Goal: Task Accomplishment & Management: Manage account settings

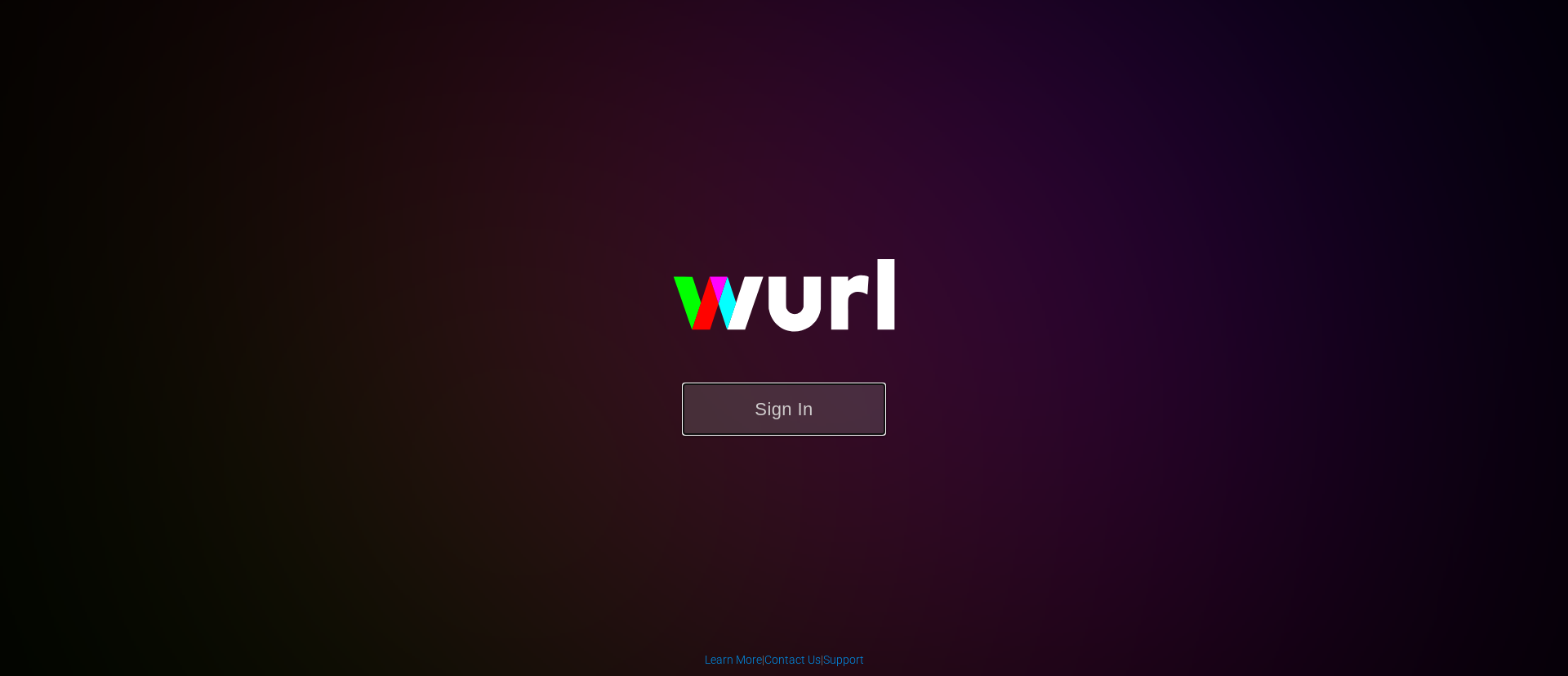
click at [816, 428] on button "Sign In" at bounding box center [783, 409] width 204 height 53
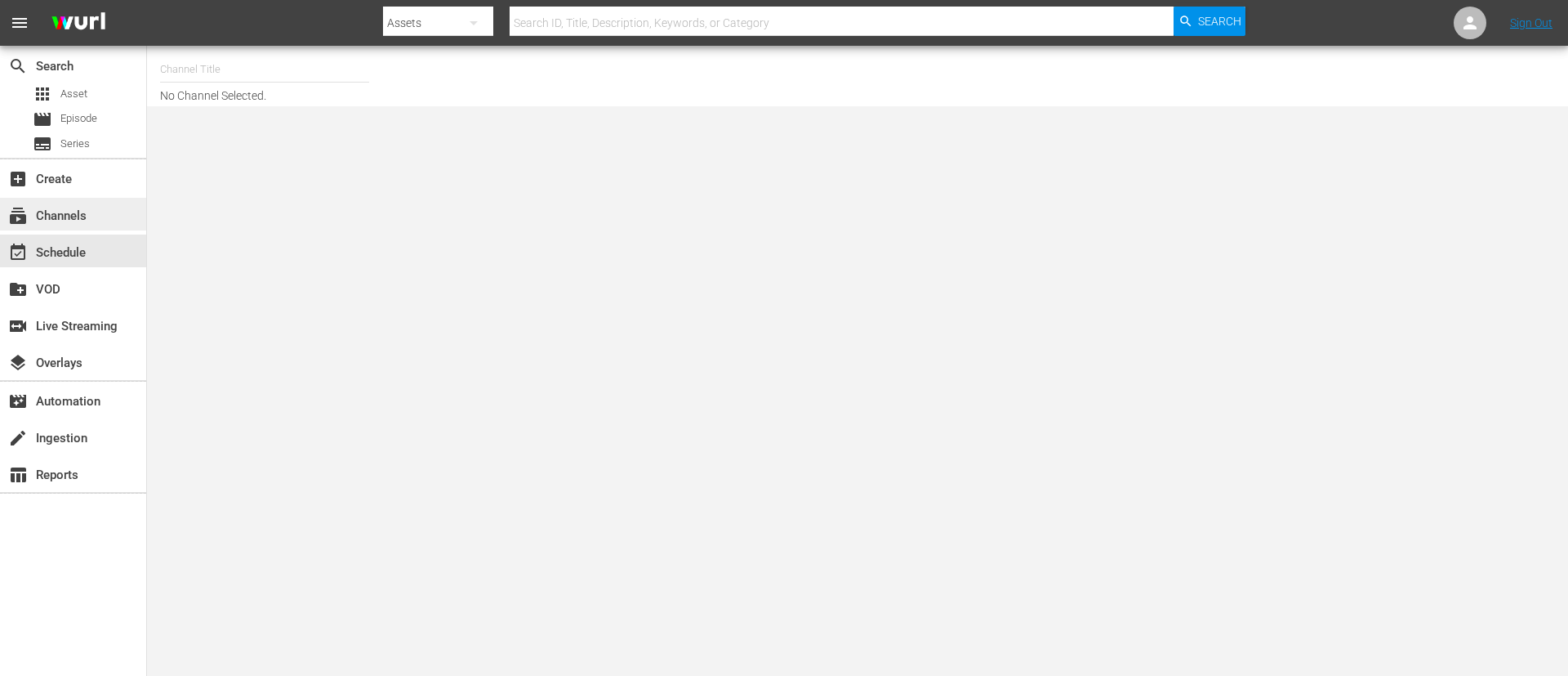
click at [77, 220] on div "subscriptions Channels" at bounding box center [46, 213] width 92 height 15
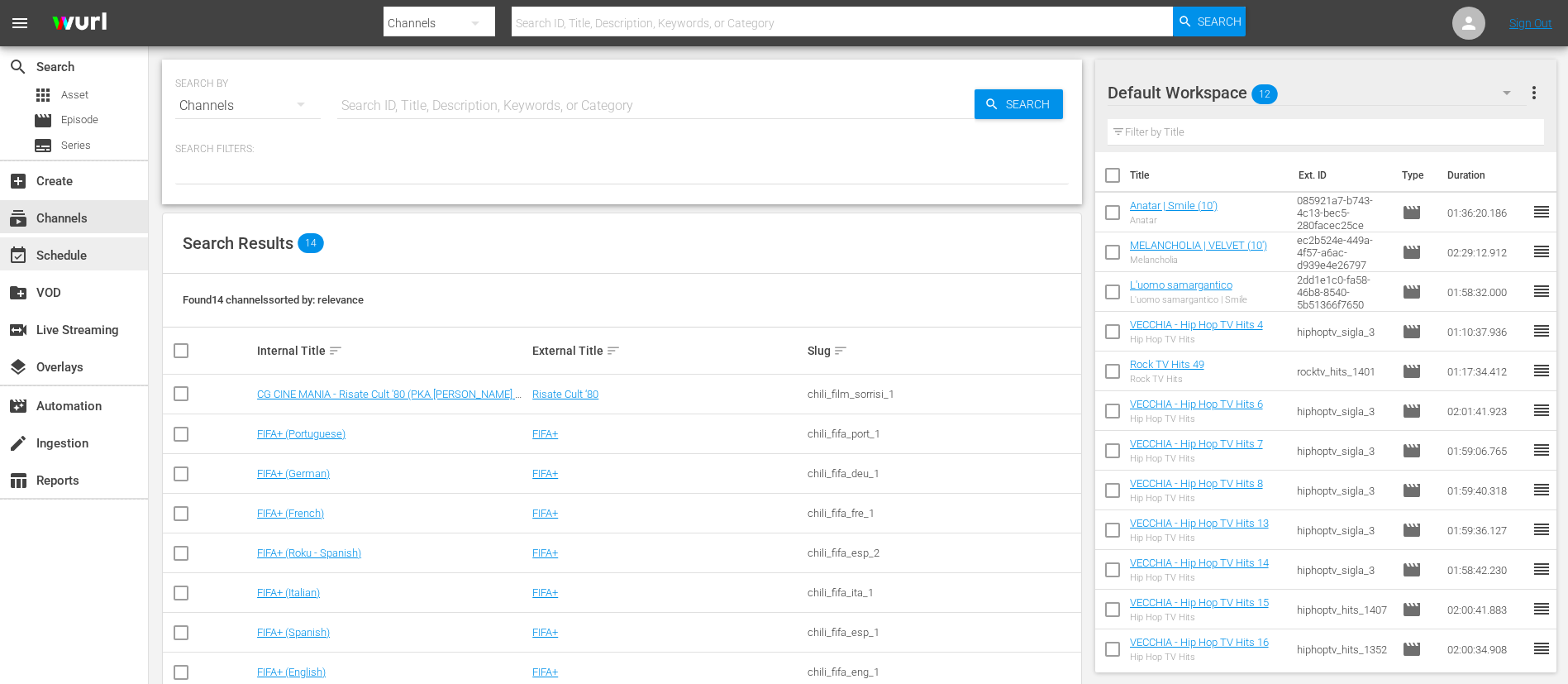
click at [77, 254] on div "event_available Schedule" at bounding box center [46, 253] width 93 height 15
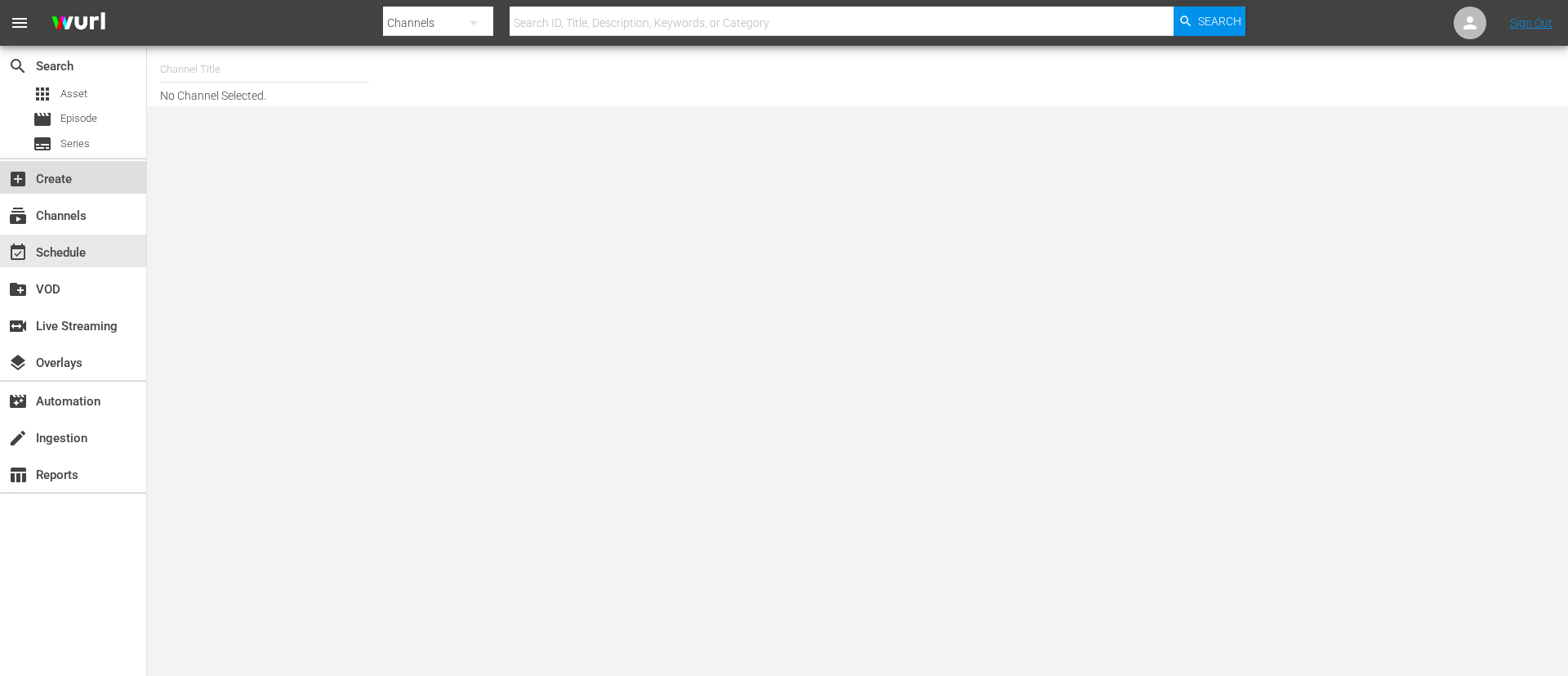
click at [105, 188] on div "add_box Create" at bounding box center [73, 177] width 146 height 32
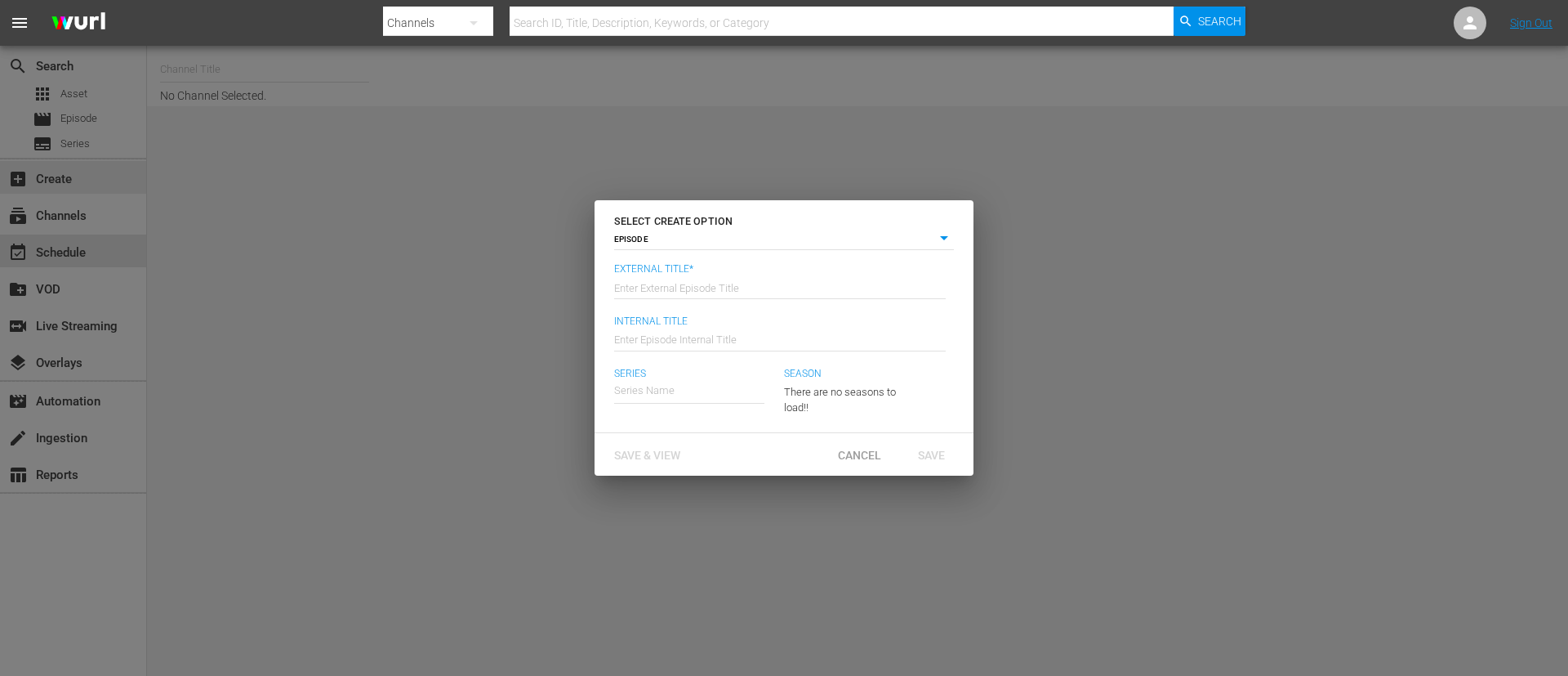
click at [86, 211] on div "SELECT CREATE OPTION EPISODE episode External Title* Enter External Episode Tit…" at bounding box center [784, 338] width 1568 height 676
click at [855, 459] on span "Cancel" at bounding box center [859, 455] width 69 height 13
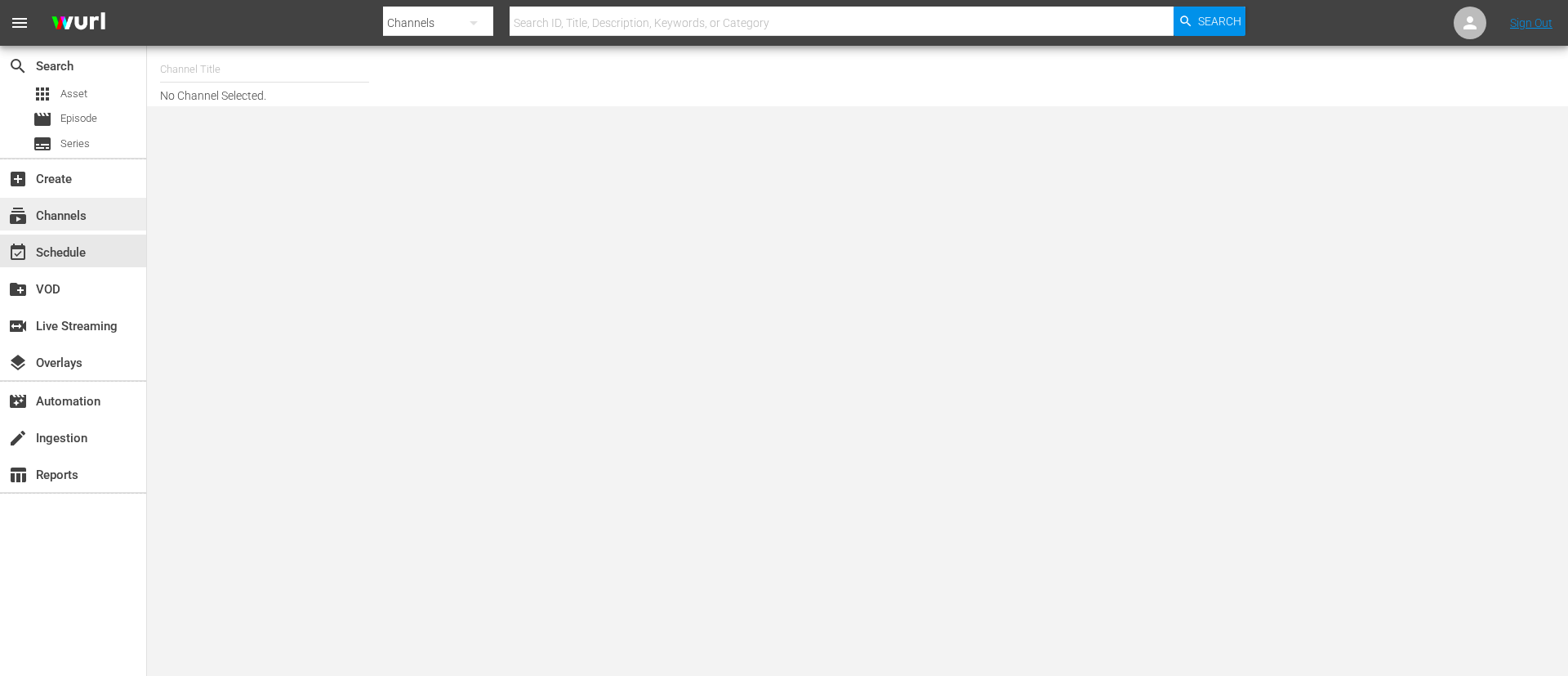
click at [93, 217] on div "subscriptions Channels" at bounding box center [73, 214] width 146 height 32
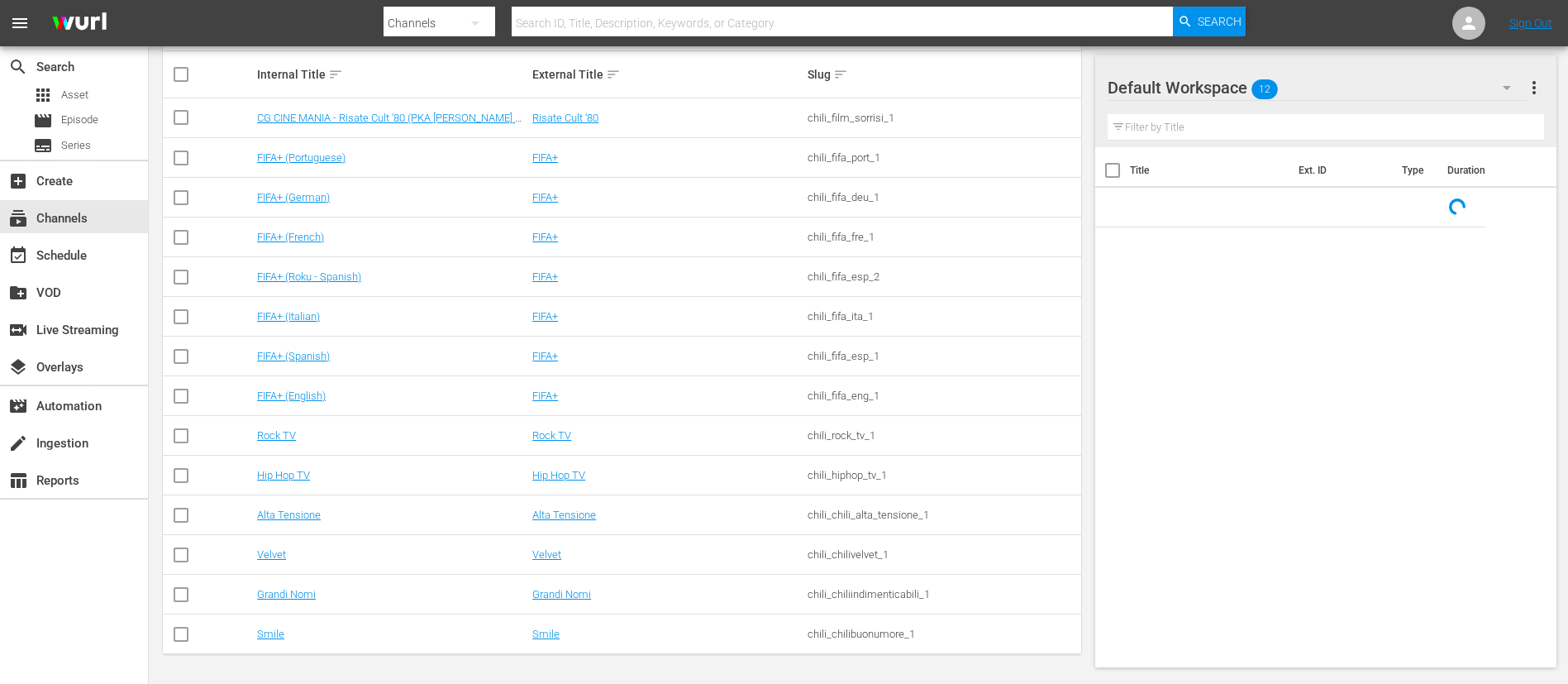
scroll to position [277, 0]
click at [272, 555] on link "Velvet" at bounding box center [270, 553] width 29 height 13
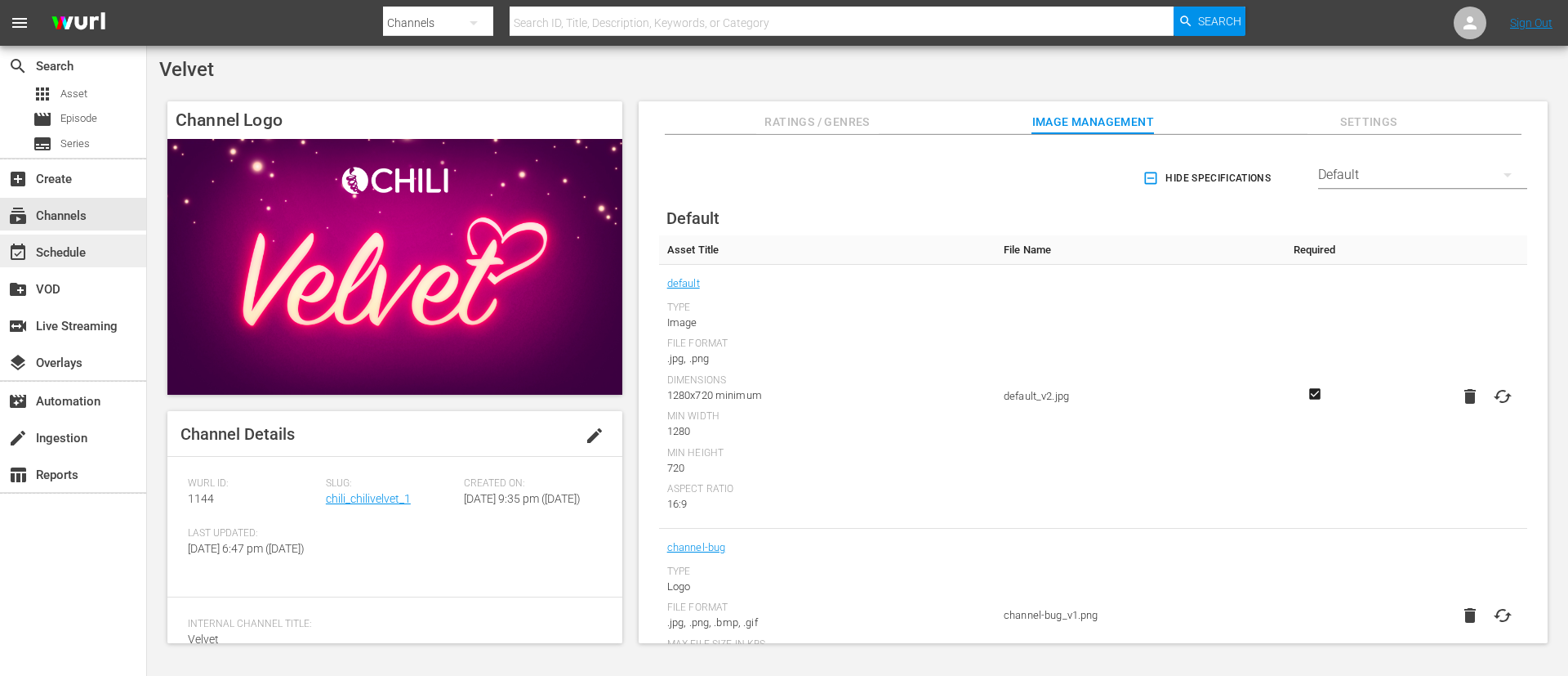
click at [72, 249] on div "event_available Schedule" at bounding box center [46, 250] width 92 height 15
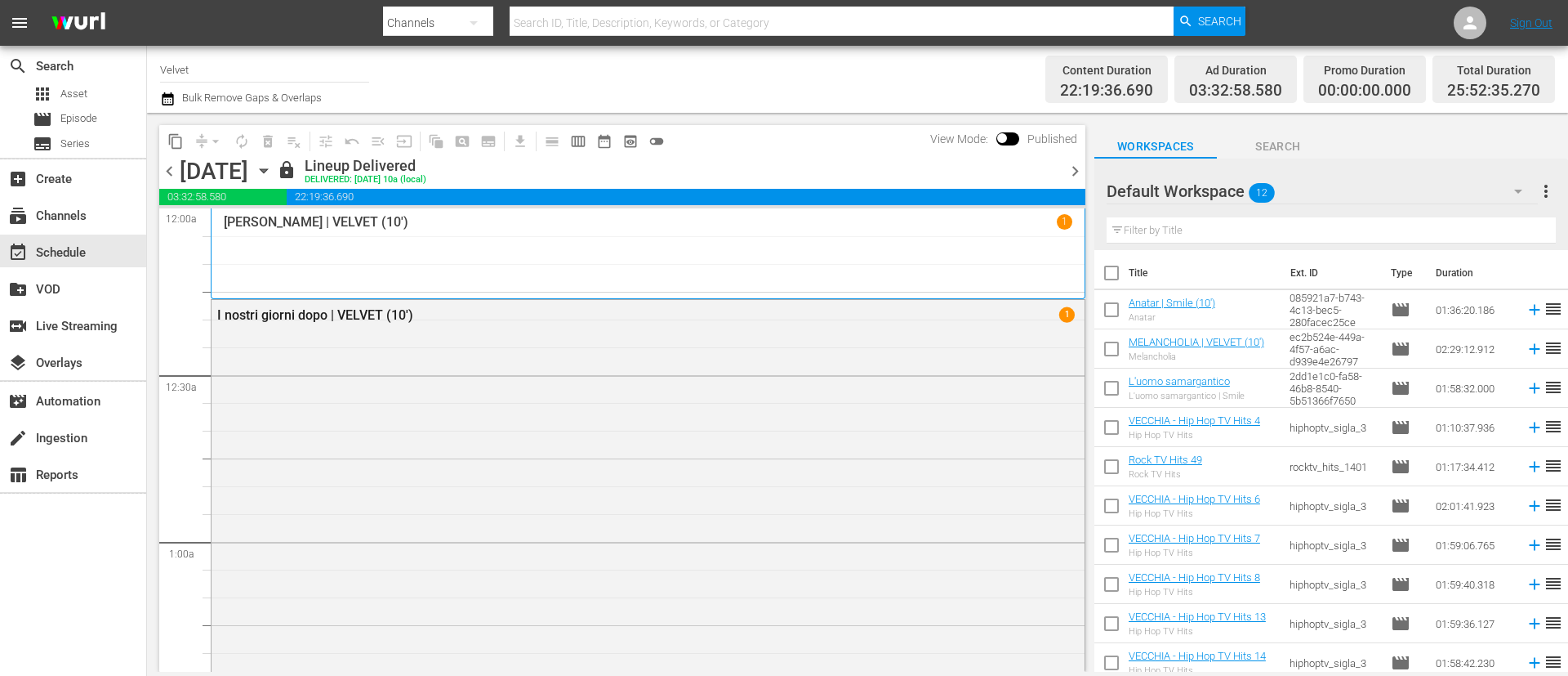
click at [1077, 178] on span "chevron_right" at bounding box center [1075, 171] width 20 height 20
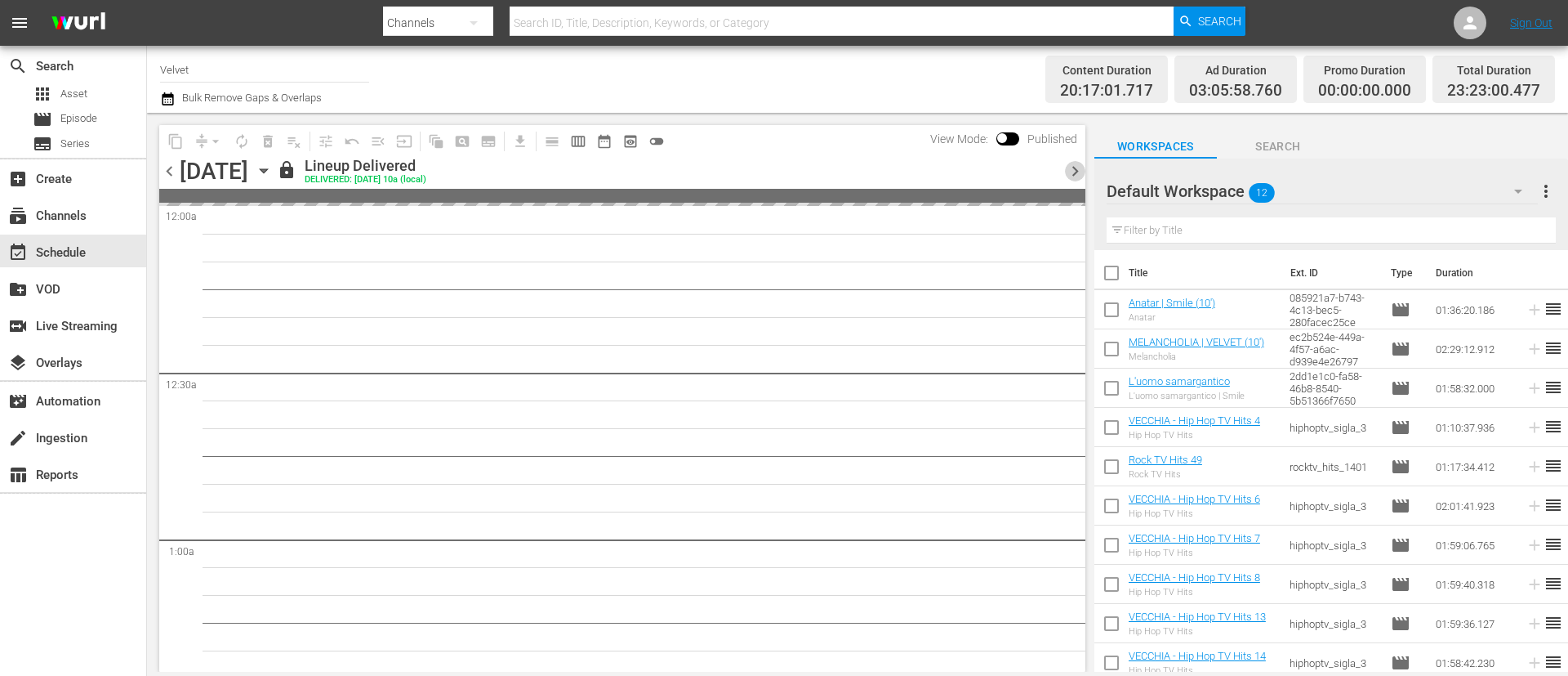
click at [1077, 178] on span "chevron_right" at bounding box center [1075, 171] width 20 height 20
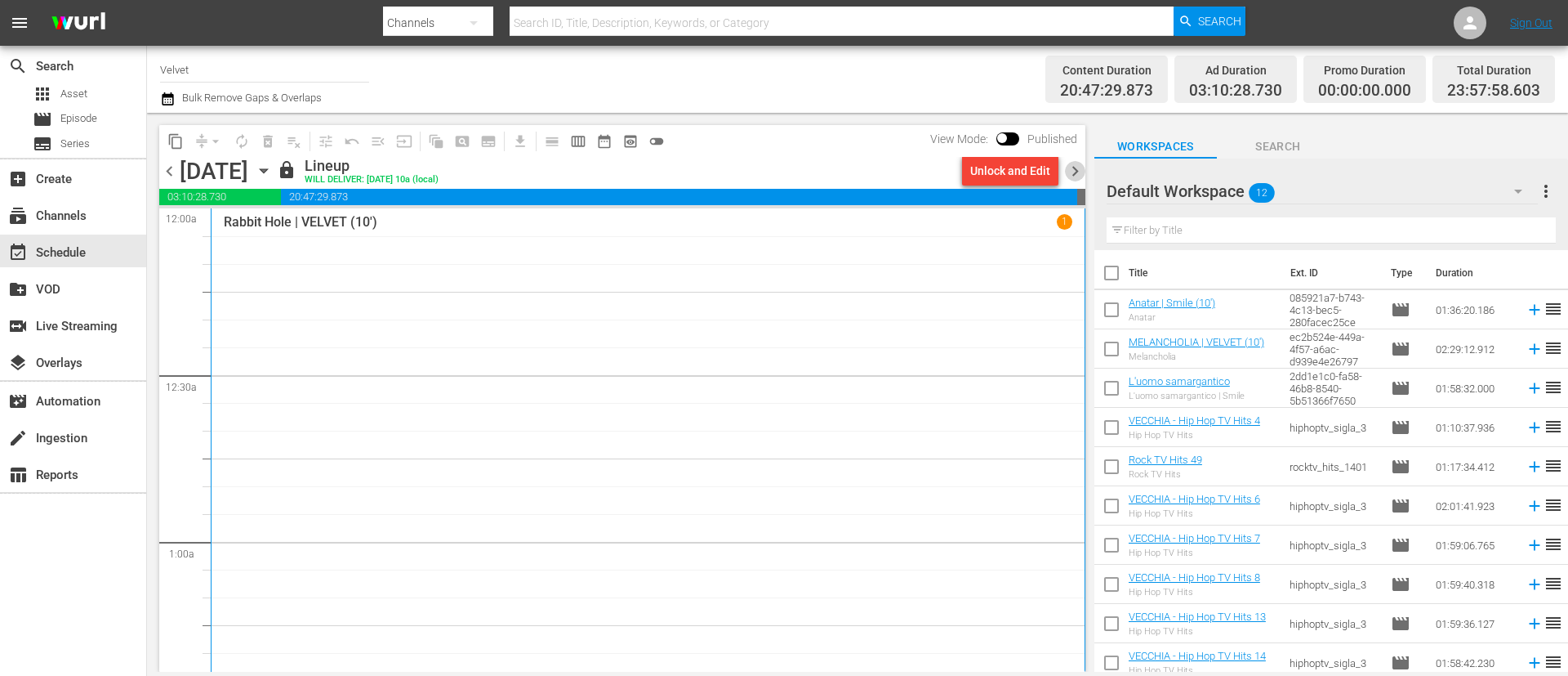
click at [1077, 178] on span "chevron_right" at bounding box center [1075, 171] width 20 height 20
click at [1012, 169] on div "Unlock and Edit" at bounding box center [1010, 171] width 80 height 29
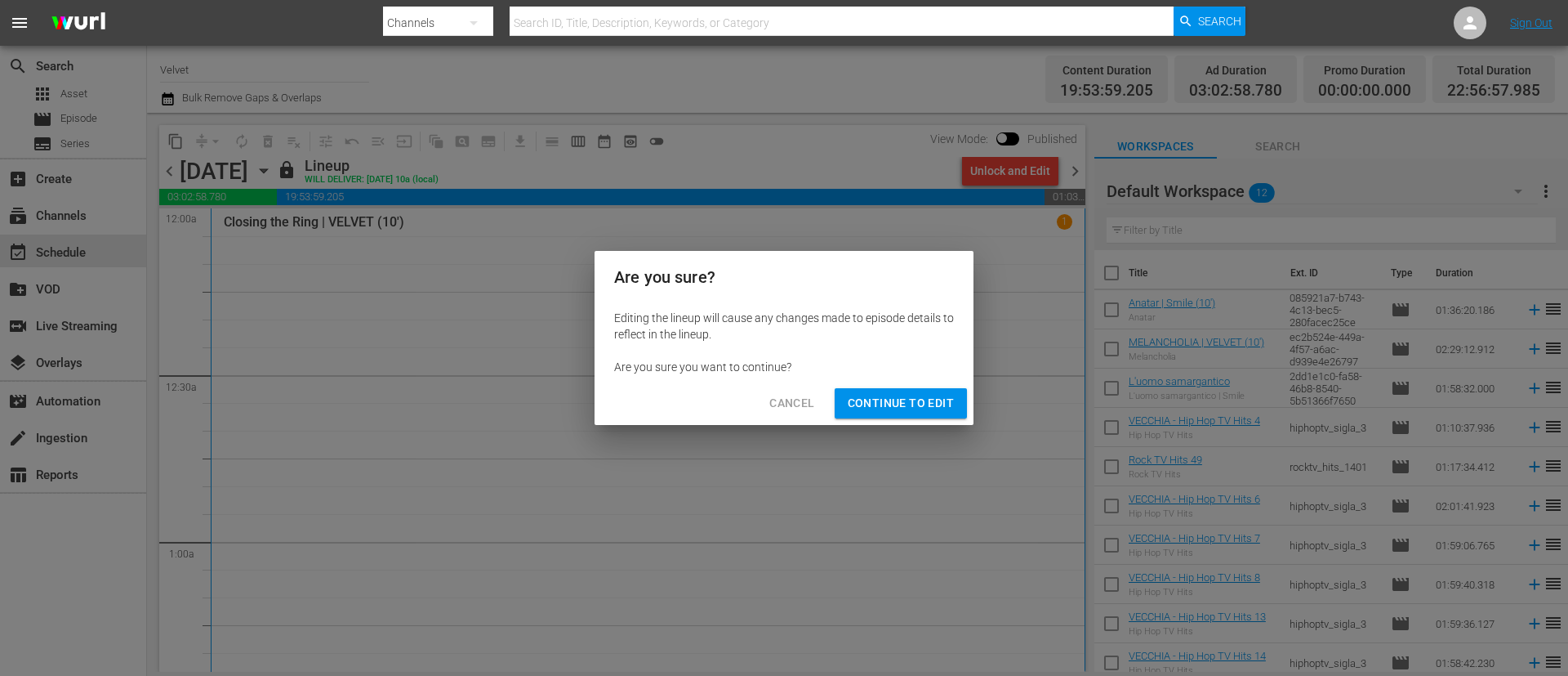
click at [905, 402] on span "Continue to Edit" at bounding box center [900, 403] width 106 height 20
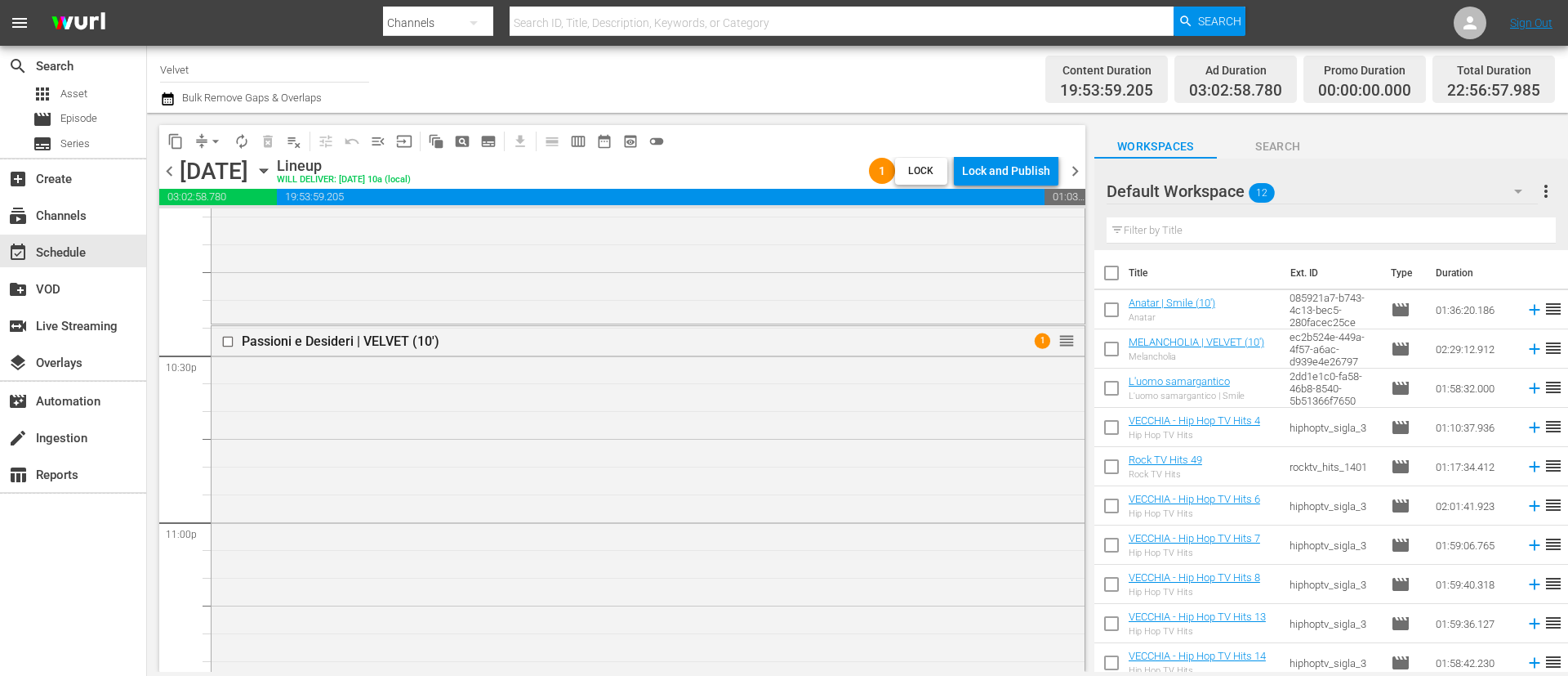
scroll to position [7686, 0]
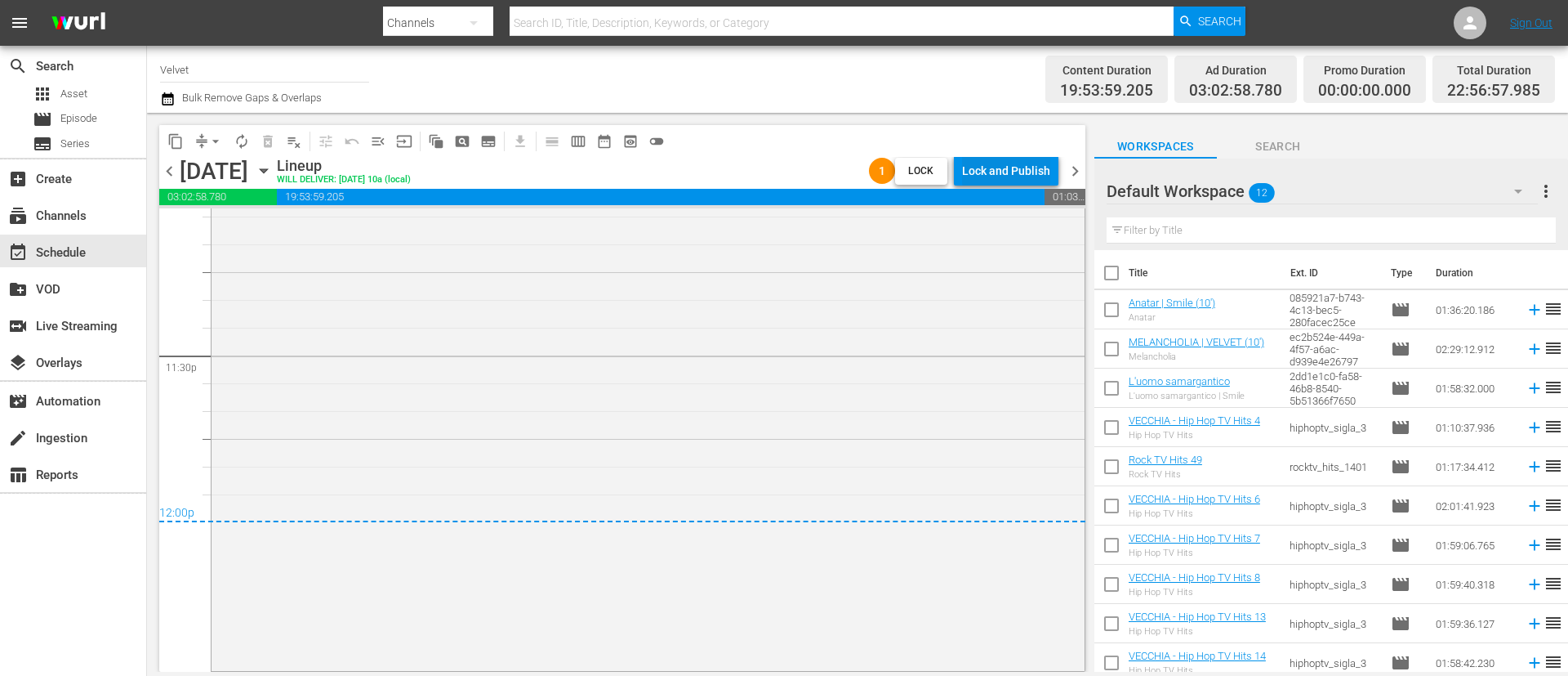
click at [1010, 169] on div "Lock and Publish" at bounding box center [1006, 171] width 88 height 29
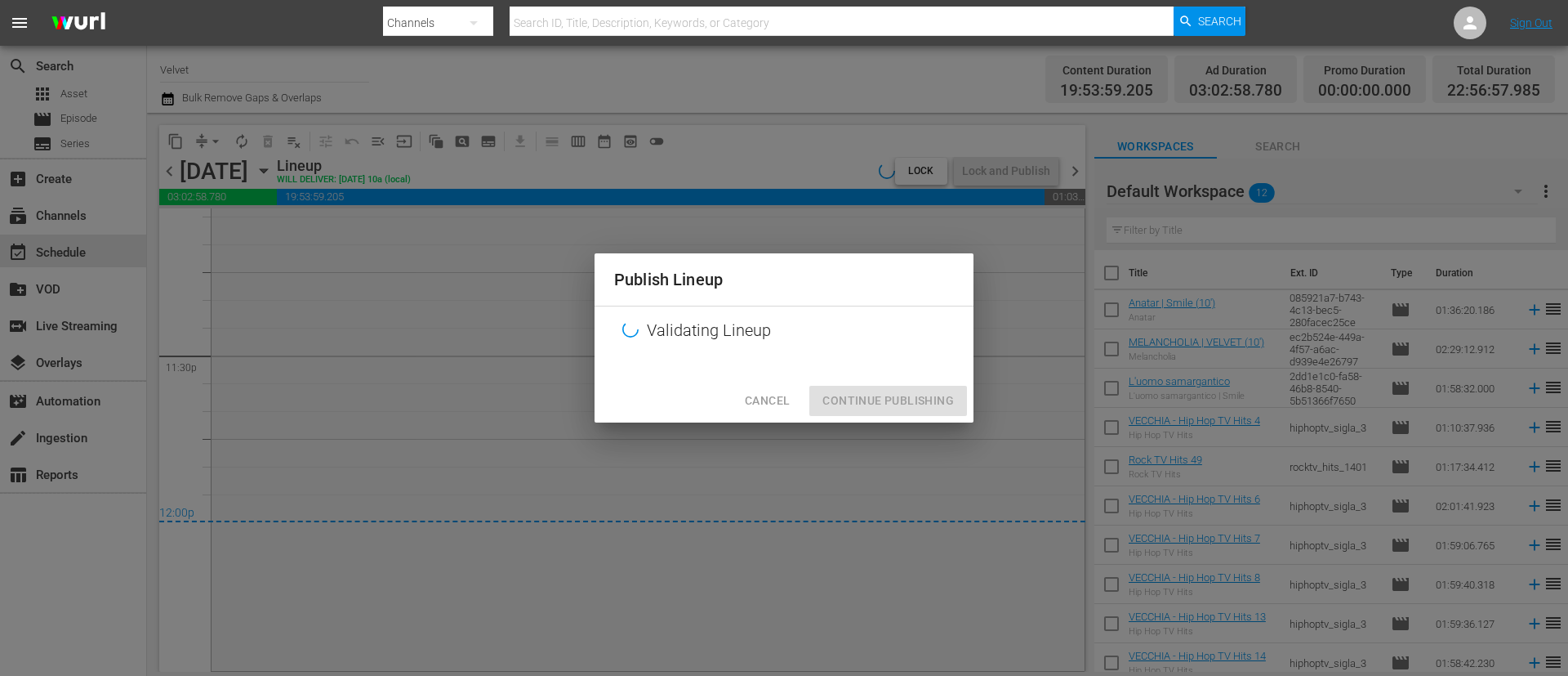
click at [872, 396] on div "Cancel Continue Publishing" at bounding box center [784, 401] width 379 height 43
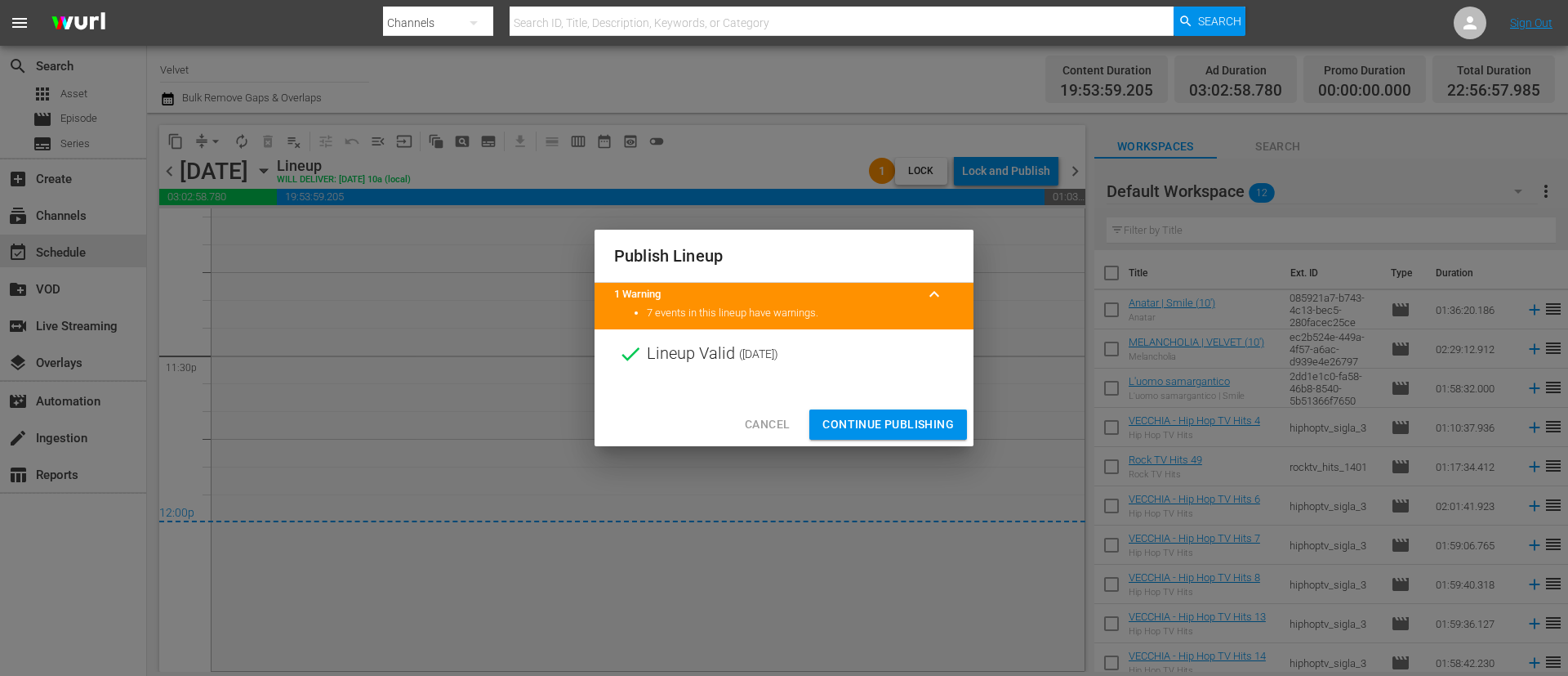
click at [920, 412] on button "Continue Publishing" at bounding box center [888, 424] width 158 height 30
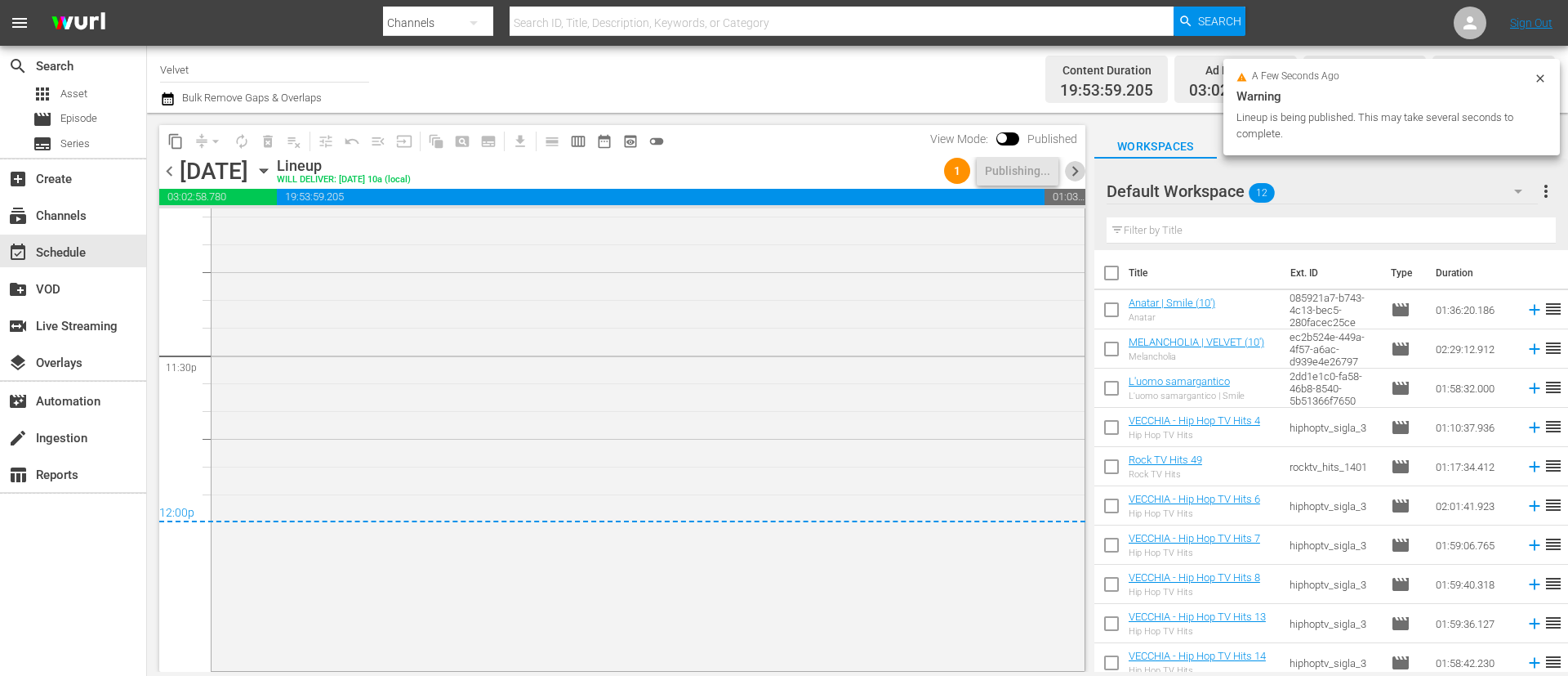
click at [1076, 171] on span "chevron_right" at bounding box center [1075, 171] width 20 height 20
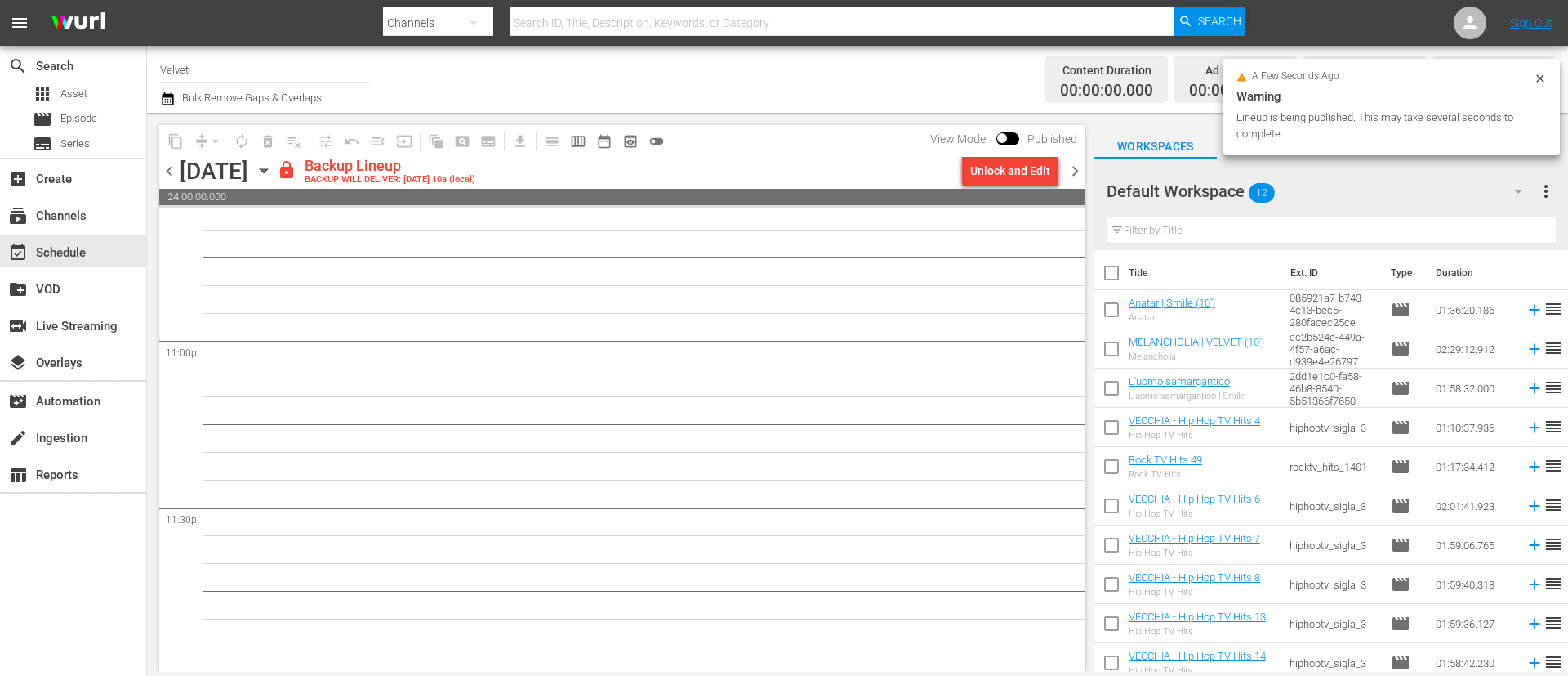
scroll to position [7536, 0]
click at [1007, 170] on div "Unlock and Edit" at bounding box center [1010, 171] width 80 height 29
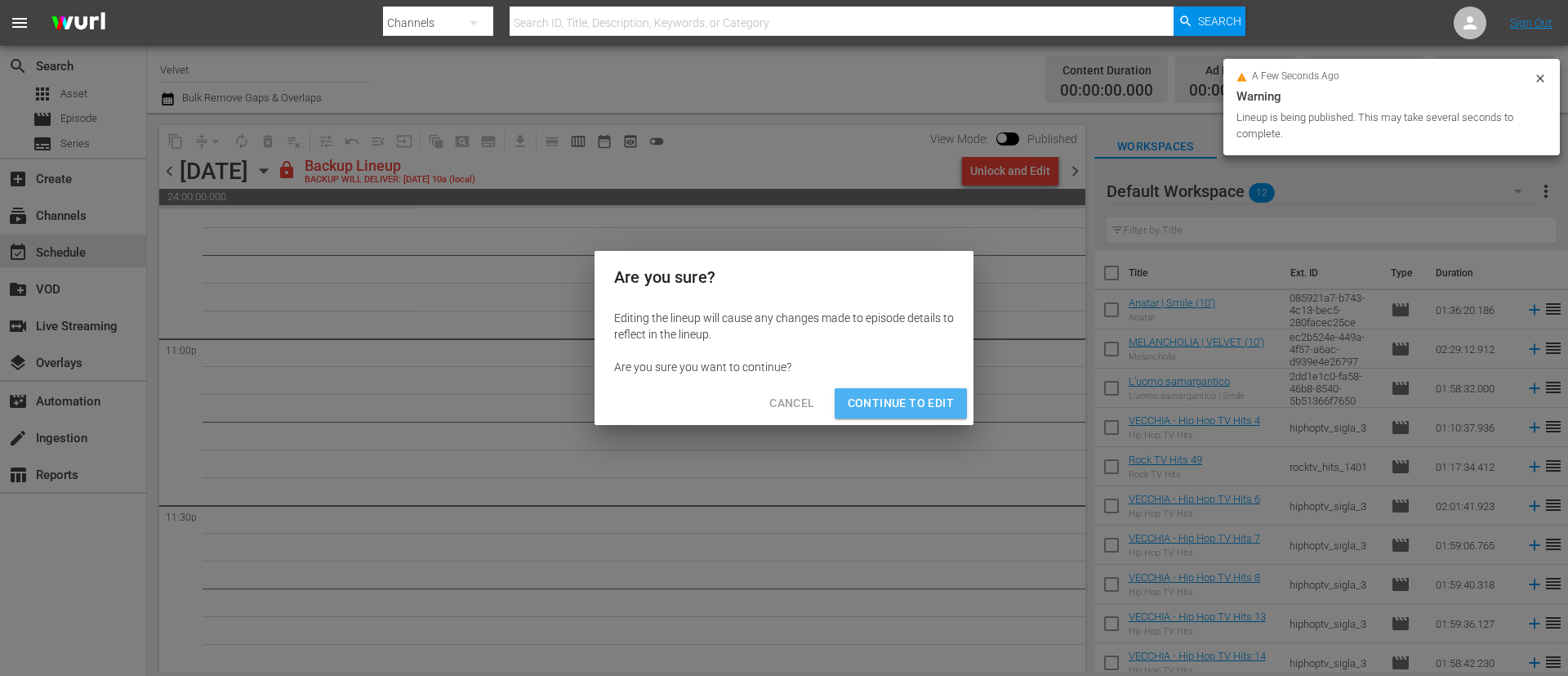
click at [928, 410] on span "Continue to Edit" at bounding box center [900, 403] width 106 height 20
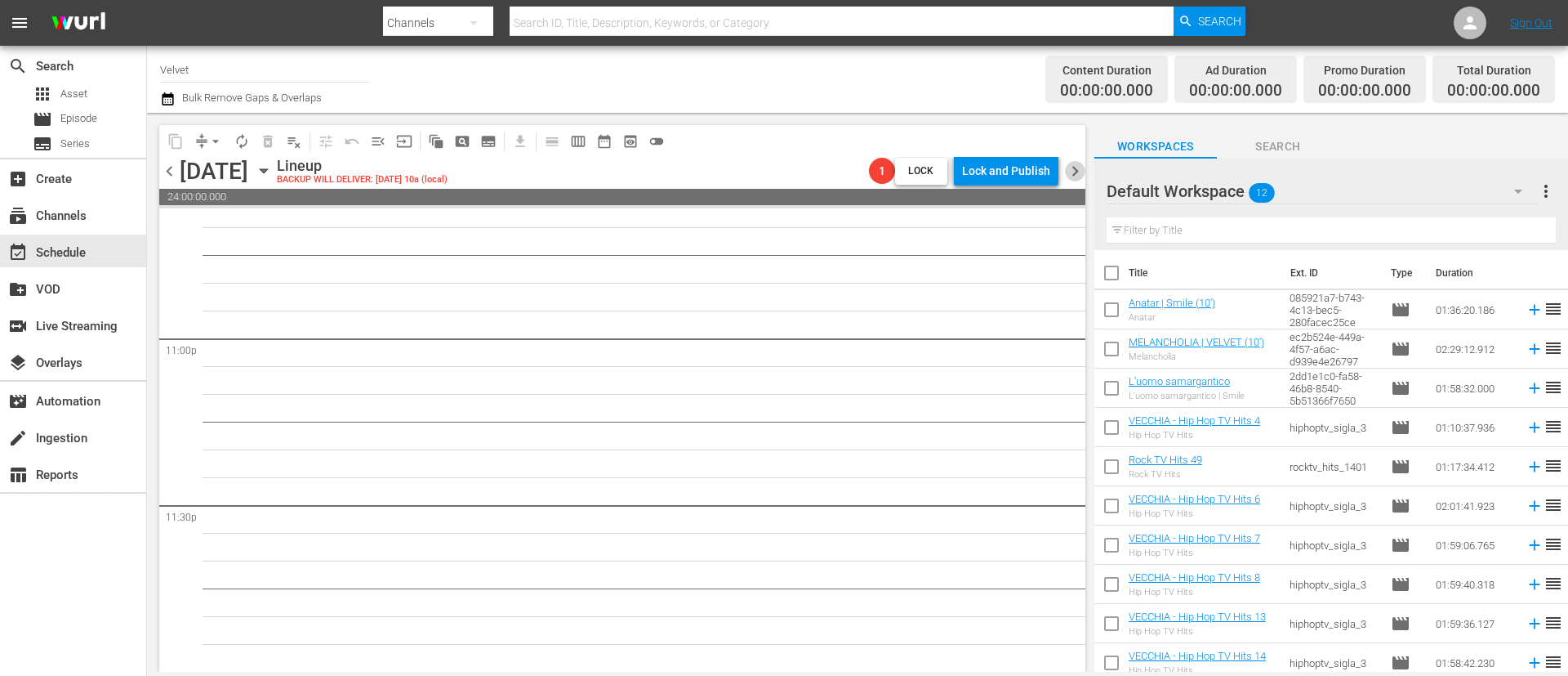
click at [1075, 170] on span "chevron_right" at bounding box center [1075, 171] width 20 height 20
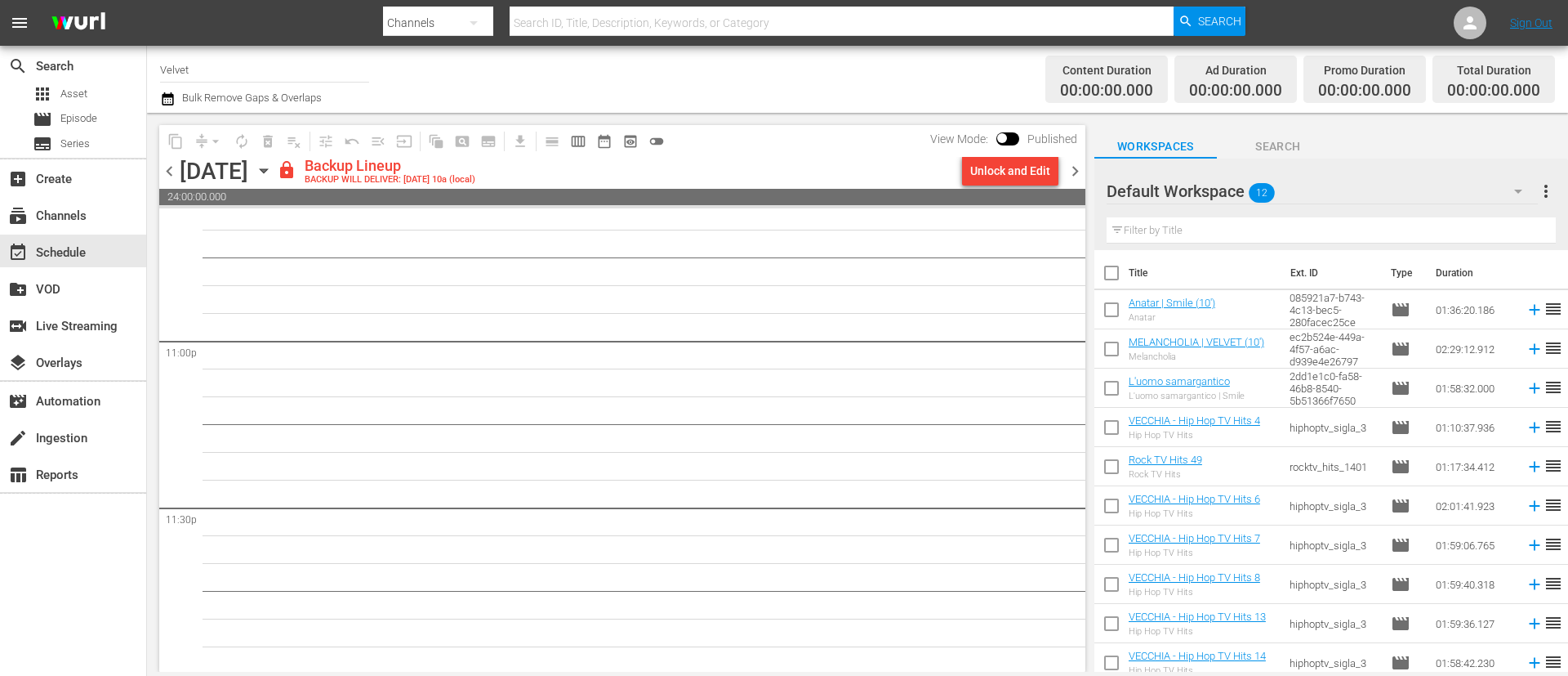
scroll to position [7536, 0]
click at [1019, 176] on div "Unlock and Edit" at bounding box center [1010, 171] width 80 height 29
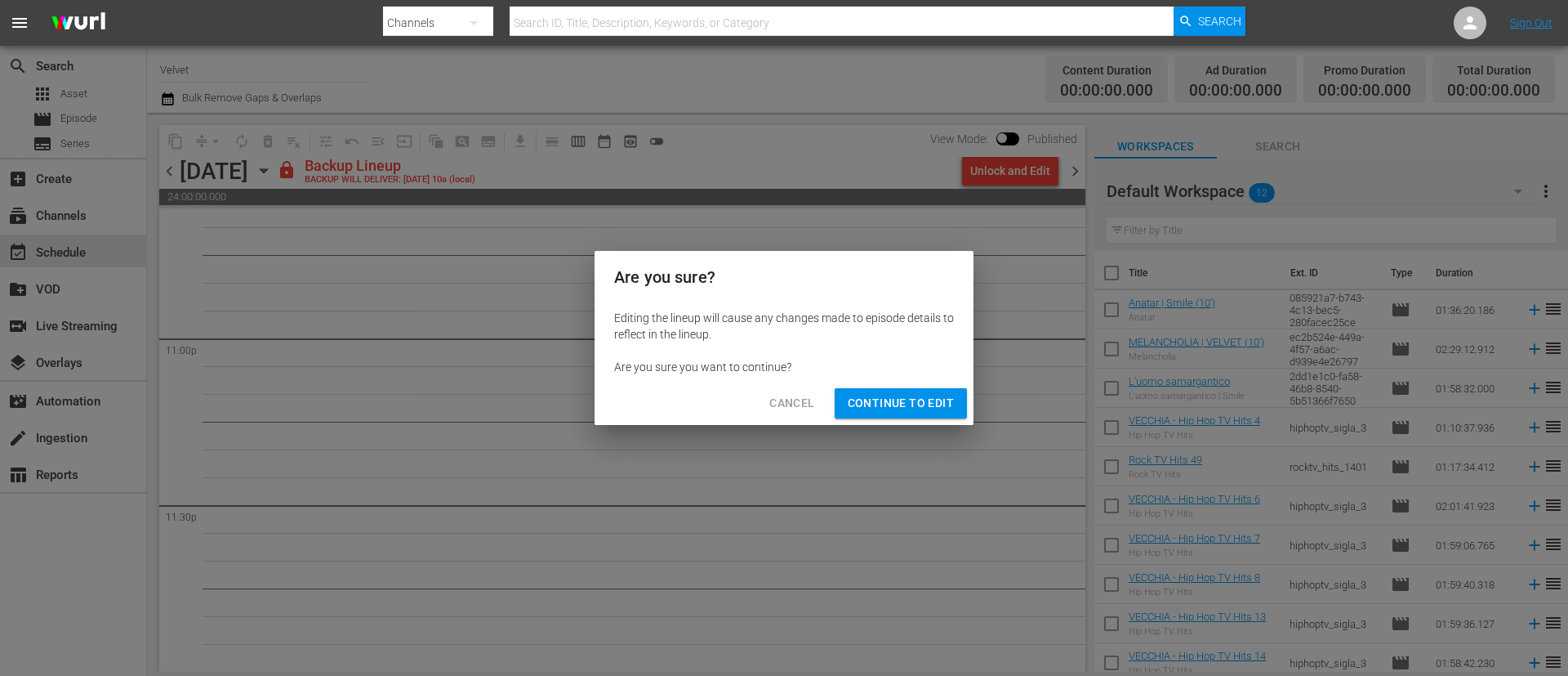
drag, startPoint x: 892, startPoint y: 378, endPoint x: 897, endPoint y: 388, distance: 11.2
click at [893, 379] on div "Editing the lineup will cause any changes made to episode details to reflect in…" at bounding box center [784, 342] width 379 height 78
click at [902, 394] on span "Continue to Edit" at bounding box center [900, 403] width 106 height 20
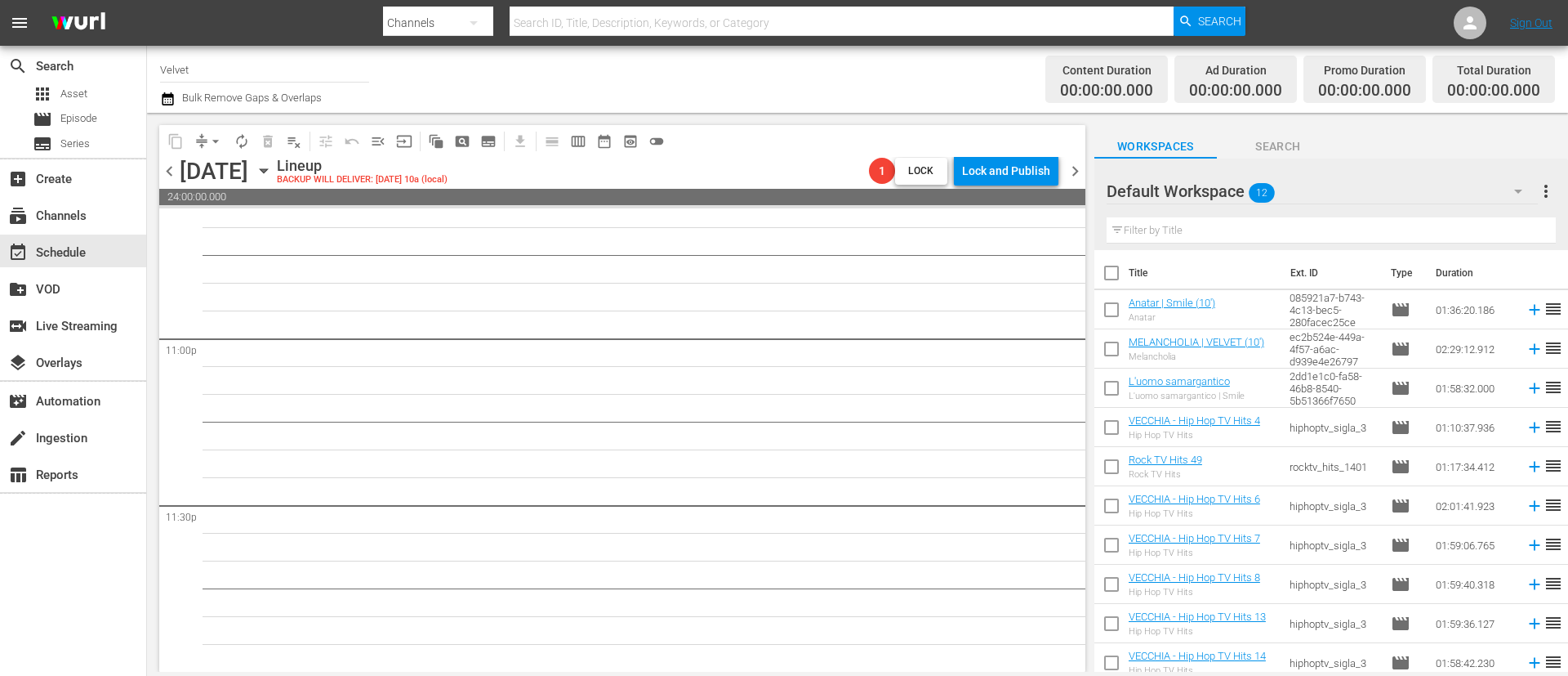
click at [1073, 174] on span "chevron_right" at bounding box center [1075, 171] width 20 height 20
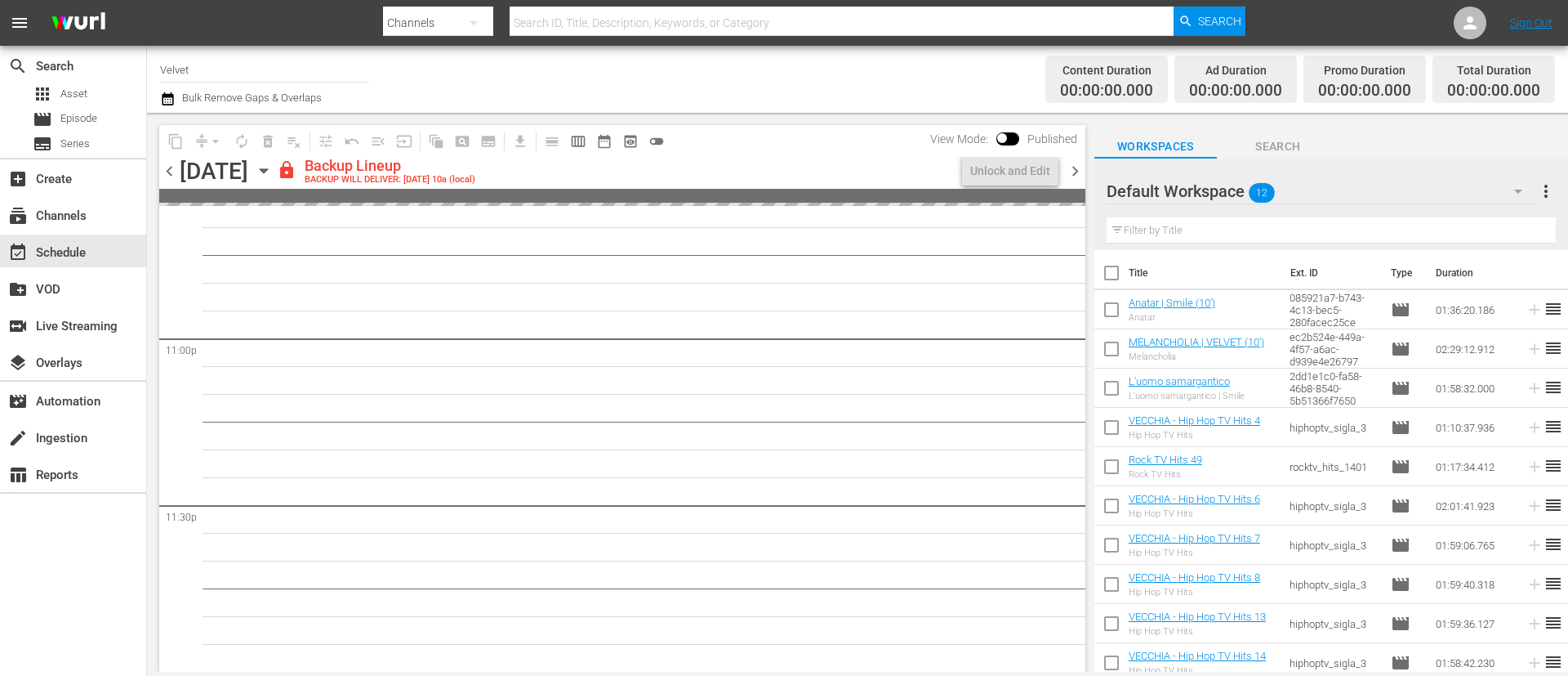
scroll to position [7536, 0]
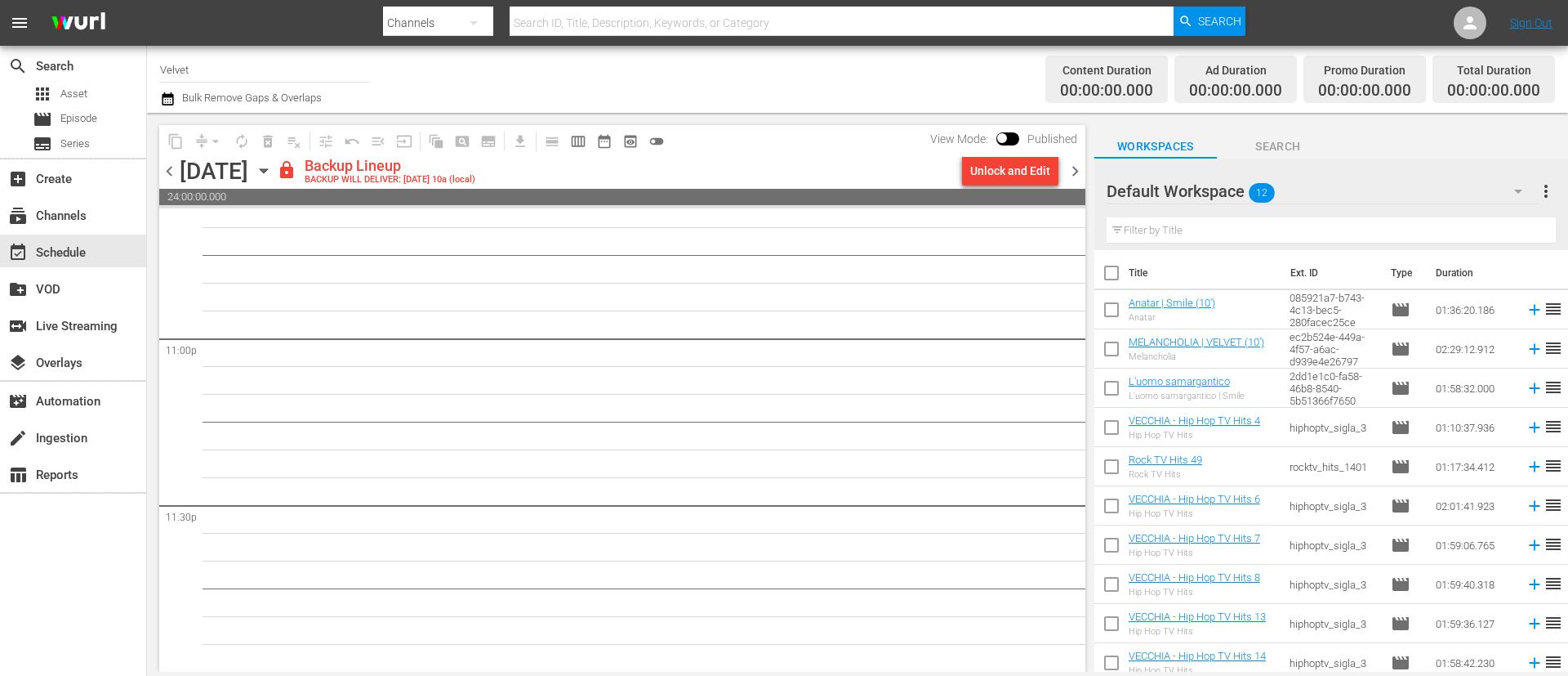
click at [1033, 174] on div "Unlock and Edit" at bounding box center [1010, 171] width 80 height 29
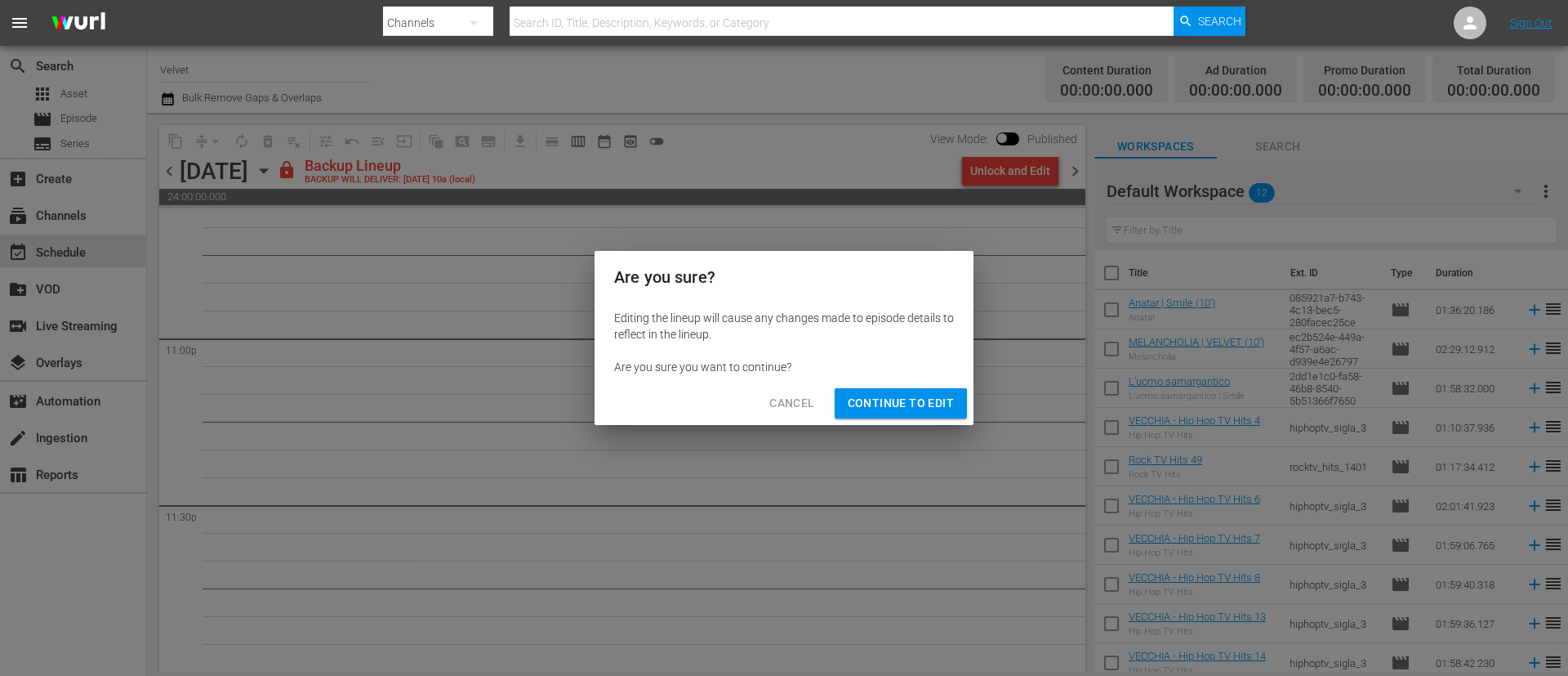
click at [929, 400] on span "Continue to Edit" at bounding box center [900, 403] width 106 height 20
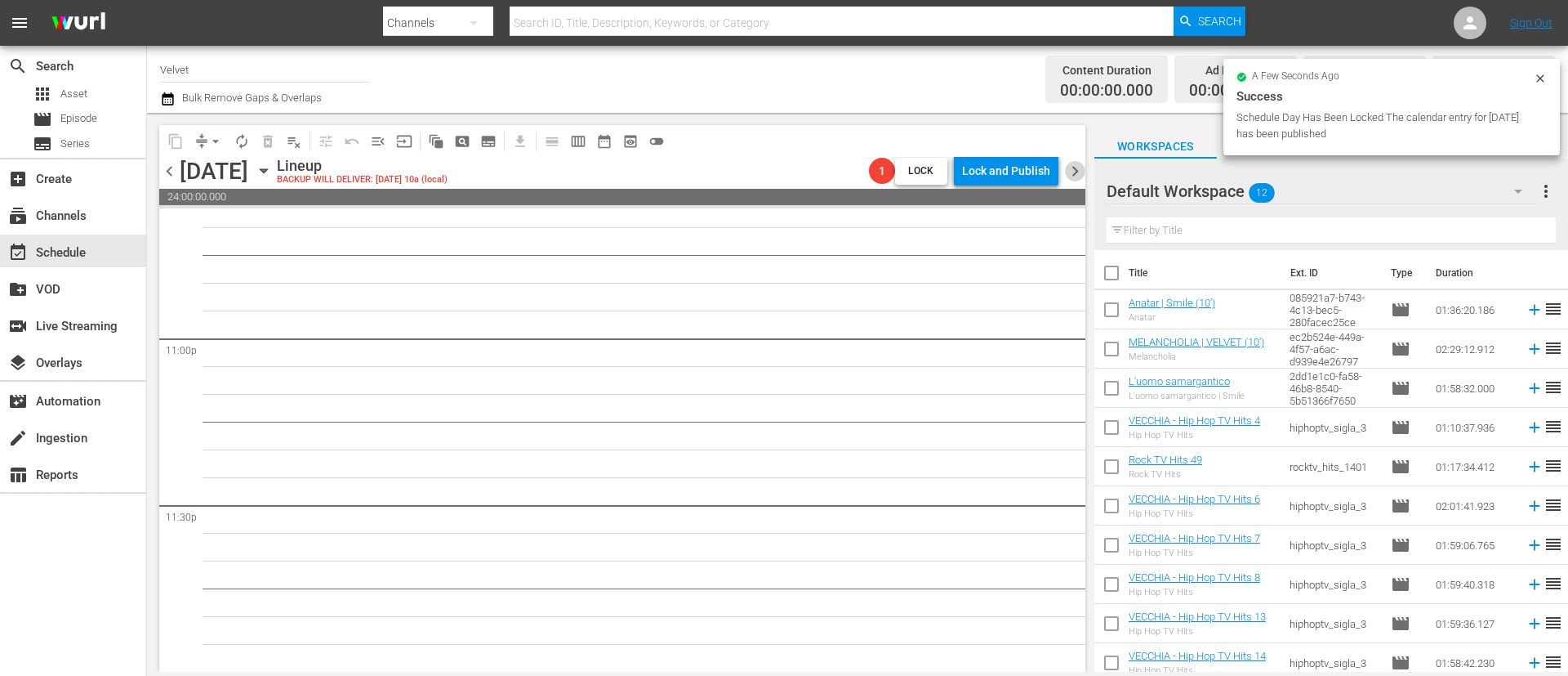
click at [1078, 166] on span "chevron_right" at bounding box center [1075, 171] width 20 height 20
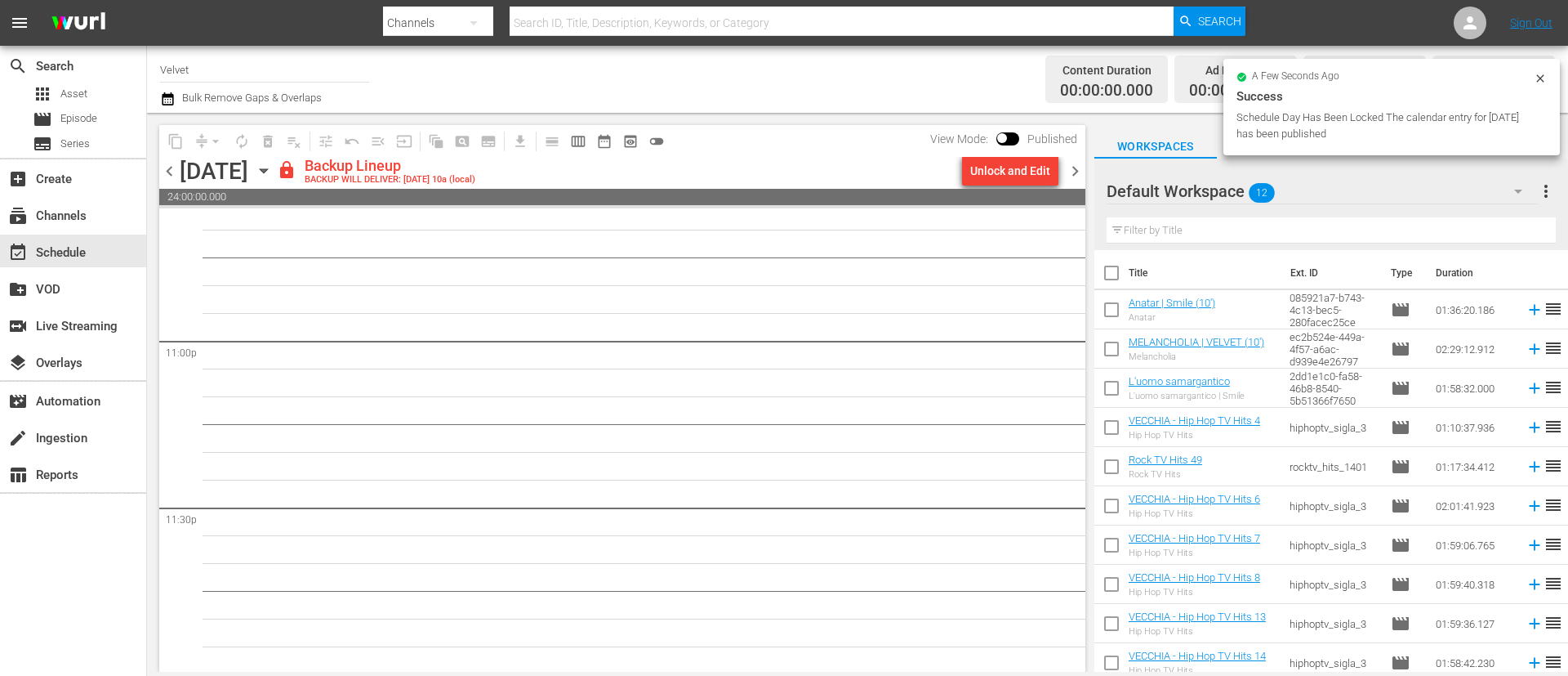
click at [997, 178] on div "Unlock and Edit" at bounding box center [1010, 171] width 80 height 29
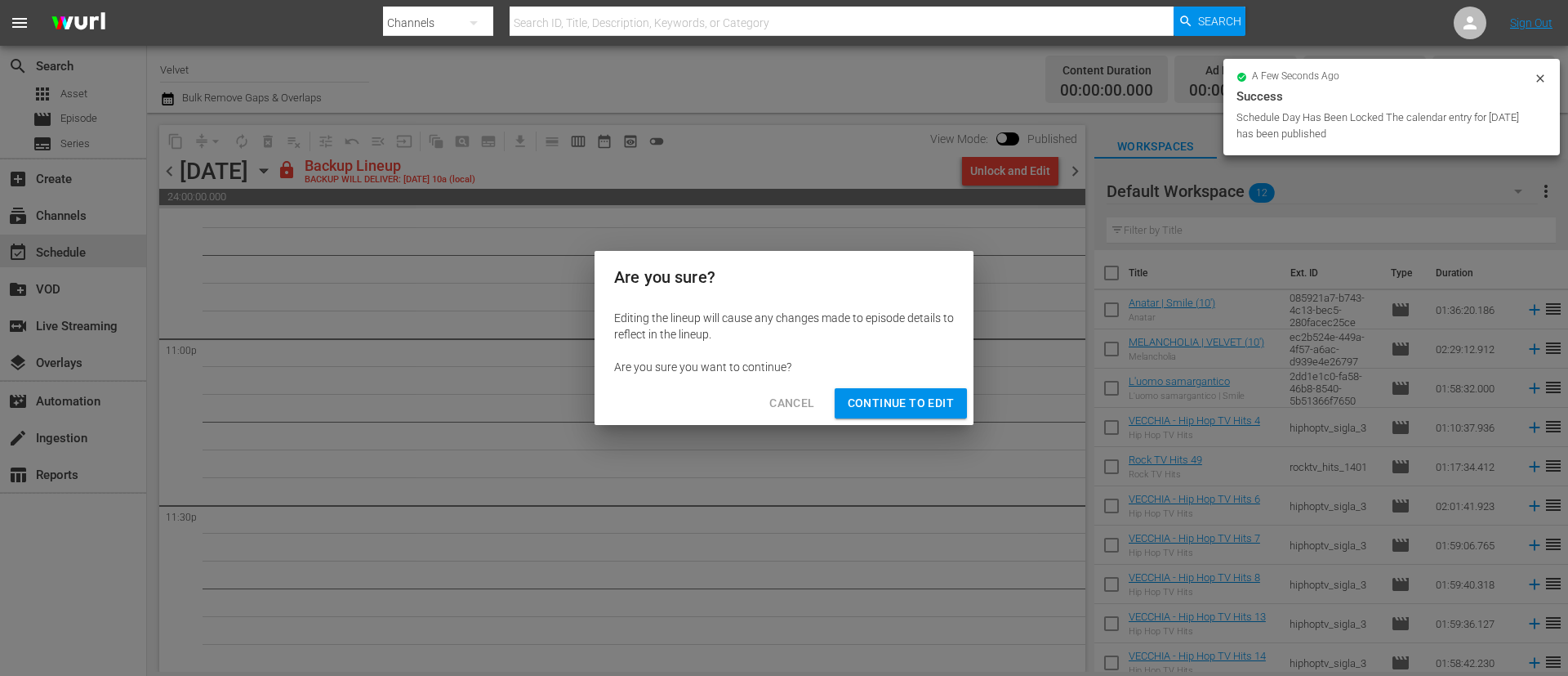
click at [937, 390] on button "Continue to Edit" at bounding box center [901, 403] width 133 height 30
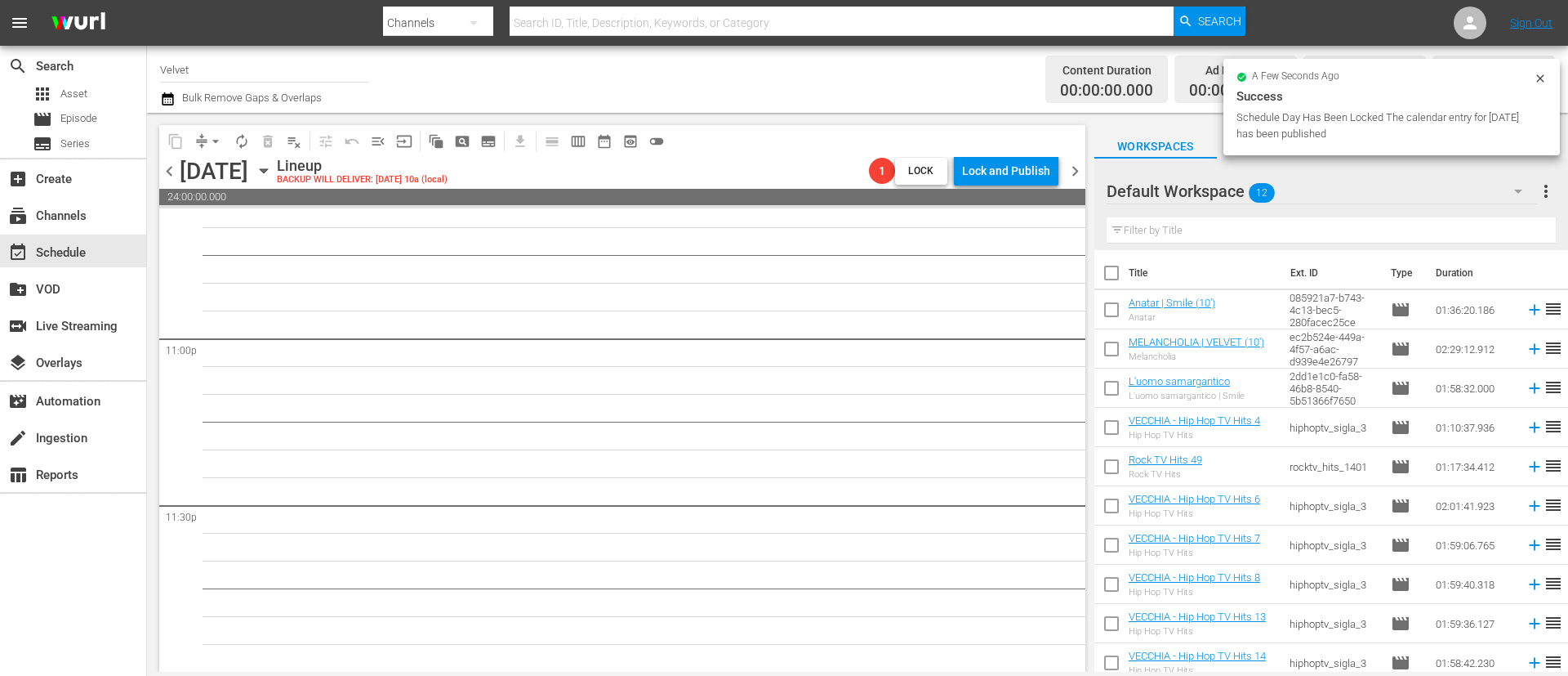
click at [1078, 169] on span "chevron_right" at bounding box center [1075, 171] width 20 height 20
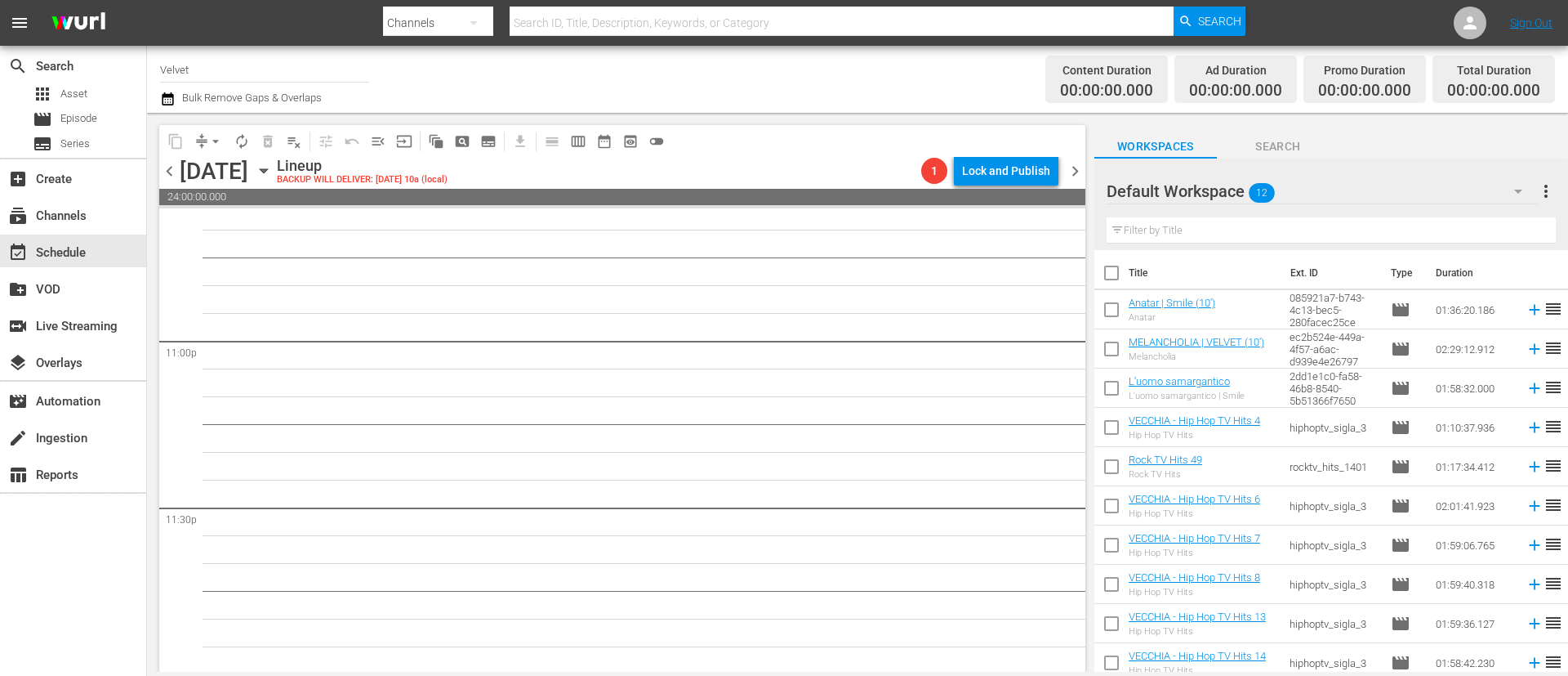
scroll to position [7536, 0]
click at [987, 176] on div "Lock and Publish" at bounding box center [1006, 171] width 88 height 29
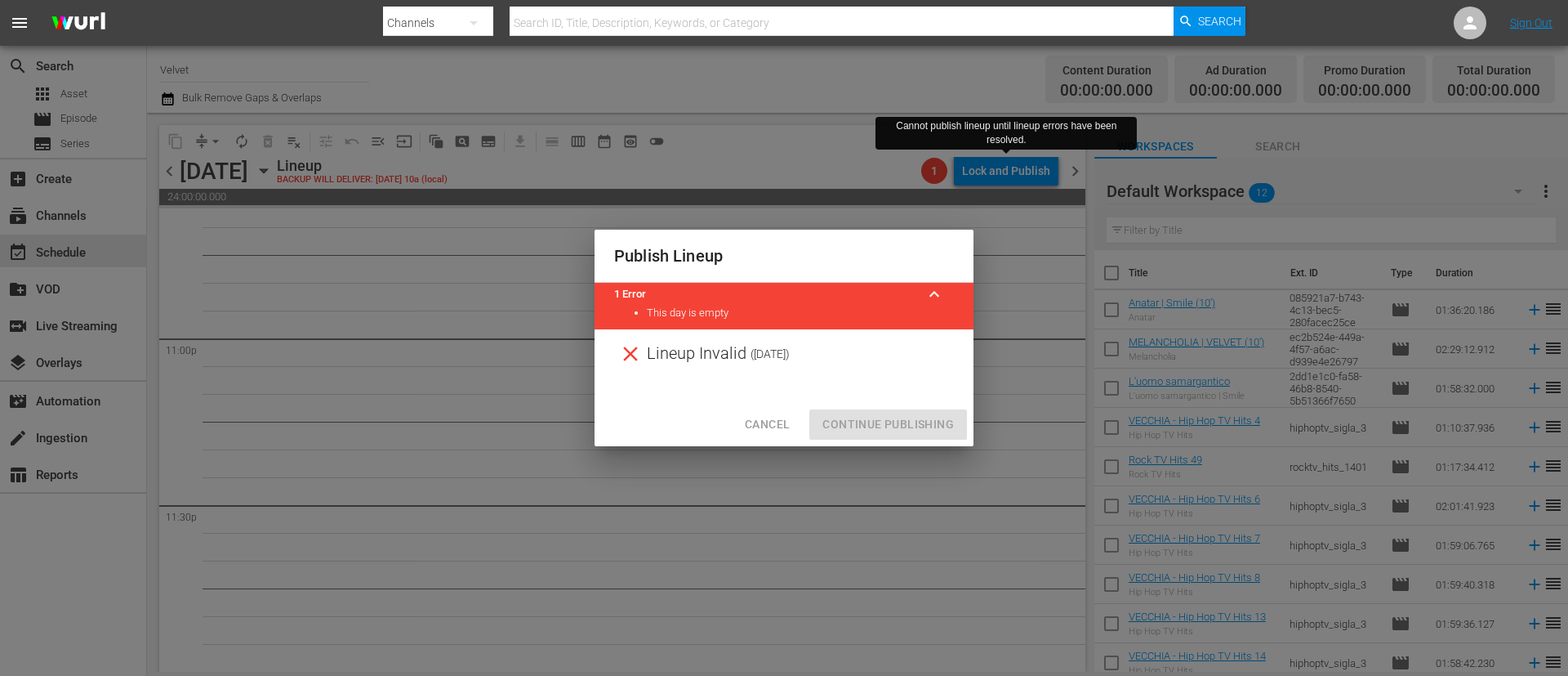
click at [769, 425] on span "Cancel" at bounding box center [767, 424] width 45 height 20
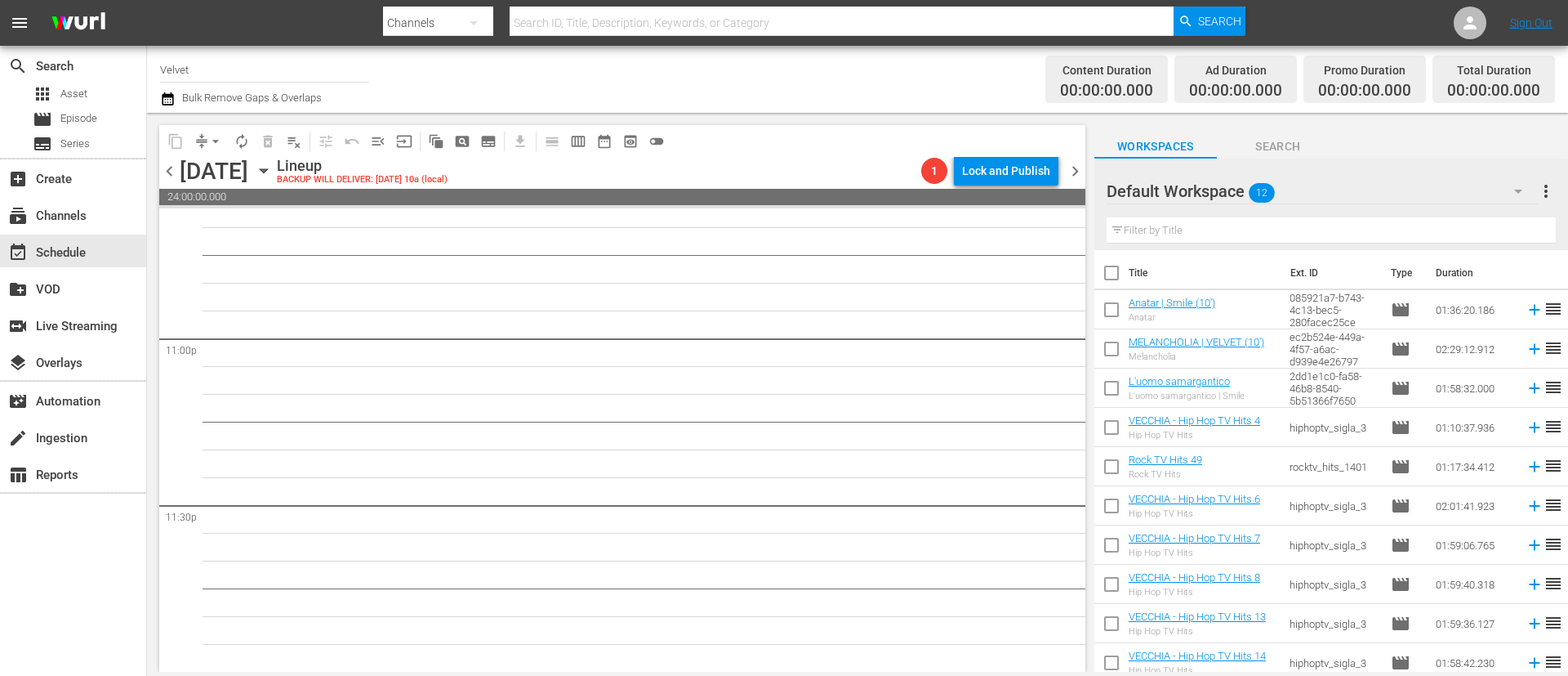
click at [1078, 169] on span "chevron_right" at bounding box center [1075, 171] width 20 height 20
click at [273, 173] on icon "button" at bounding box center [263, 171] width 18 height 18
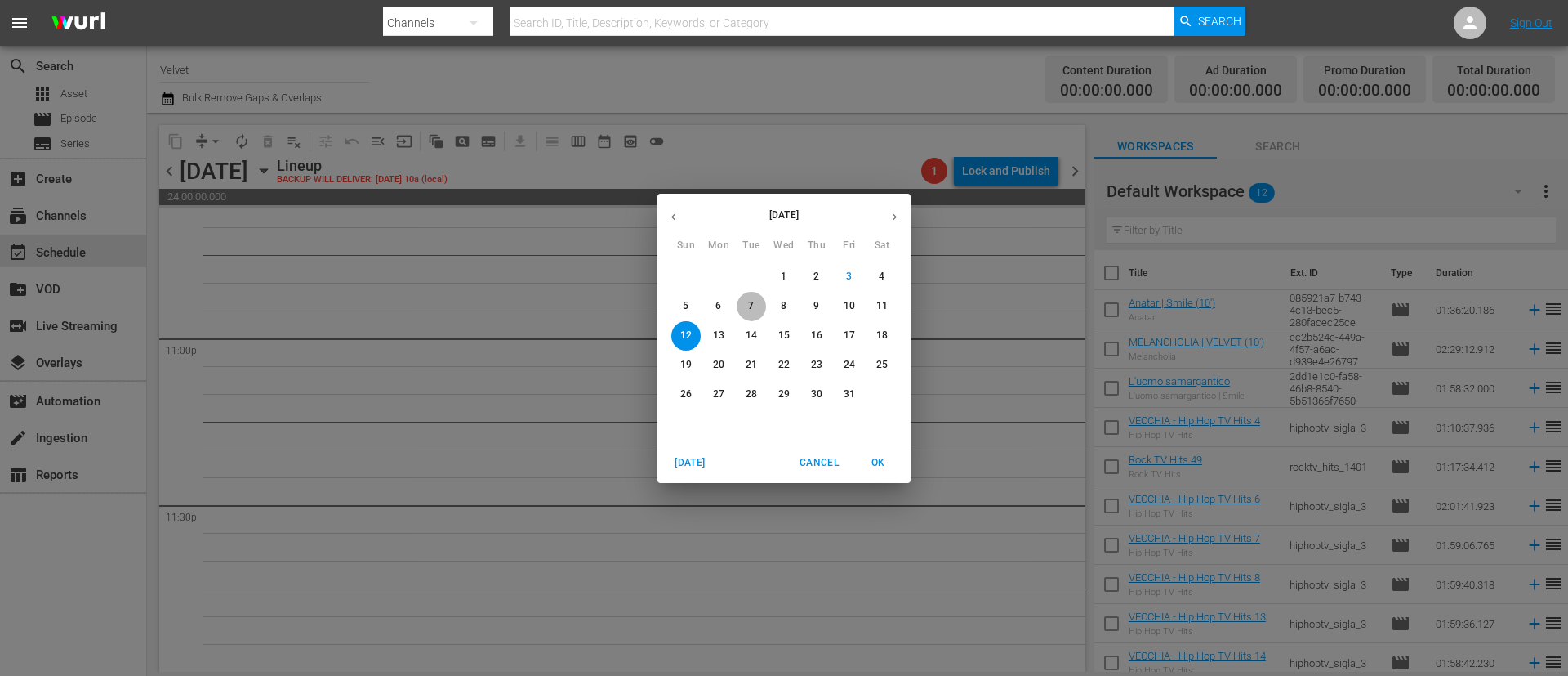
click at [741, 304] on span "7" at bounding box center [751, 306] width 29 height 14
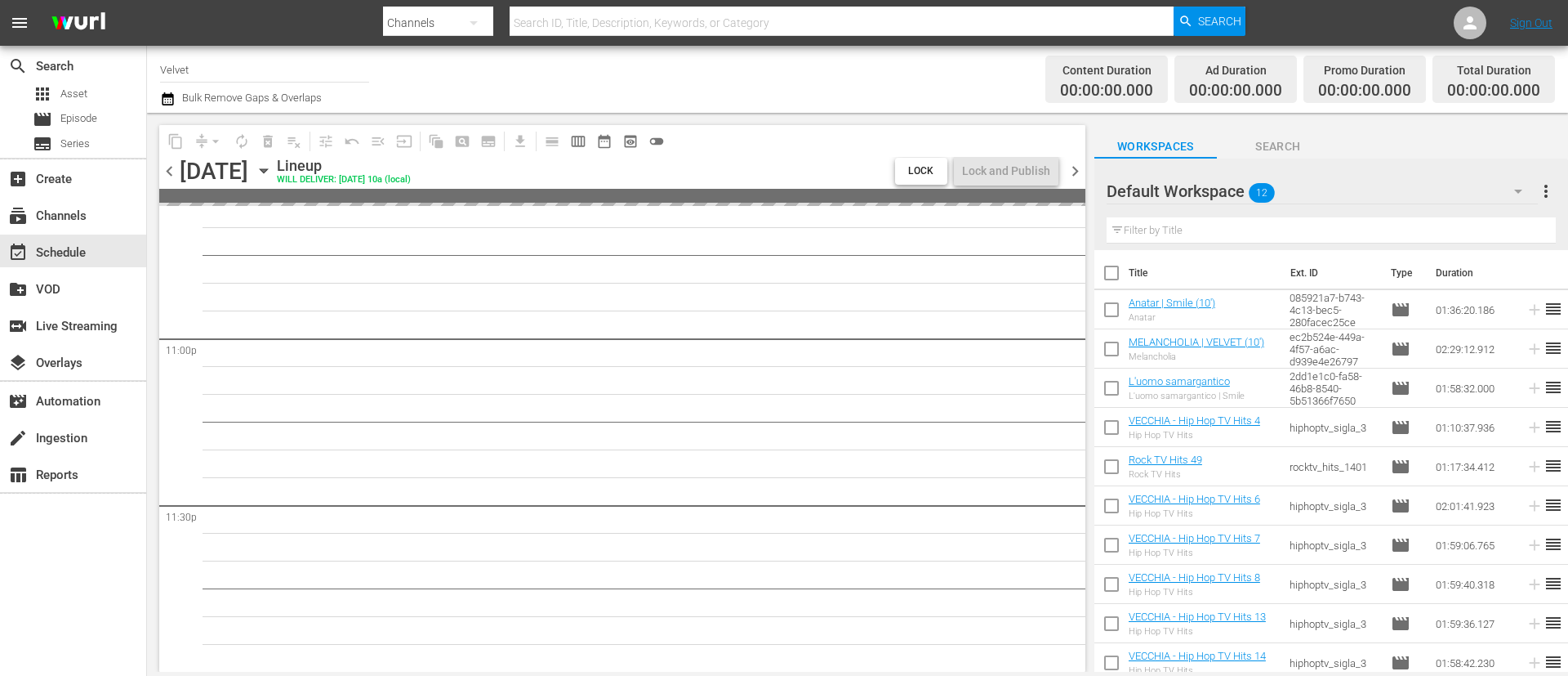
scroll to position [7536, 0]
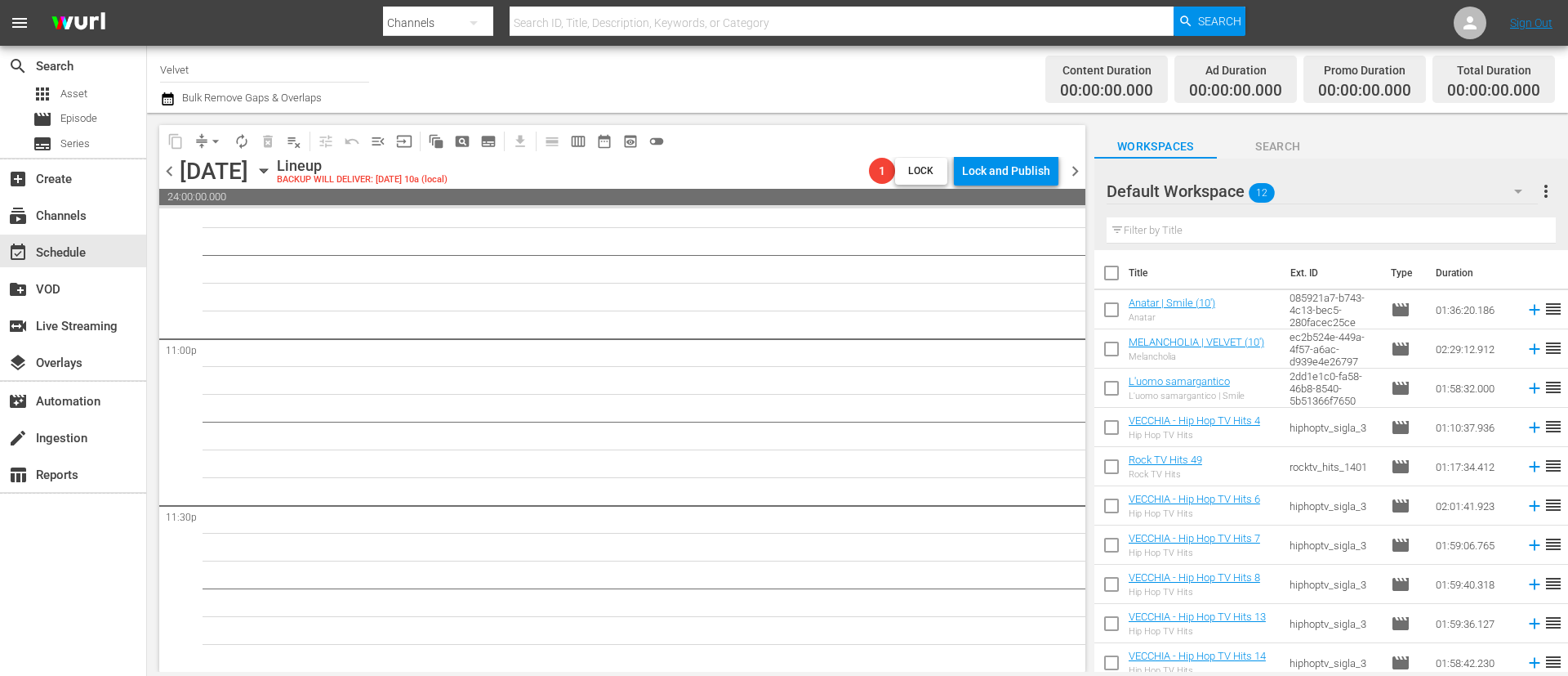
click at [273, 169] on icon "button" at bounding box center [263, 171] width 18 height 18
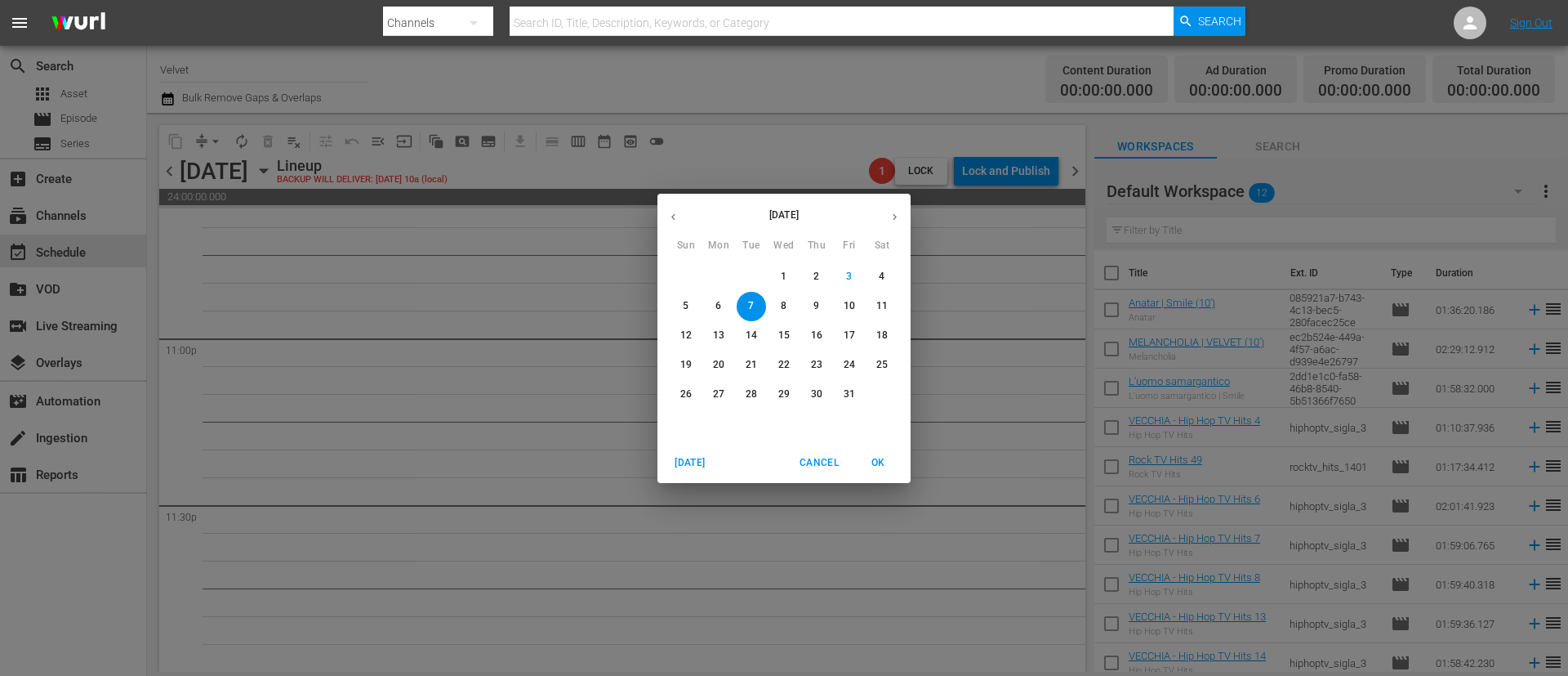
click at [667, 212] on icon "button" at bounding box center [673, 217] width 13 height 13
click at [725, 274] on span "1" at bounding box center [719, 276] width 29 height 14
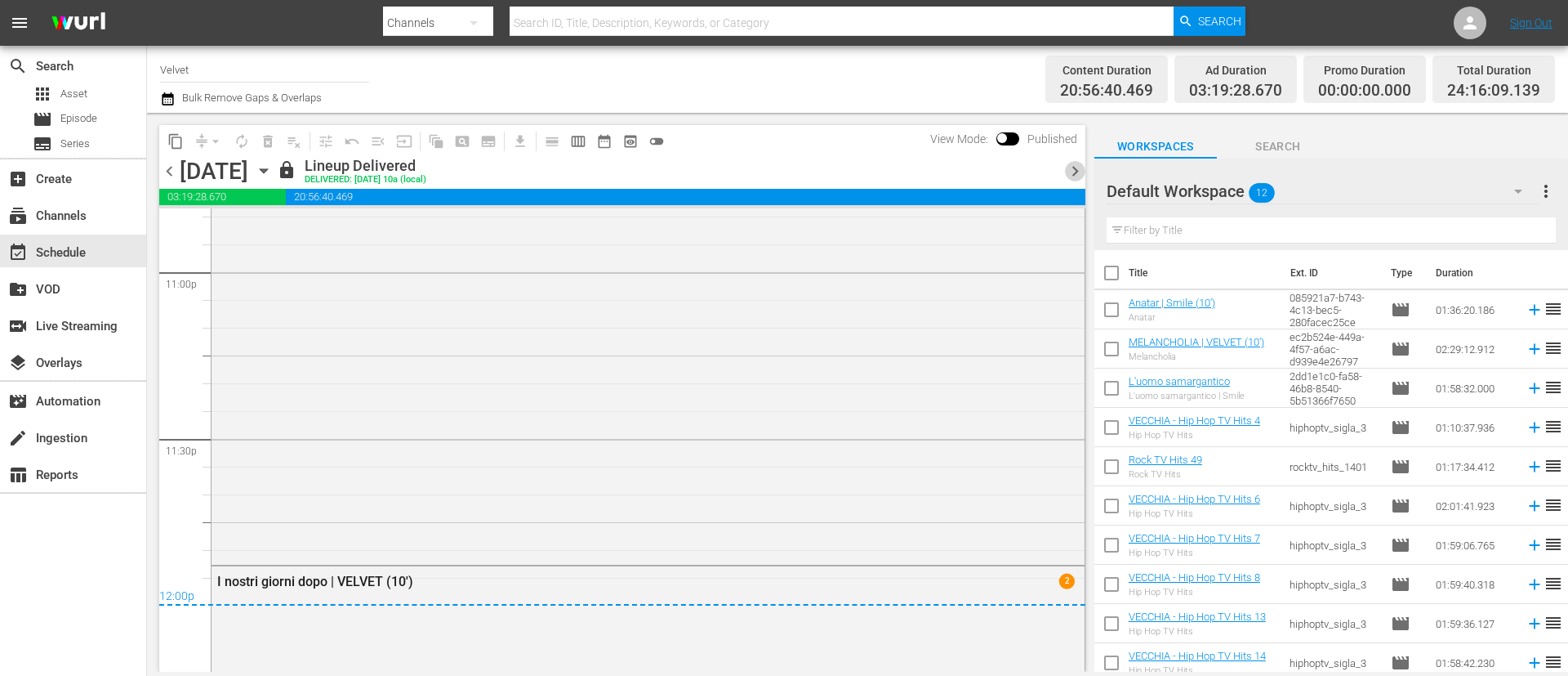
click at [1069, 176] on span "chevron_right" at bounding box center [1075, 171] width 20 height 20
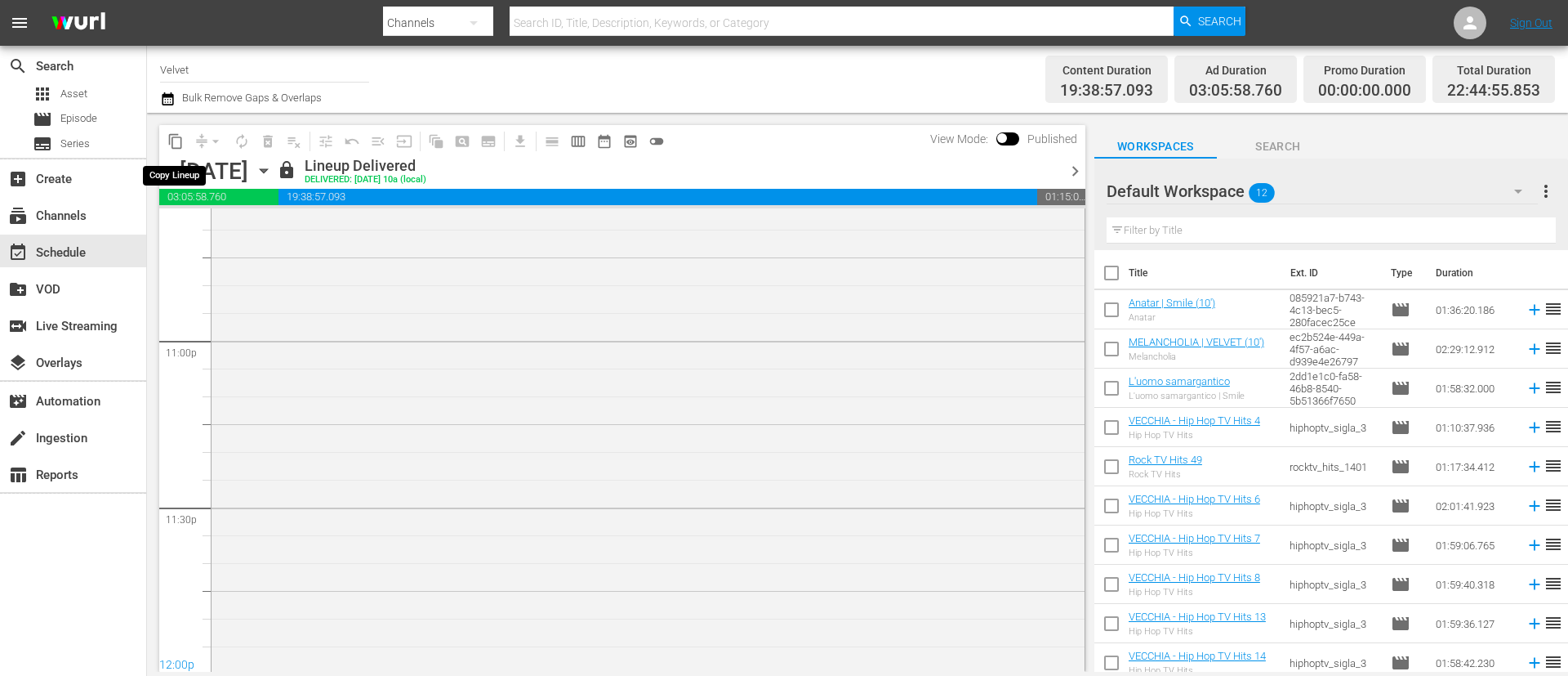
scroll to position [7553, 0]
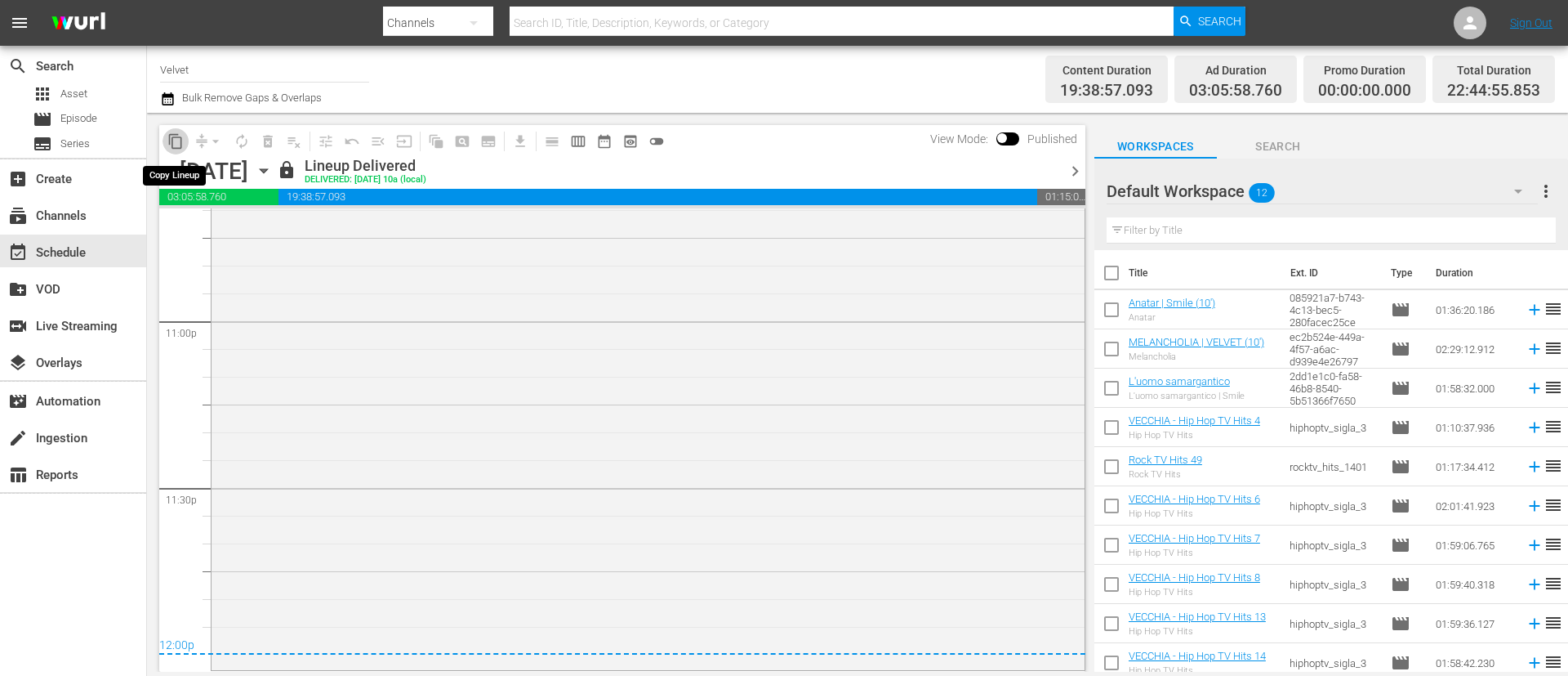
click at [178, 141] on span "content_copy" at bounding box center [176, 141] width 17 height 17
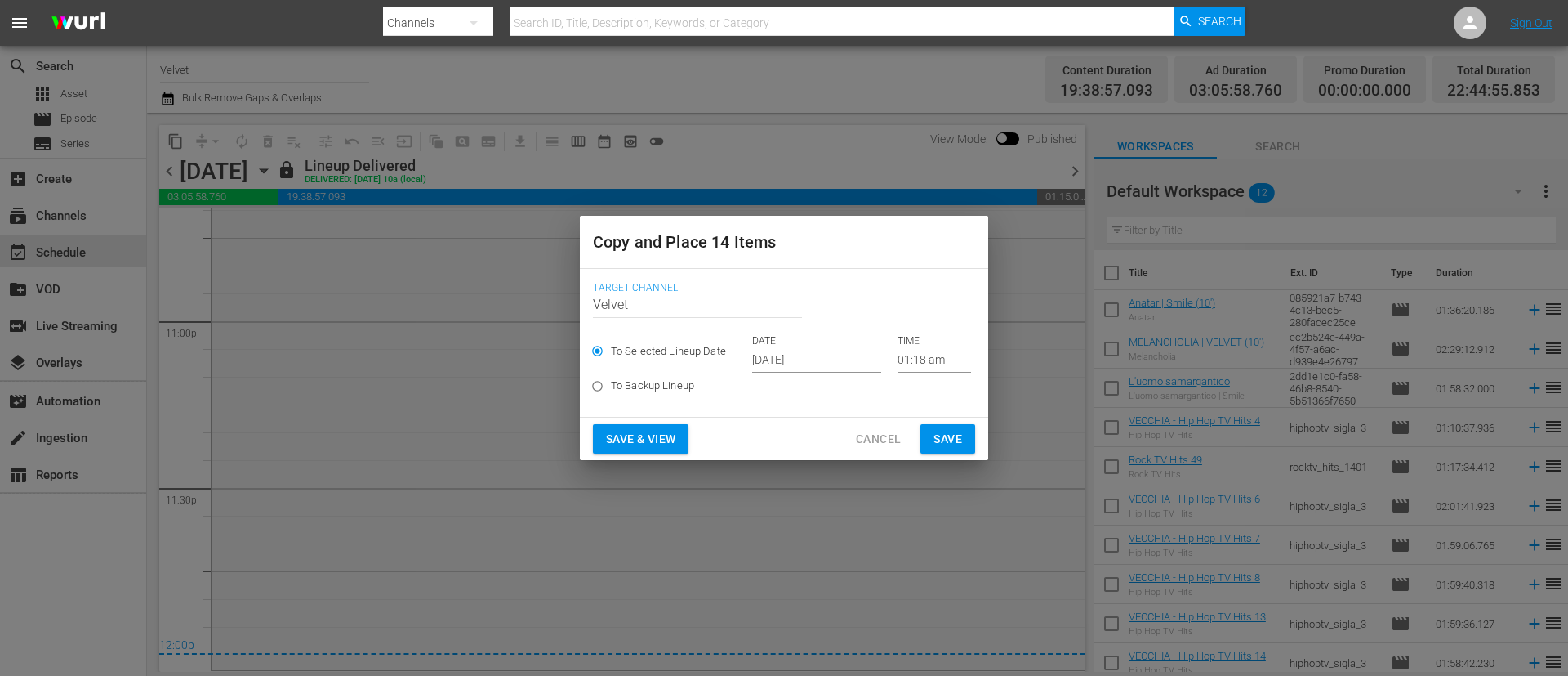
click at [830, 363] on input "Oct 5th 2025" at bounding box center [816, 360] width 129 height 24
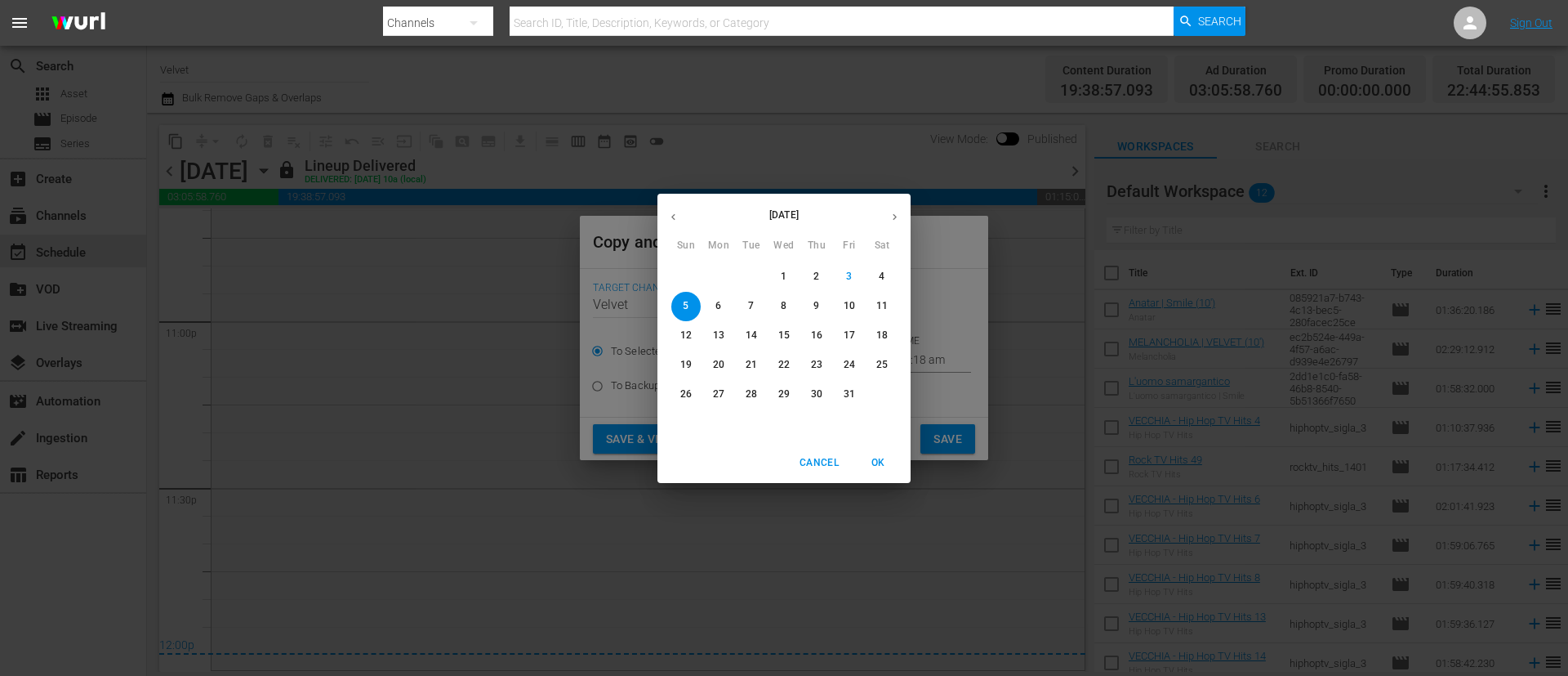
click at [741, 303] on span "7" at bounding box center [751, 306] width 29 height 14
type input "Oct 7th 2025"
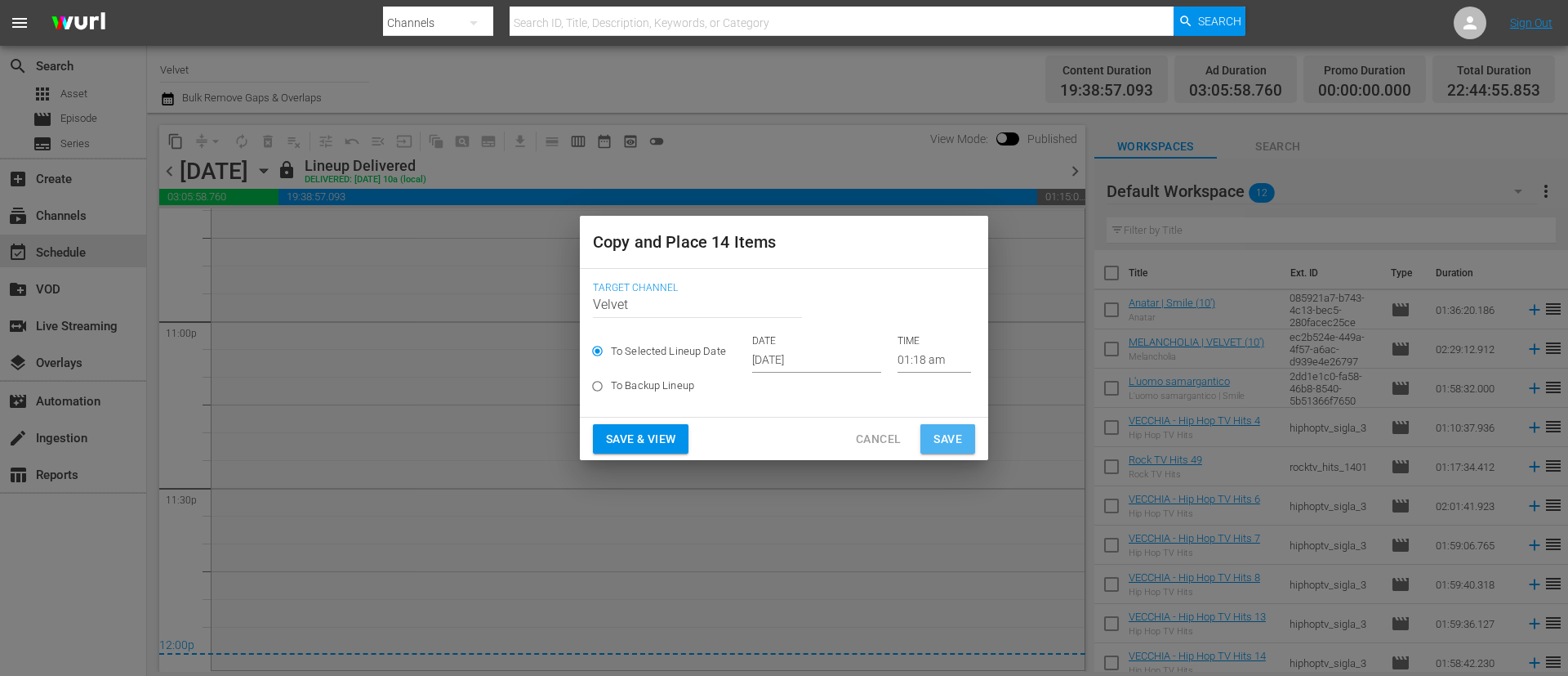
click at [960, 439] on span "Save" at bounding box center [947, 439] width 28 height 20
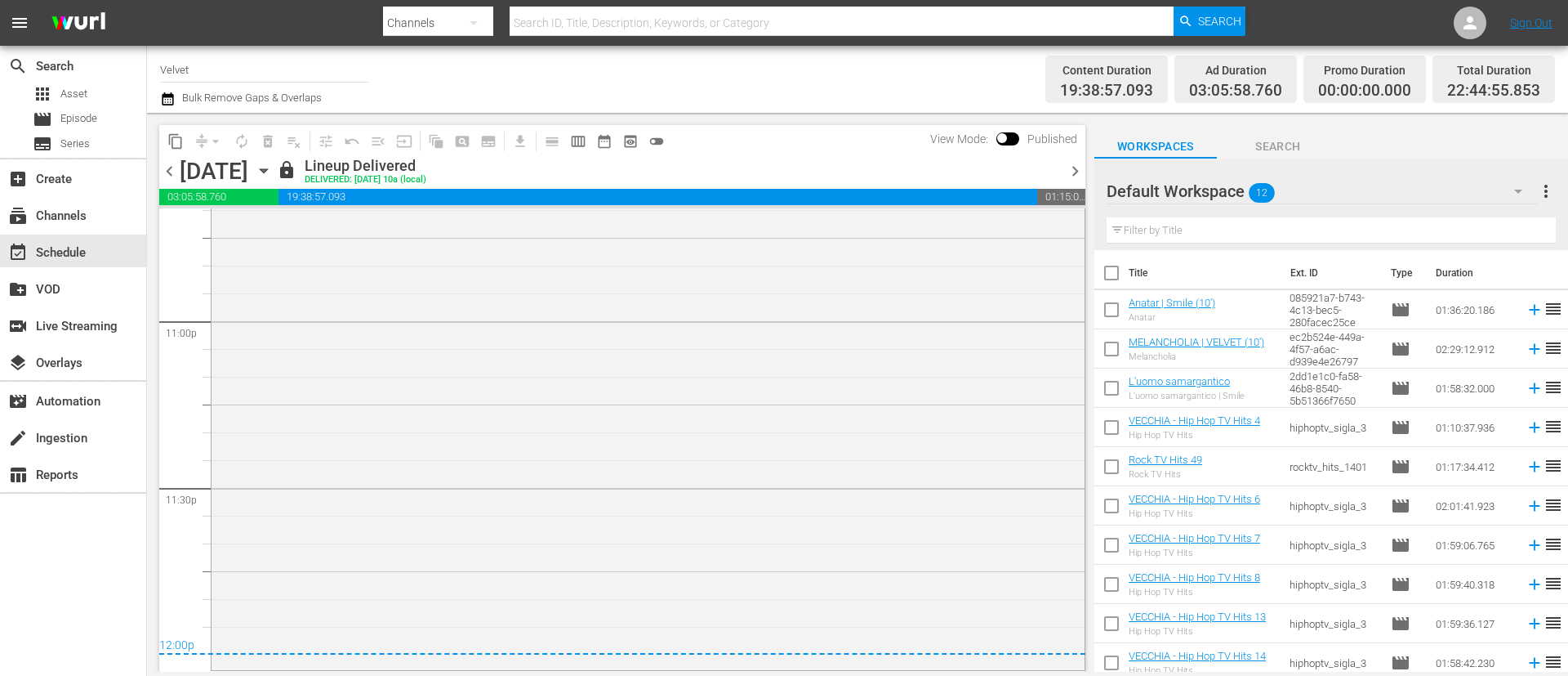
click at [1071, 170] on span "chevron_right" at bounding box center [1075, 171] width 20 height 20
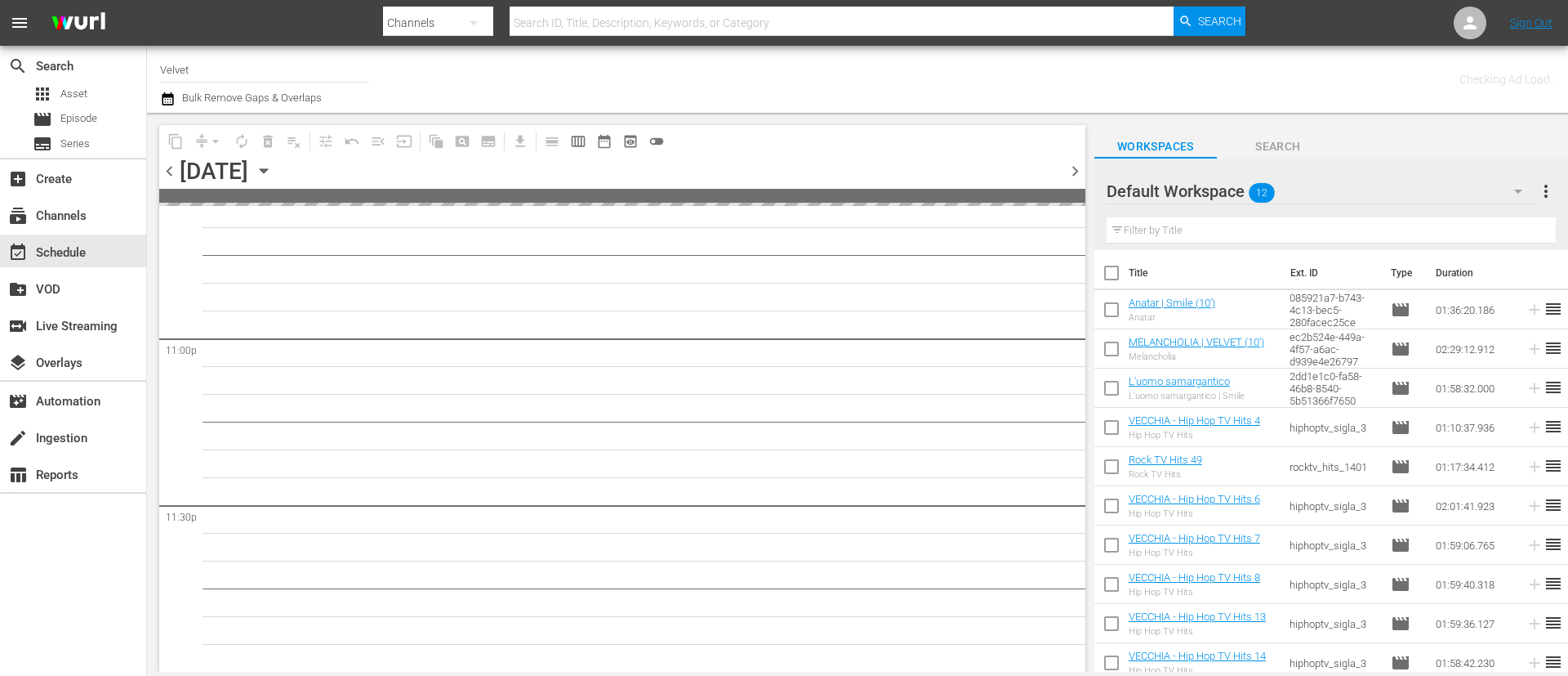
scroll to position [7534, 0]
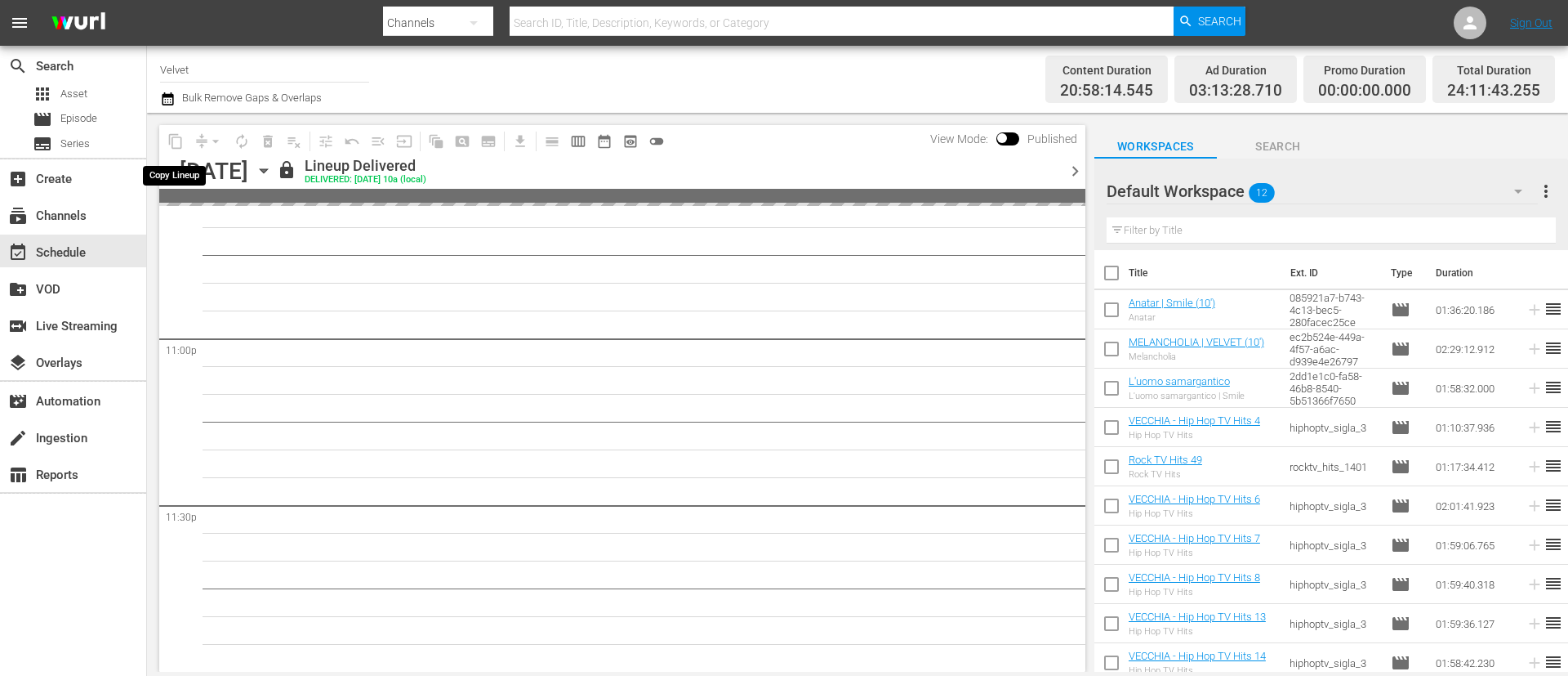
click at [176, 141] on span "content_copy" at bounding box center [176, 140] width 26 height 26
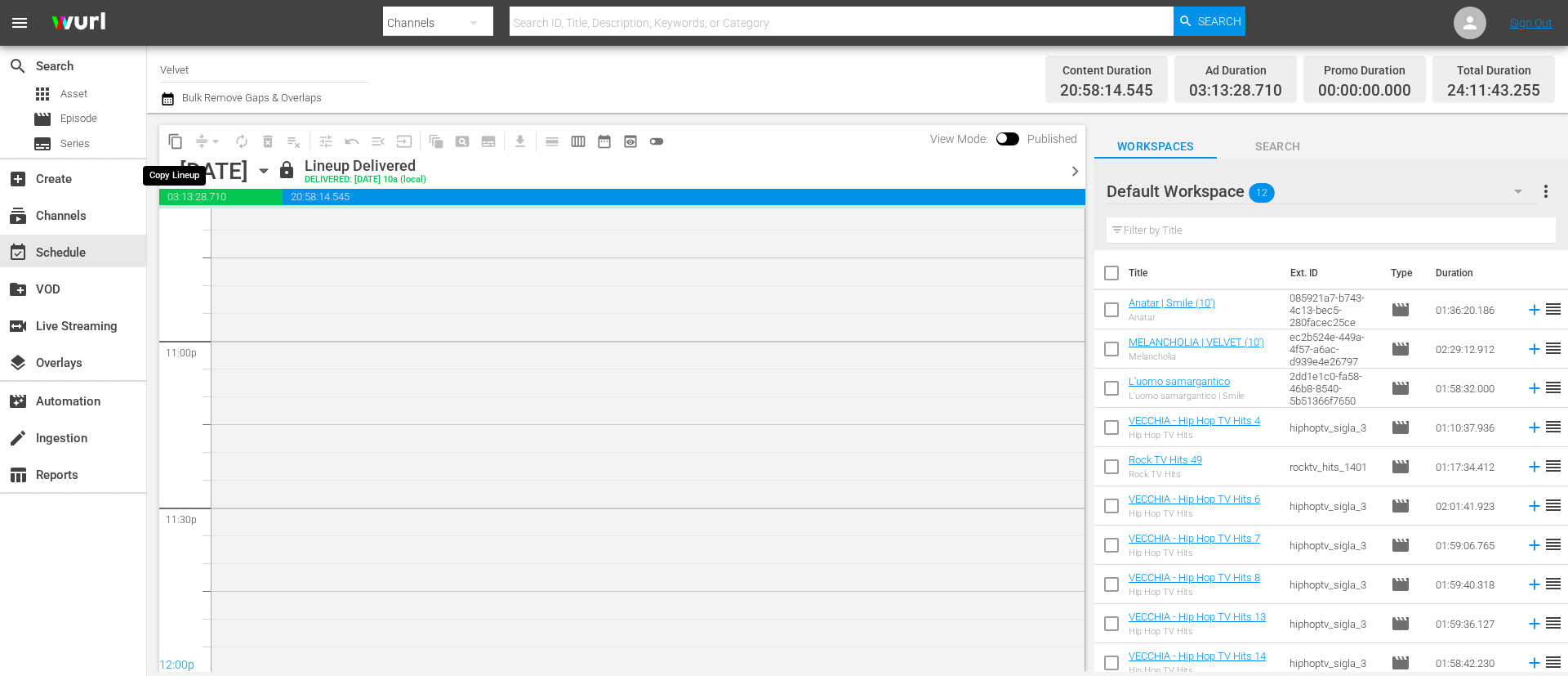
scroll to position [7617, 0]
click at [177, 140] on span "content_copy" at bounding box center [176, 141] width 17 height 17
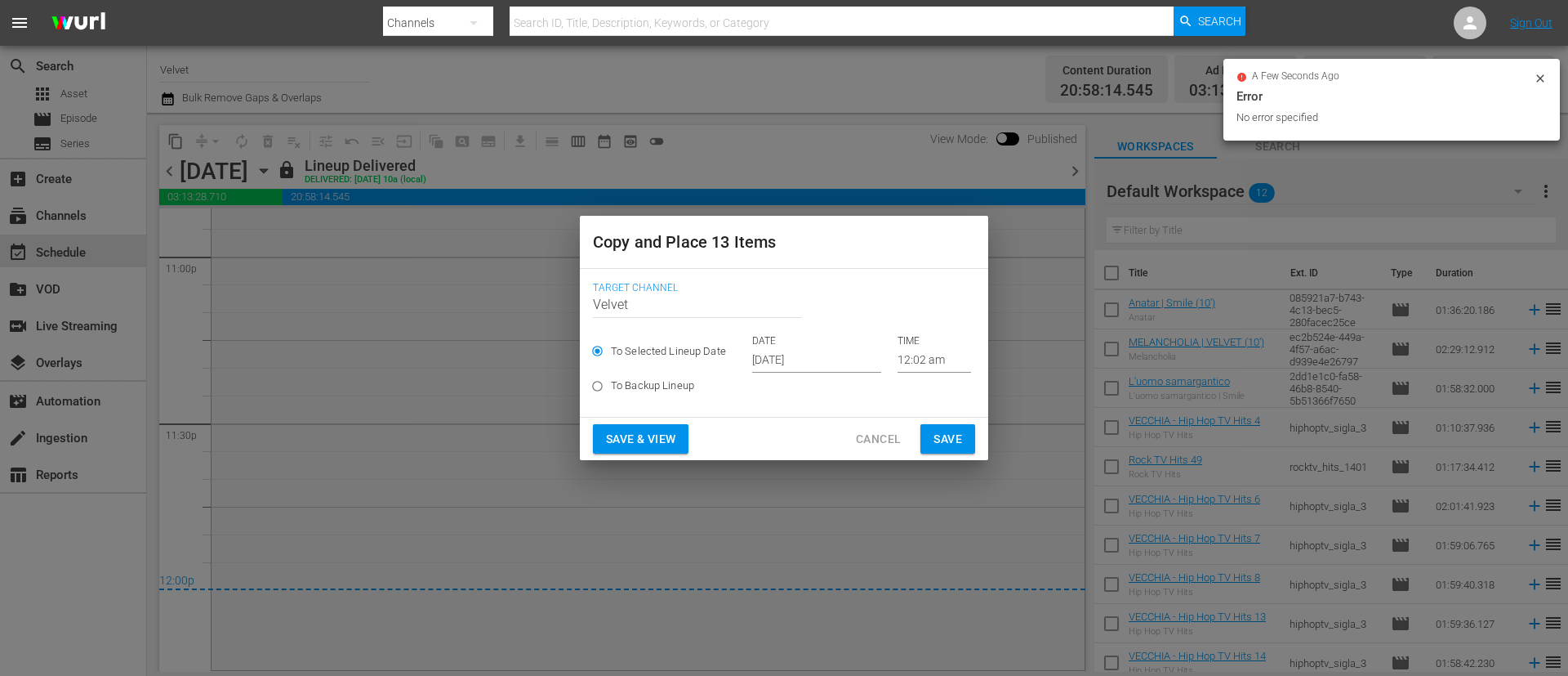
click at [828, 354] on input "Oct 5th 2025" at bounding box center [816, 360] width 129 height 24
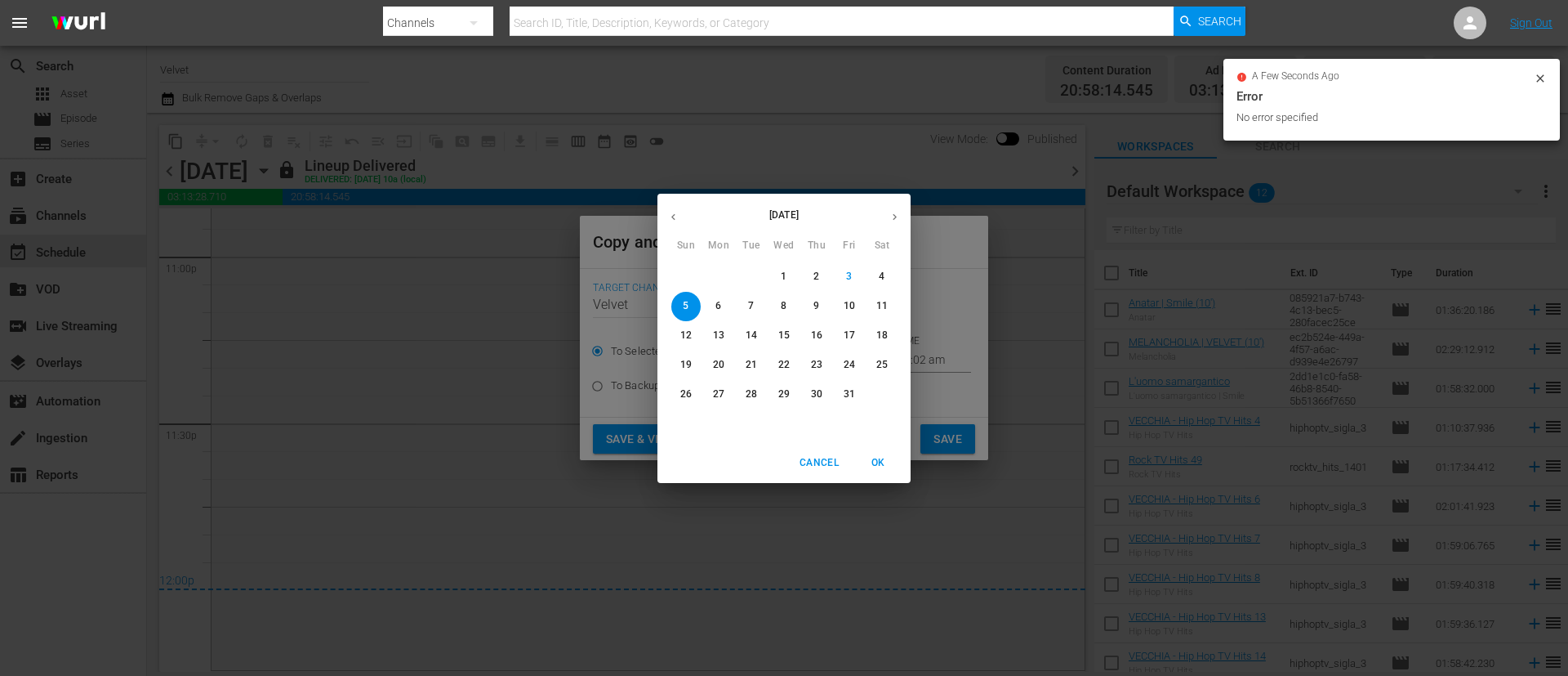
click at [785, 304] on p "8" at bounding box center [784, 306] width 6 height 14
type input "Oct 8th 2025"
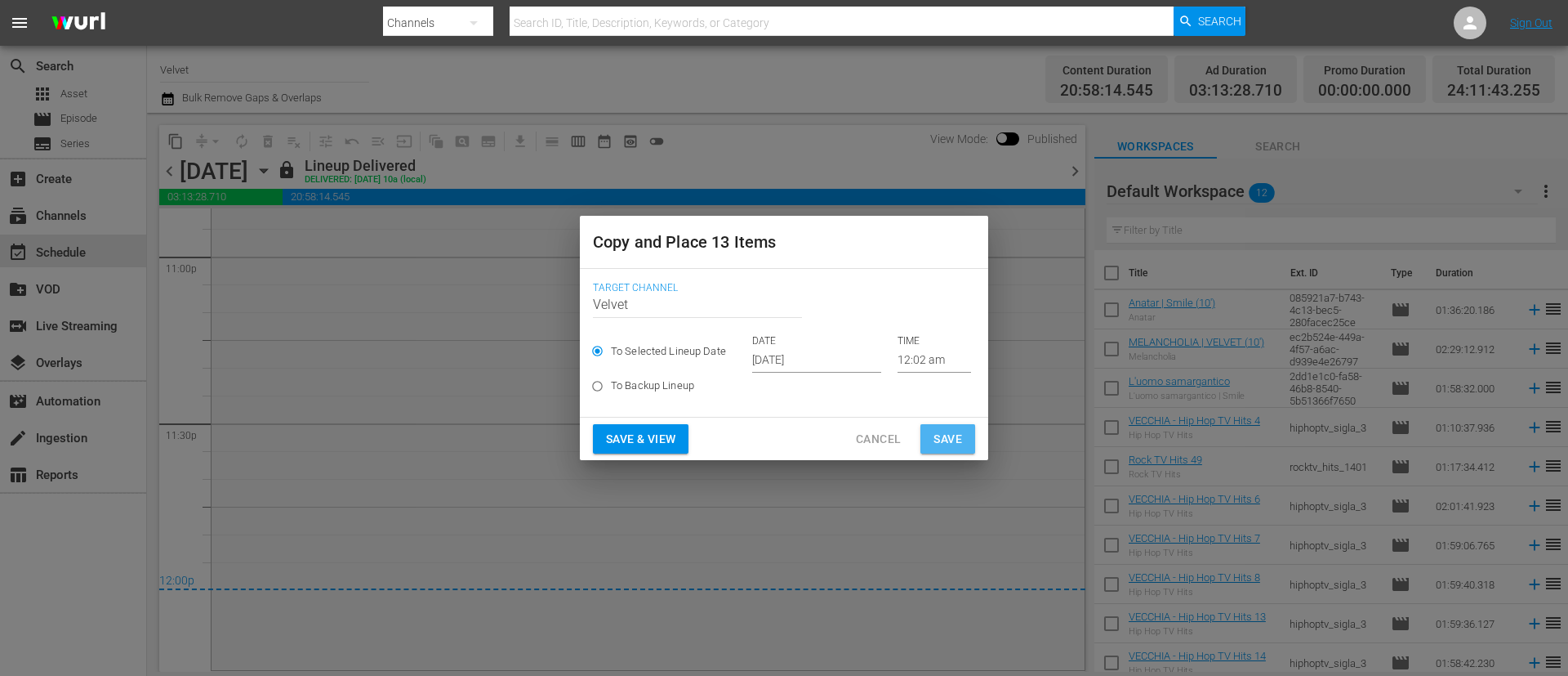
click at [954, 435] on span "Save" at bounding box center [947, 439] width 28 height 20
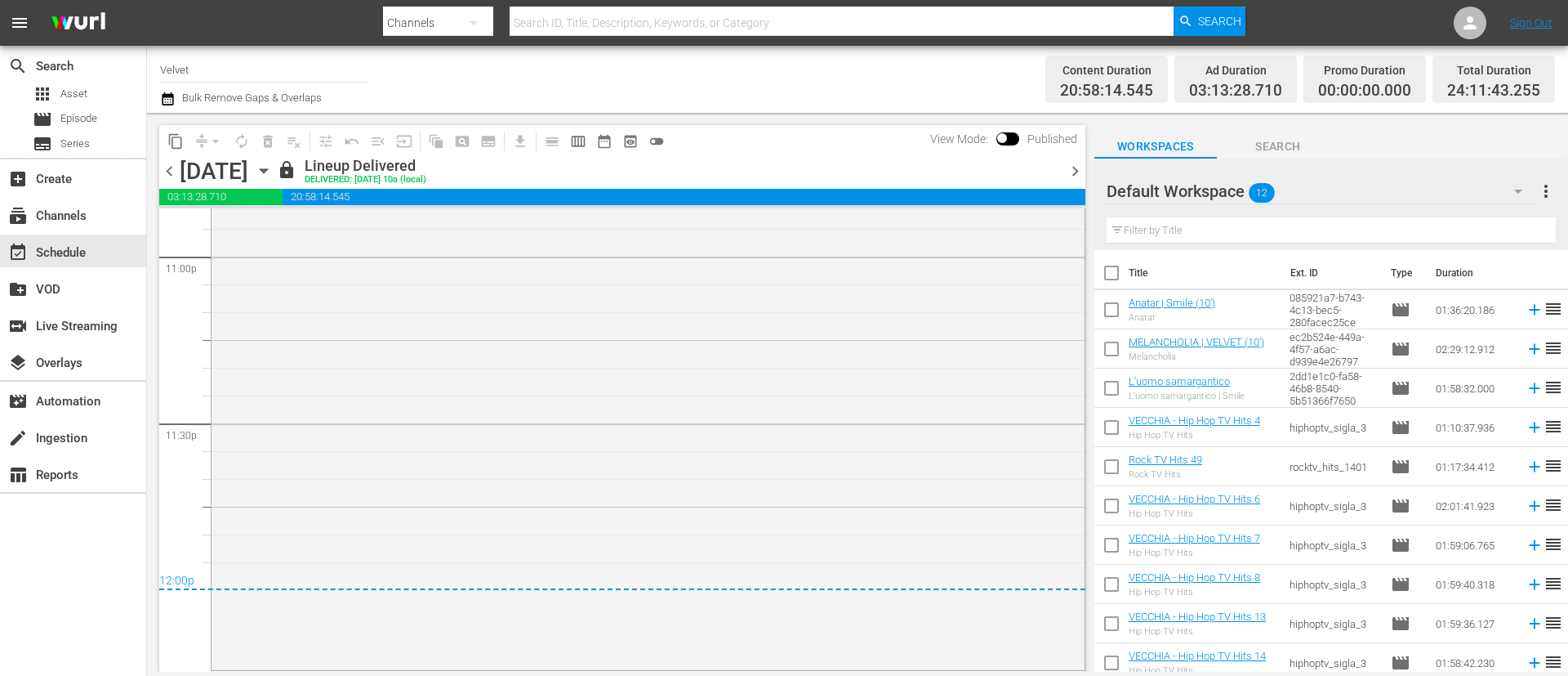
drag, startPoint x: 1075, startPoint y: 172, endPoint x: 951, endPoint y: 159, distance: 124.7
click at [1075, 171] on span "chevron_right" at bounding box center [1075, 171] width 20 height 20
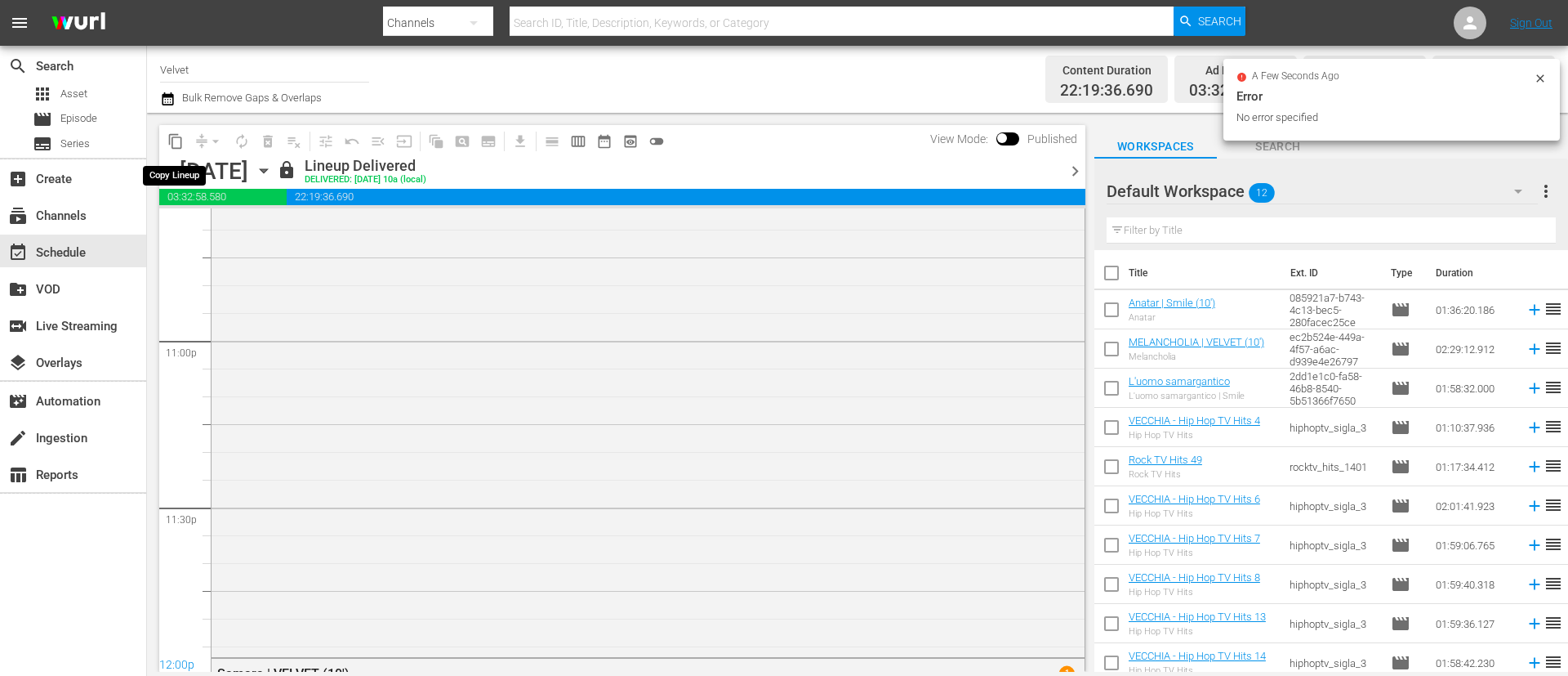
scroll to position [7769, 0]
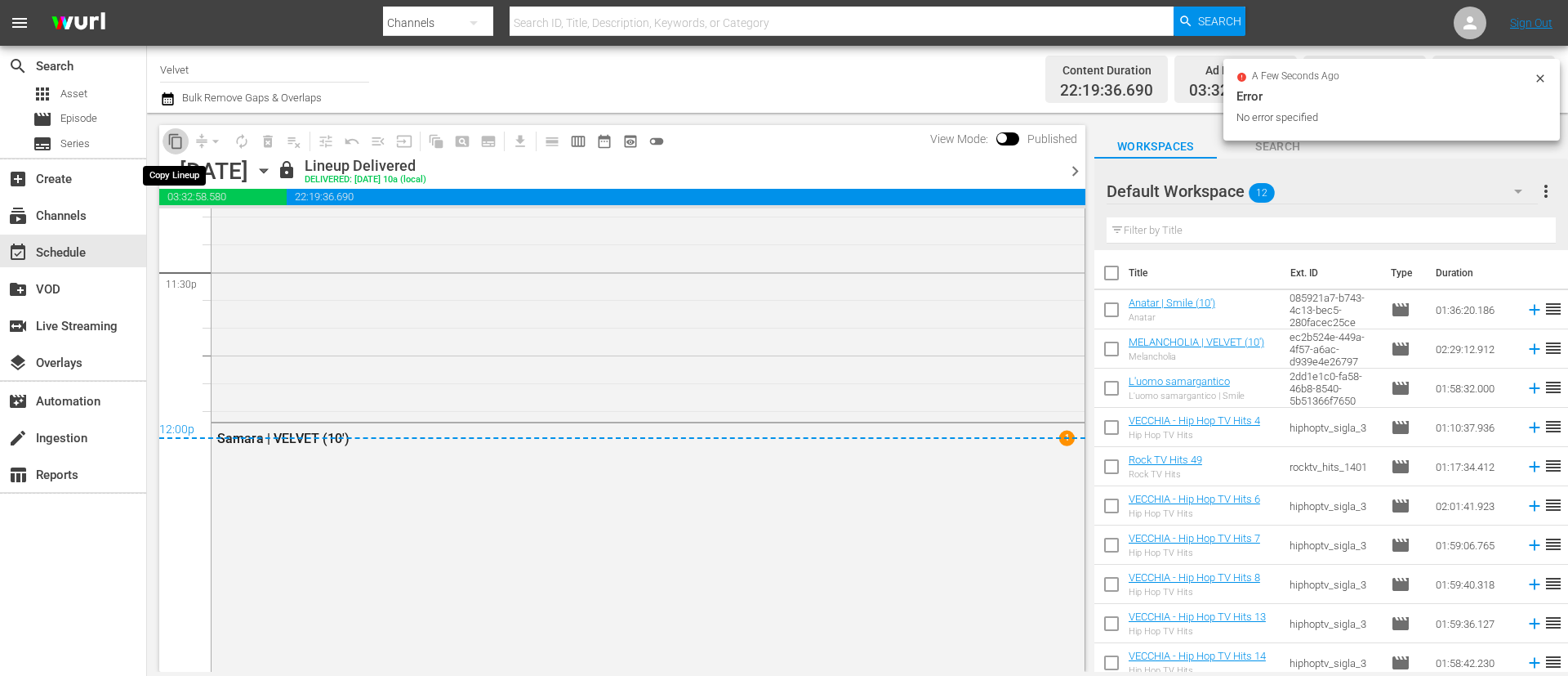
click at [176, 135] on span "content_copy" at bounding box center [176, 141] width 17 height 17
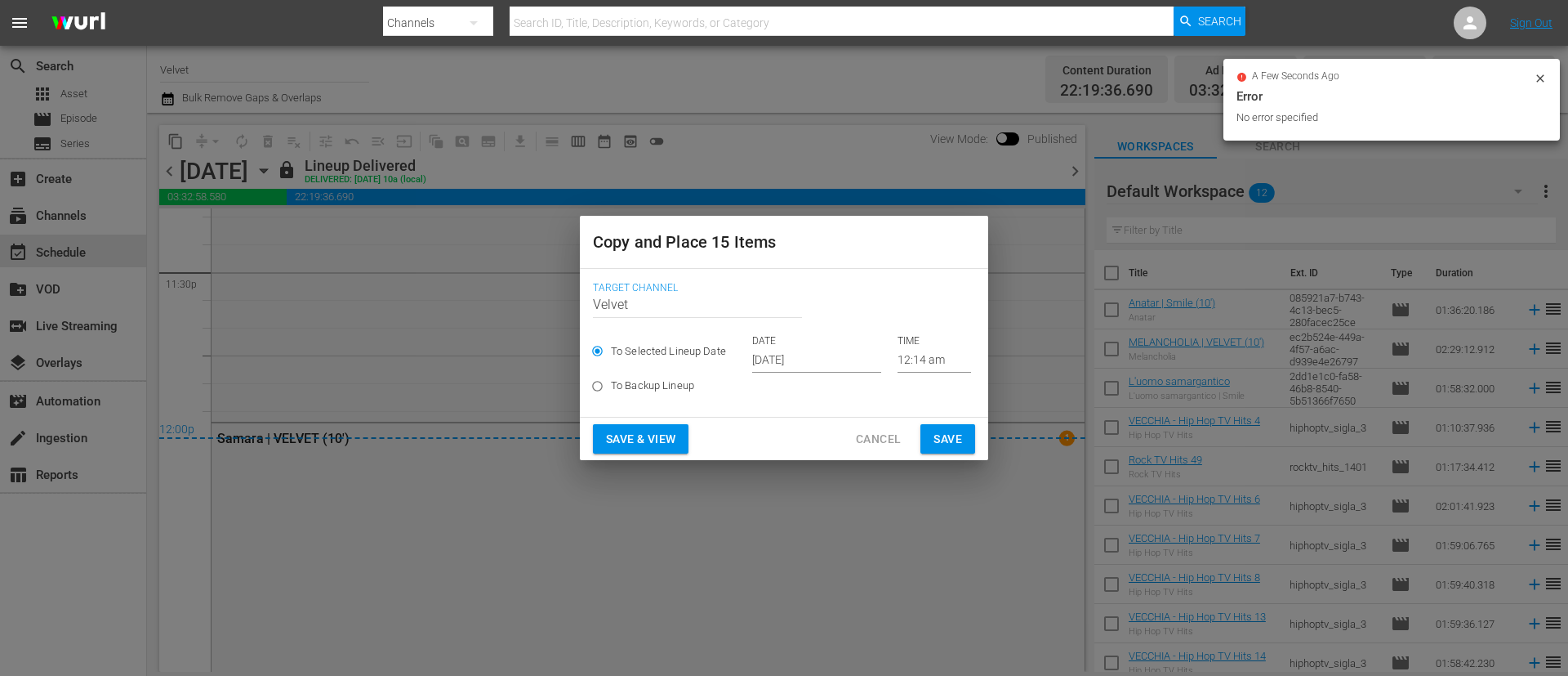
click at [842, 351] on input "Oct 5th 2025" at bounding box center [816, 360] width 129 height 24
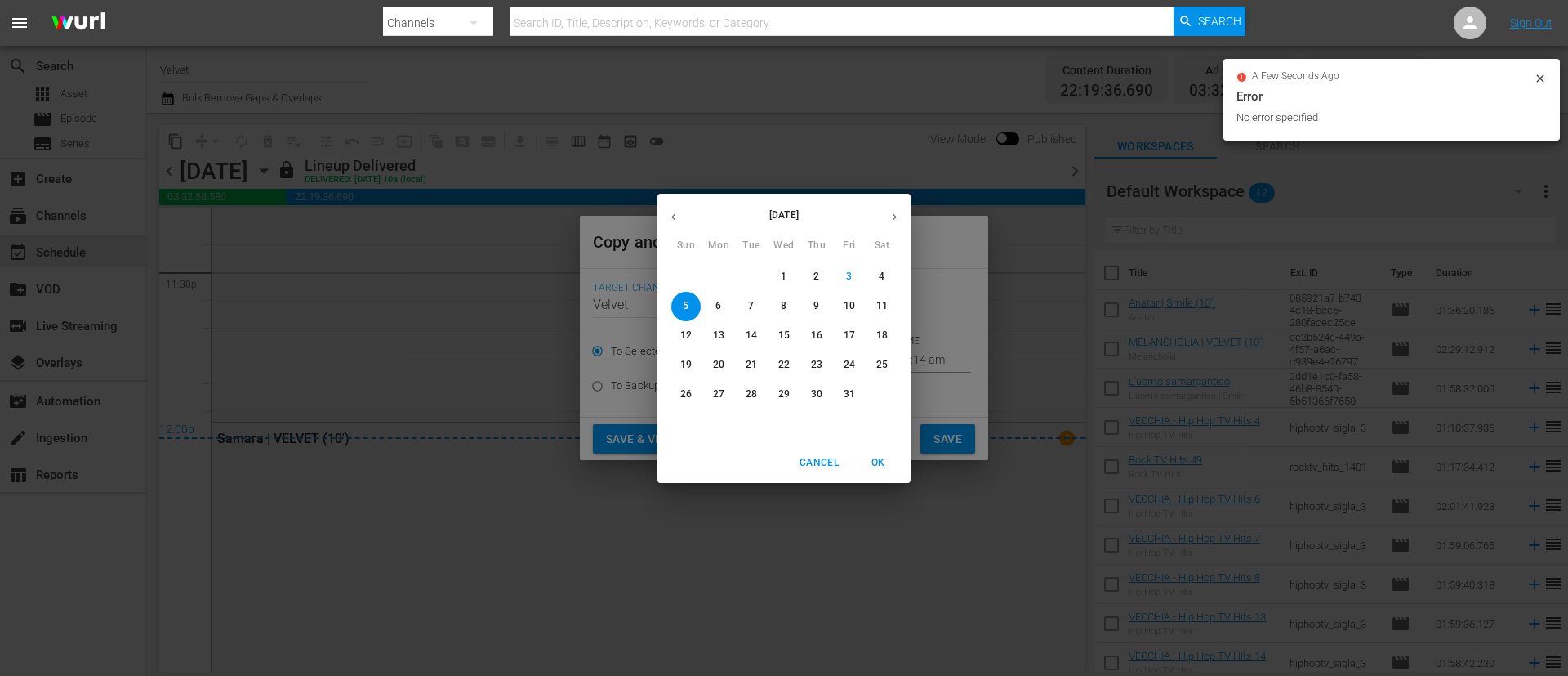
click at [818, 306] on p "9" at bounding box center [816, 306] width 6 height 14
type input "Oct 9th 2025"
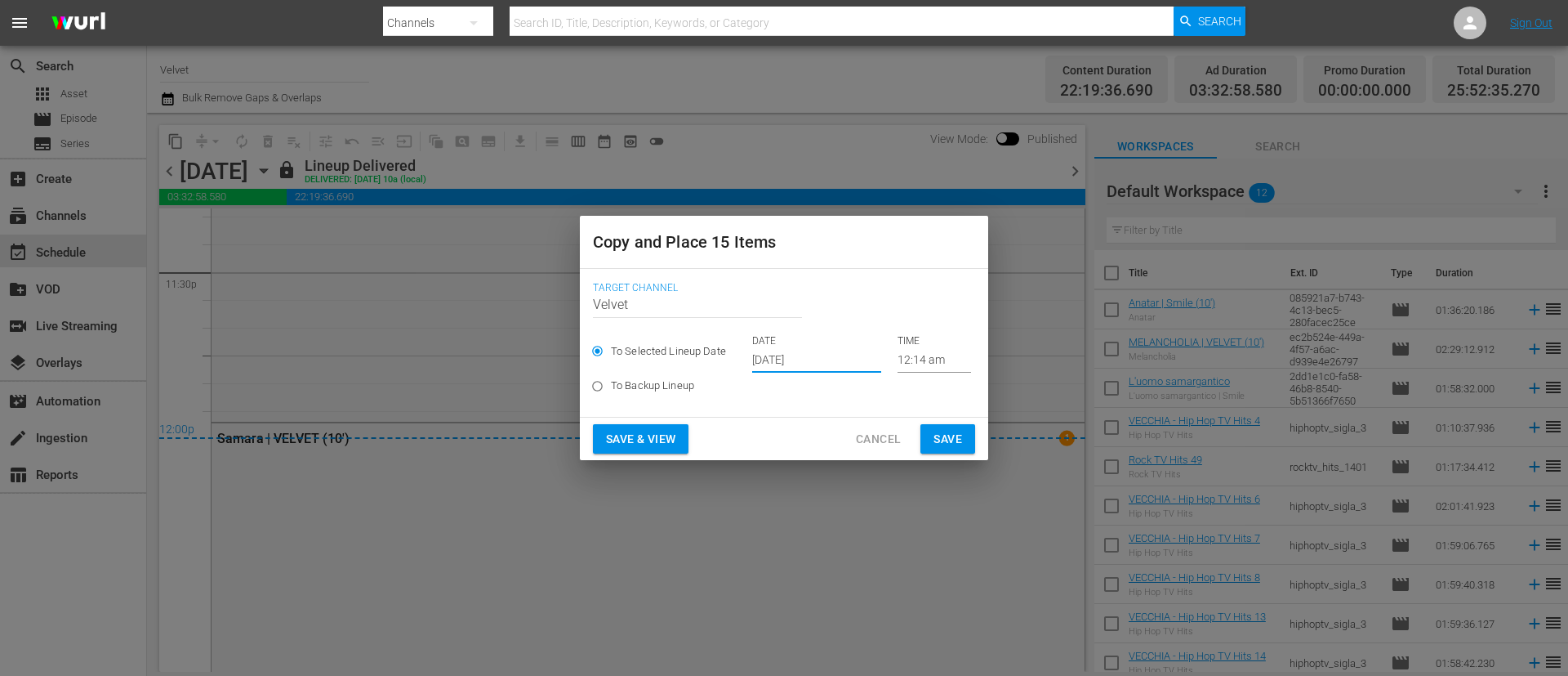
click at [952, 440] on span "Save" at bounding box center [947, 439] width 28 height 20
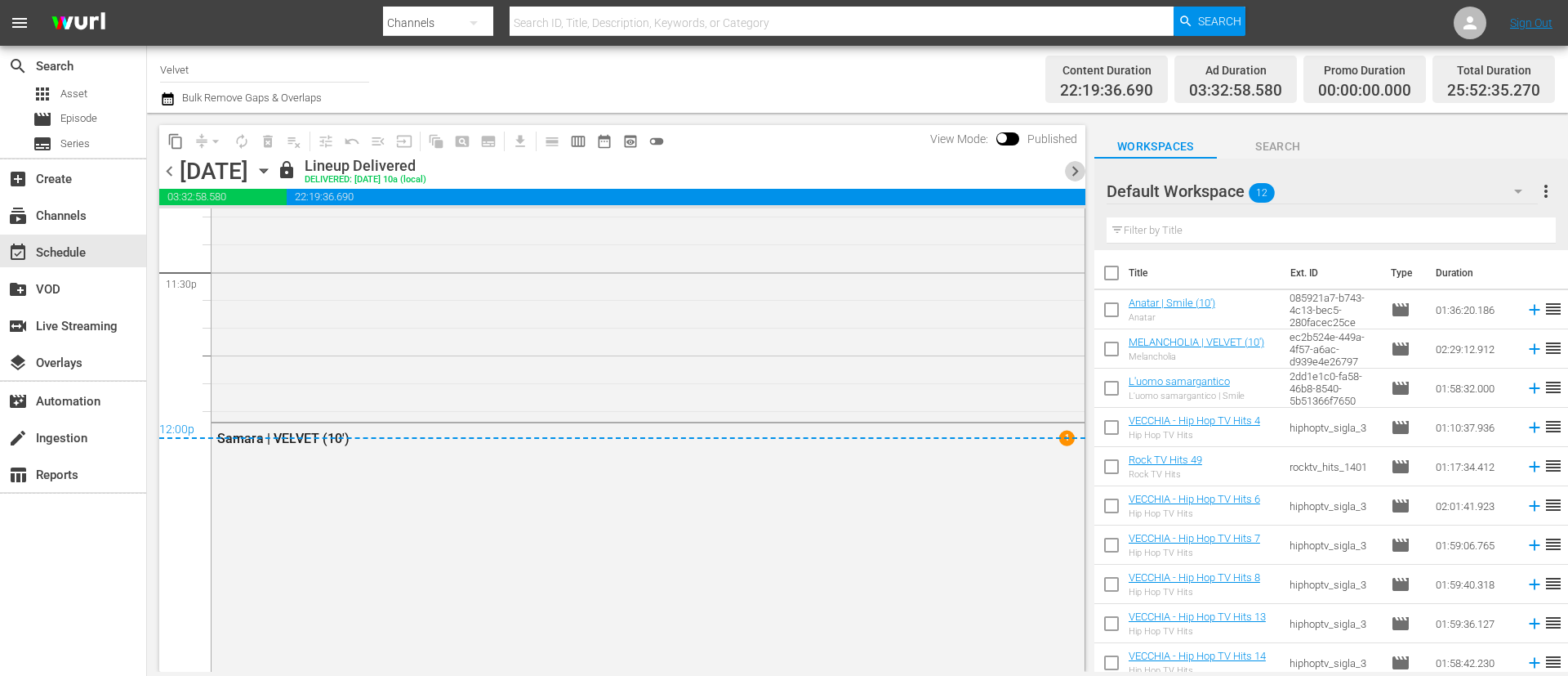
click at [1079, 172] on span "chevron_right" at bounding box center [1075, 171] width 20 height 20
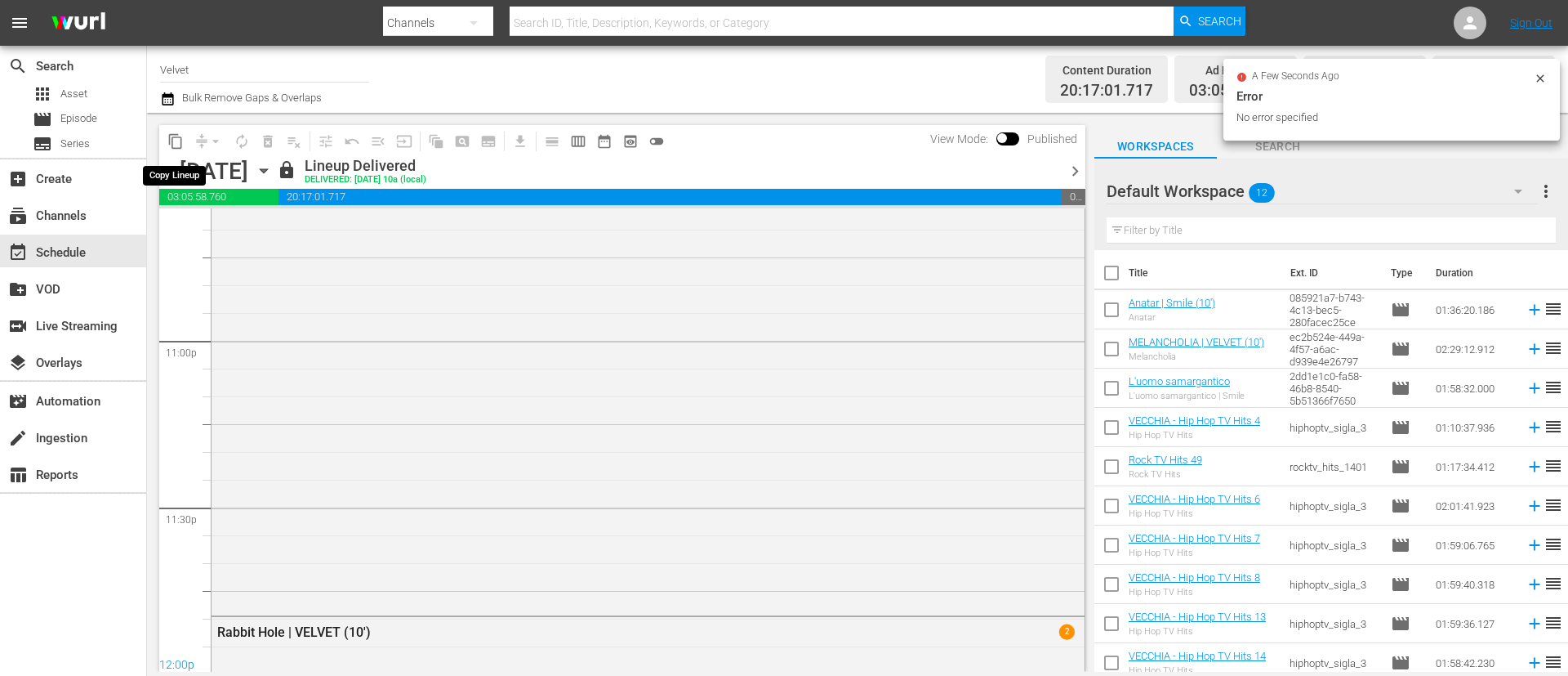
scroll to position [7769, 0]
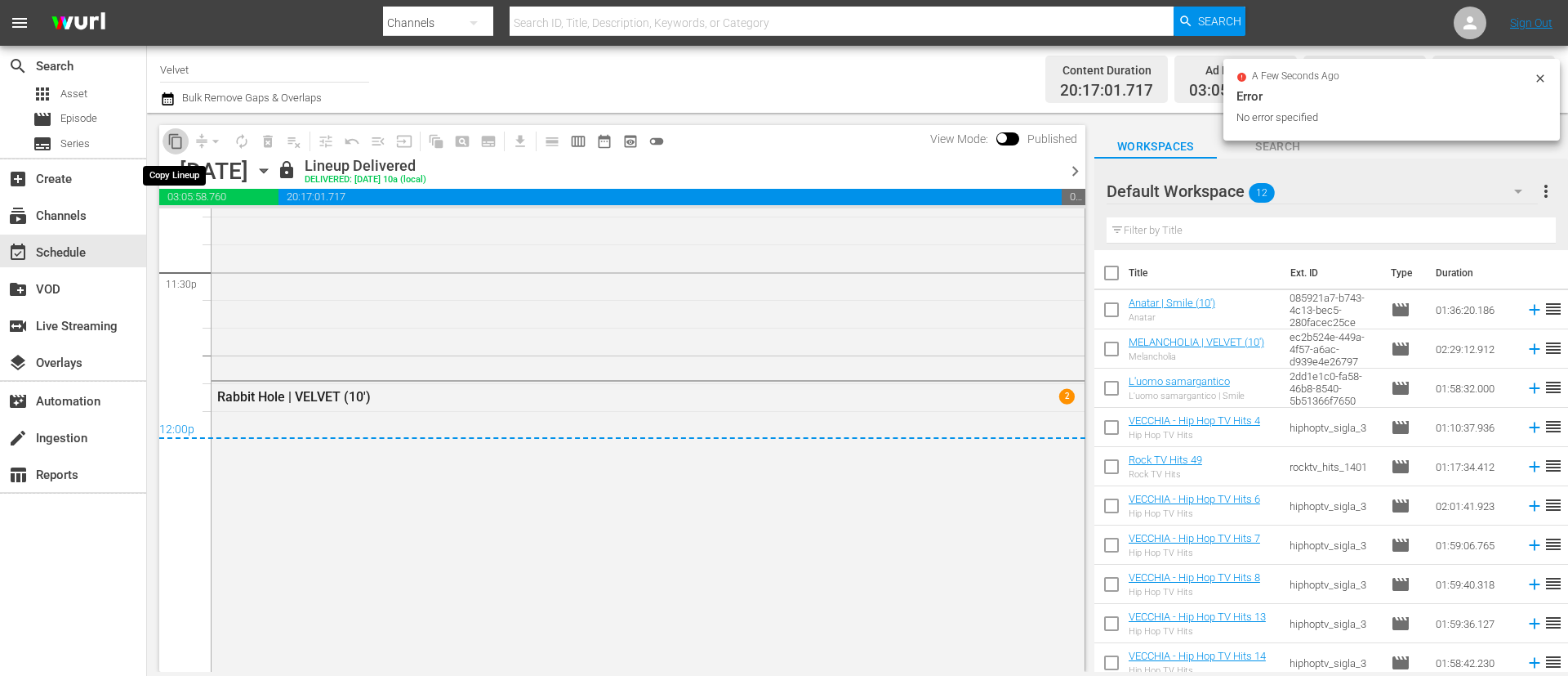
click at [184, 148] on button "content_copy" at bounding box center [176, 140] width 26 height 26
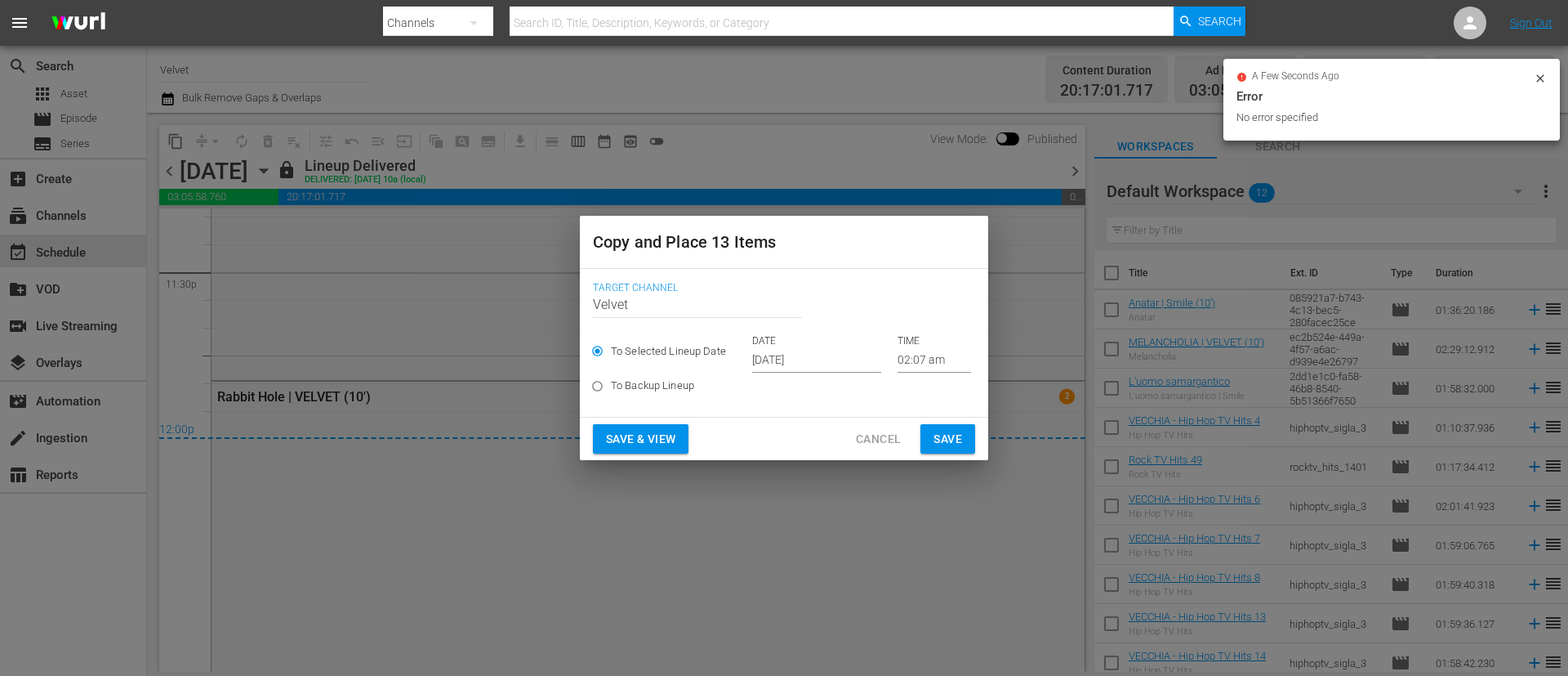
click at [852, 348] on input "Oct 5th 2025" at bounding box center [816, 360] width 129 height 24
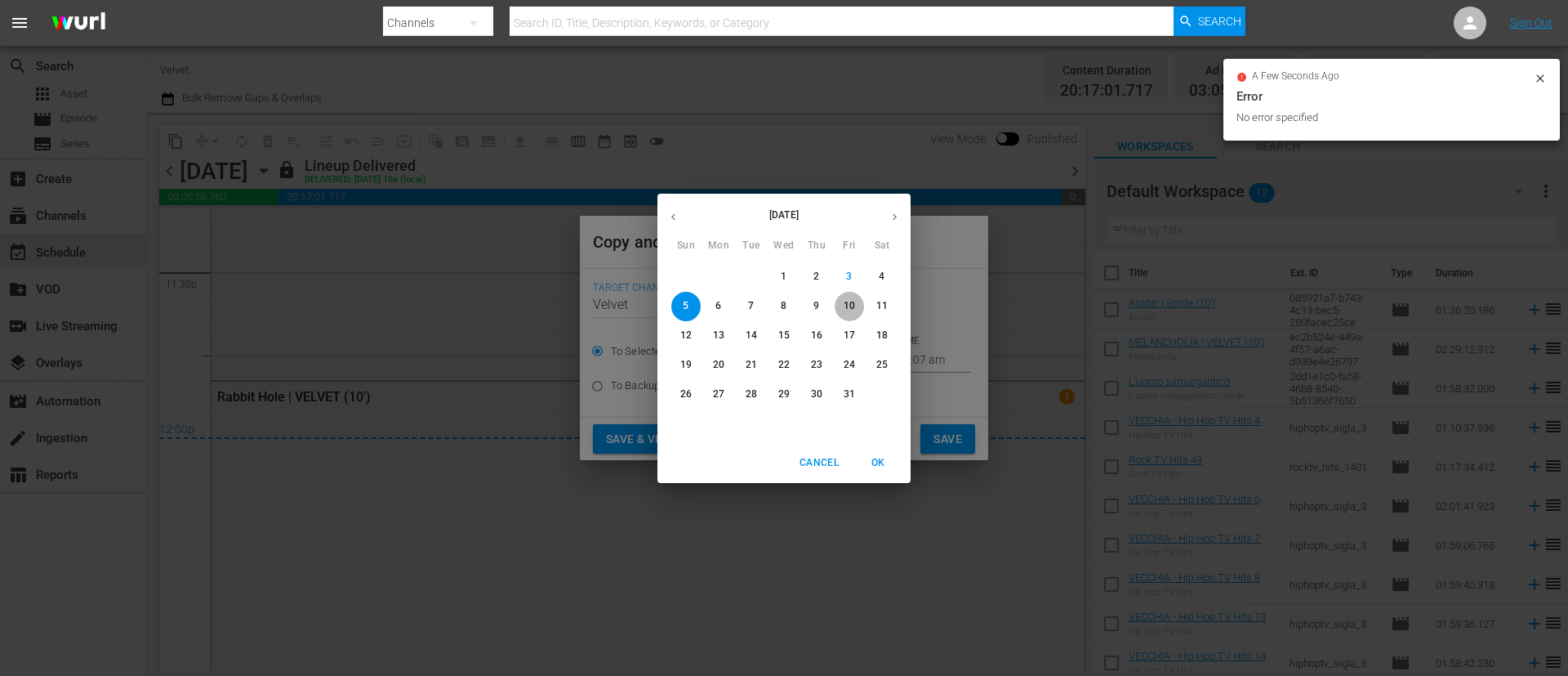
click at [853, 307] on p "10" at bounding box center [849, 306] width 12 height 14
type input "Oct 10th 2025"
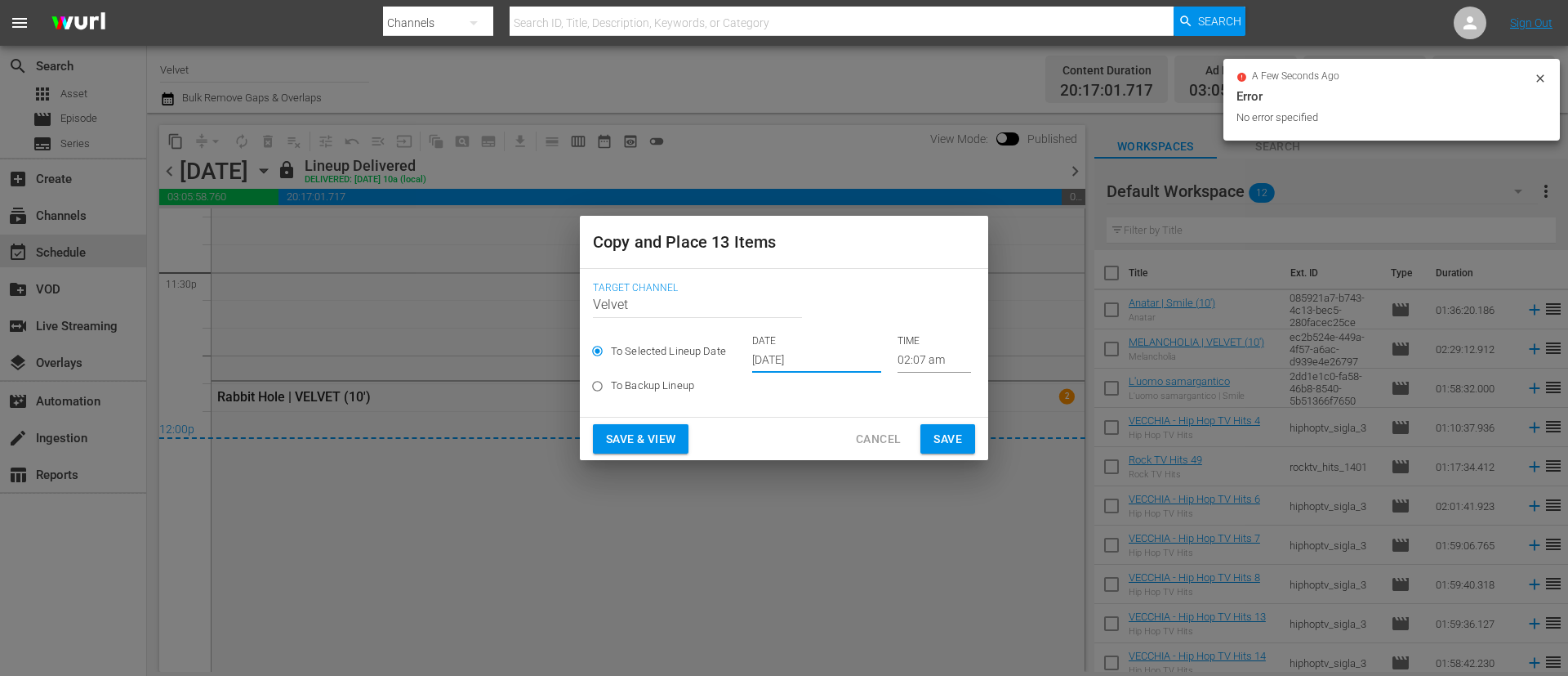
click at [962, 430] on button "Save" at bounding box center [948, 439] width 55 height 30
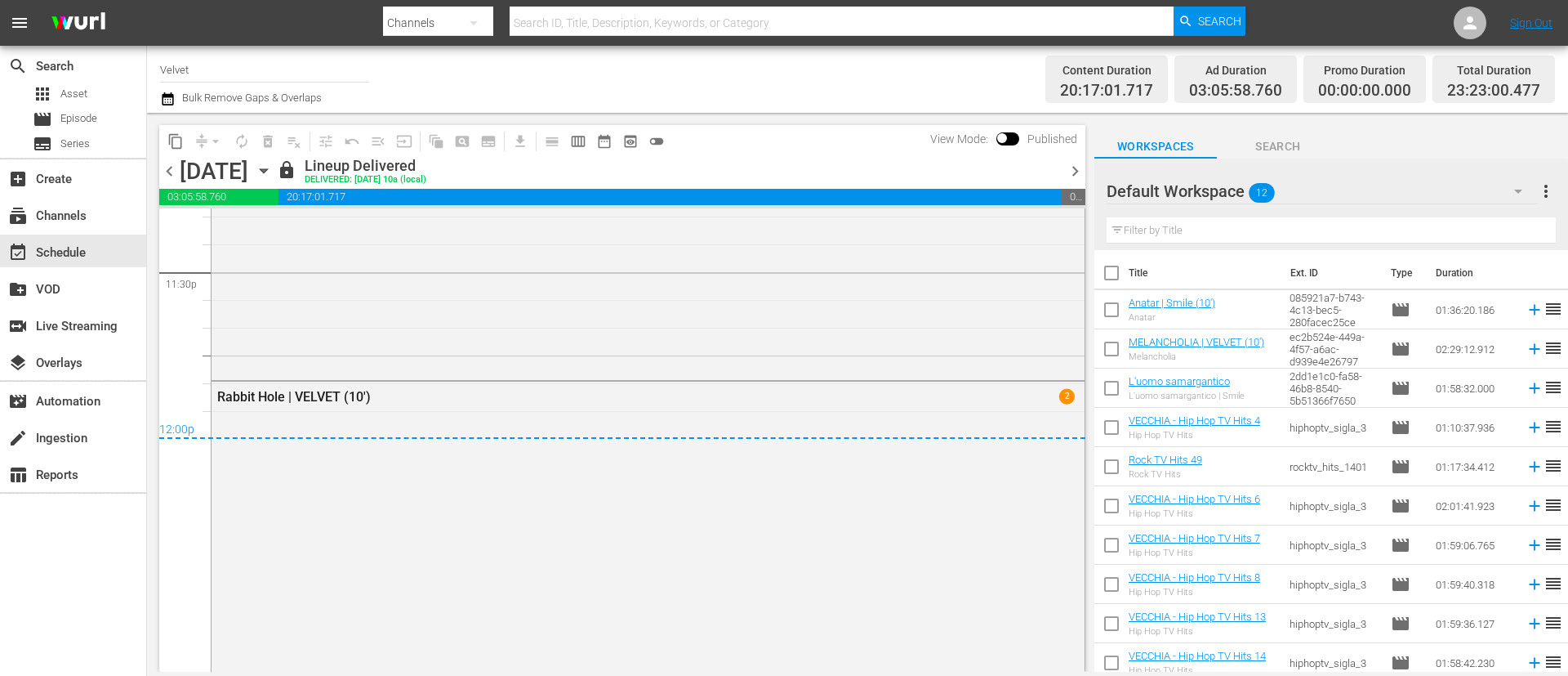
click at [1071, 170] on span "chevron_right" at bounding box center [1075, 171] width 20 height 20
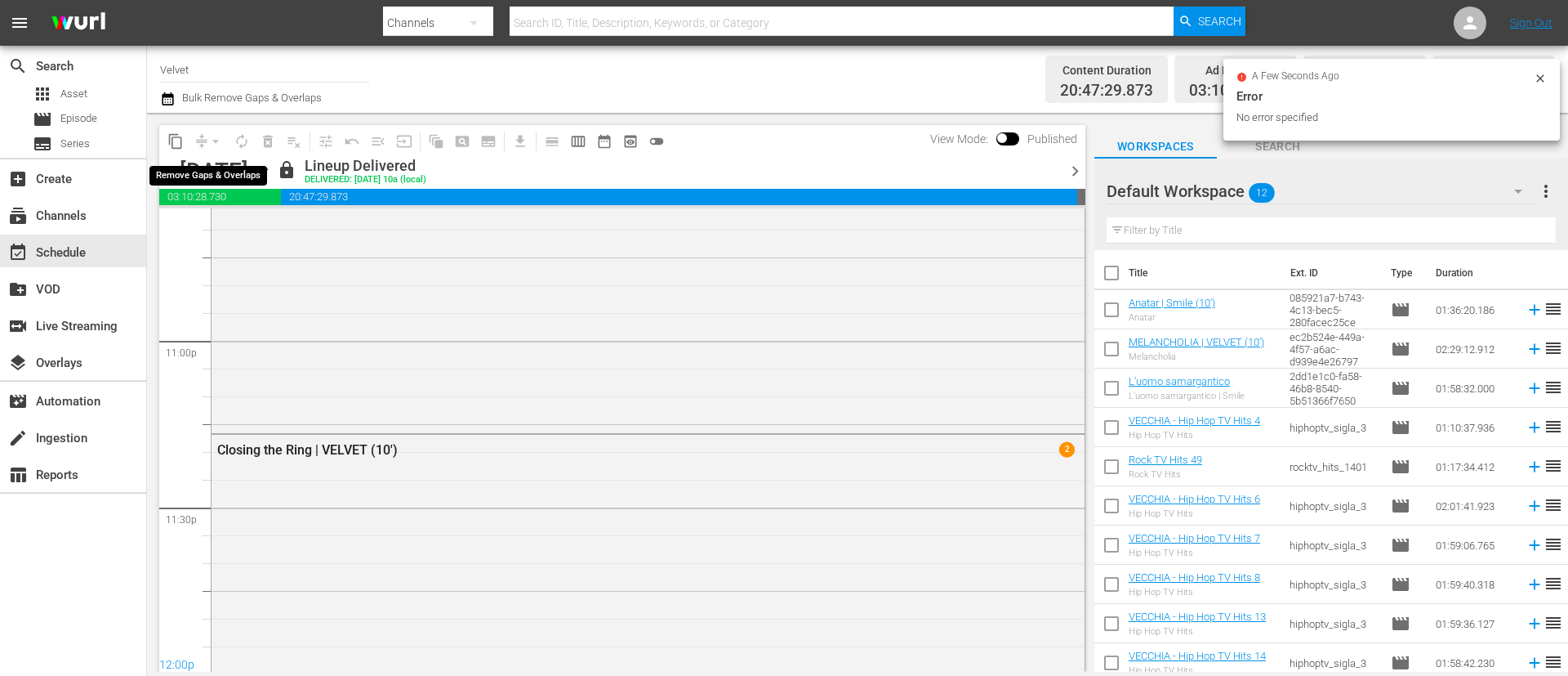
scroll to position [7657, 0]
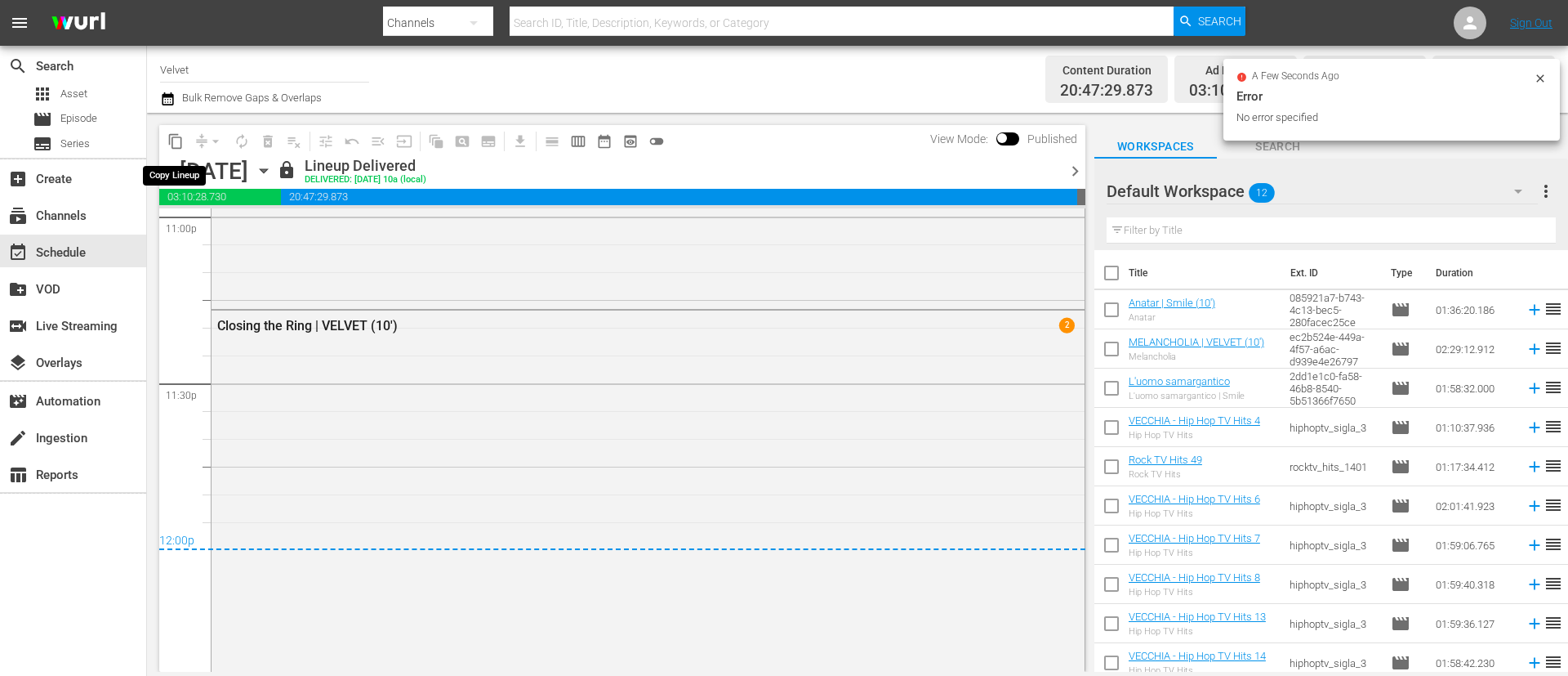
click at [178, 140] on span "content_copy" at bounding box center [176, 141] width 17 height 17
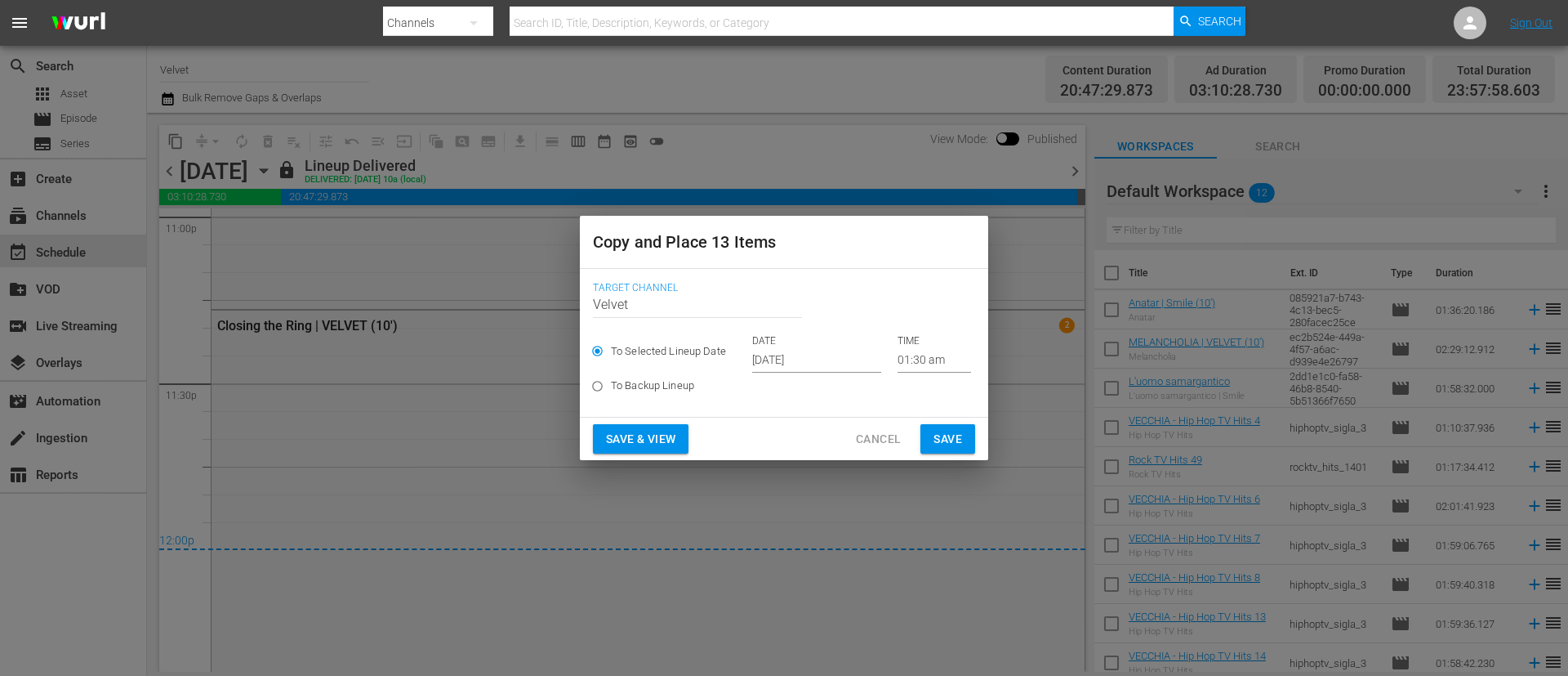
click at [827, 355] on input "Oct 5th 2025" at bounding box center [816, 360] width 129 height 24
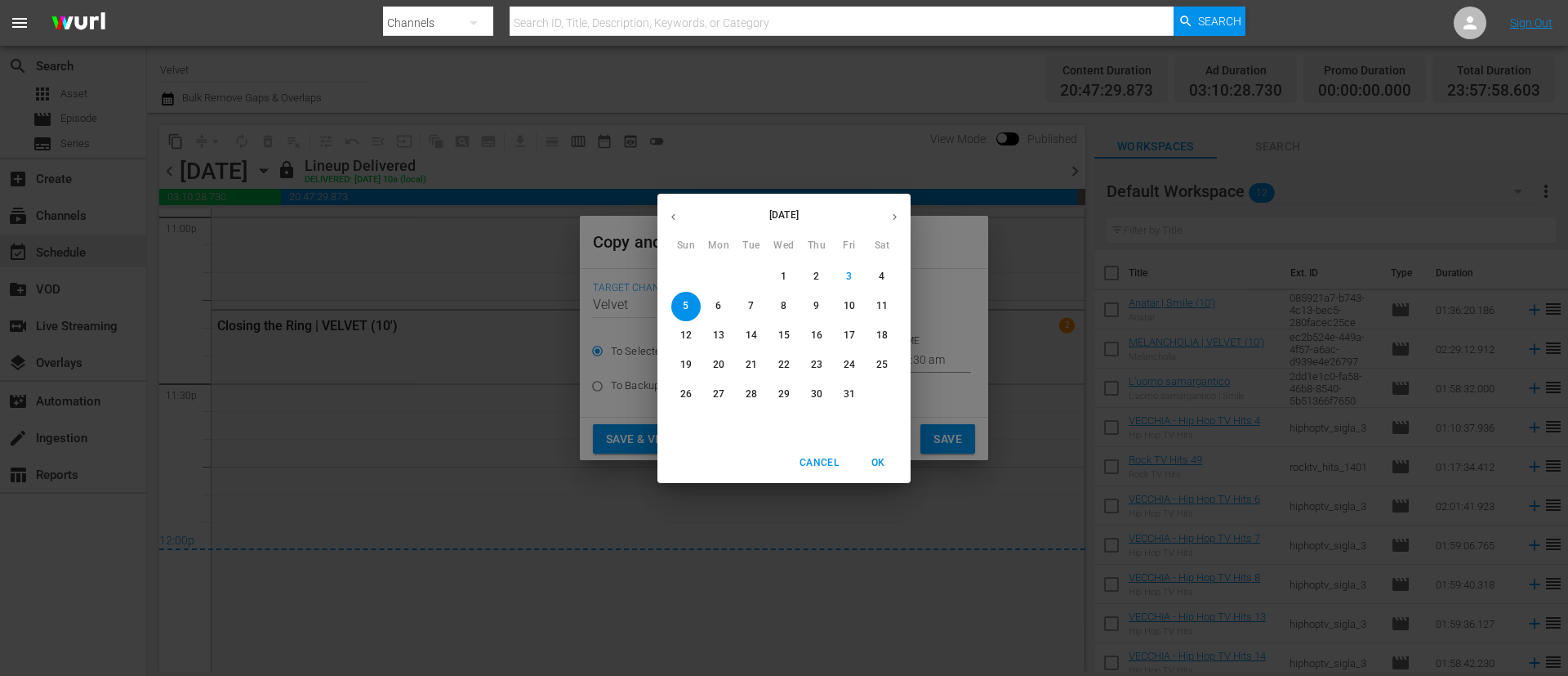
click at [894, 299] on span "11" at bounding box center [882, 306] width 29 height 14
type input "Oct 11th 2025"
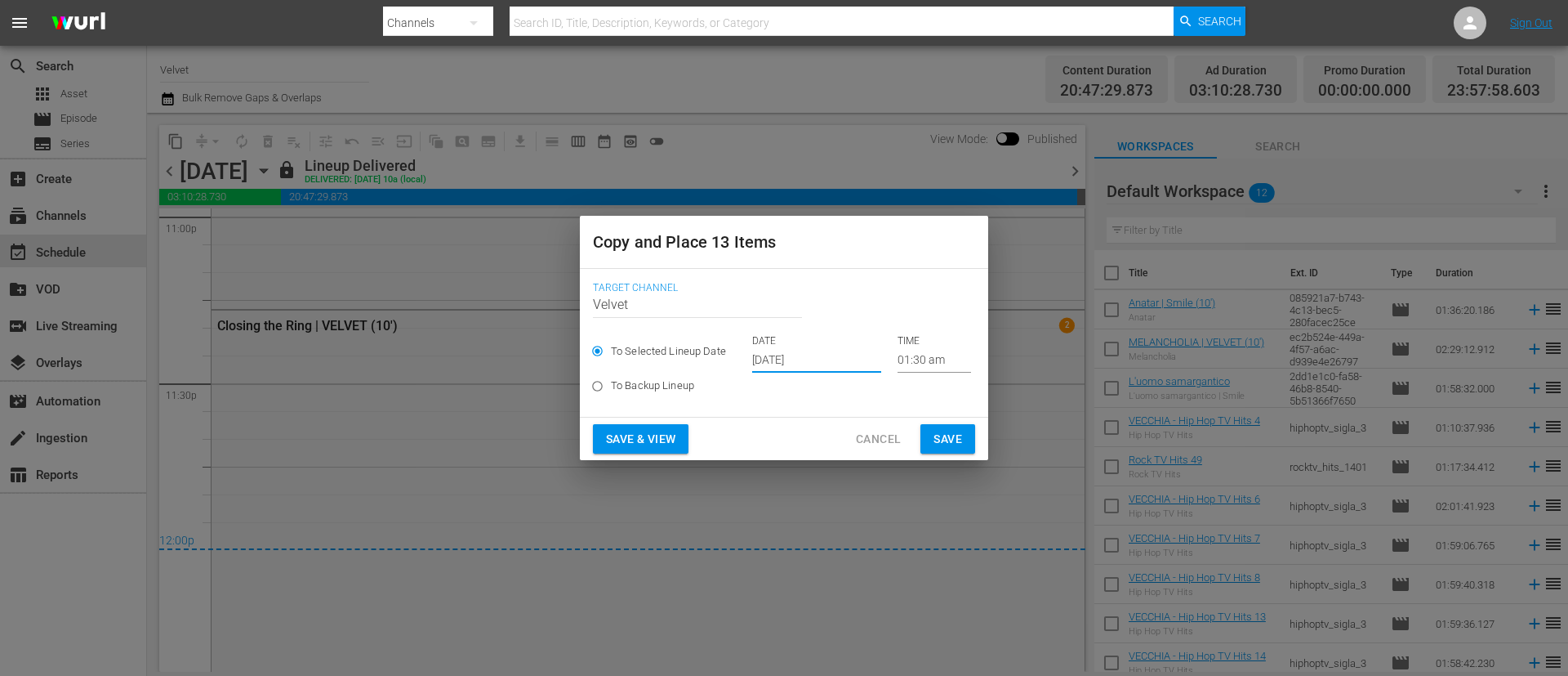
click at [980, 444] on div "Save & View Cancel Save" at bounding box center [784, 439] width 409 height 43
click at [950, 437] on span "Save" at bounding box center [947, 439] width 28 height 20
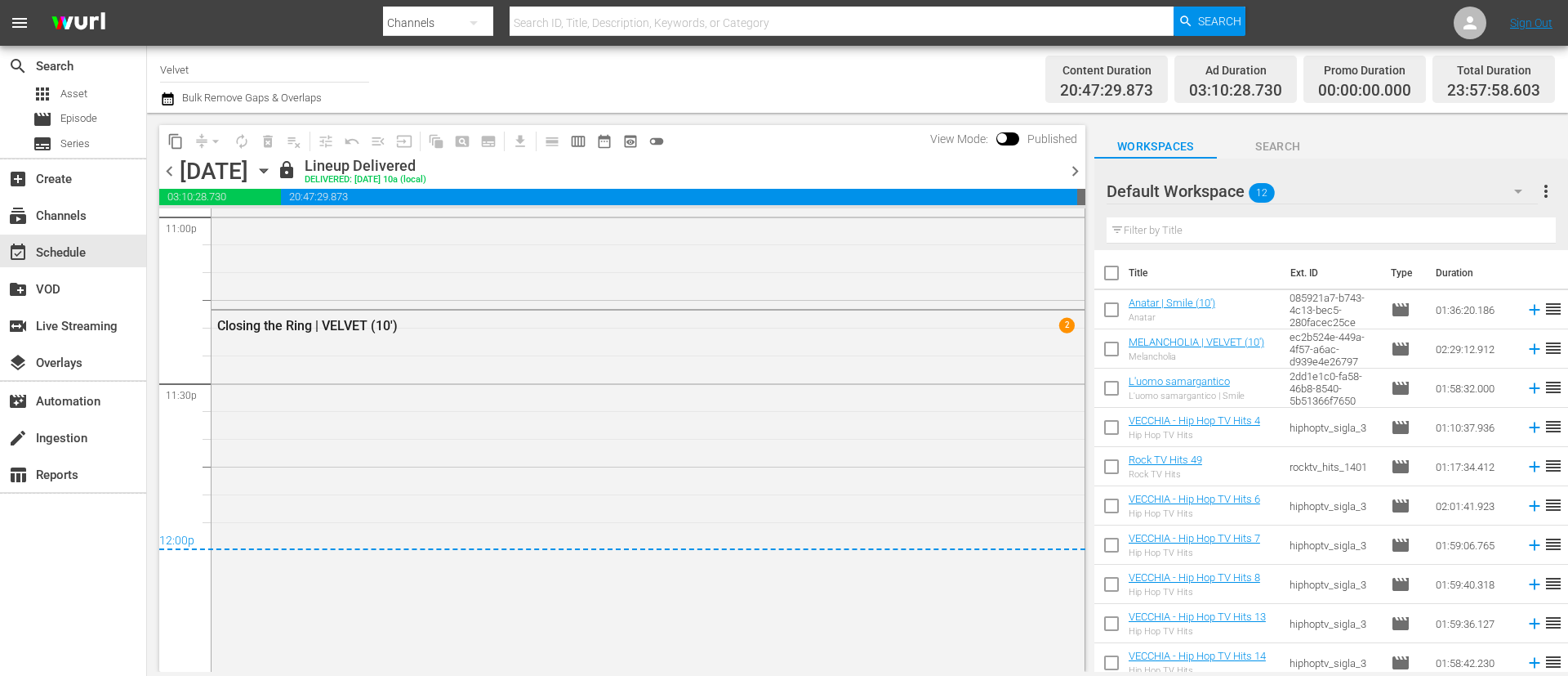
click at [1075, 164] on span "chevron_right" at bounding box center [1075, 171] width 20 height 20
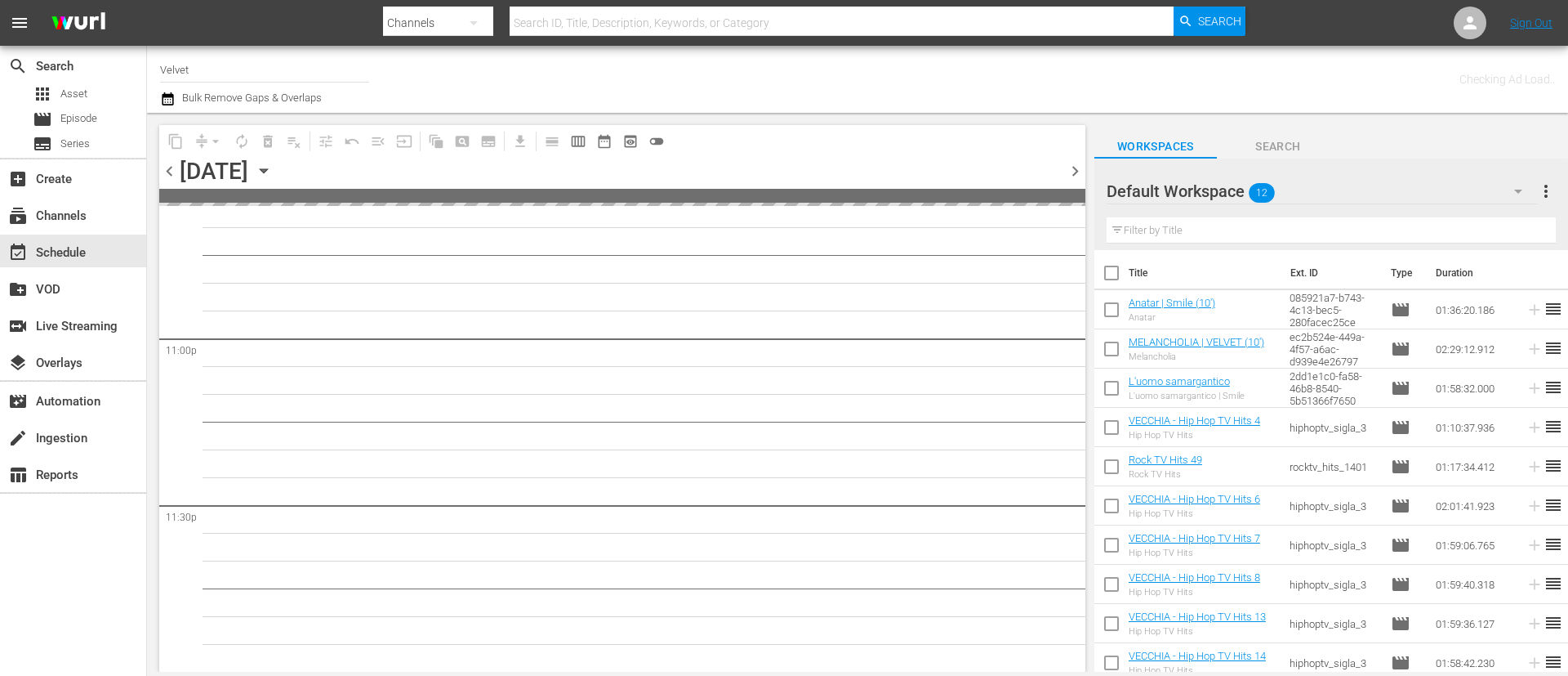
scroll to position [7534, 0]
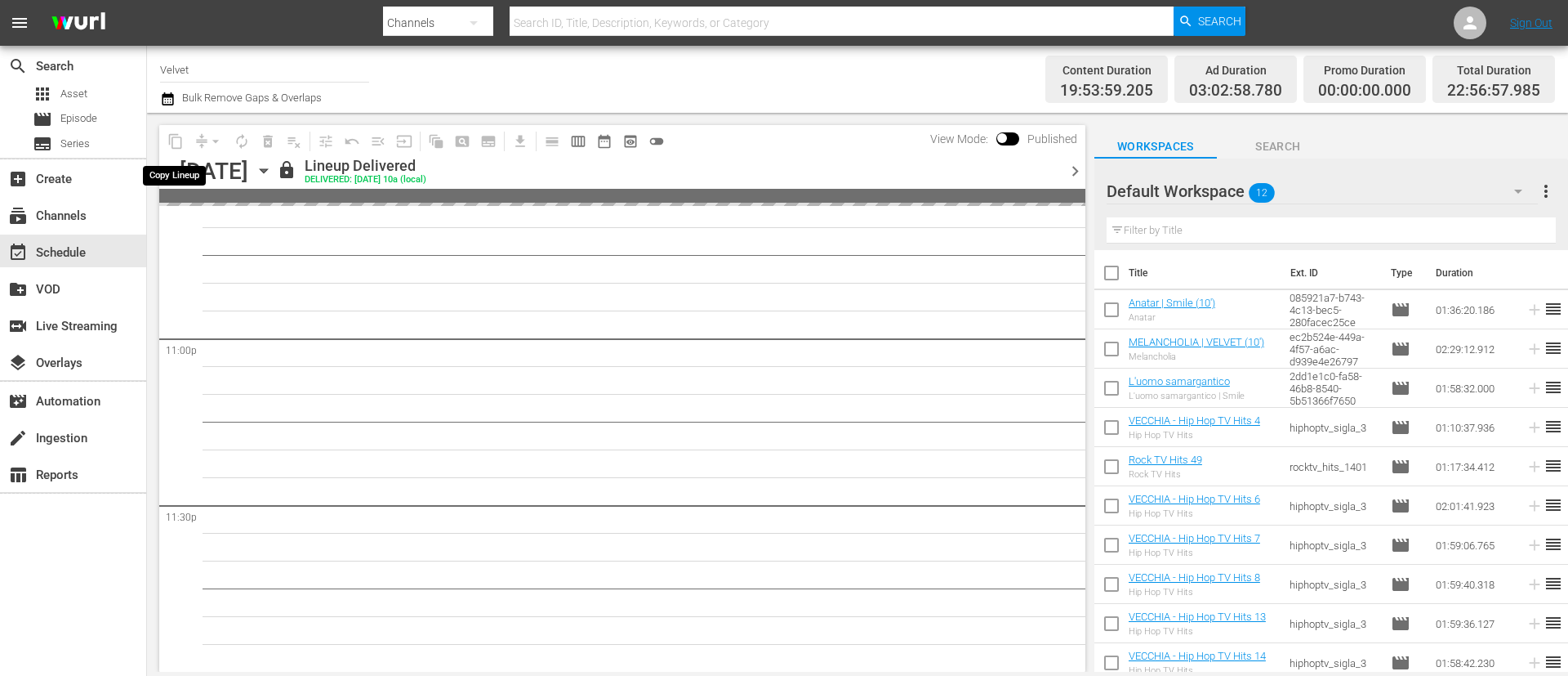
click at [174, 141] on span "content_copy" at bounding box center [176, 140] width 26 height 26
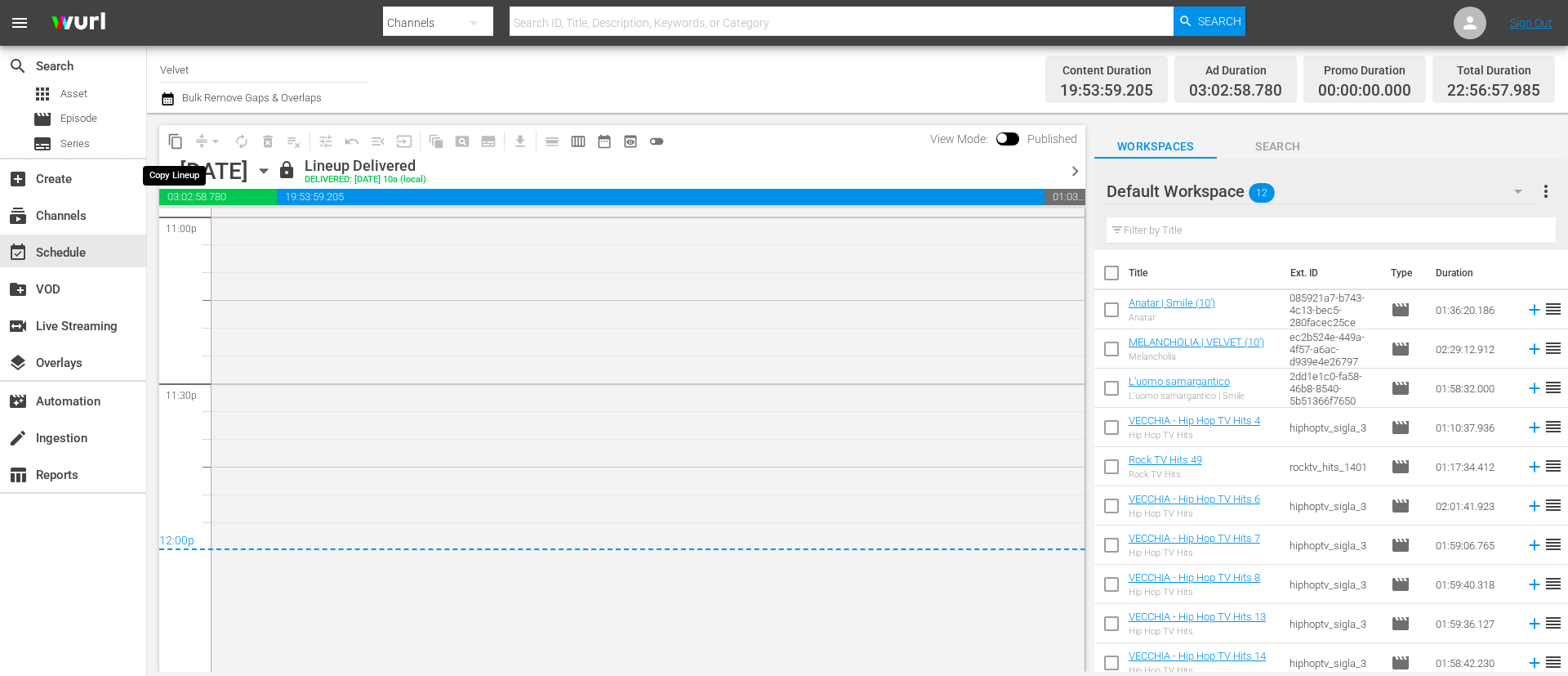
click at [178, 140] on span "content_copy" at bounding box center [176, 141] width 17 height 17
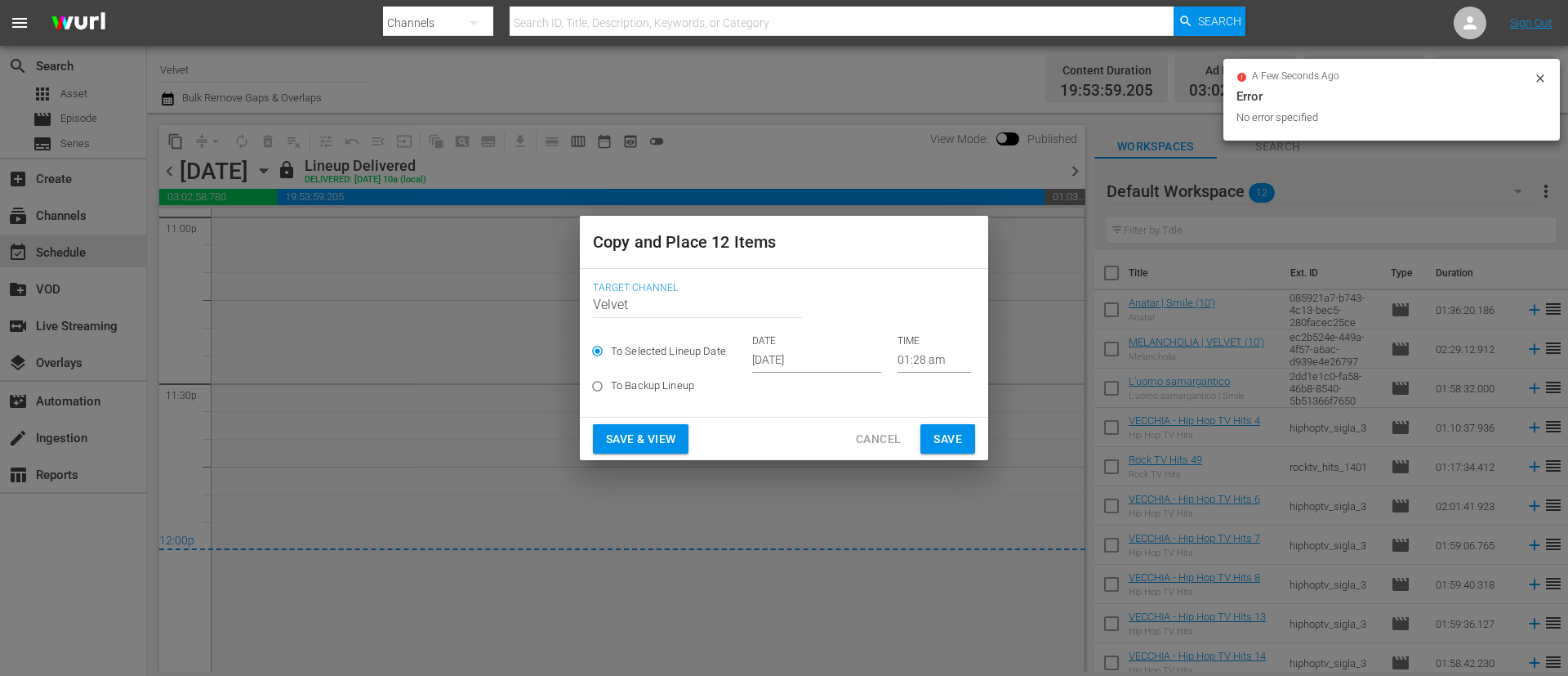
click at [832, 353] on input "Oct 5th 2025" at bounding box center [816, 360] width 129 height 24
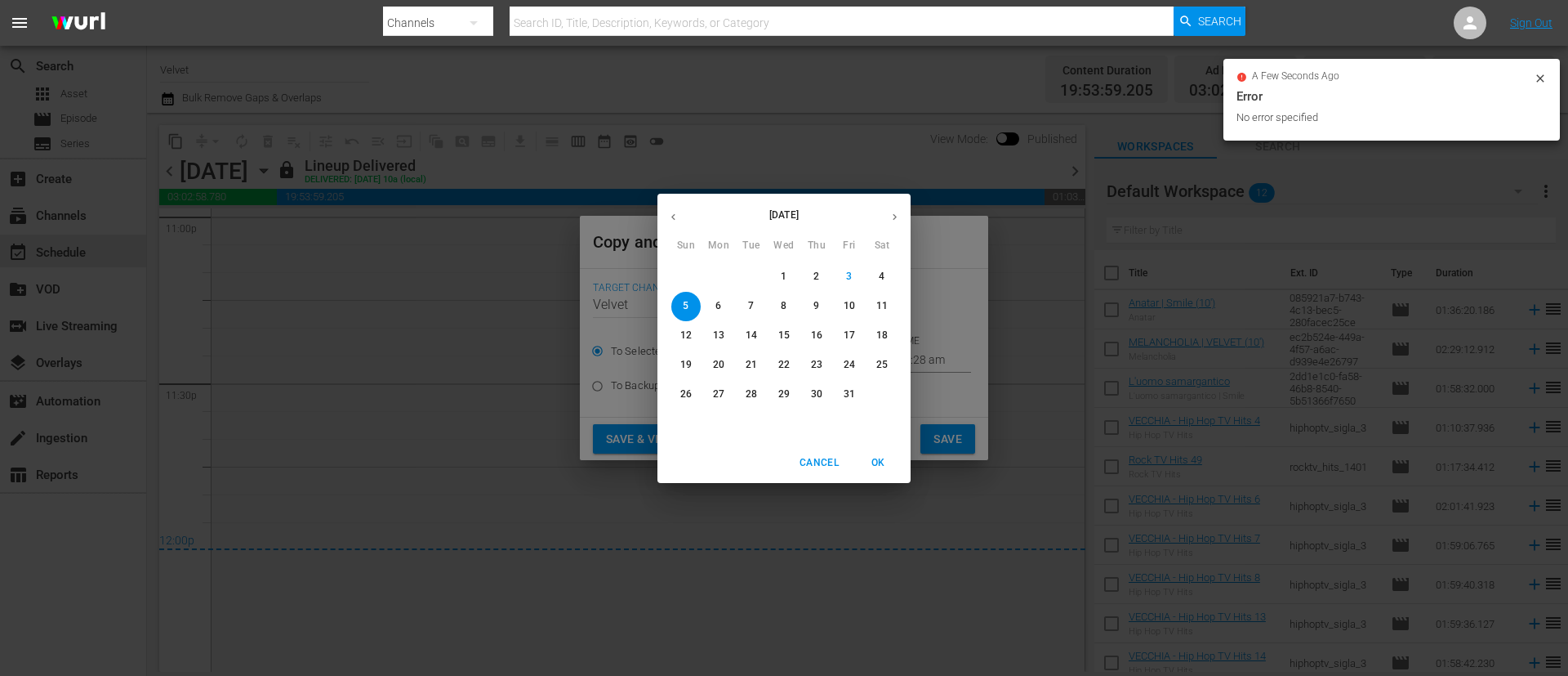
click at [676, 334] on span "12" at bounding box center [686, 336] width 29 height 14
type input "Oct 12th 2025"
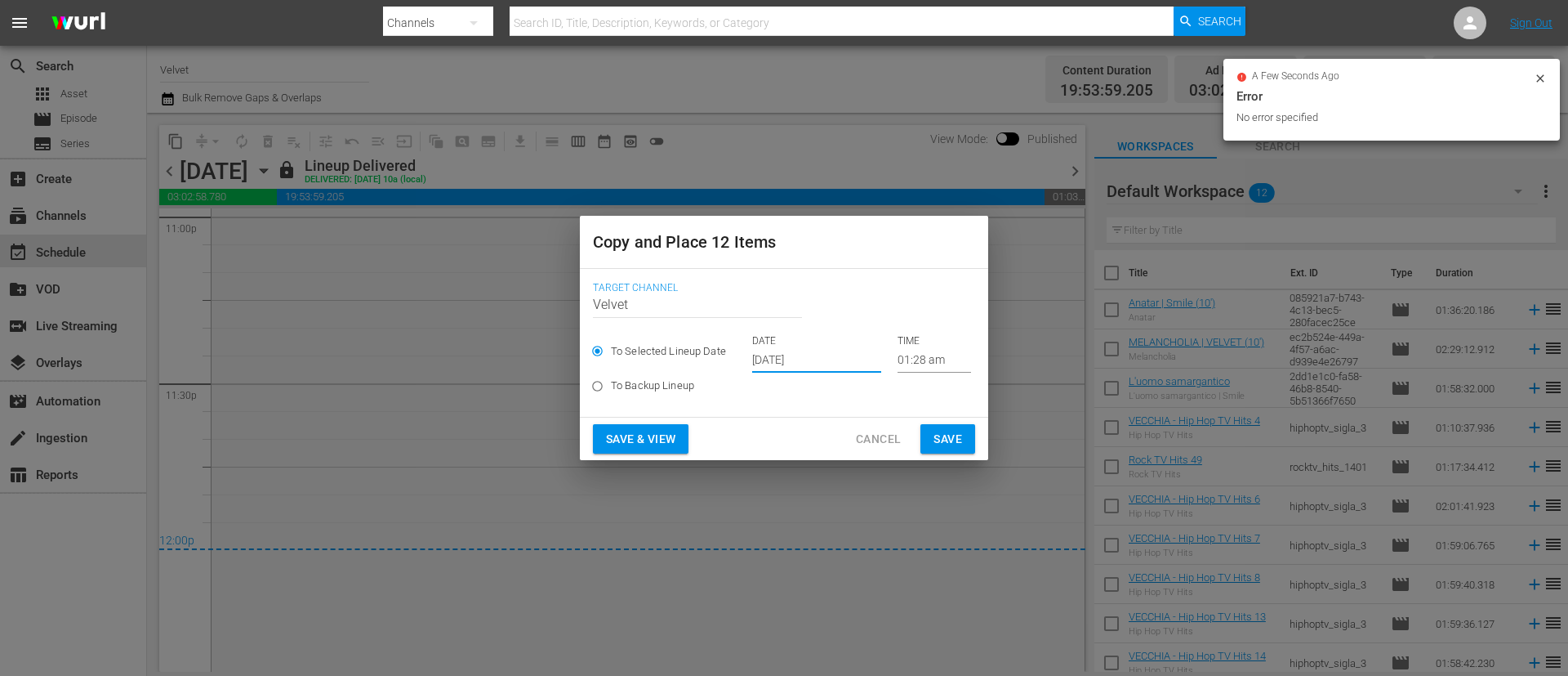
click at [945, 431] on span "Save" at bounding box center [947, 439] width 28 height 20
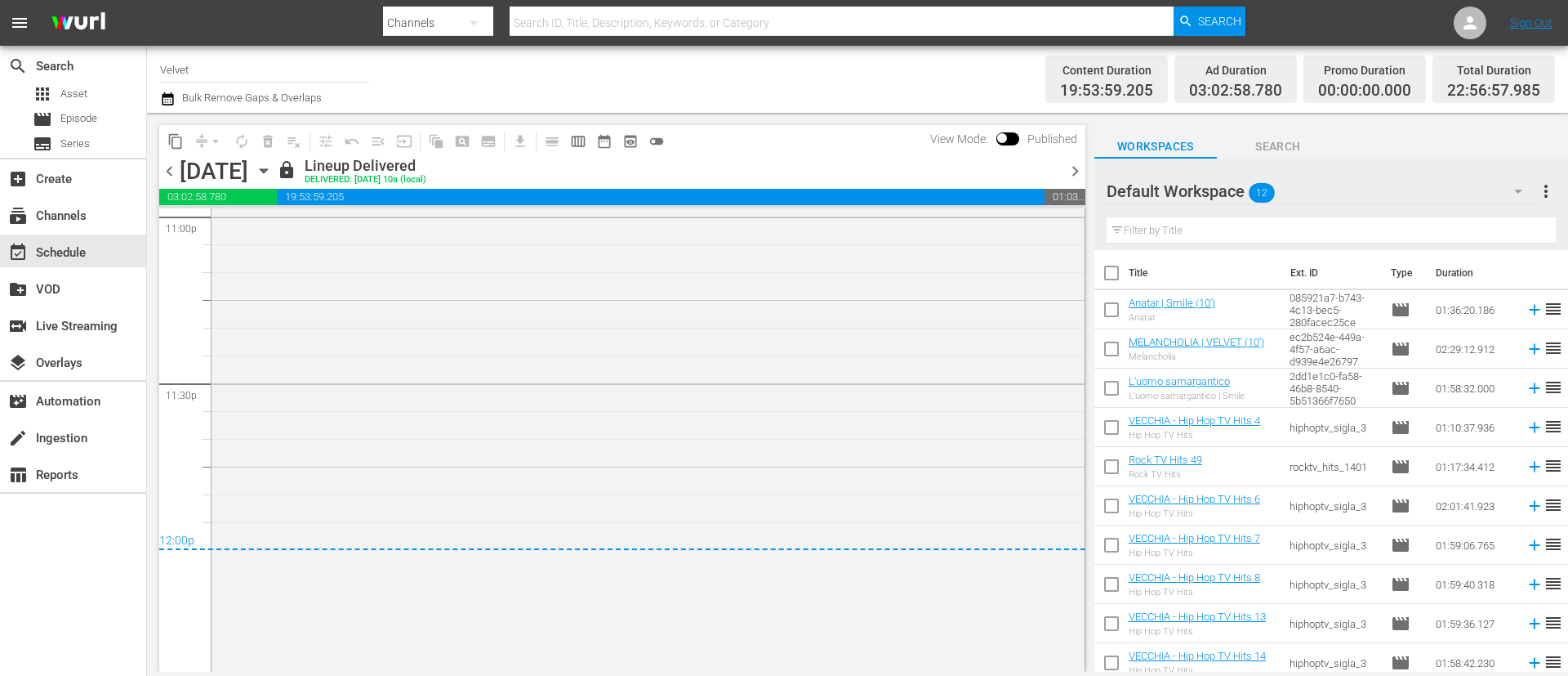
click at [173, 101] on icon "button" at bounding box center [168, 99] width 16 height 20
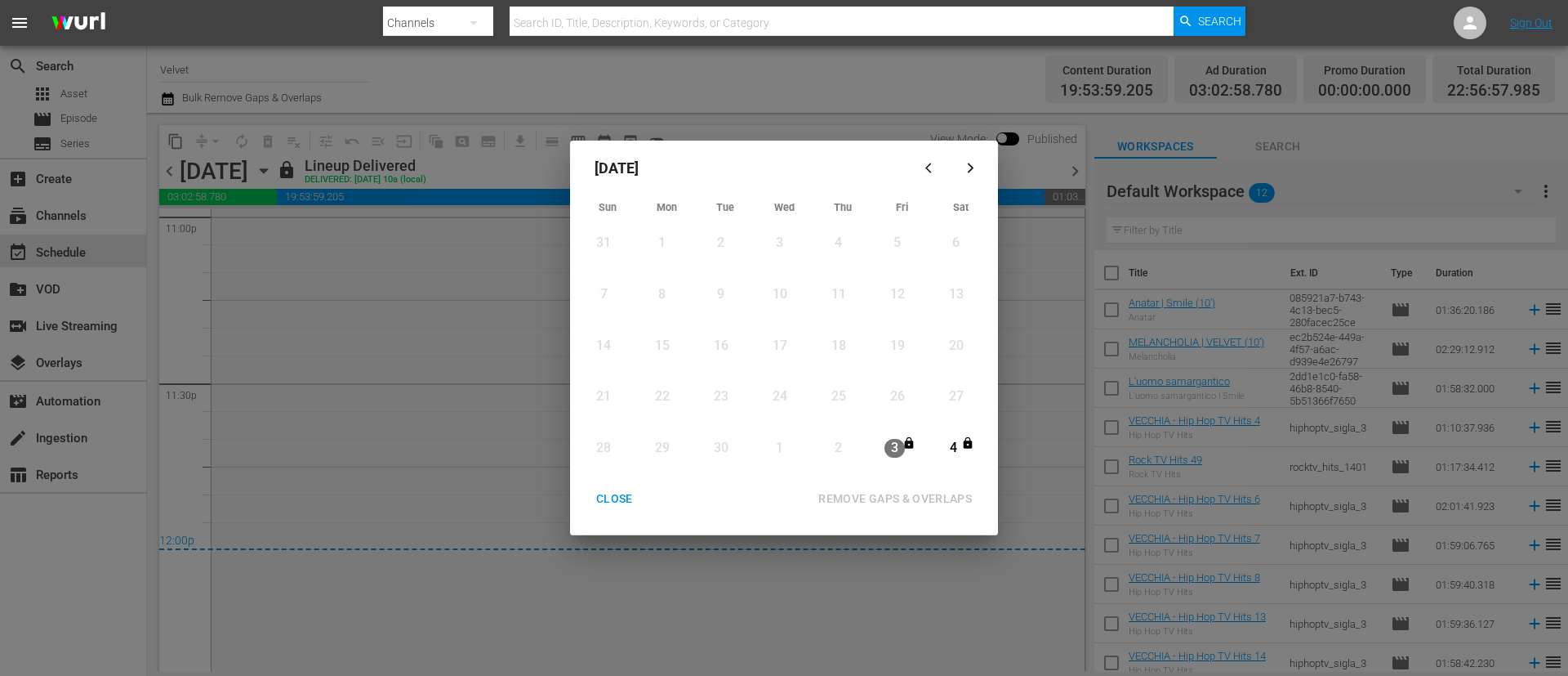
click at [971, 163] on icon "button" at bounding box center [970, 168] width 13 height 13
click at [610, 498] on div "CLOSE" at bounding box center [614, 498] width 62 height 20
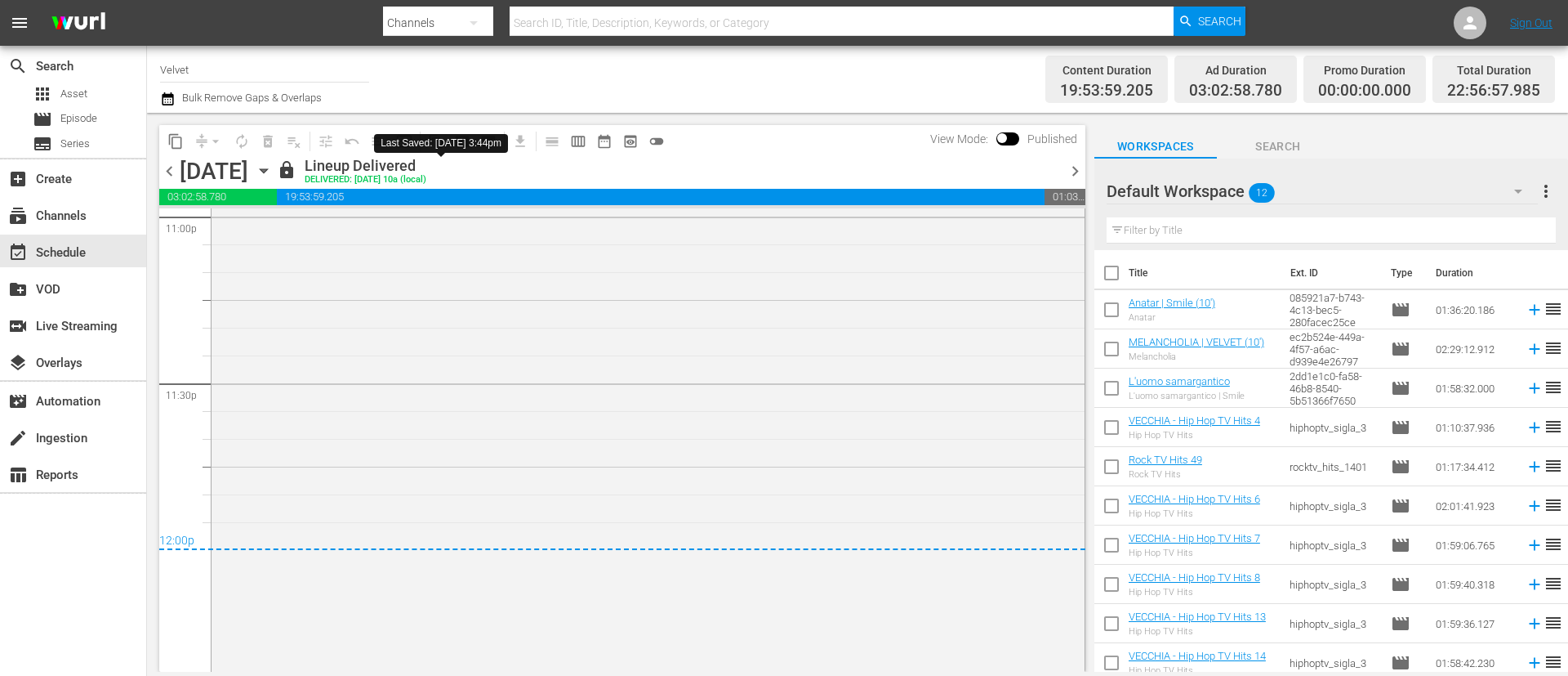
click at [273, 174] on icon "button" at bounding box center [263, 171] width 18 height 18
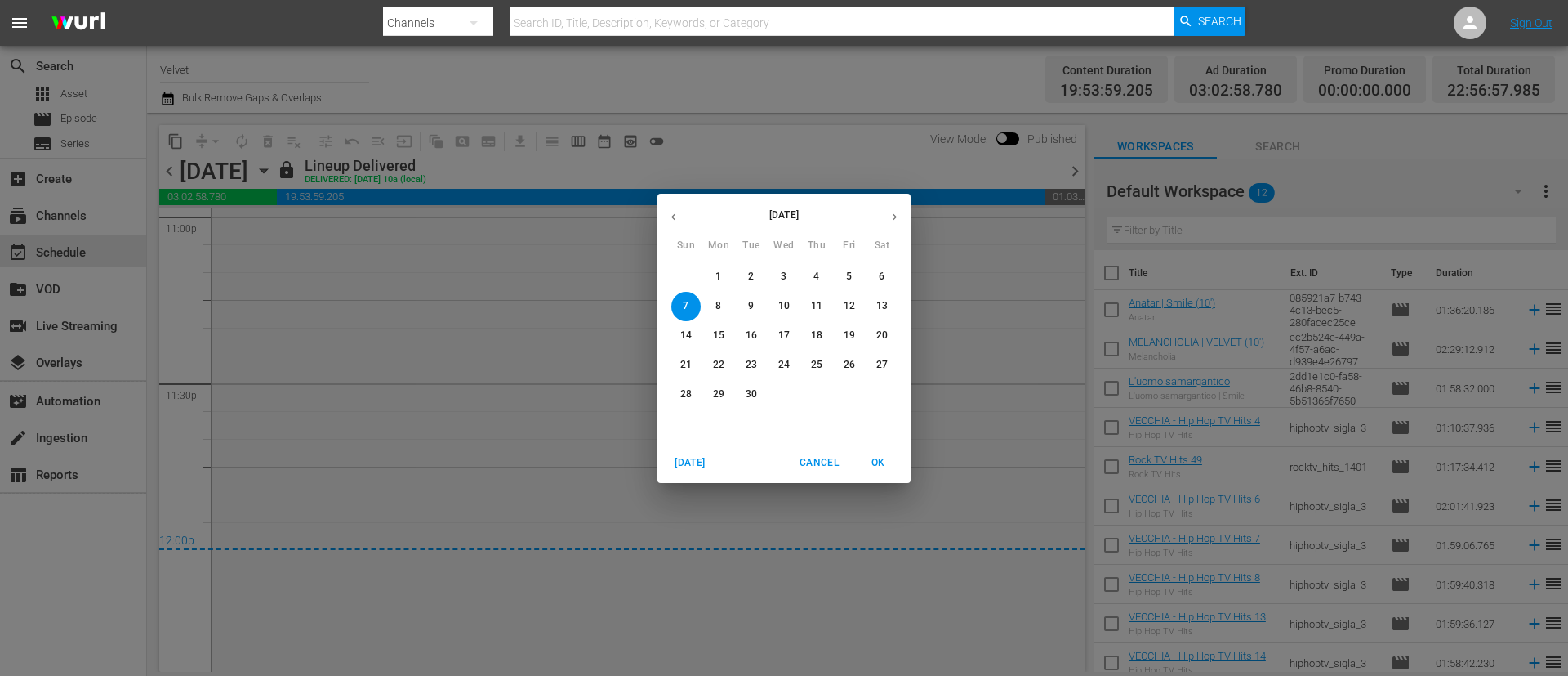
click at [899, 215] on icon "button" at bounding box center [894, 217] width 13 height 13
click at [757, 300] on span "7" at bounding box center [751, 306] width 29 height 14
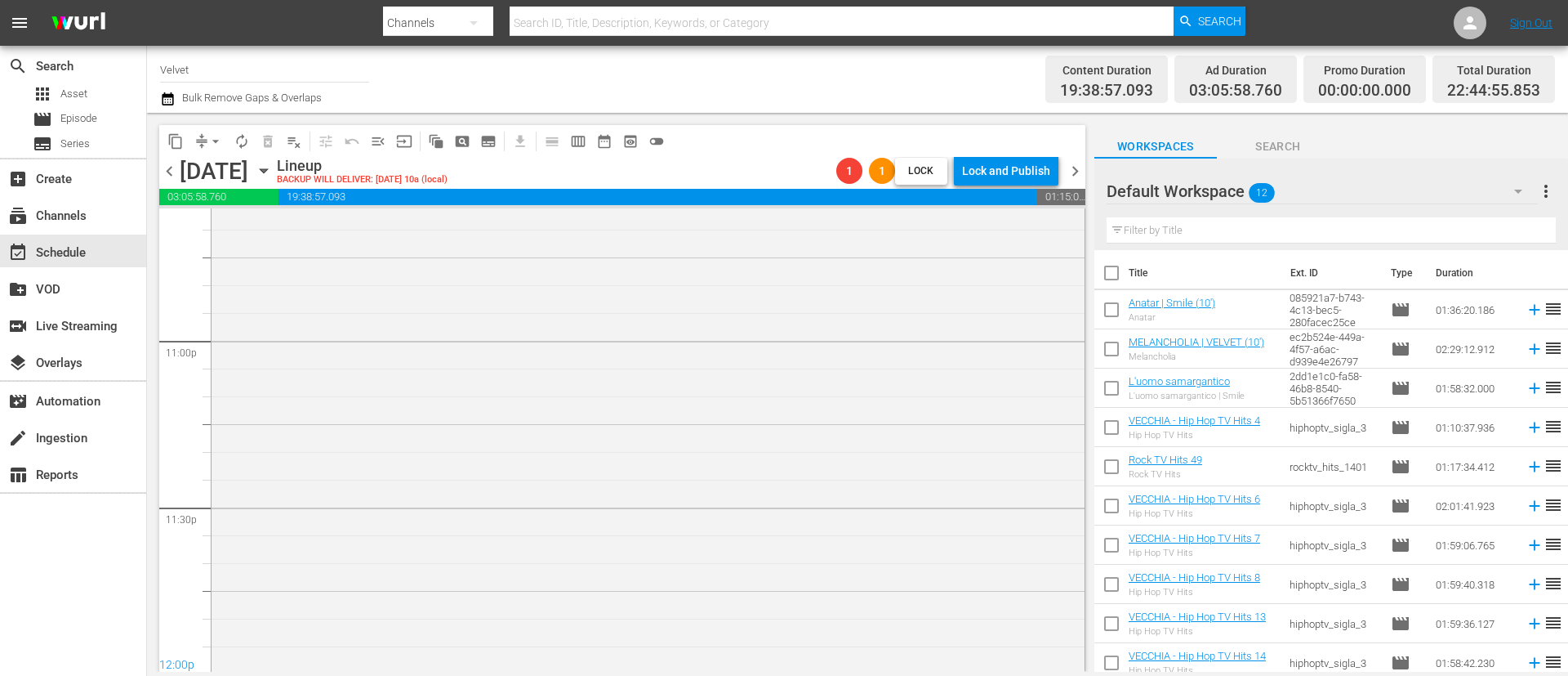
scroll to position [7552, 0]
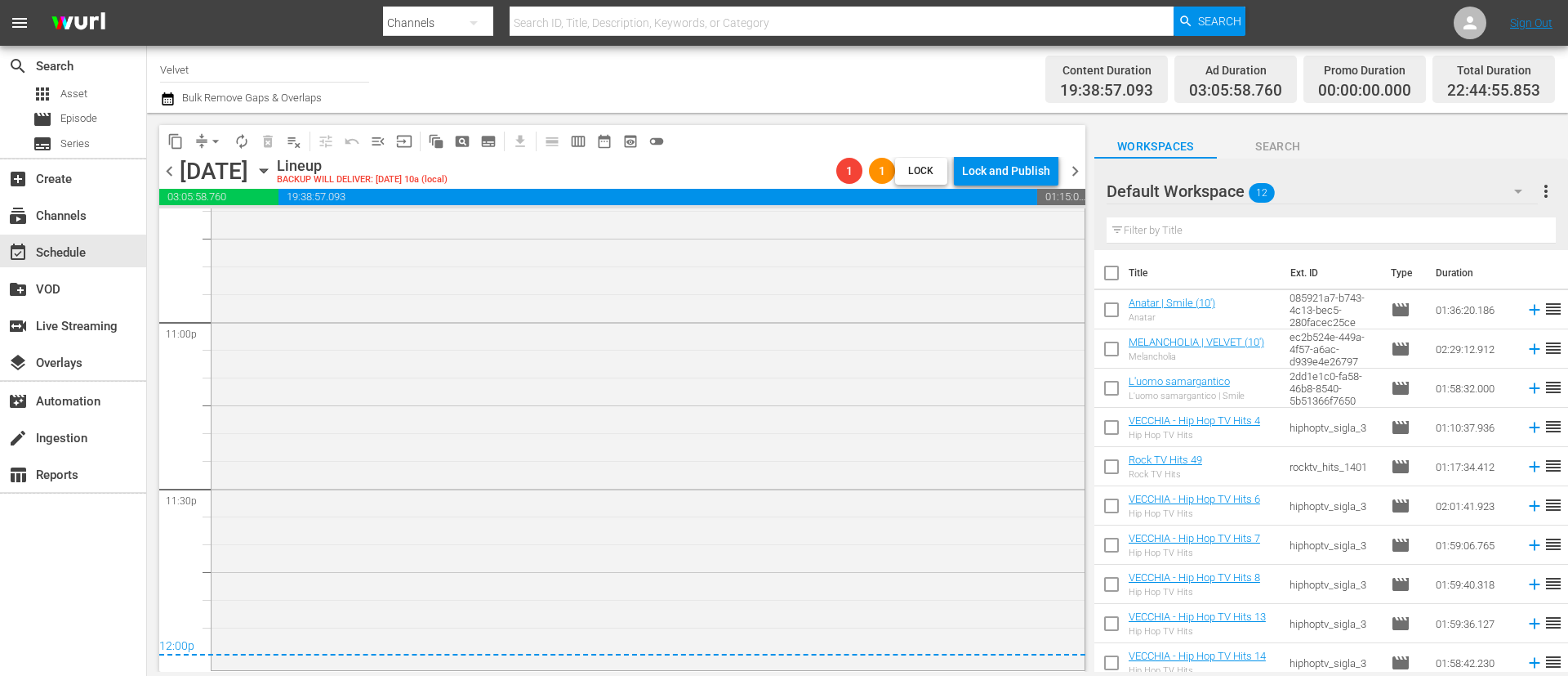
click at [166, 98] on icon "button" at bounding box center [168, 99] width 16 height 20
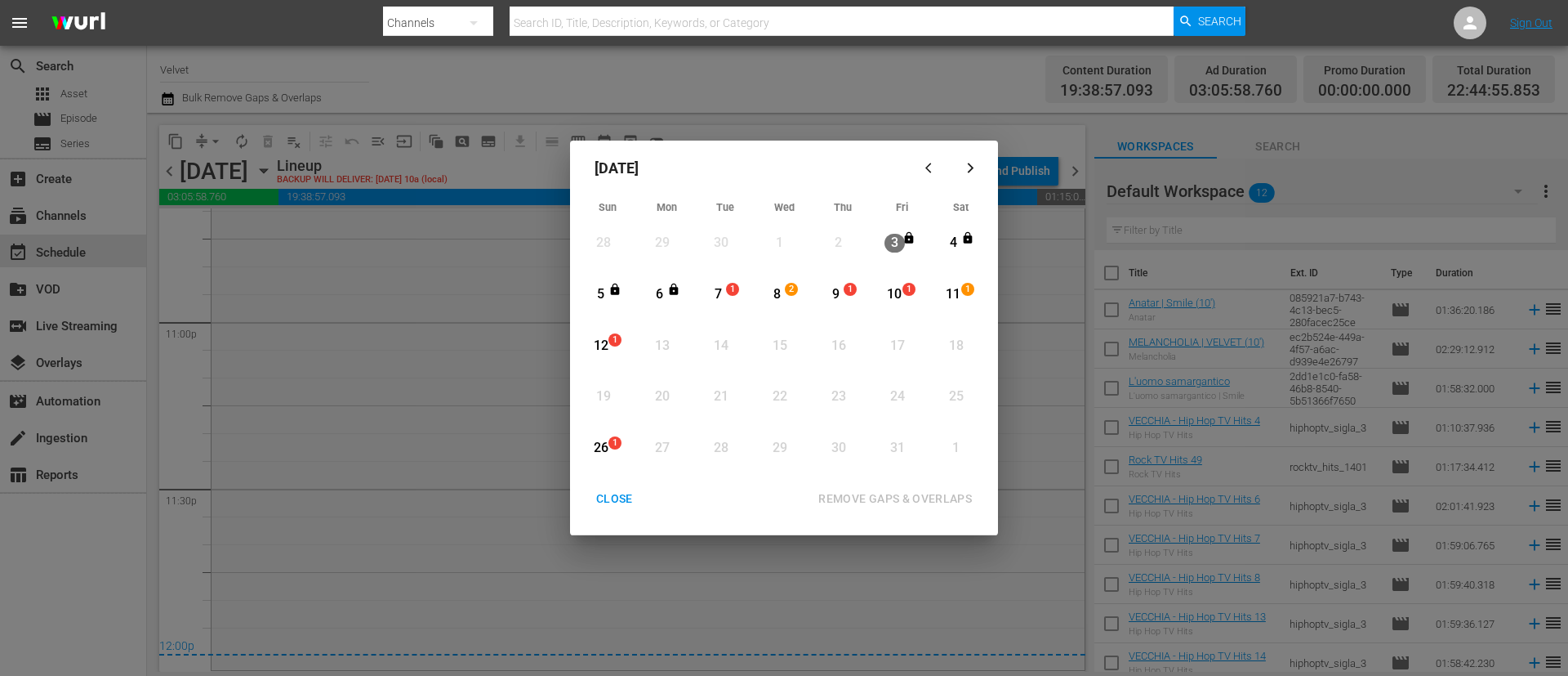
click at [732, 286] on span "1" at bounding box center [732, 289] width 12 height 13
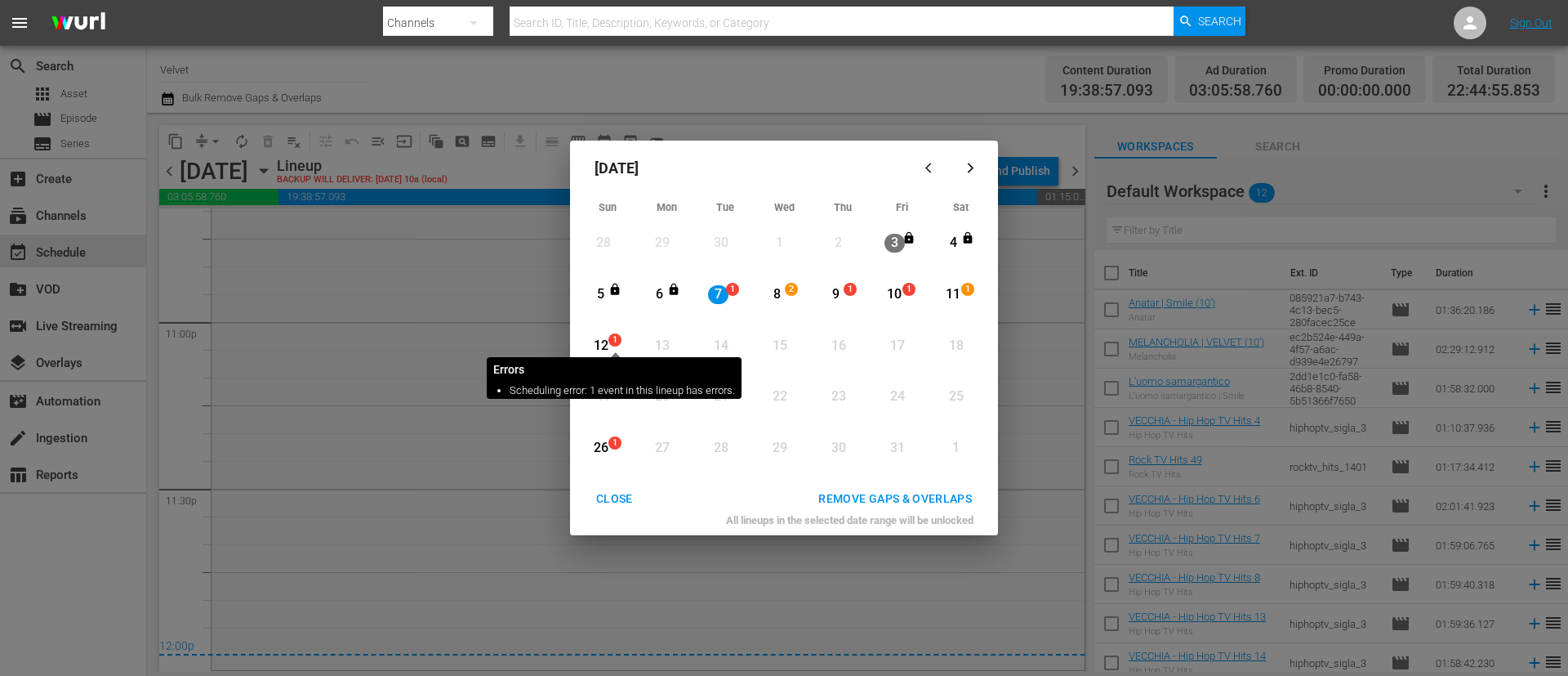
click at [614, 338] on span "1" at bounding box center [615, 339] width 12 height 13
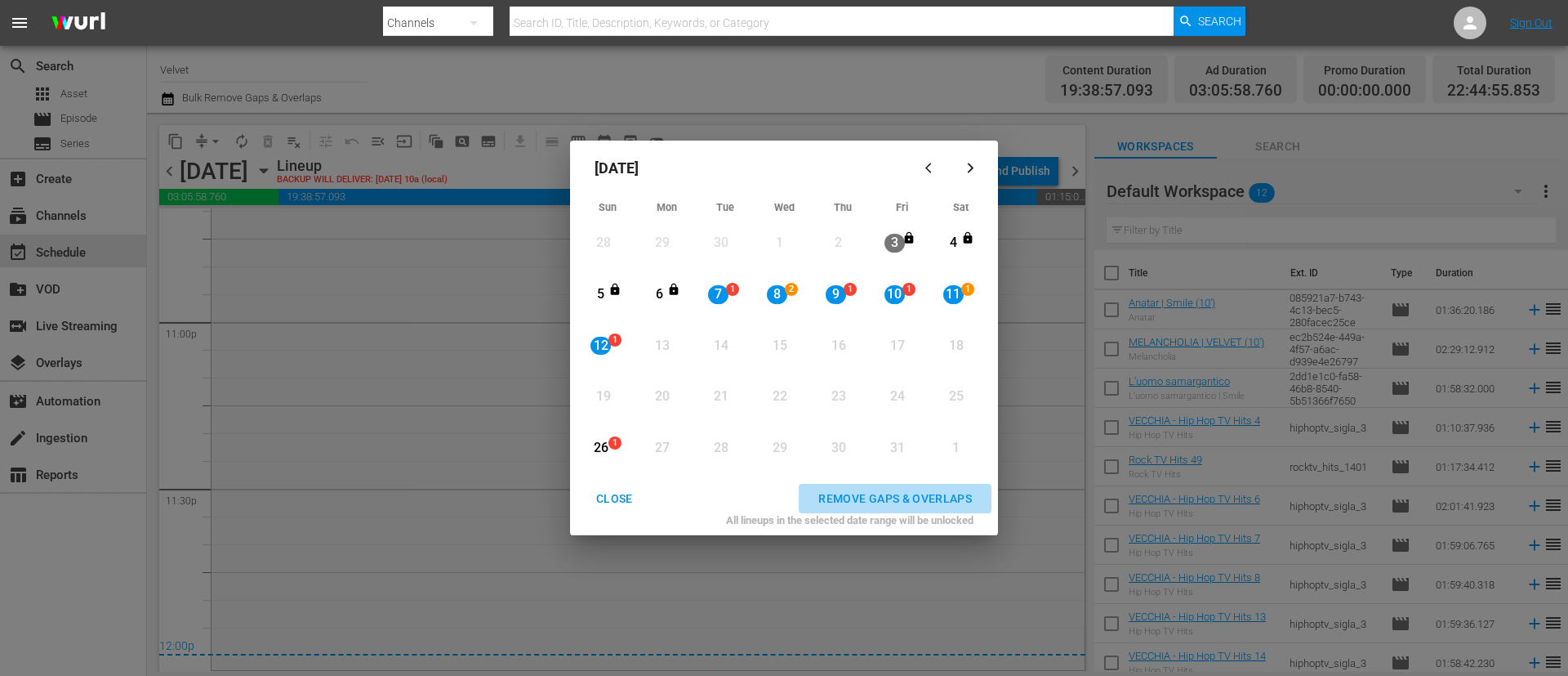
click at [879, 490] on div "REMOVE GAPS & OVERLAPS" at bounding box center [895, 498] width 179 height 20
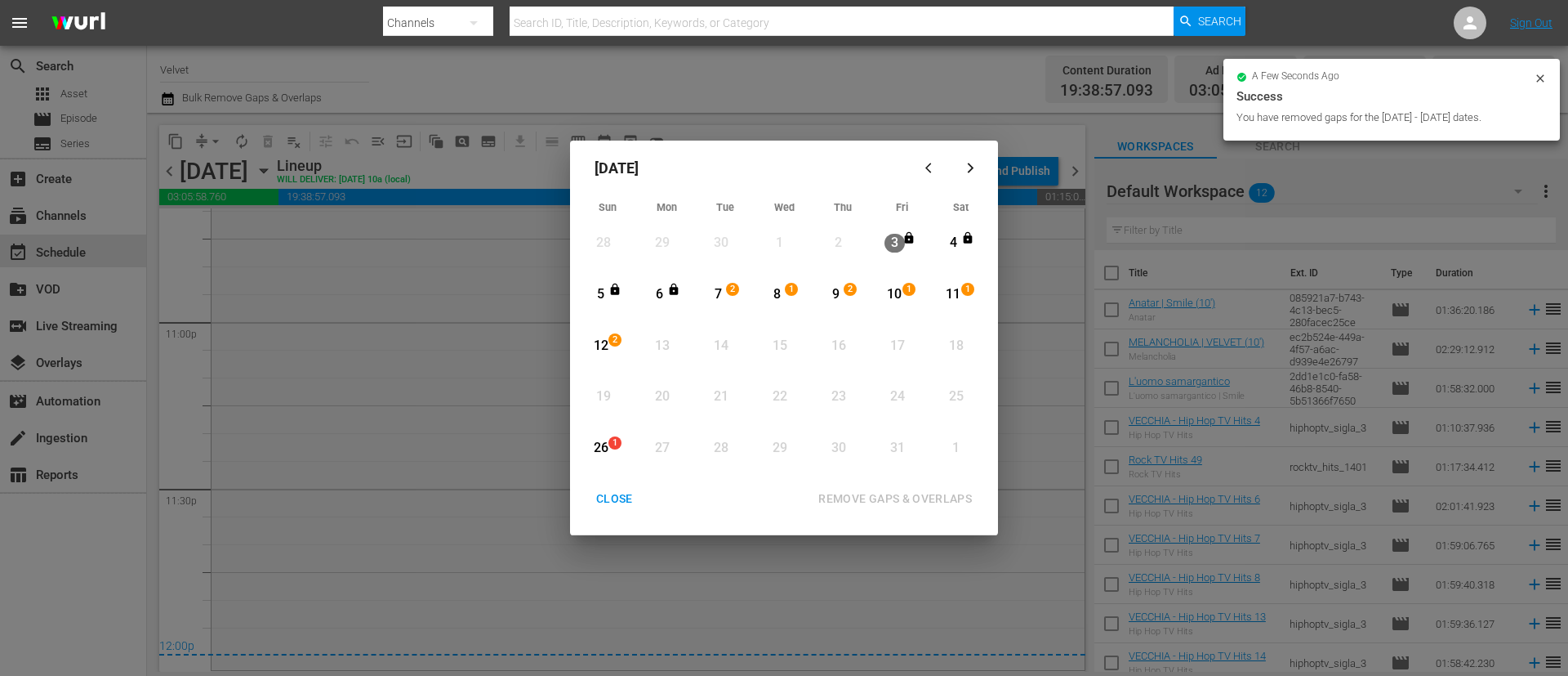
click at [608, 497] on div "CLOSE" at bounding box center [614, 498] width 62 height 20
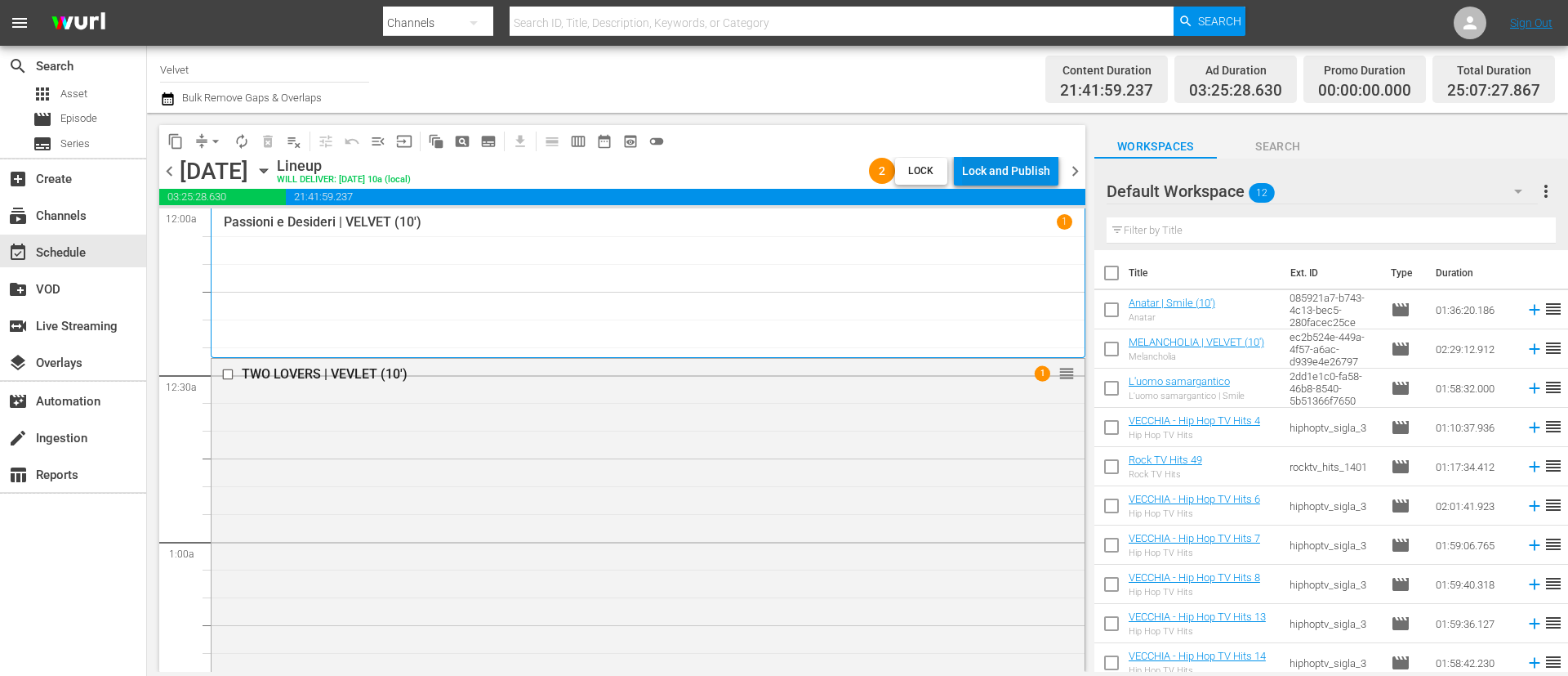
click at [1028, 165] on div "Lock and Publish" at bounding box center [1006, 171] width 88 height 29
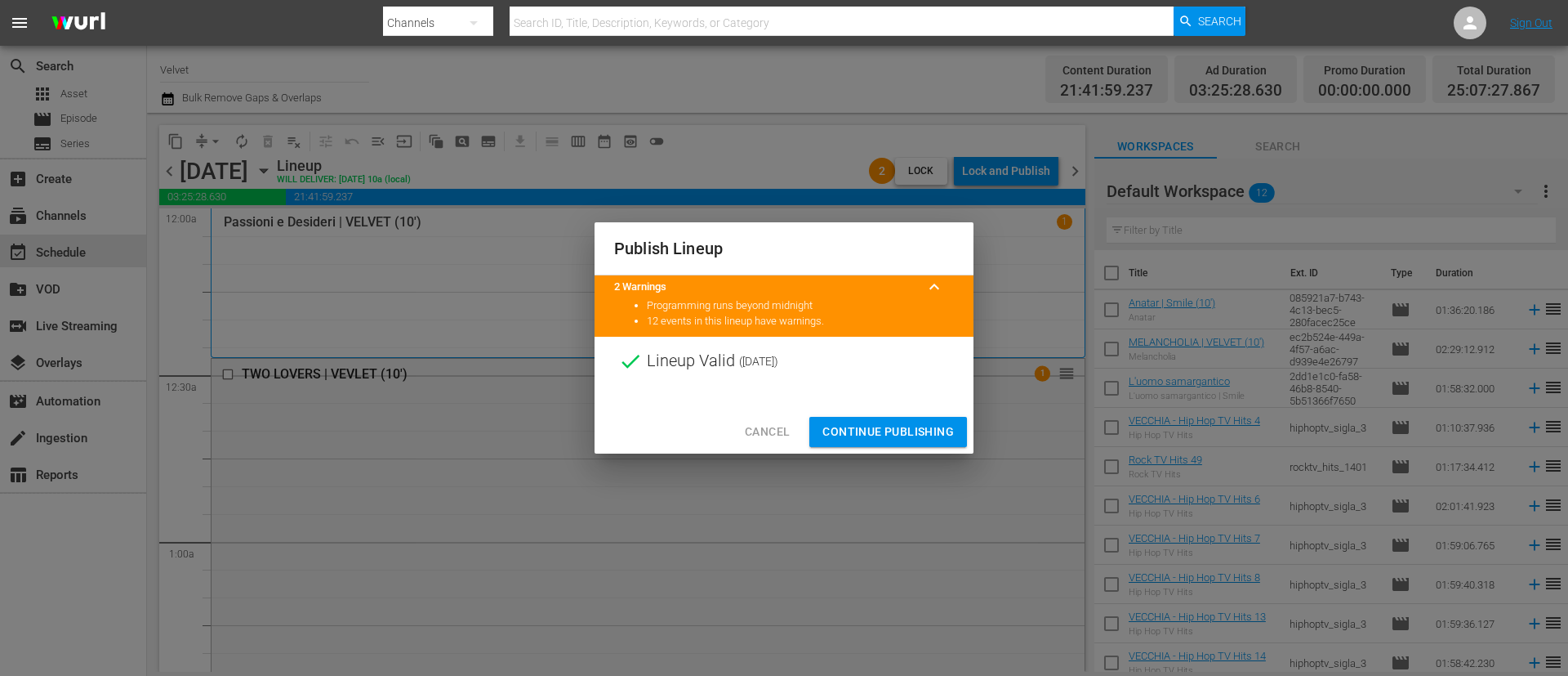
click at [872, 406] on div at bounding box center [784, 397] width 379 height 24
click at [872, 421] on span "Continue Publishing" at bounding box center [887, 431] width 132 height 20
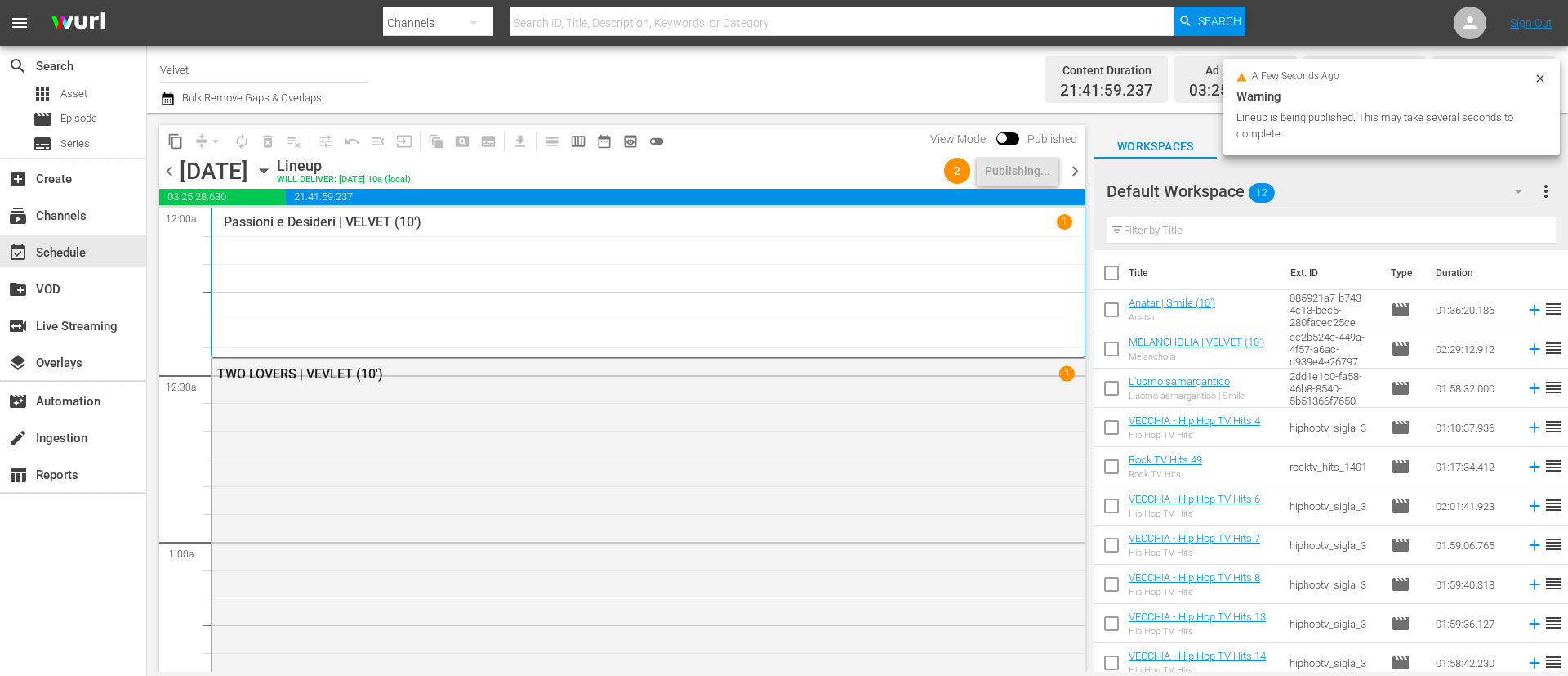
click at [1078, 169] on span "chevron_right" at bounding box center [1075, 171] width 20 height 20
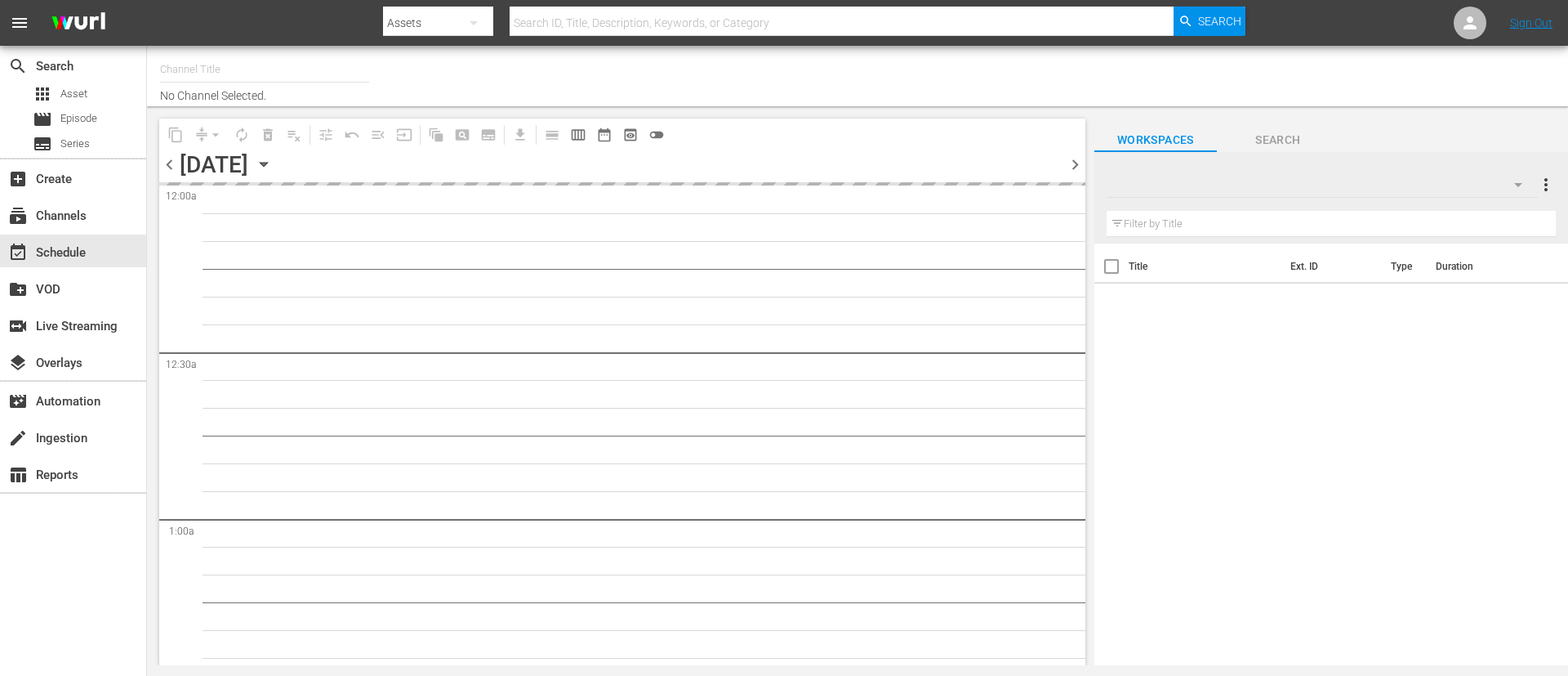
type input "Velvet (1144)"
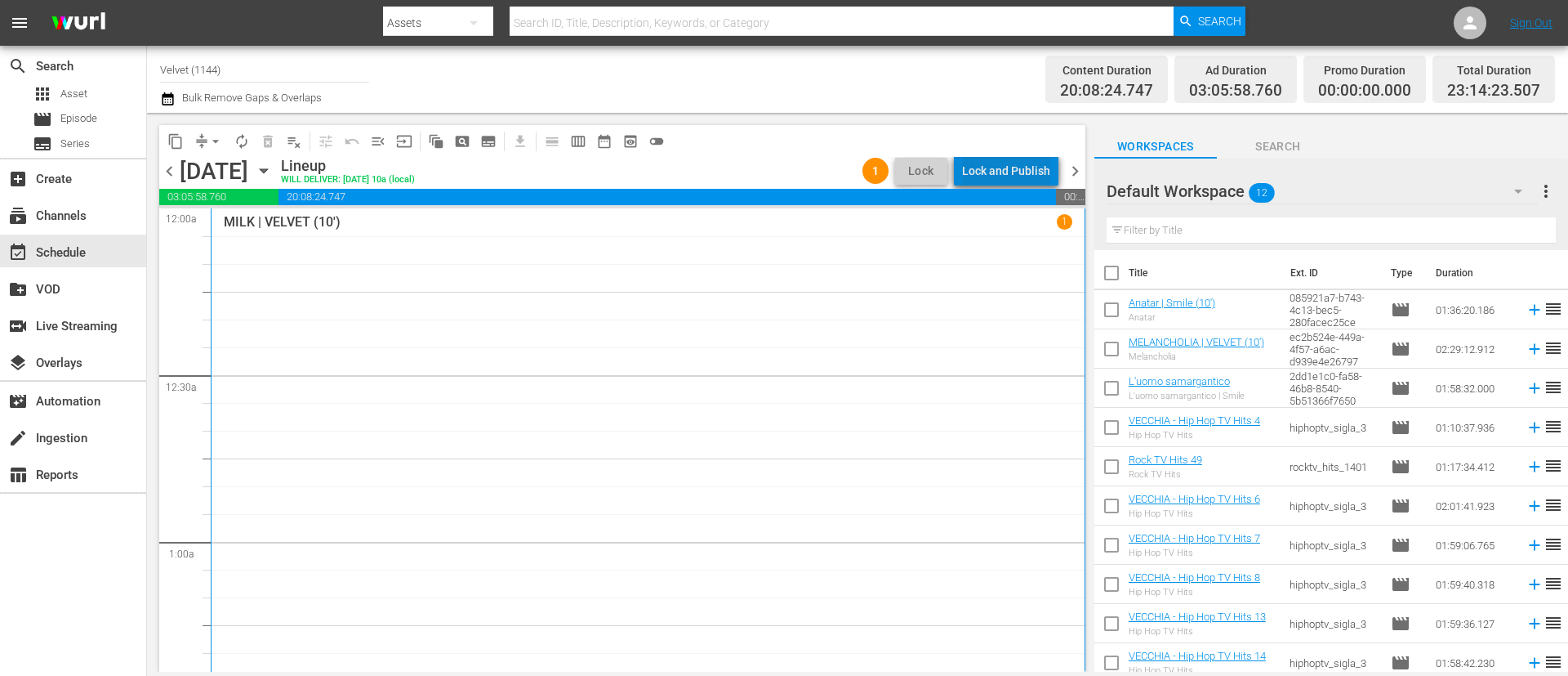
click at [1023, 169] on div "Lock and Publish" at bounding box center [1006, 171] width 88 height 29
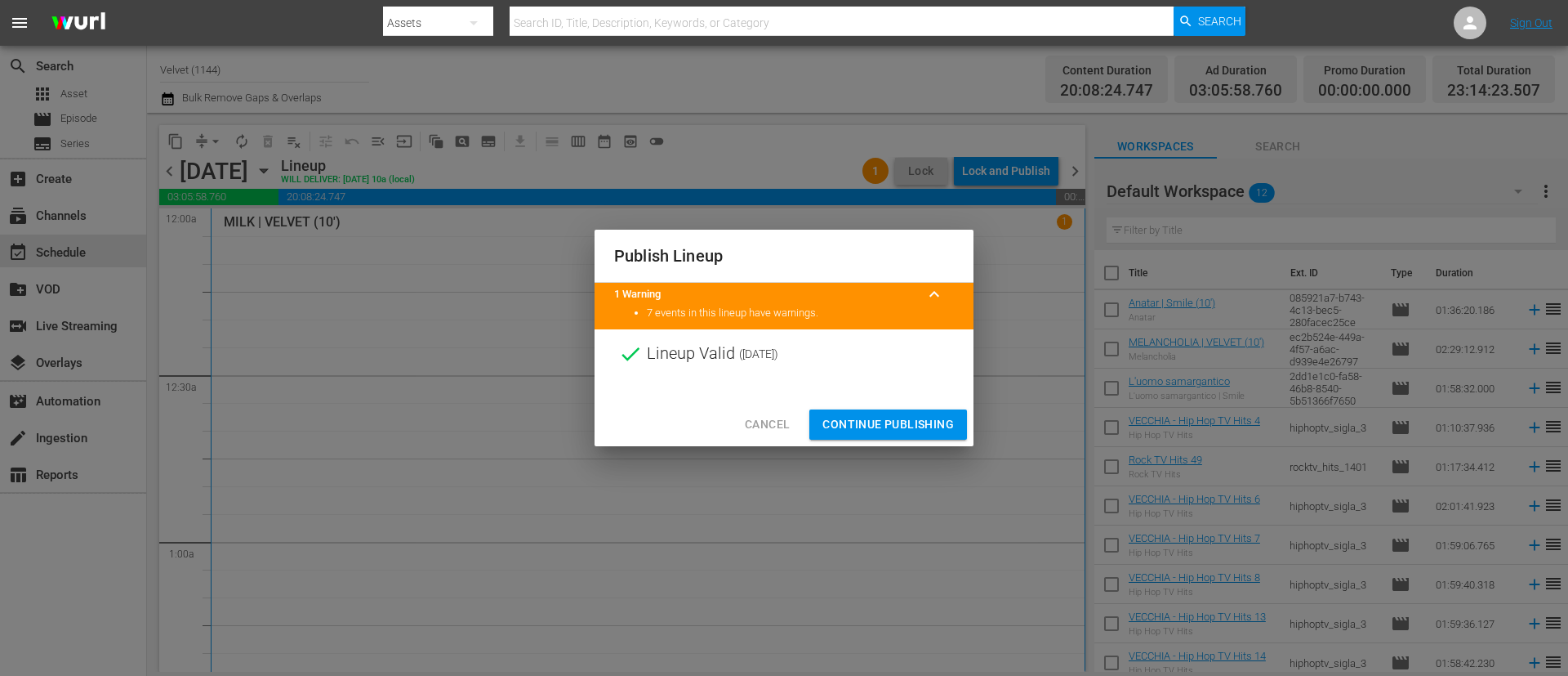
click at [907, 408] on div "Cancel Continue Publishing" at bounding box center [784, 424] width 379 height 43
click at [902, 419] on span "Continue Publishing" at bounding box center [887, 424] width 132 height 20
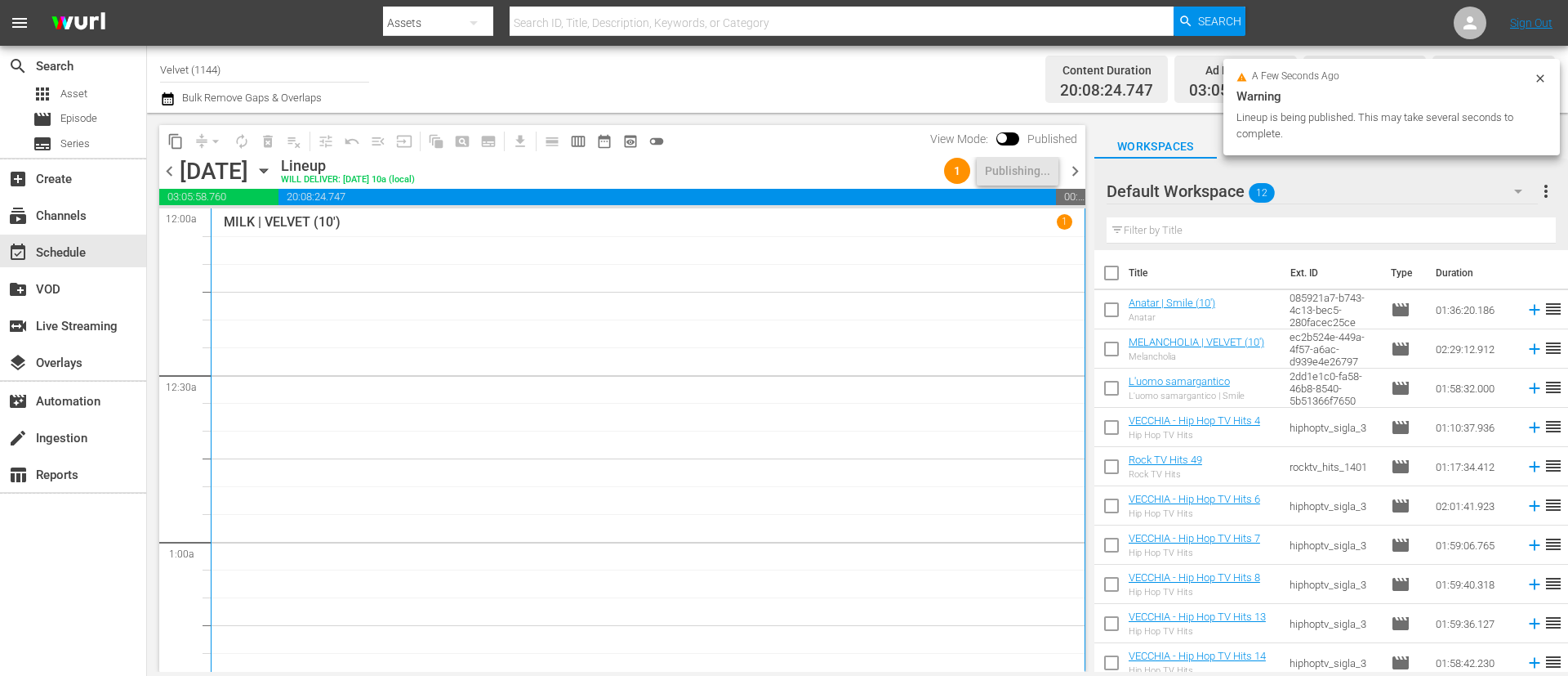
click at [1075, 171] on span "chevron_right" at bounding box center [1075, 171] width 20 height 20
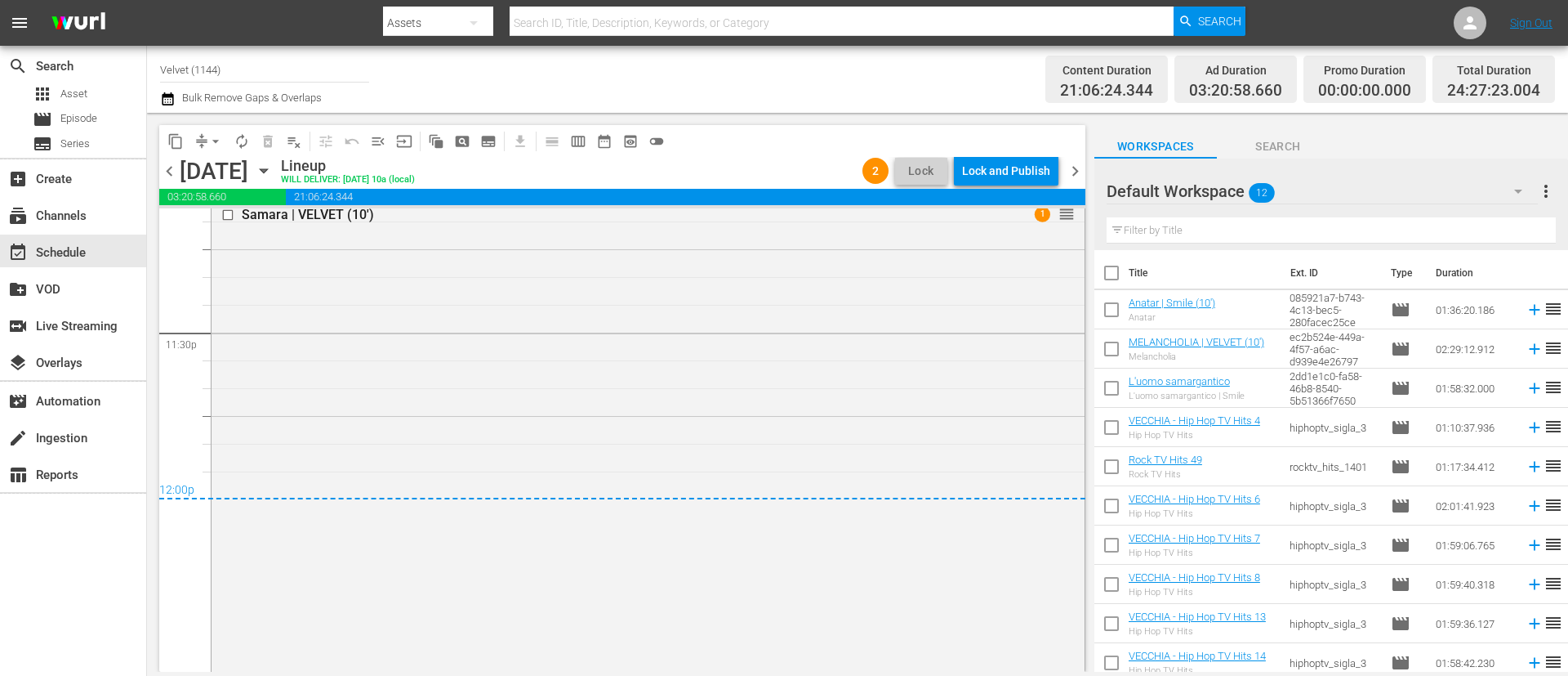
scroll to position [7725, 0]
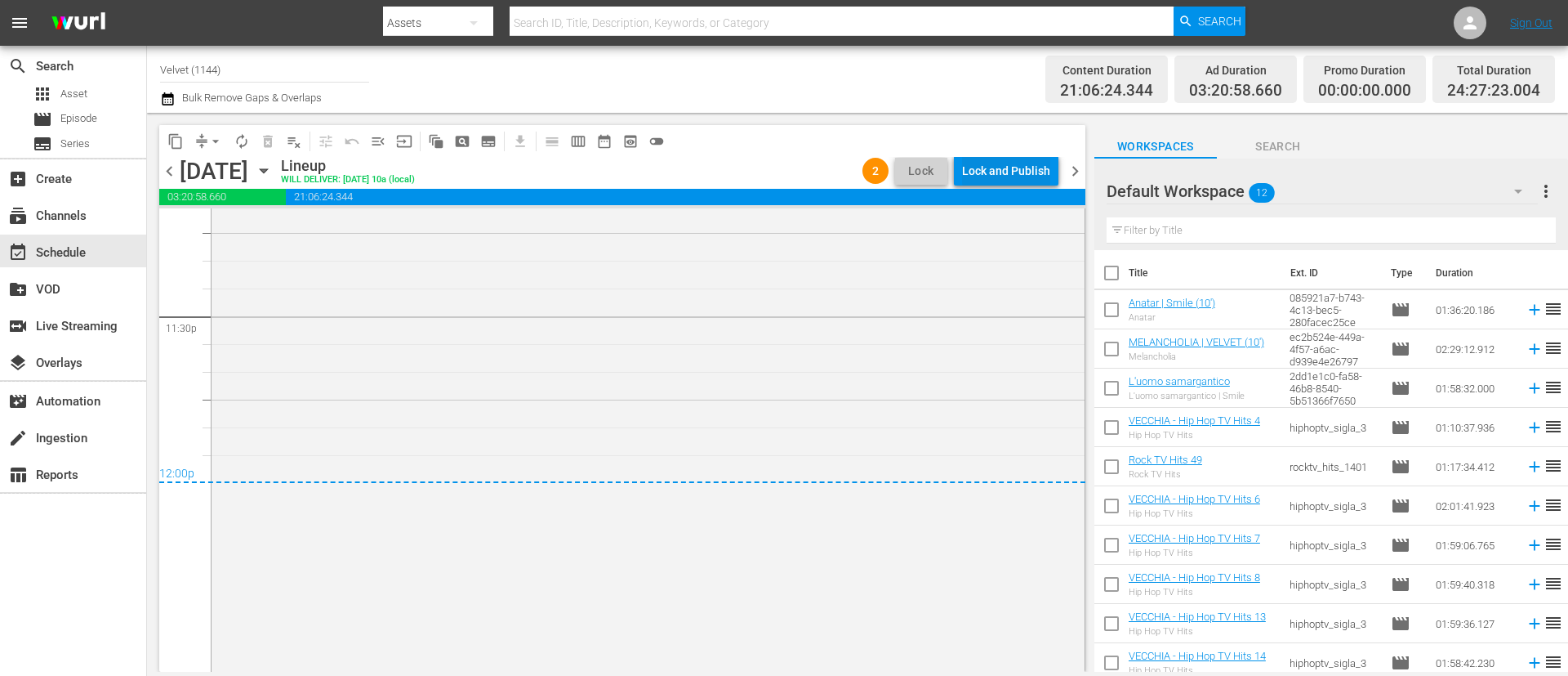
click at [1038, 171] on div "Lock and Publish" at bounding box center [1006, 171] width 88 height 29
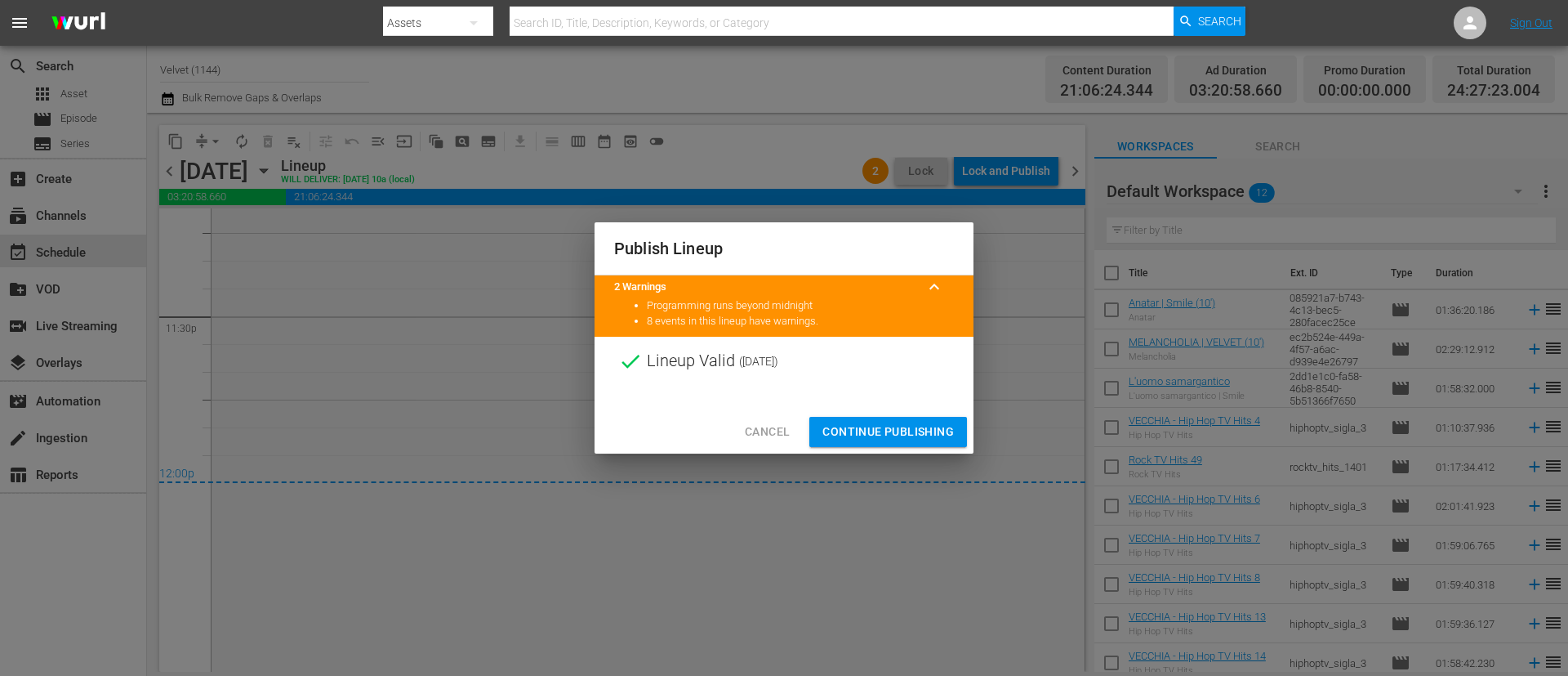
click at [903, 430] on span "Continue Publishing" at bounding box center [887, 431] width 132 height 20
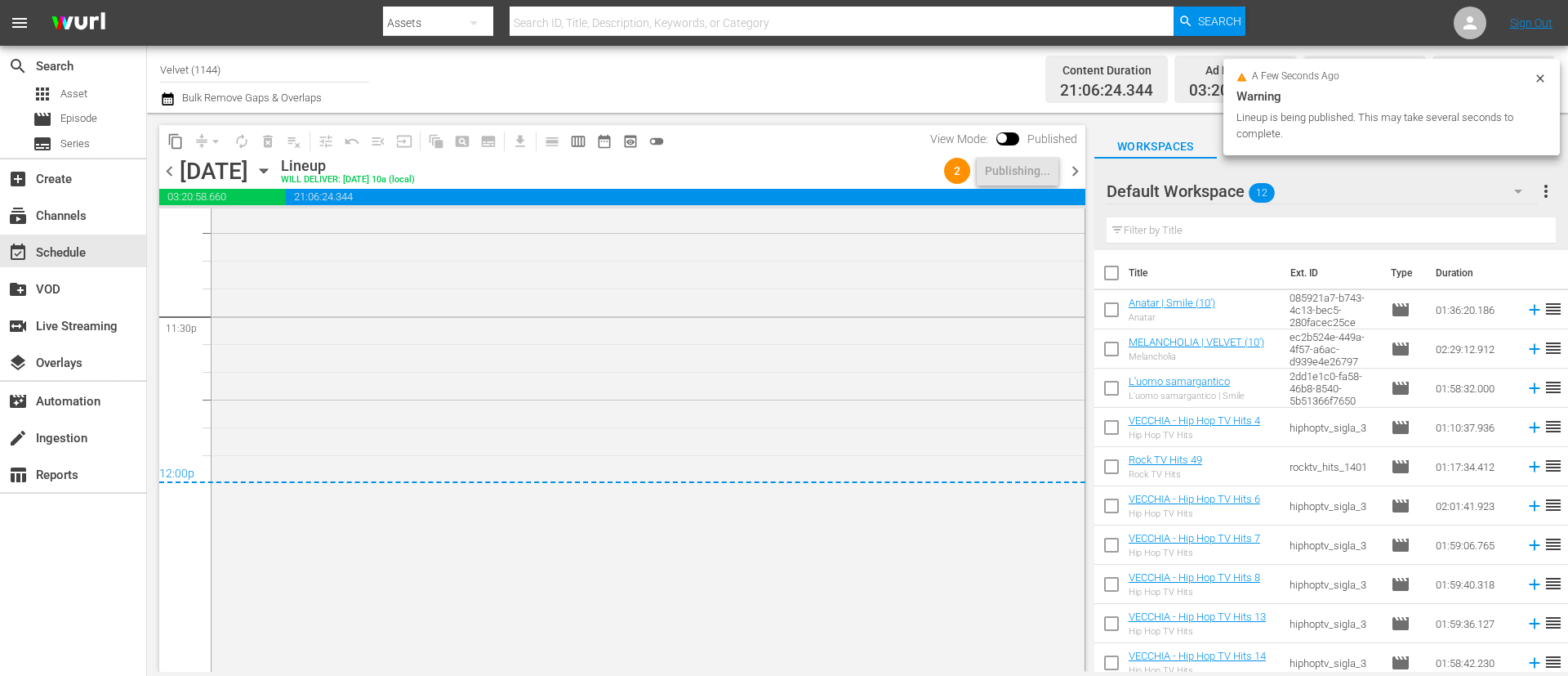
click at [1077, 177] on span "chevron_right" at bounding box center [1075, 171] width 20 height 20
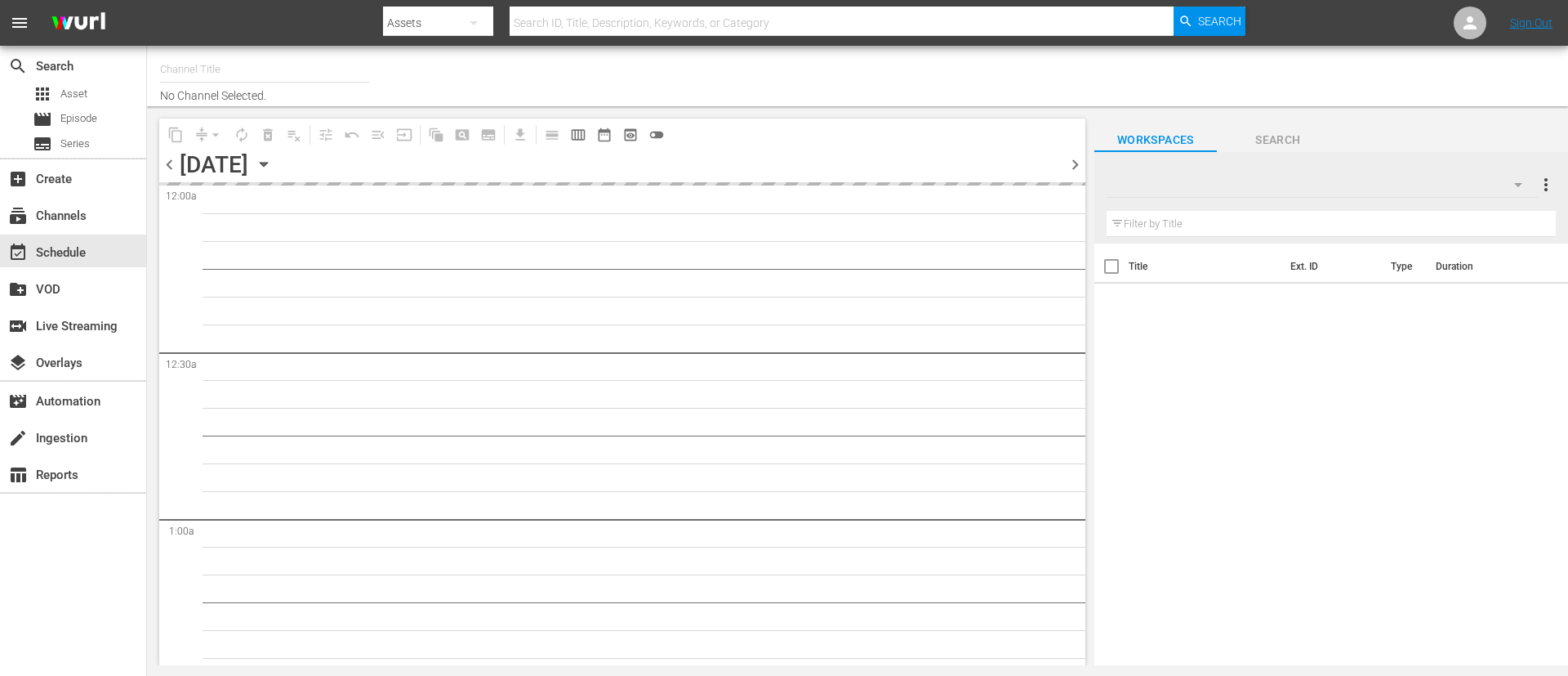
type input "Velvet (1144)"
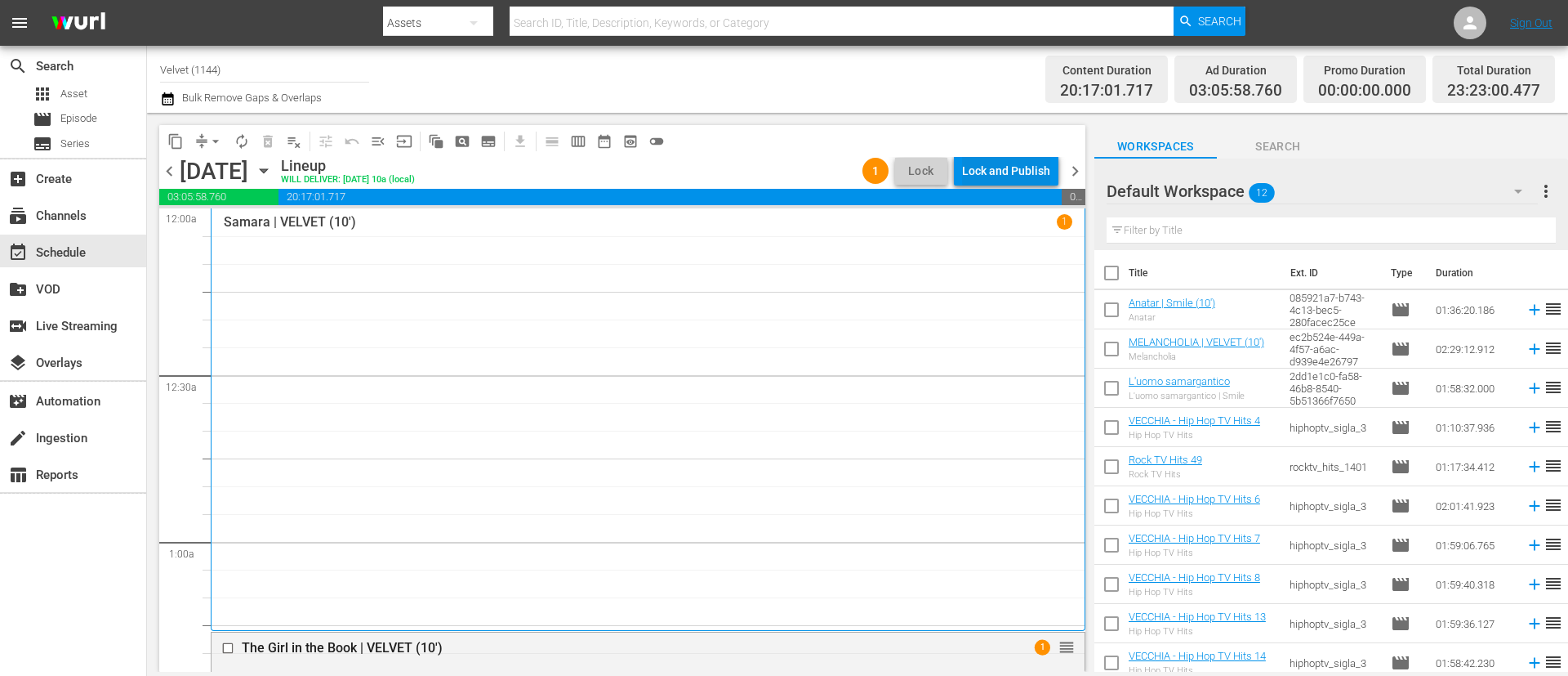
click at [1001, 164] on div "Lock and Publish" at bounding box center [1006, 171] width 88 height 29
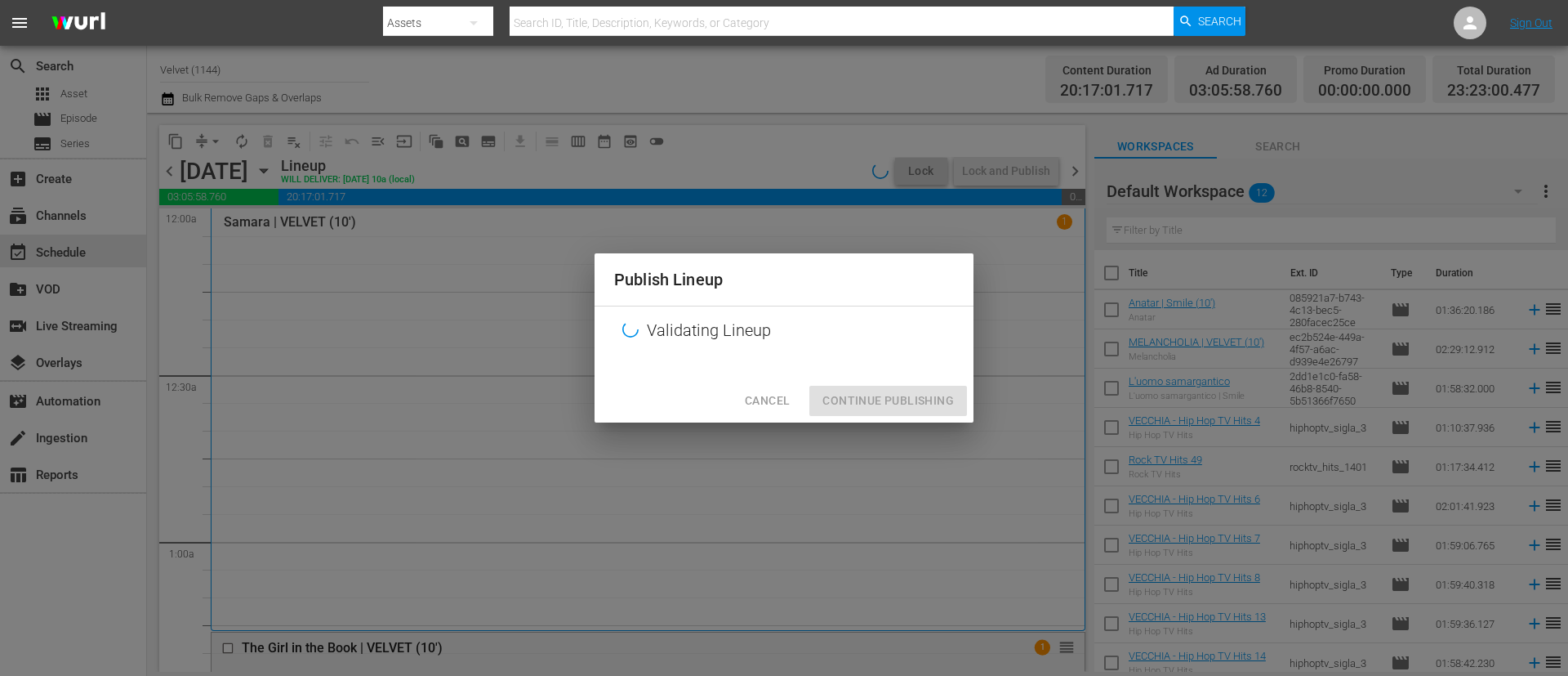
click at [948, 405] on div "Cancel Continue Publishing" at bounding box center [784, 401] width 379 height 43
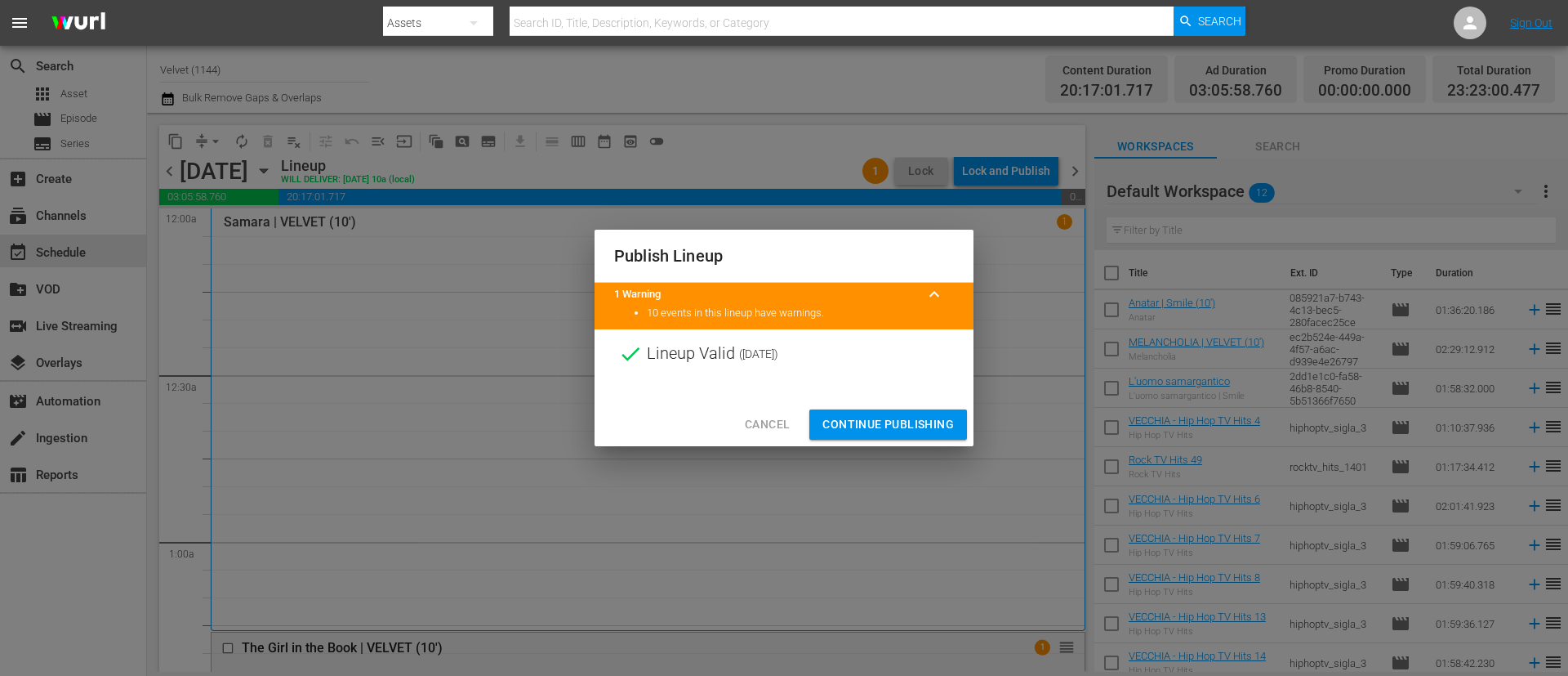
click at [935, 428] on span "Continue Publishing" at bounding box center [887, 424] width 132 height 20
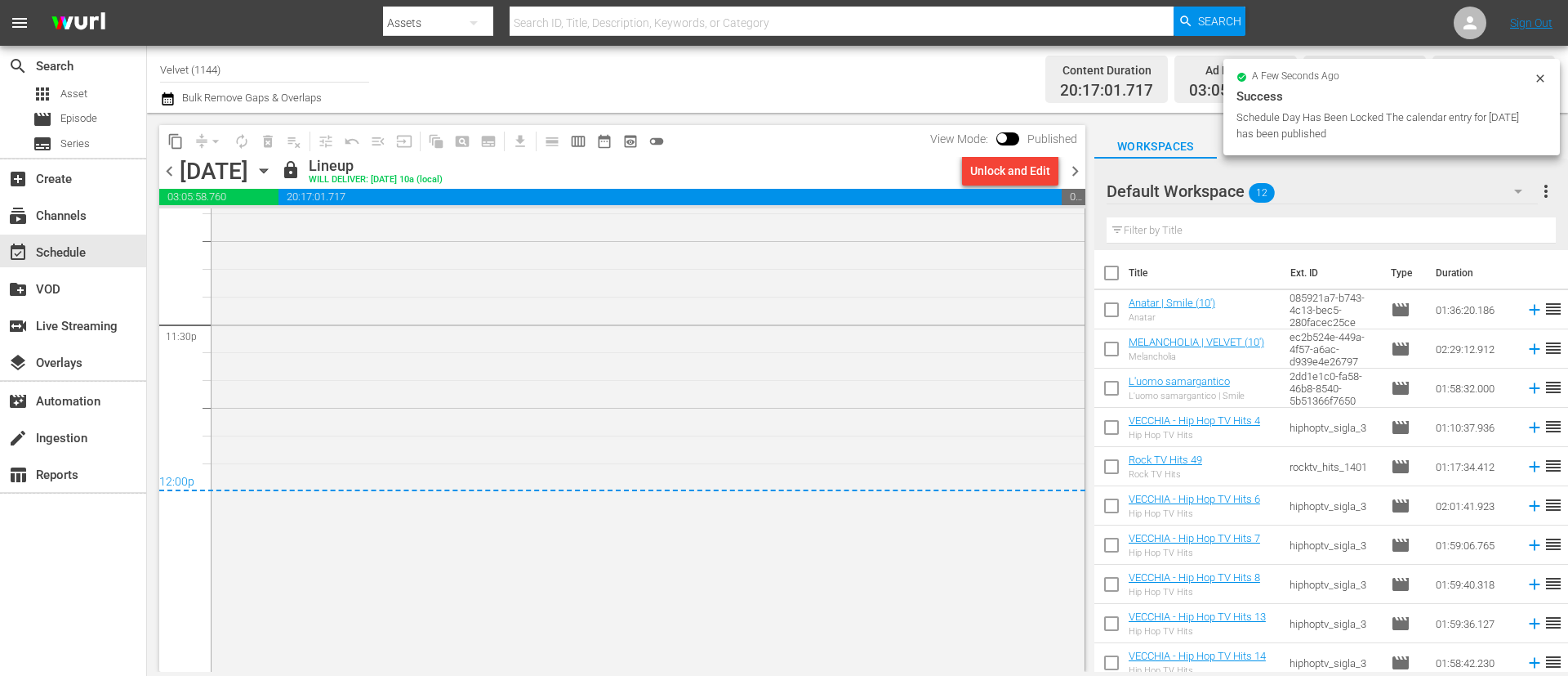
scroll to position [7720, 0]
click at [1071, 173] on span "chevron_right" at bounding box center [1075, 171] width 20 height 20
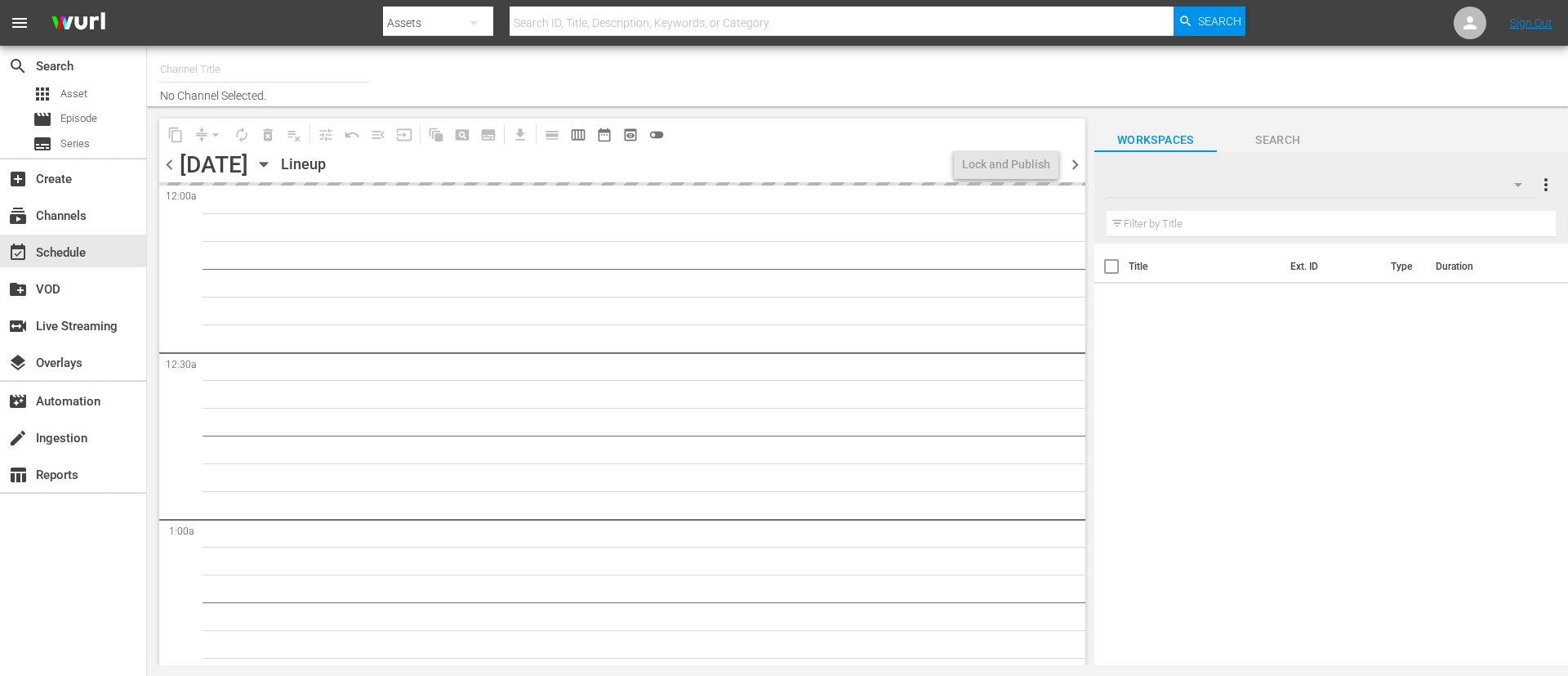
type input "Velvet (1144)"
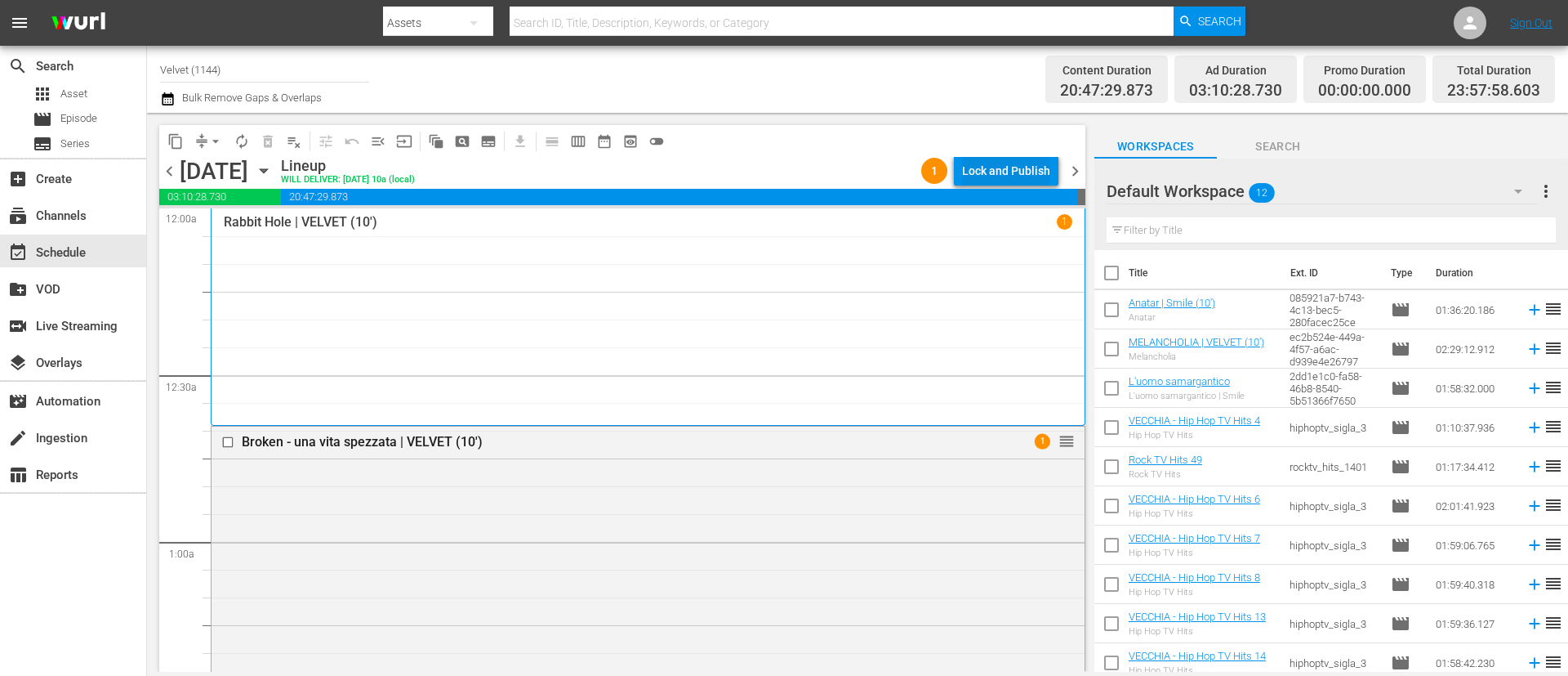
click at [1017, 165] on div "Lock and Publish" at bounding box center [1006, 171] width 88 height 29
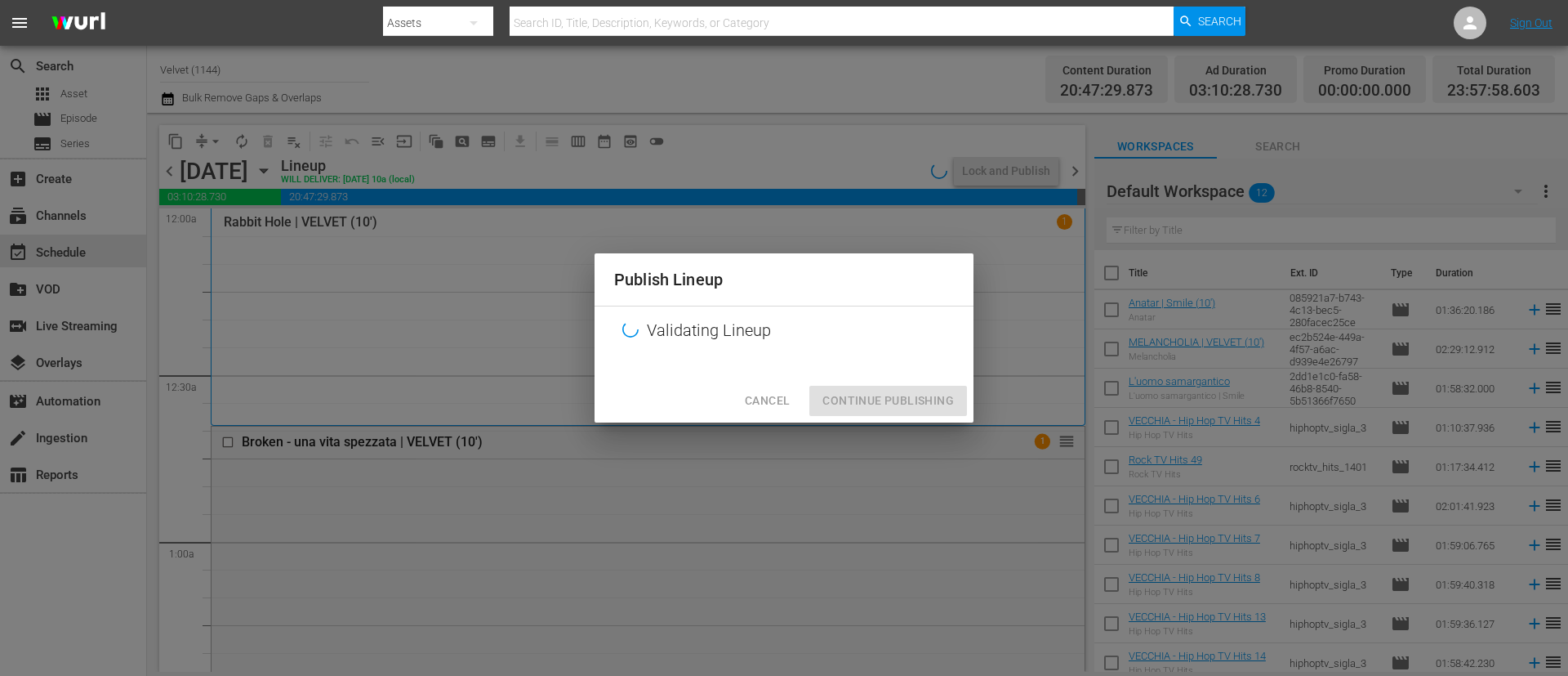
click at [892, 403] on div "Cancel Continue Publishing" at bounding box center [784, 401] width 379 height 43
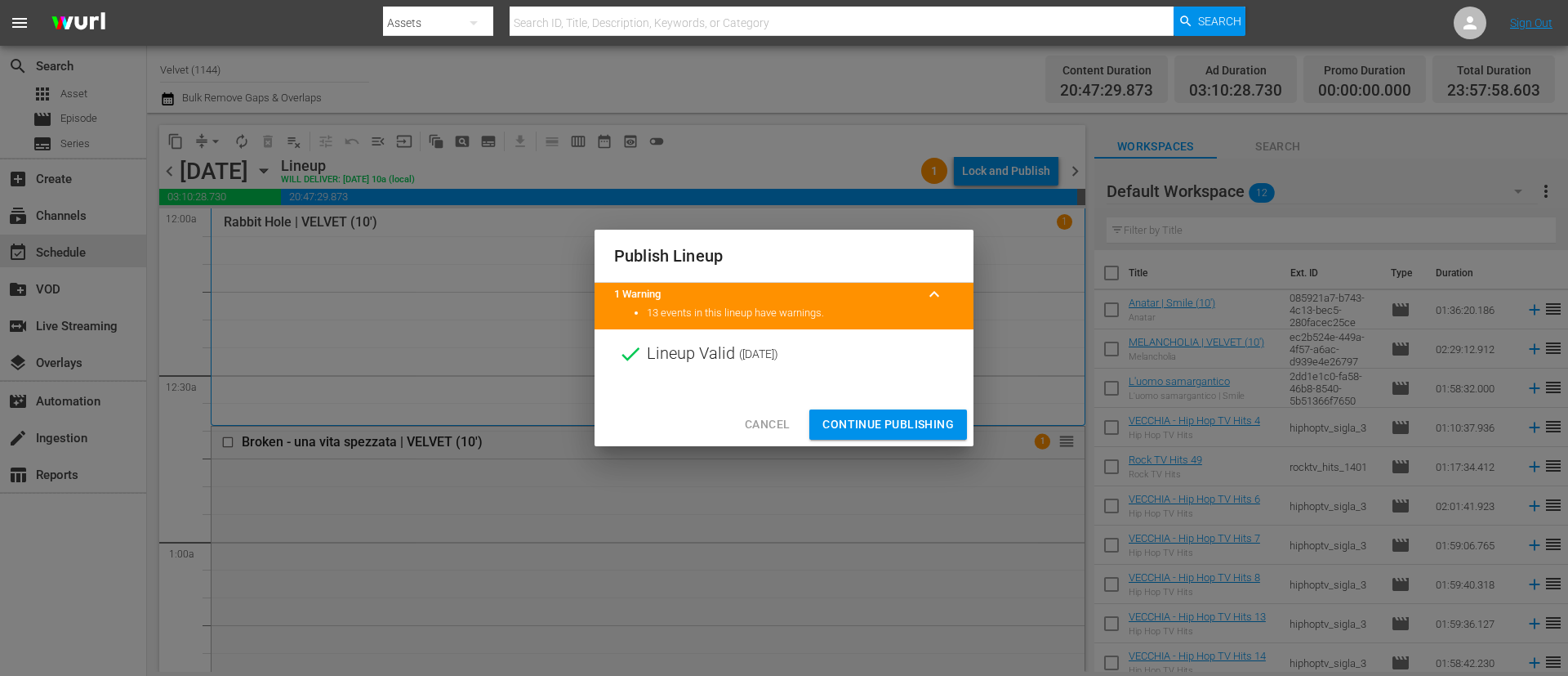
click at [892, 428] on span "Continue Publishing" at bounding box center [887, 424] width 132 height 20
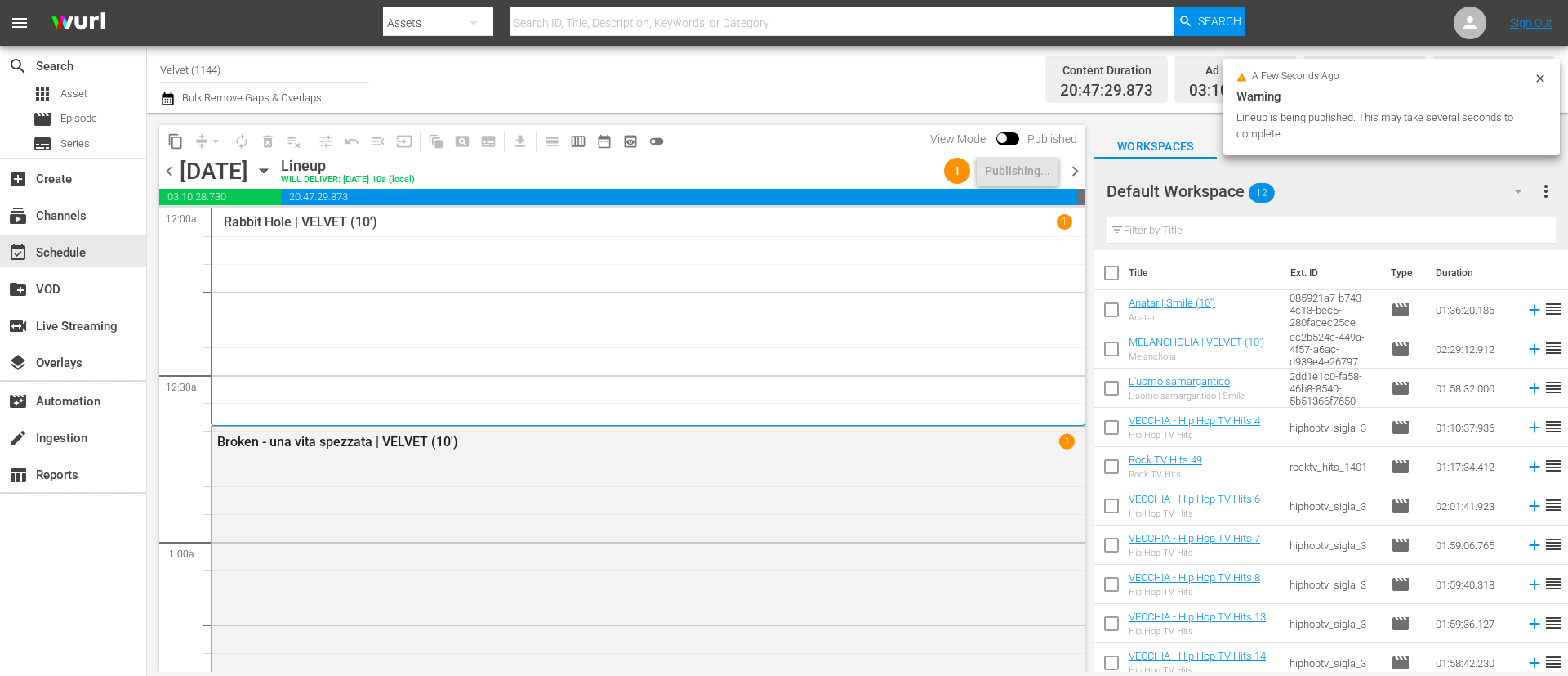
click at [1073, 179] on span "chevron_right" at bounding box center [1075, 171] width 20 height 20
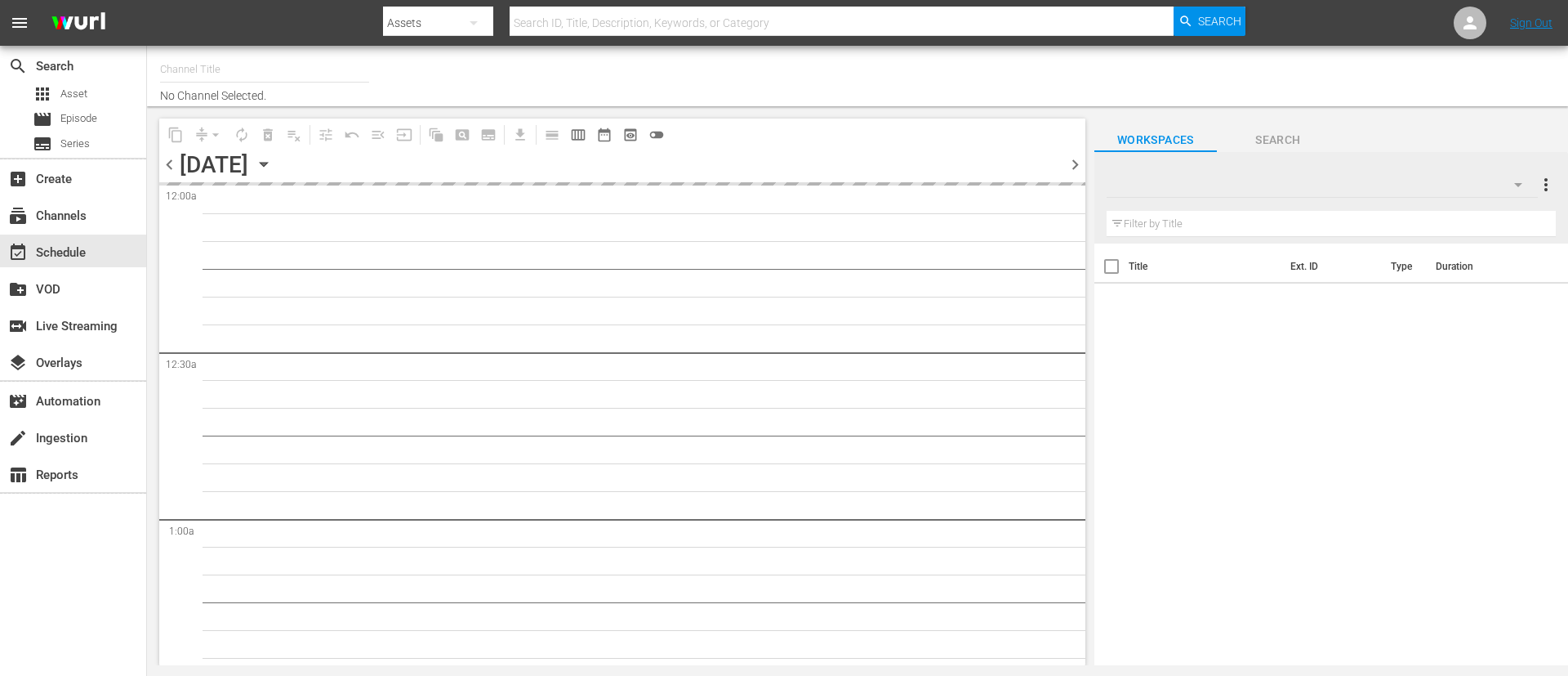
type input "Velvet (1144)"
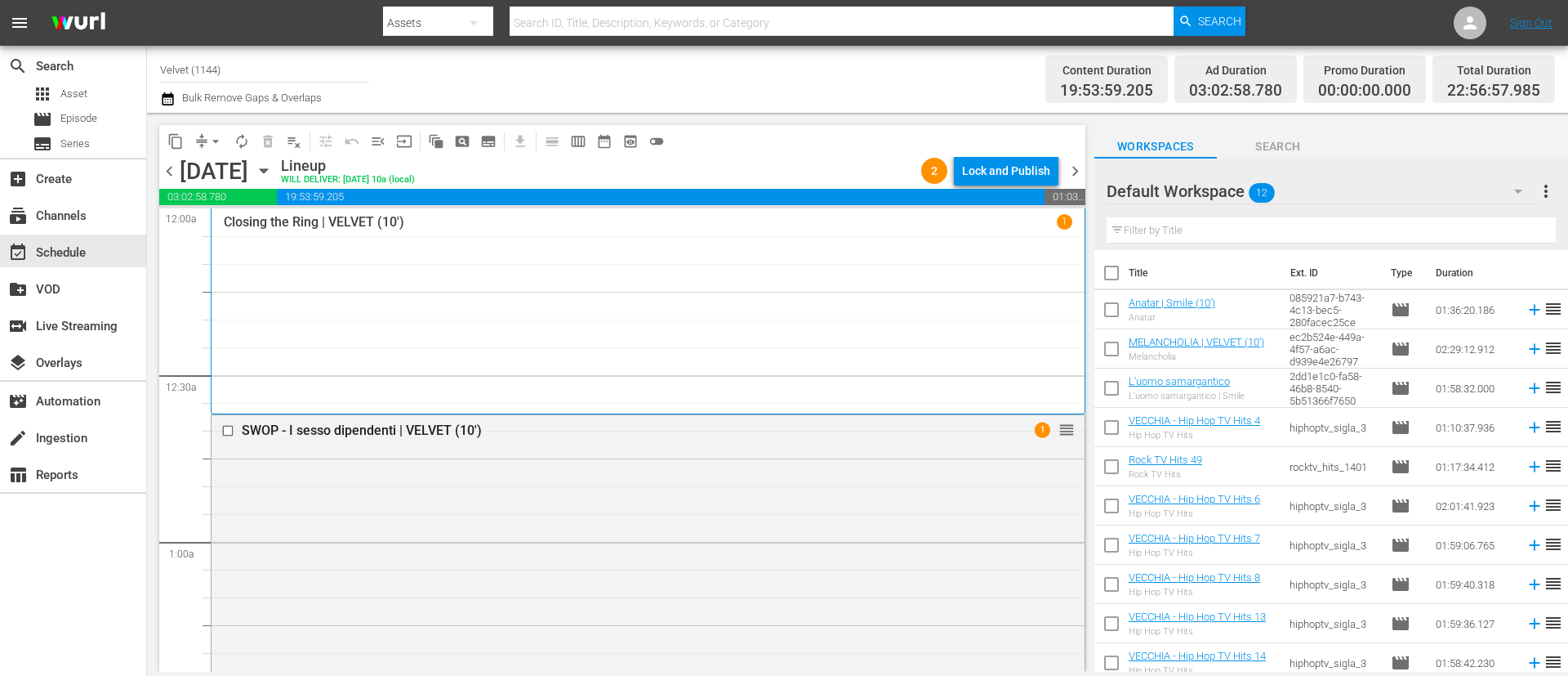
click at [994, 172] on div "Lock and Publish" at bounding box center [1006, 171] width 88 height 29
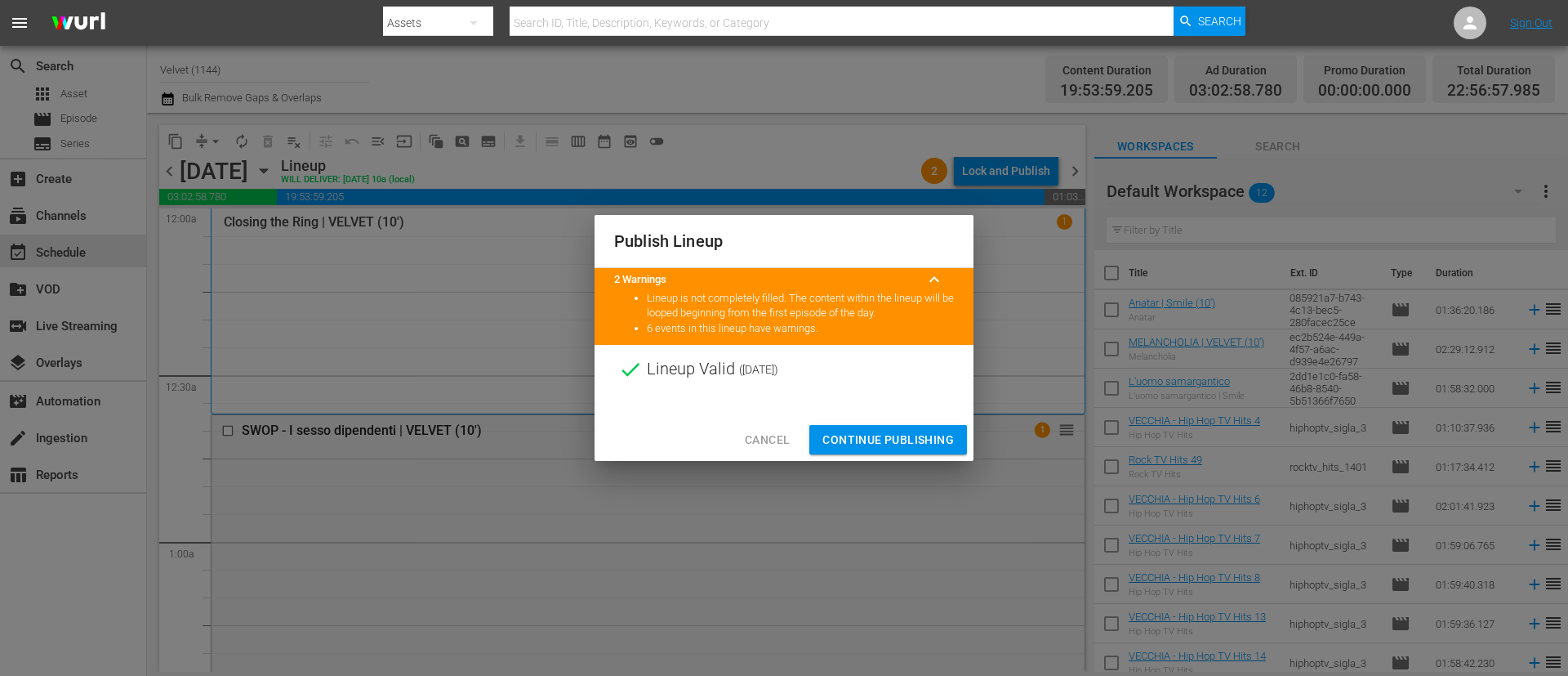
click at [916, 400] on div at bounding box center [784, 406] width 379 height 24
click at [897, 438] on span "Continue Publishing" at bounding box center [887, 440] width 132 height 20
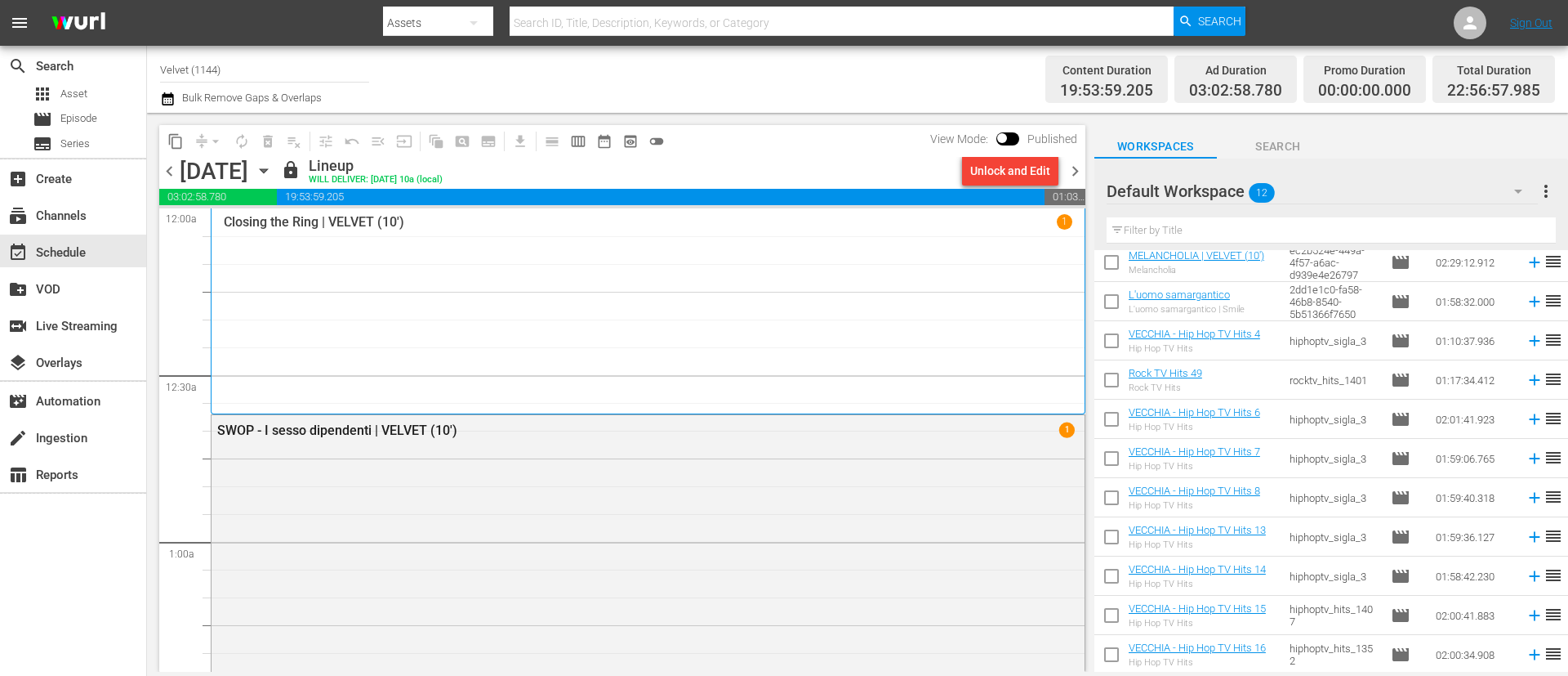
click at [1084, 172] on span "chevron_right" at bounding box center [1075, 171] width 20 height 20
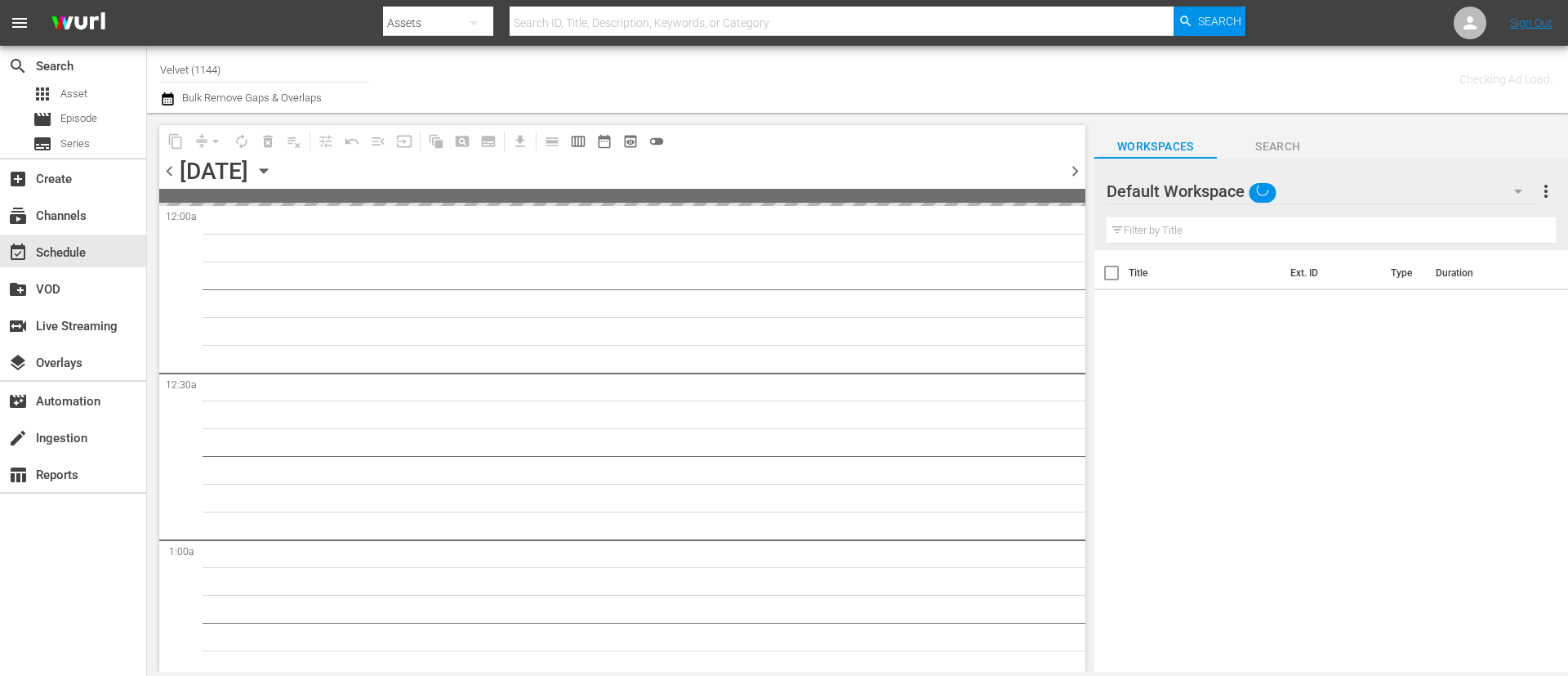
type input "Velvet (1144)"
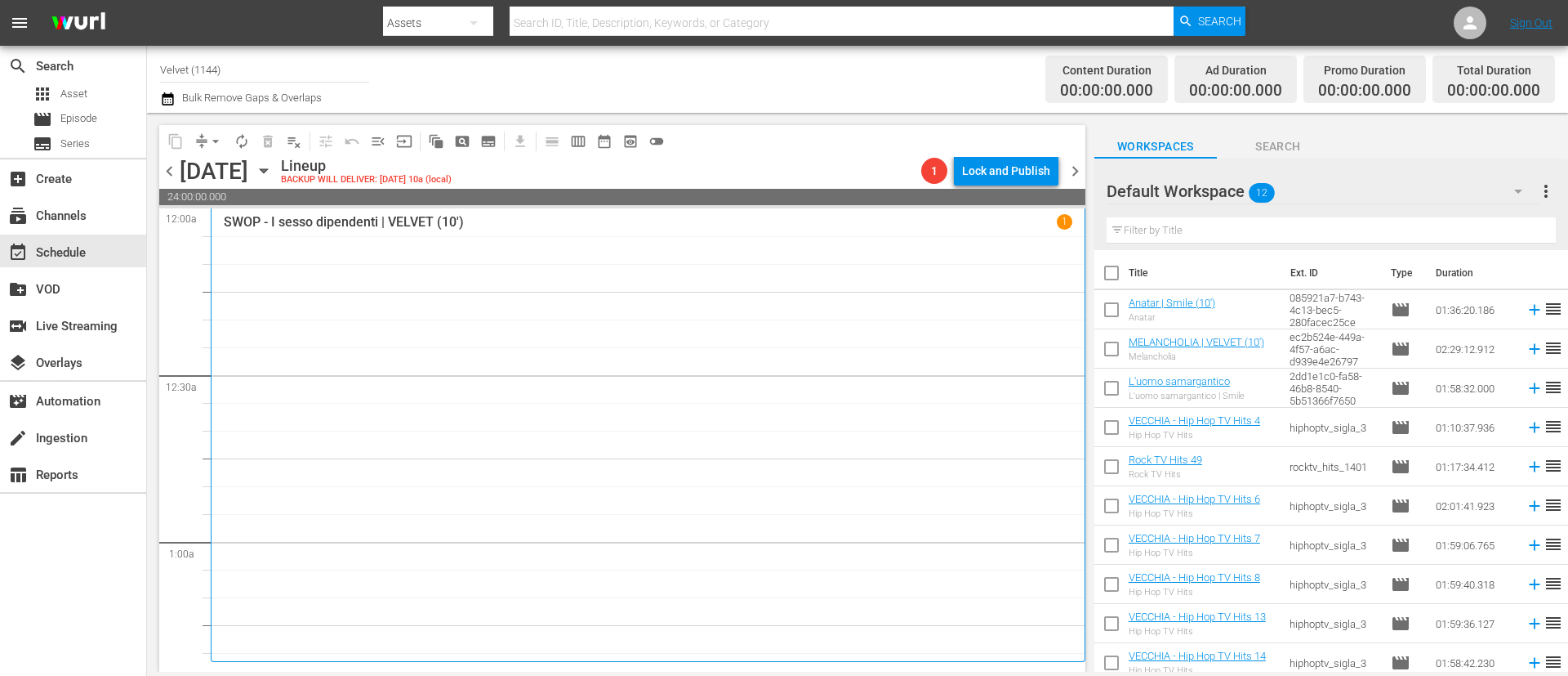
click at [168, 167] on span "chevron_left" at bounding box center [169, 171] width 20 height 20
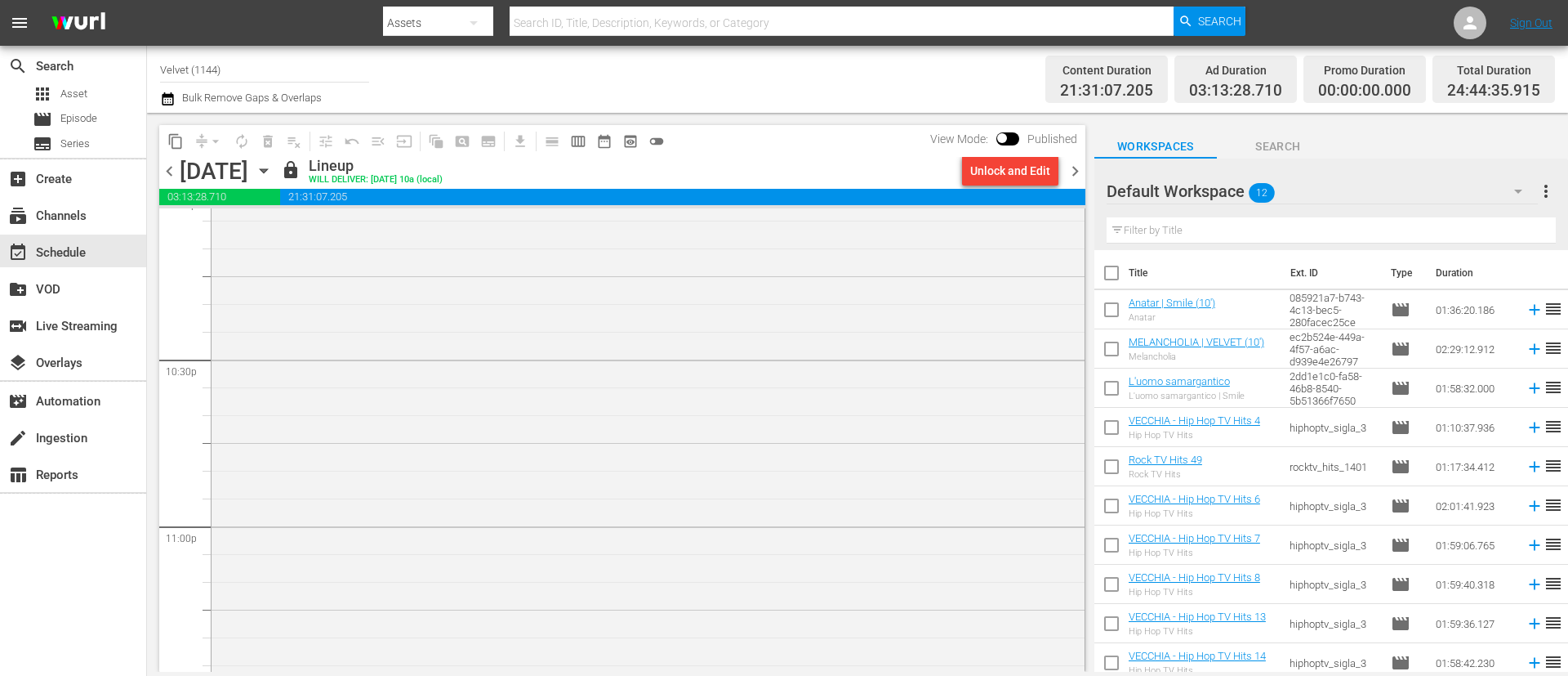
scroll to position [7500, 0]
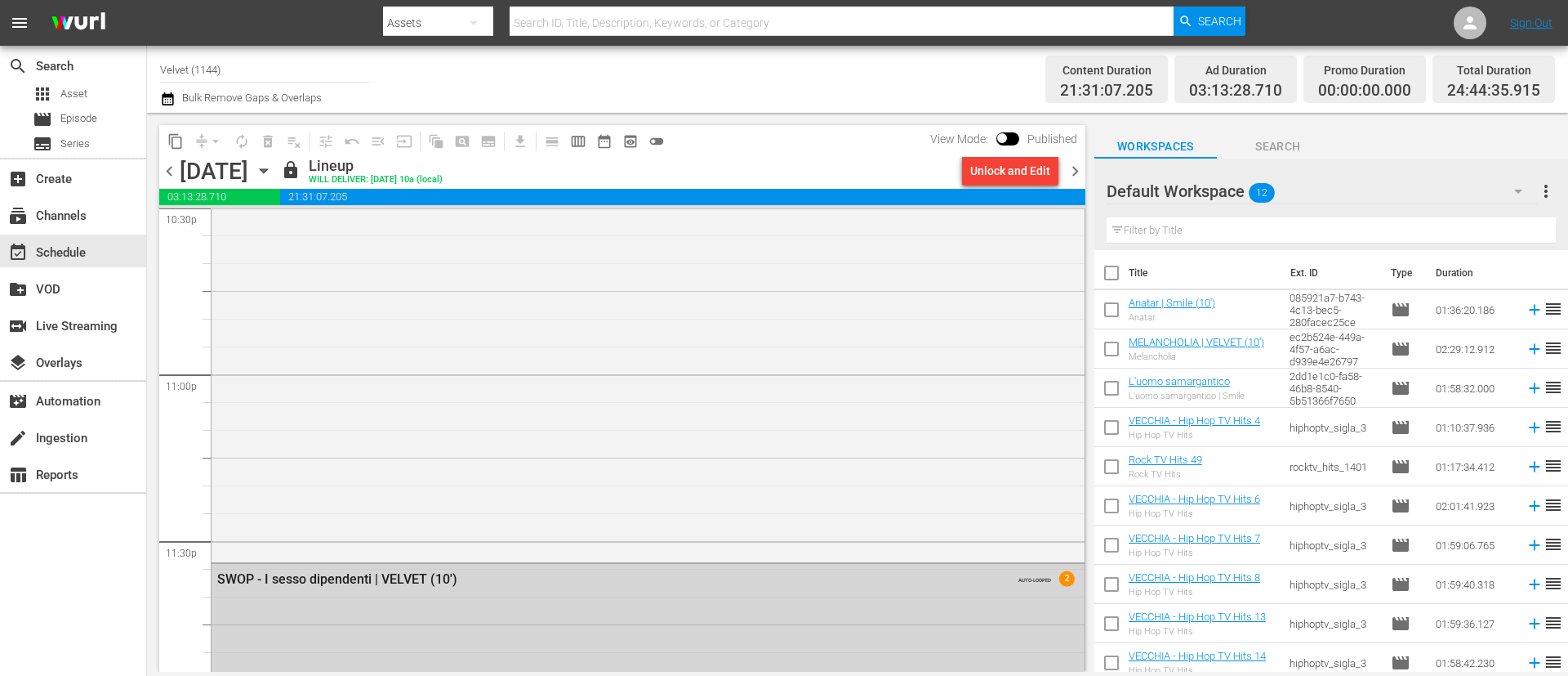
click at [1315, 188] on div "Default Workspace 12" at bounding box center [1322, 191] width 431 height 46
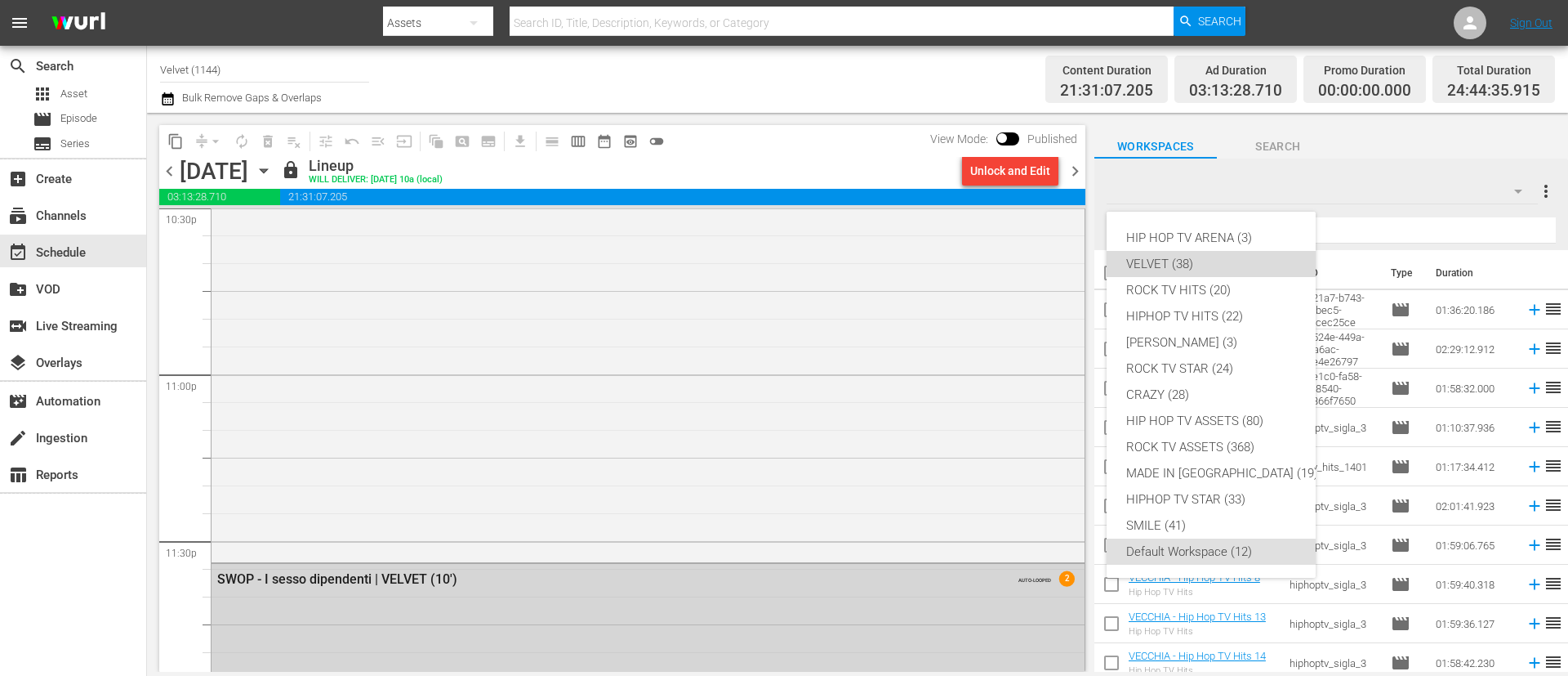
click at [1175, 260] on div "VELVET (38)" at bounding box center [1222, 263] width 192 height 26
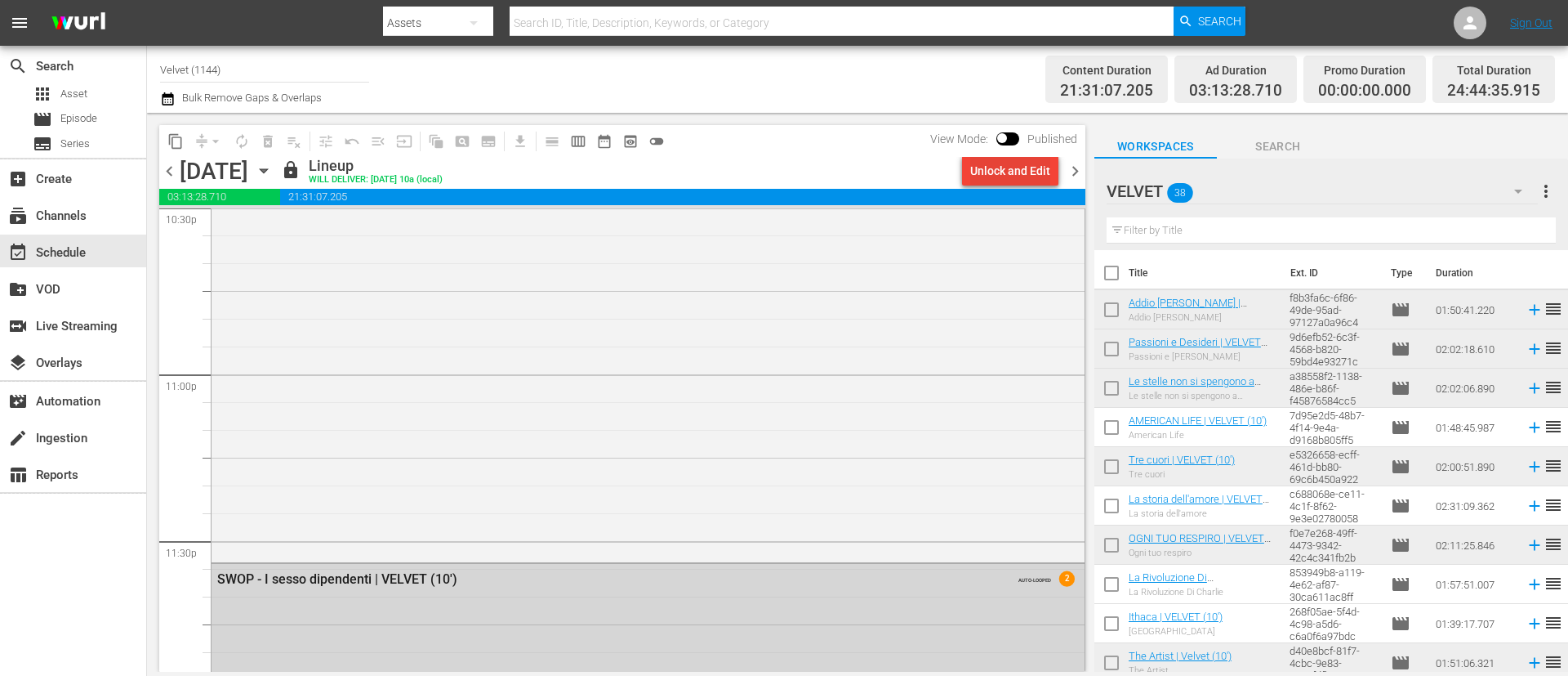
click at [1029, 173] on div "Unlock and Edit" at bounding box center [1010, 171] width 80 height 29
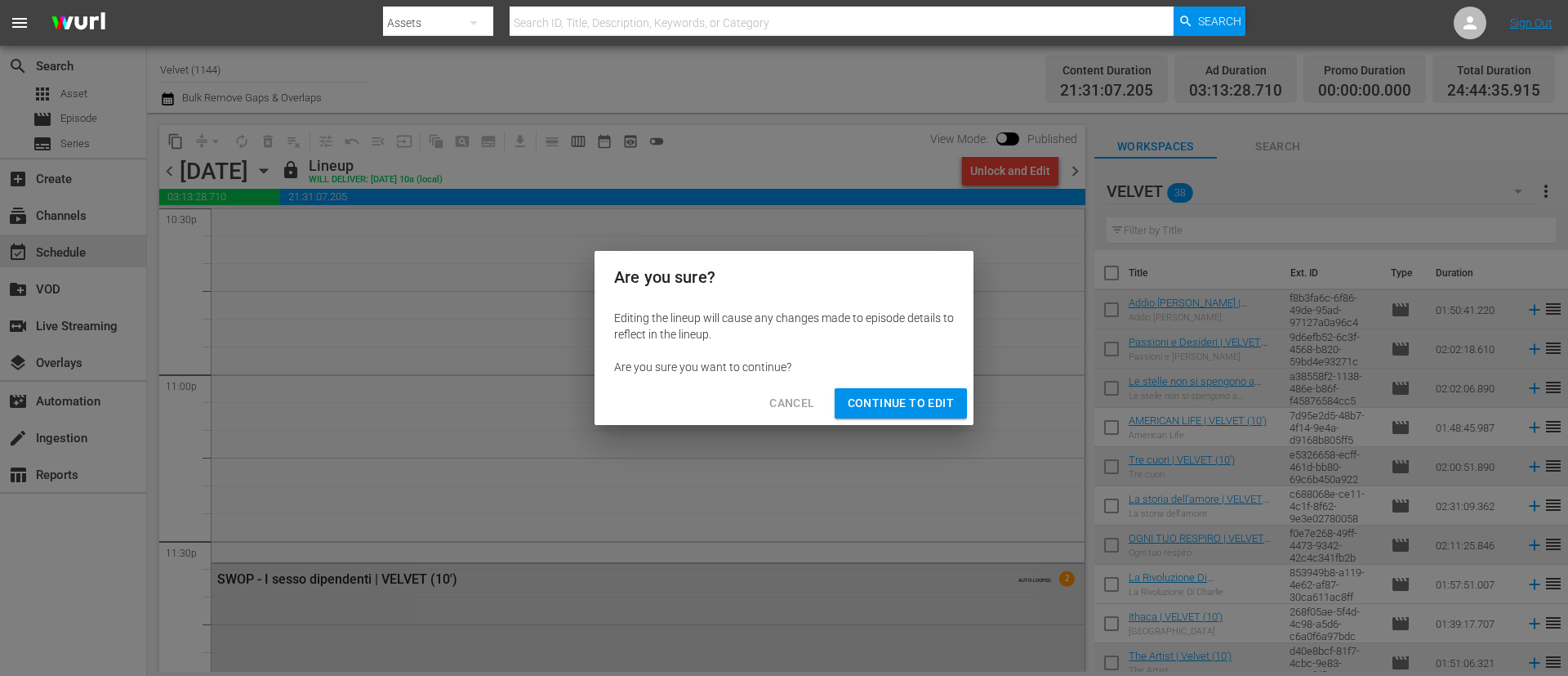
click at [861, 401] on span "Continue to Edit" at bounding box center [900, 403] width 106 height 20
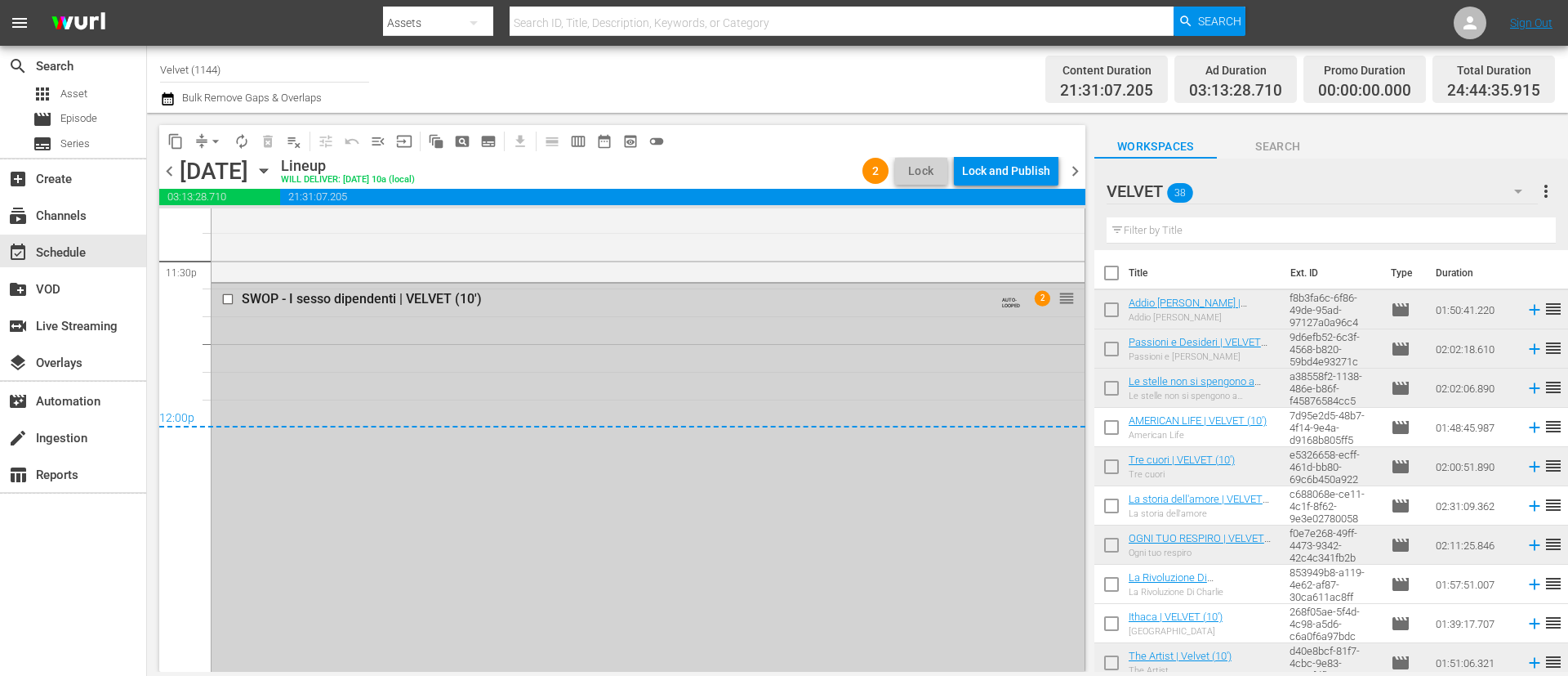
scroll to position [7745, 0]
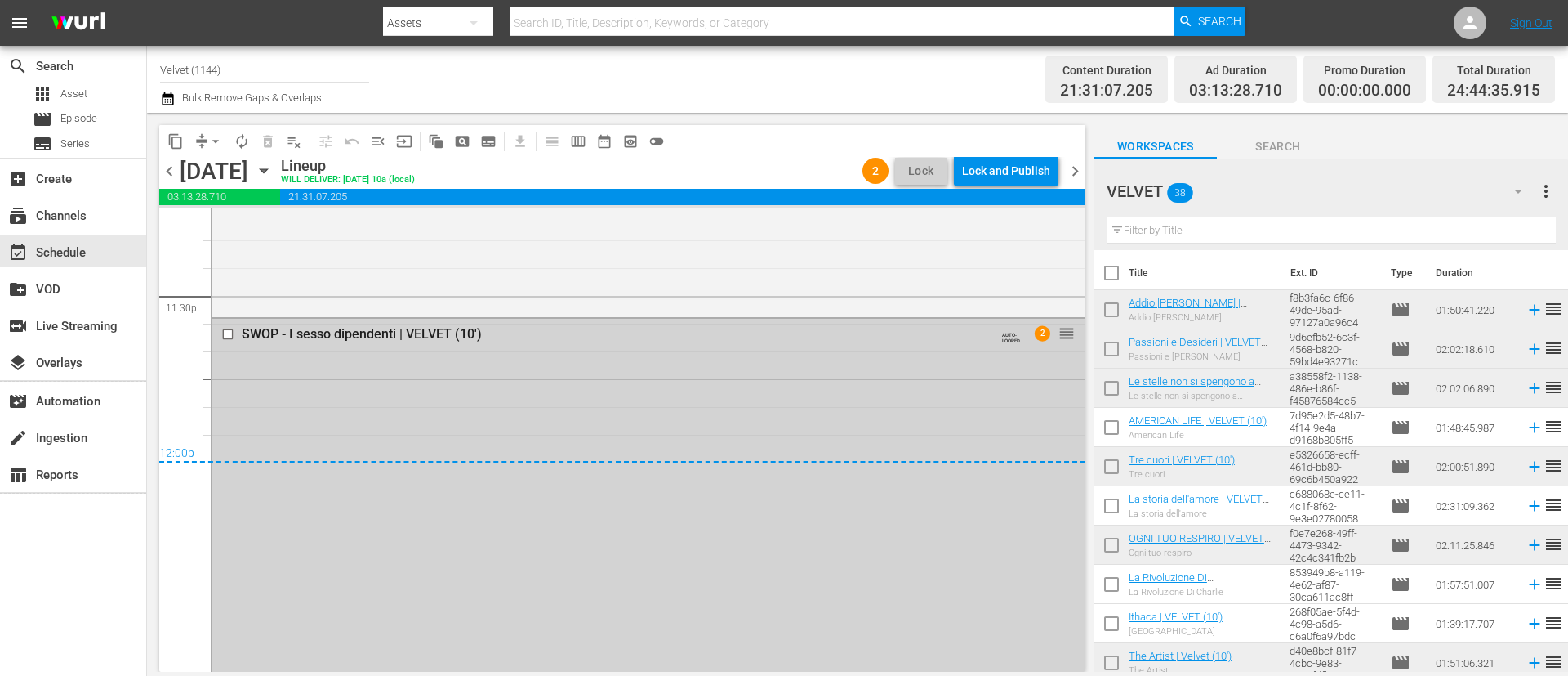
click at [229, 336] on input "checkbox" at bounding box center [230, 335] width 18 height 14
click at [273, 139] on span "delete_forever_outlined" at bounding box center [267, 141] width 17 height 17
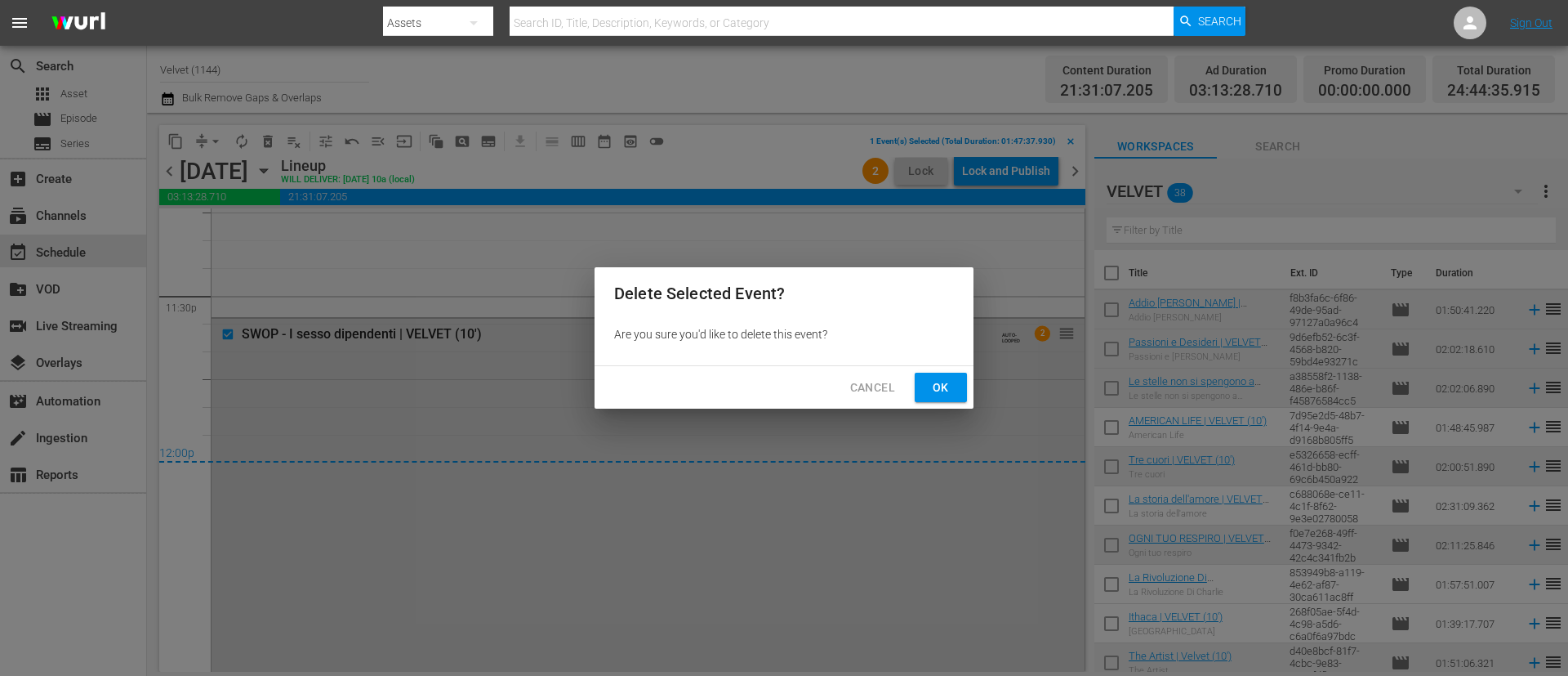
click at [932, 379] on span "Ok" at bounding box center [940, 387] width 26 height 20
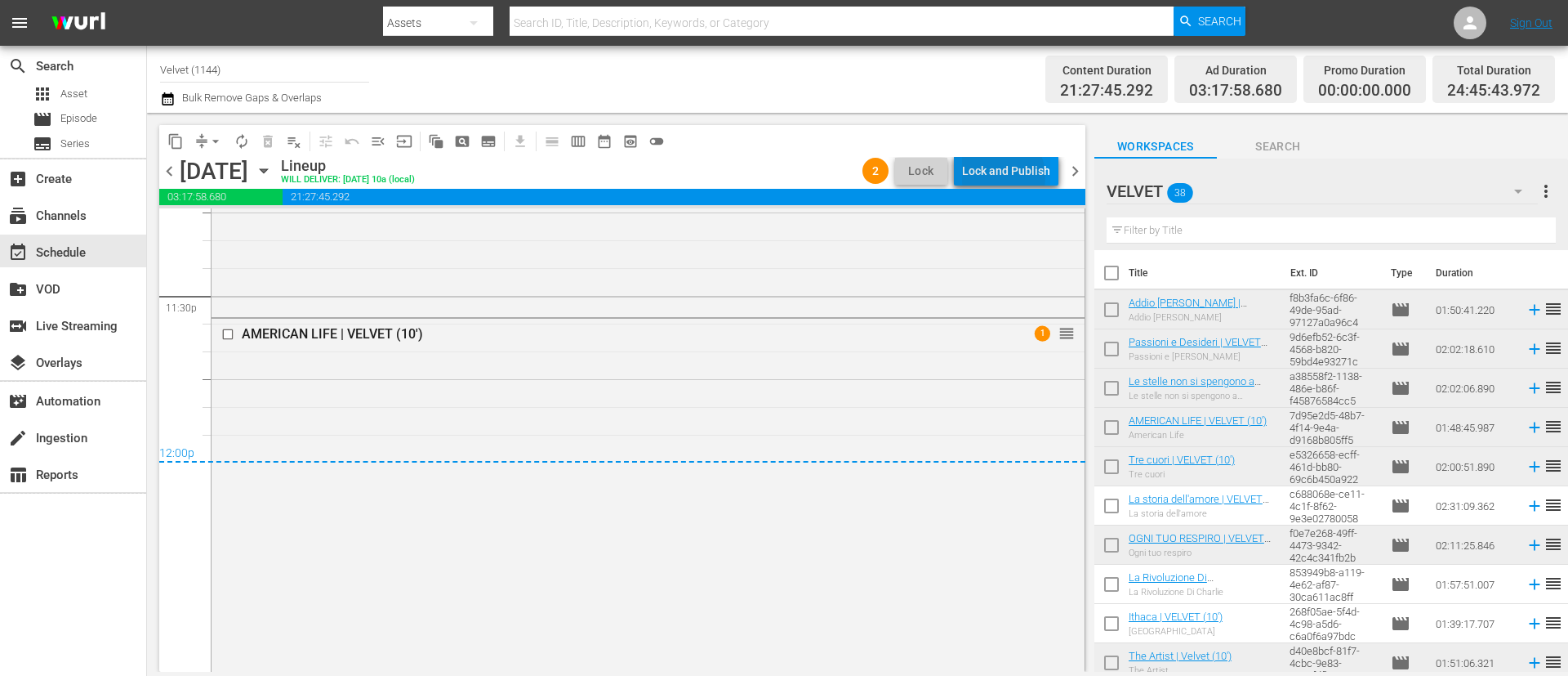
click at [1001, 177] on div "Lock and Publish" at bounding box center [1006, 171] width 88 height 29
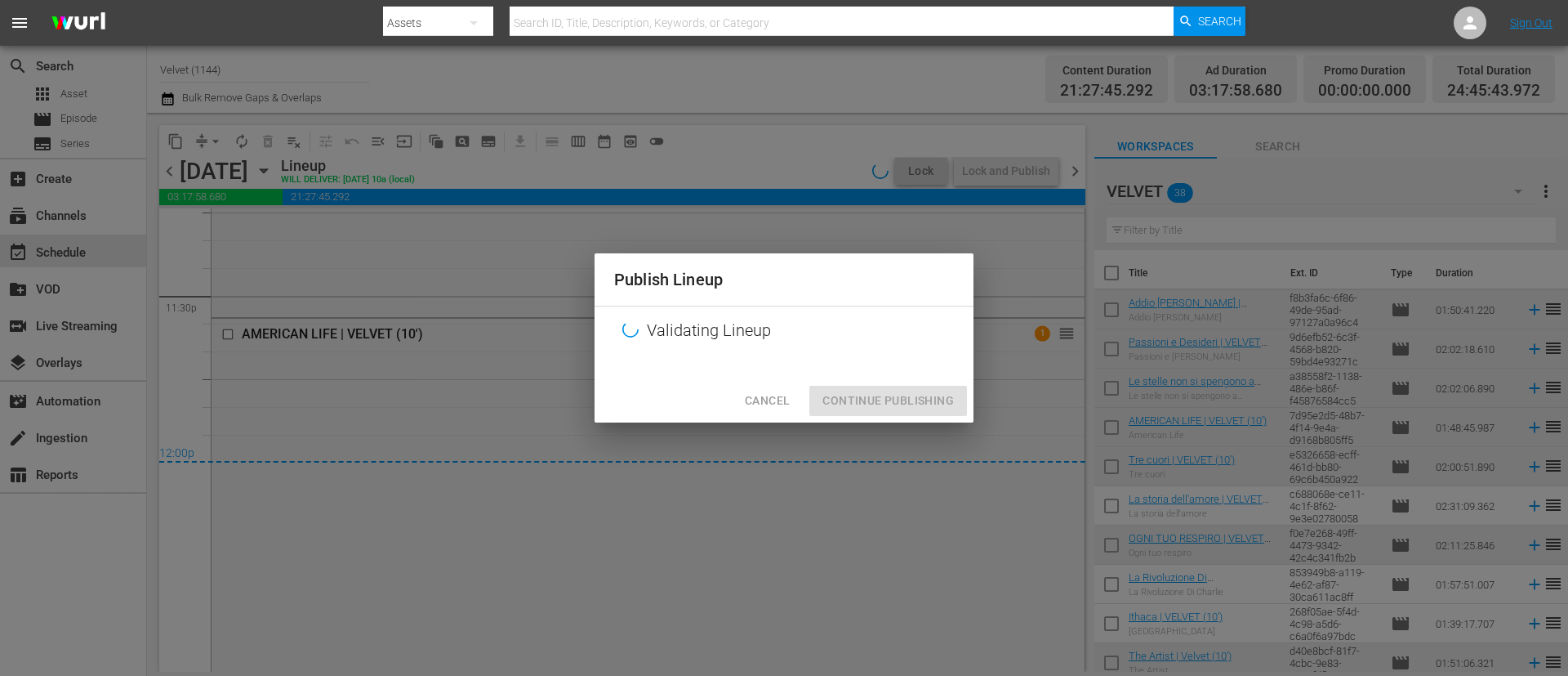
click at [882, 379] on div at bounding box center [784, 366] width 379 height 24
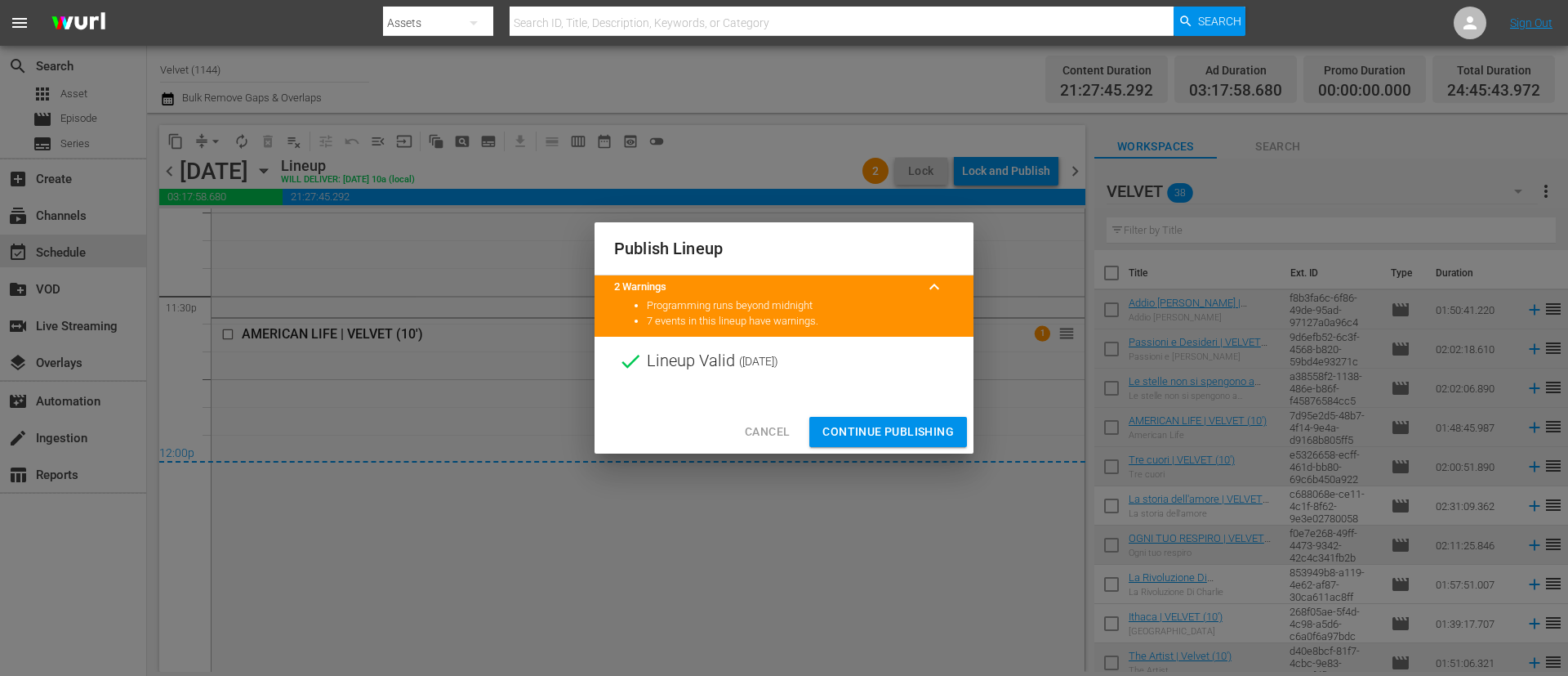
click at [892, 436] on span "Continue Publishing" at bounding box center [887, 431] width 132 height 20
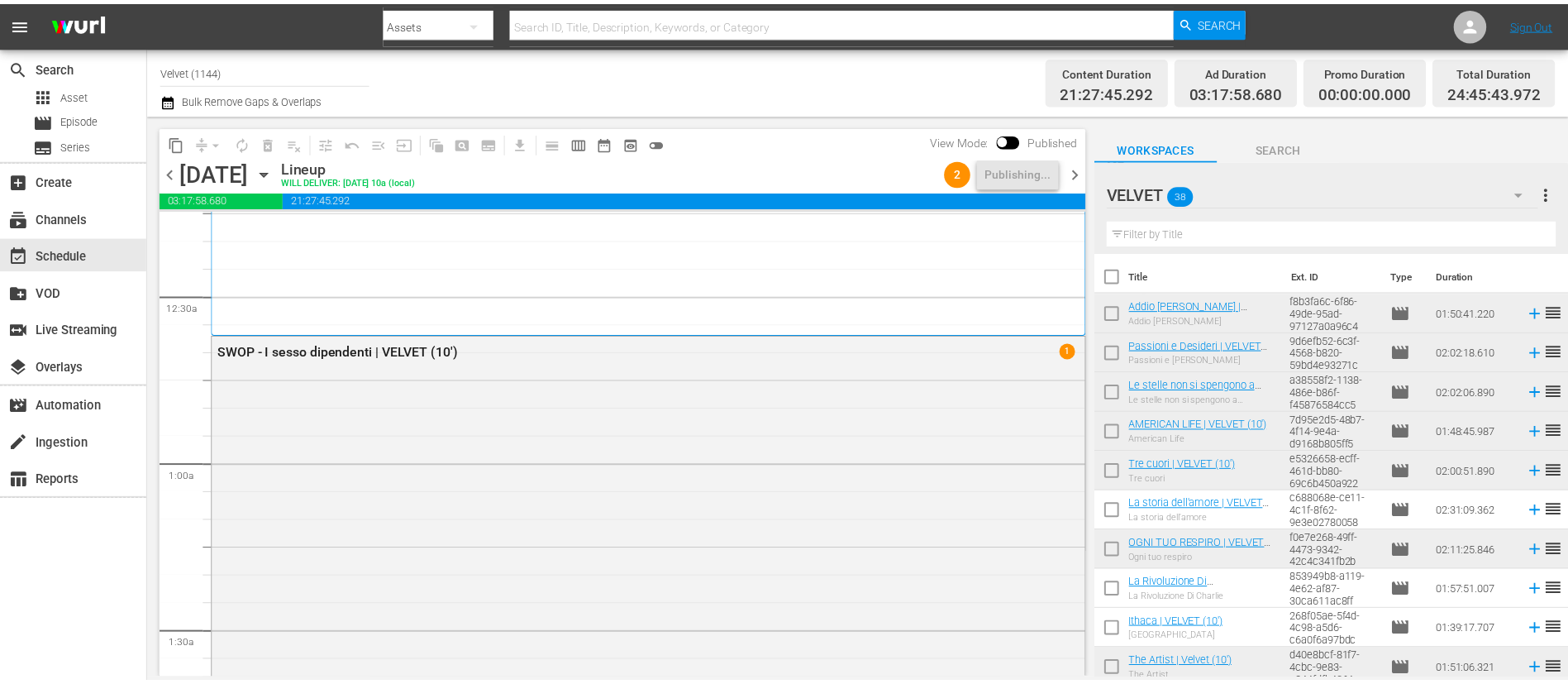
scroll to position [0, 0]
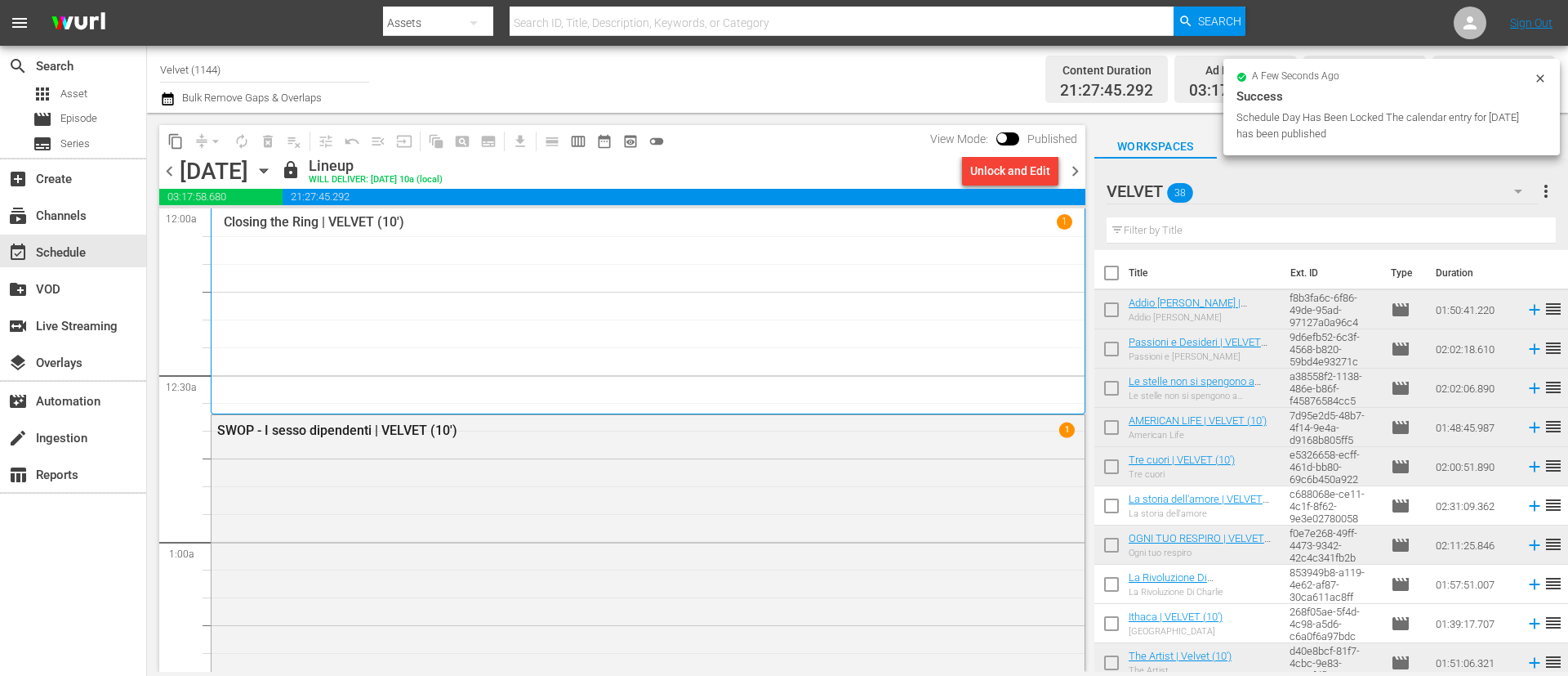
click at [1083, 169] on span "chevron_right" at bounding box center [1075, 171] width 20 height 20
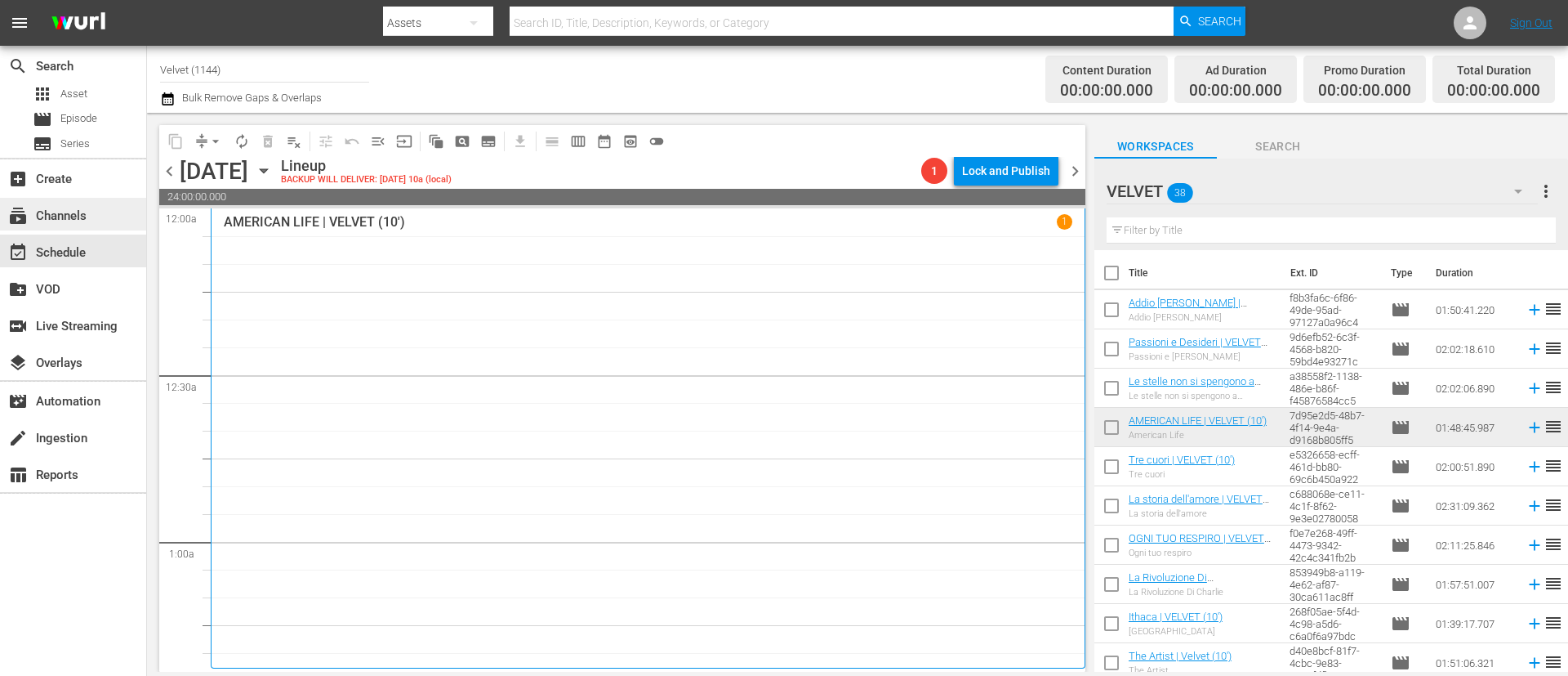
click at [116, 222] on div "subscriptions Channels" at bounding box center [73, 214] width 146 height 32
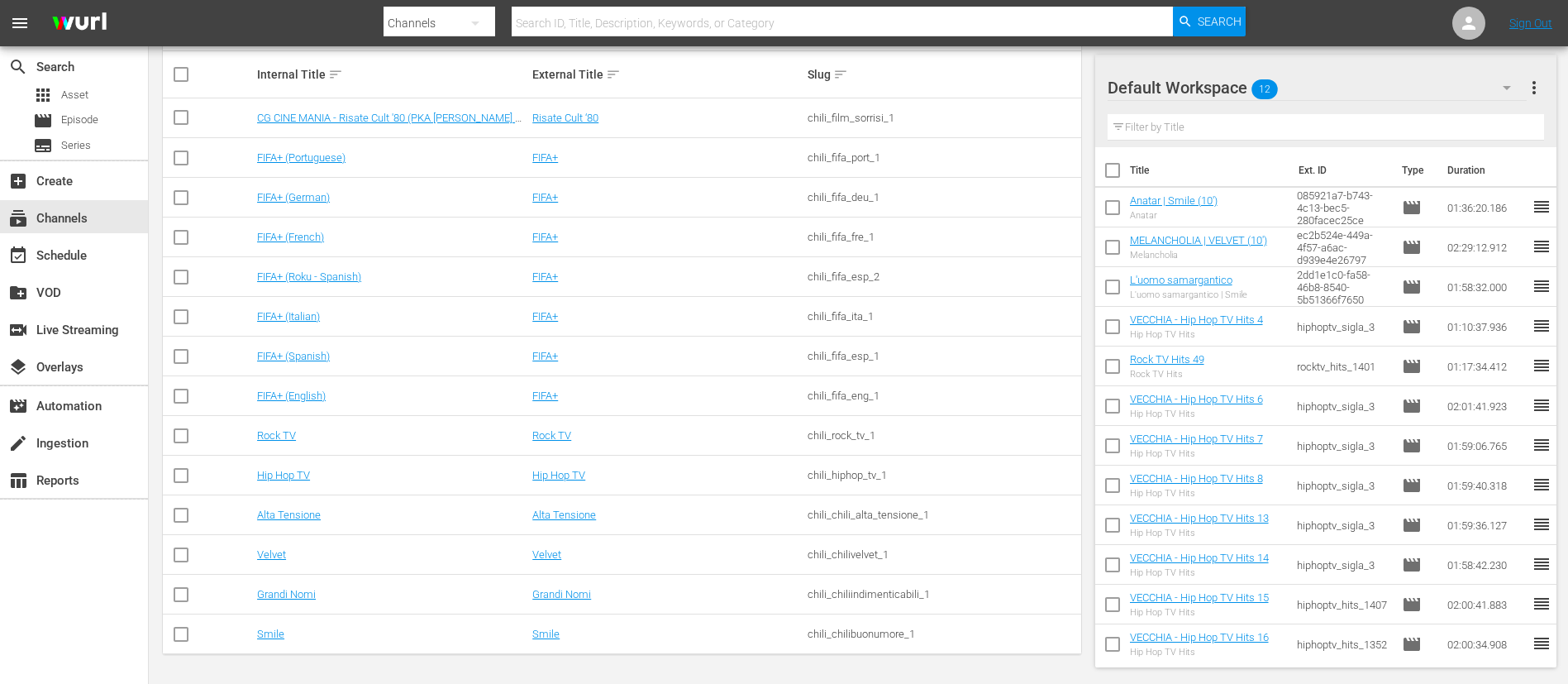
scroll to position [277, 0]
click at [272, 635] on link "Smile" at bounding box center [270, 633] width 28 height 13
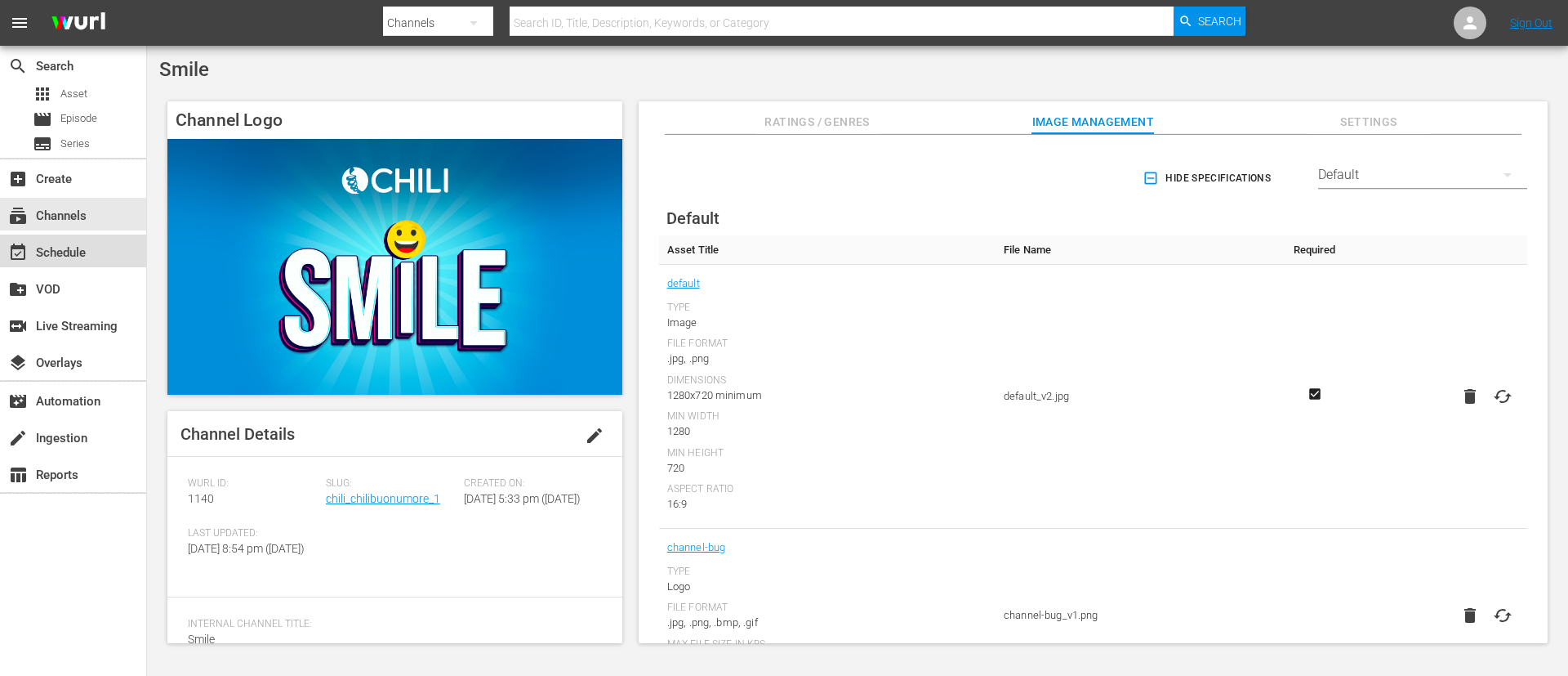
click at [58, 256] on div "event_available Schedule" at bounding box center [46, 250] width 92 height 15
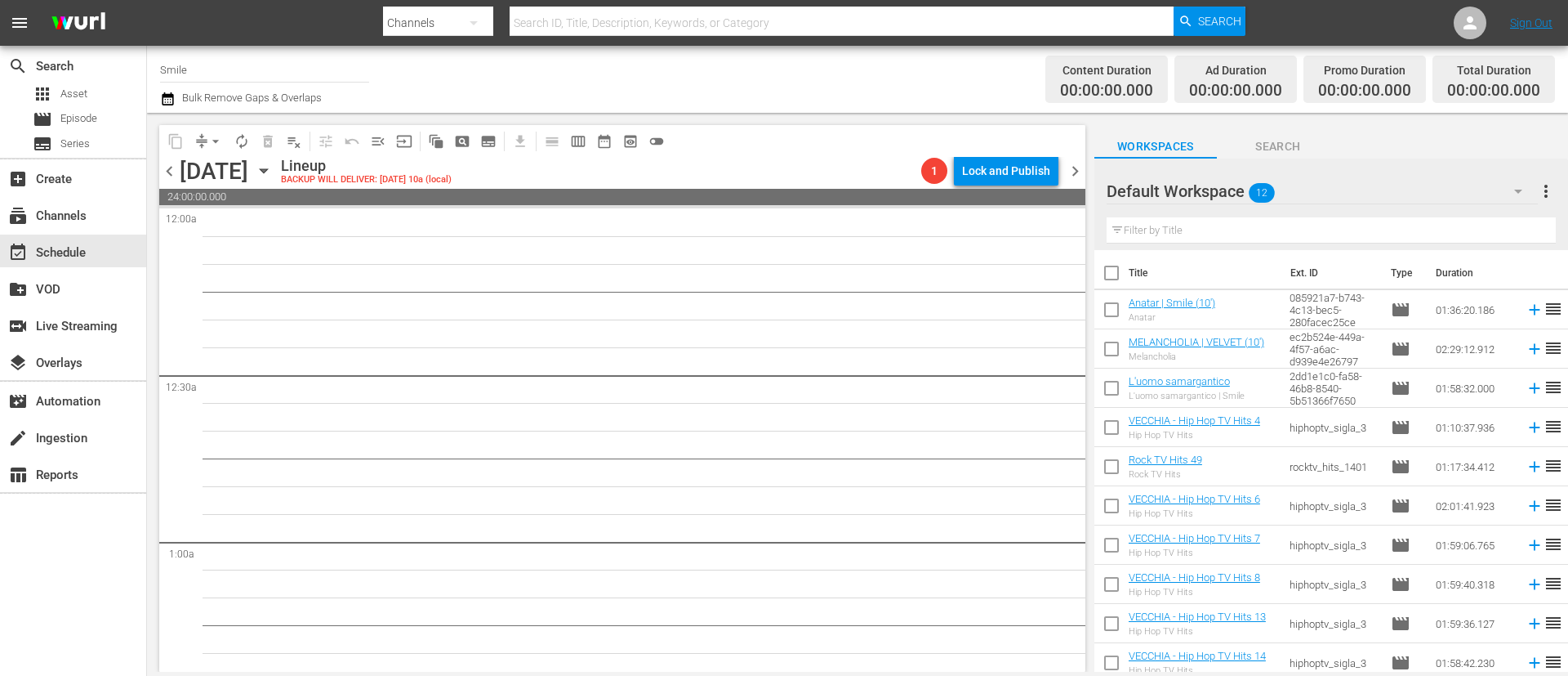
click at [172, 174] on span "chevron_left" at bounding box center [169, 171] width 20 height 20
click at [172, 171] on span "chevron_left" at bounding box center [169, 171] width 20 height 20
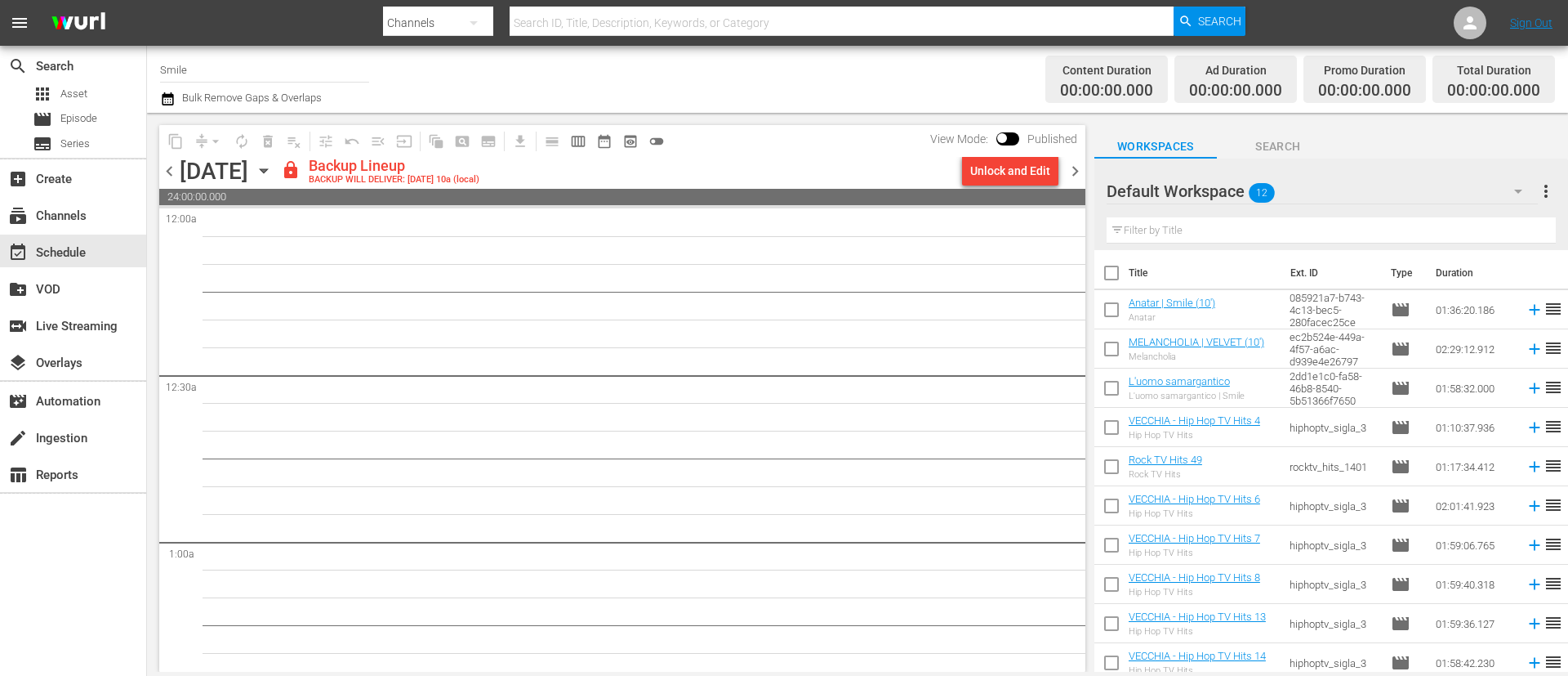
click at [1002, 178] on div "Unlock and Edit" at bounding box center [1010, 171] width 80 height 29
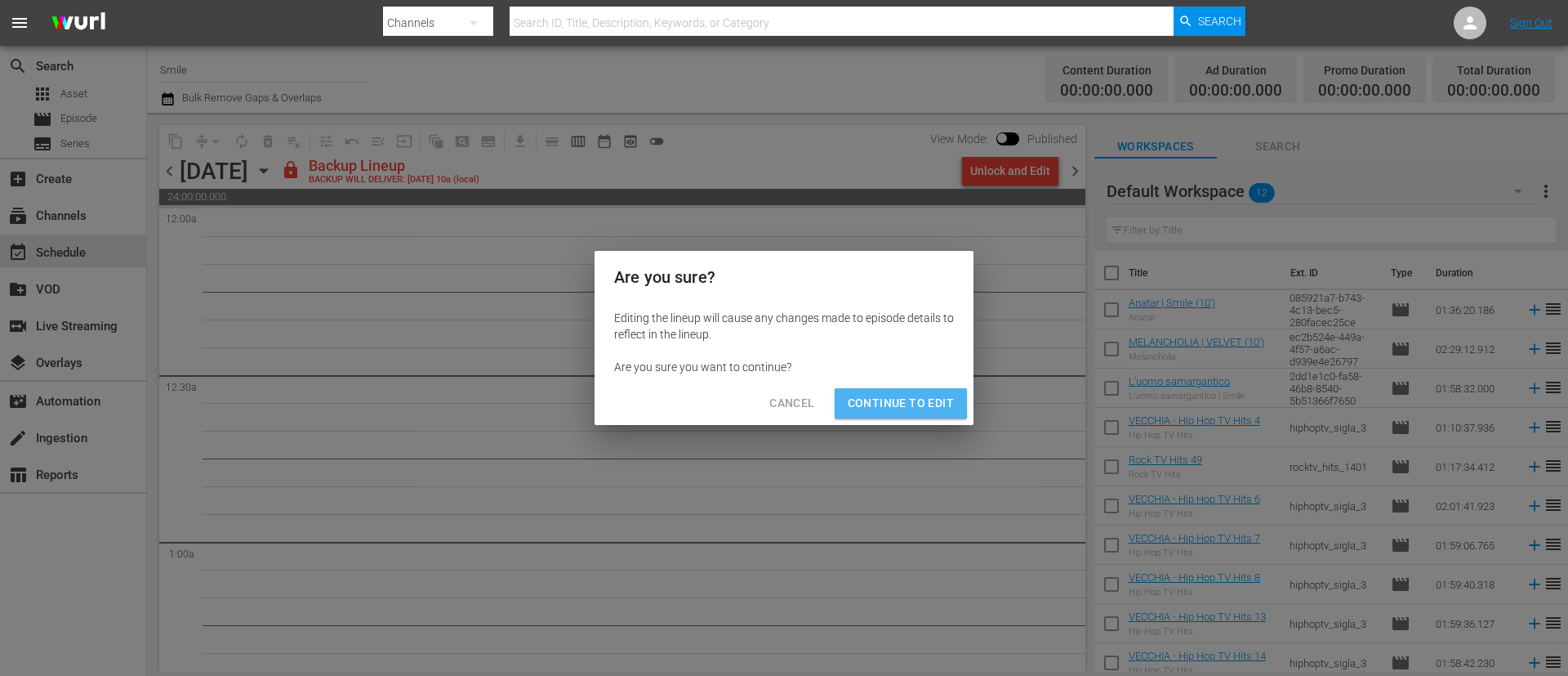
click at [894, 398] on span "Continue to Edit" at bounding box center [900, 403] width 106 height 20
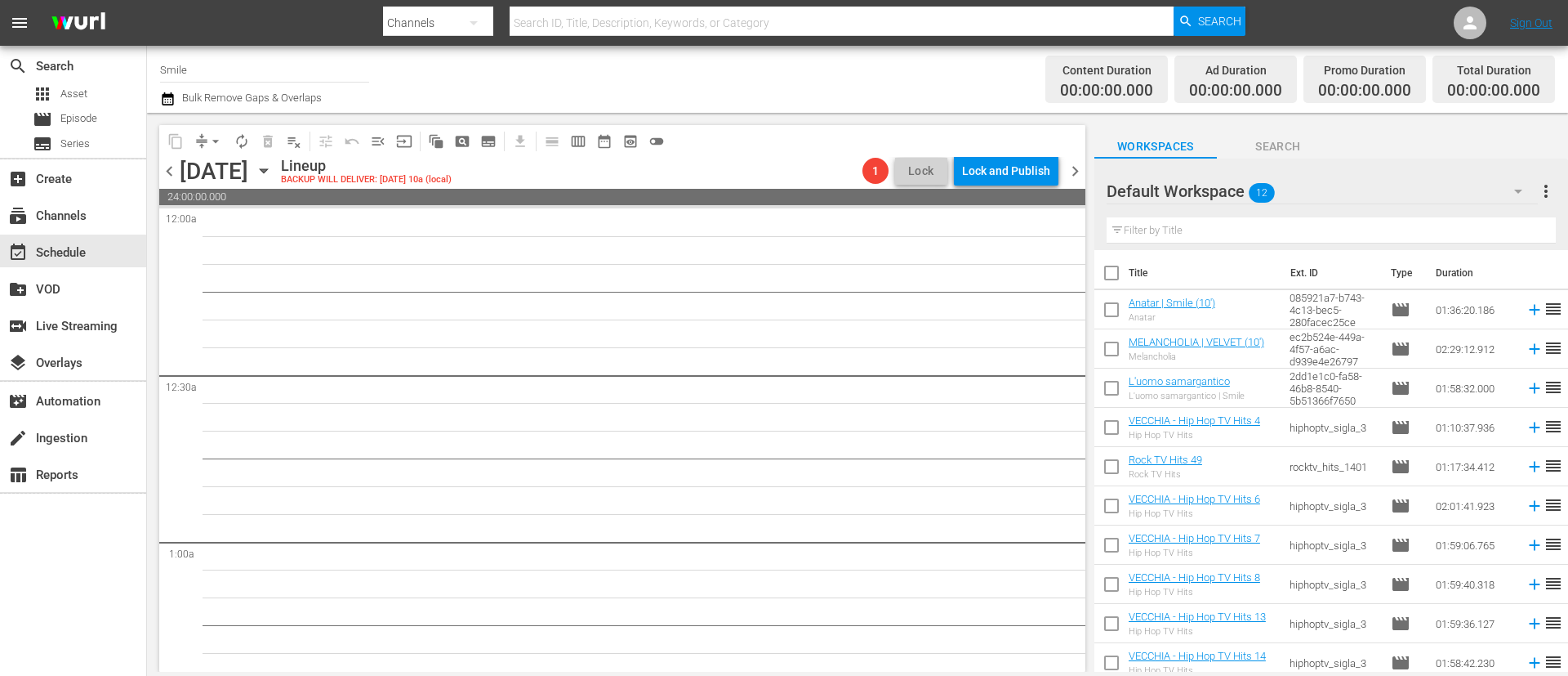
click at [171, 170] on span "chevron_left" at bounding box center [169, 171] width 20 height 20
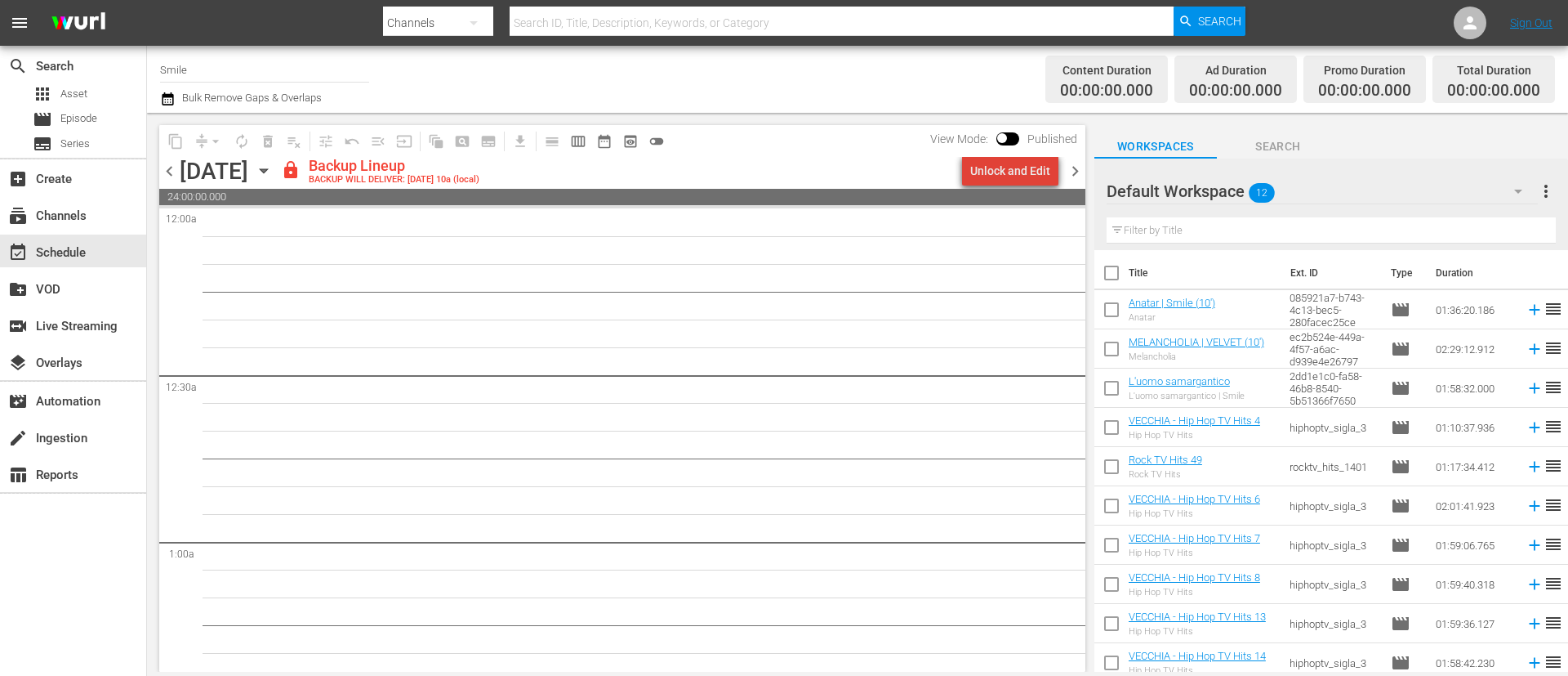
click at [1040, 169] on div "Unlock and Edit" at bounding box center [1010, 171] width 80 height 29
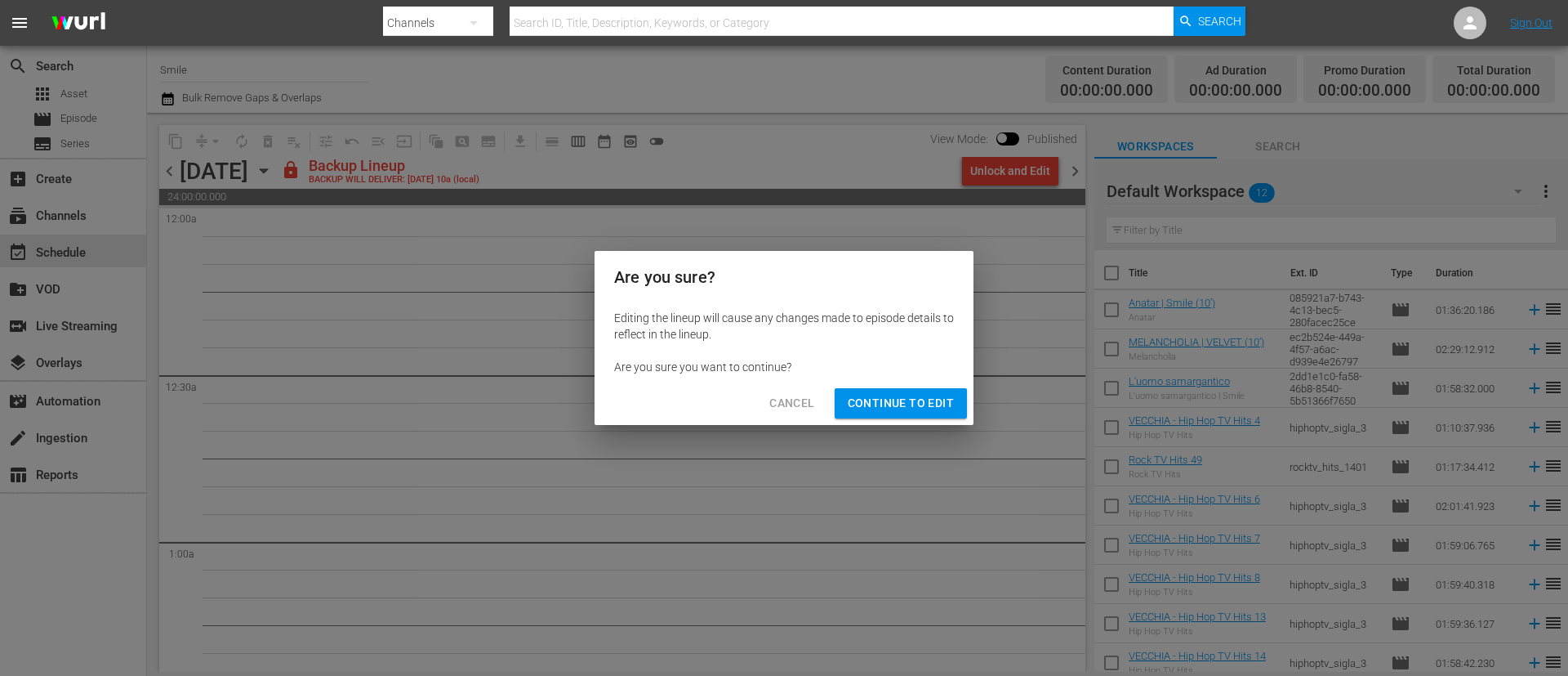
click at [928, 406] on span "Continue to Edit" at bounding box center [900, 403] width 106 height 20
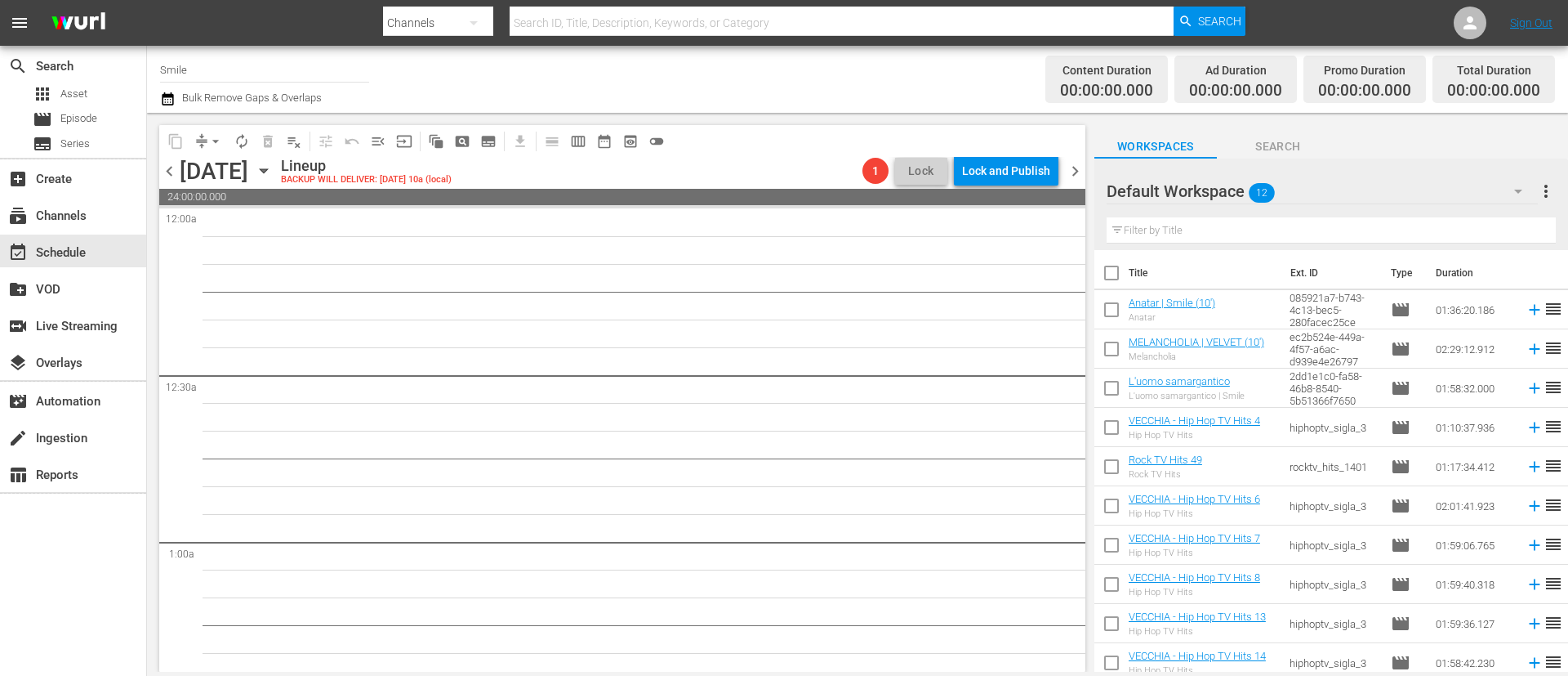
click at [163, 175] on span "chevron_left" at bounding box center [169, 171] width 20 height 20
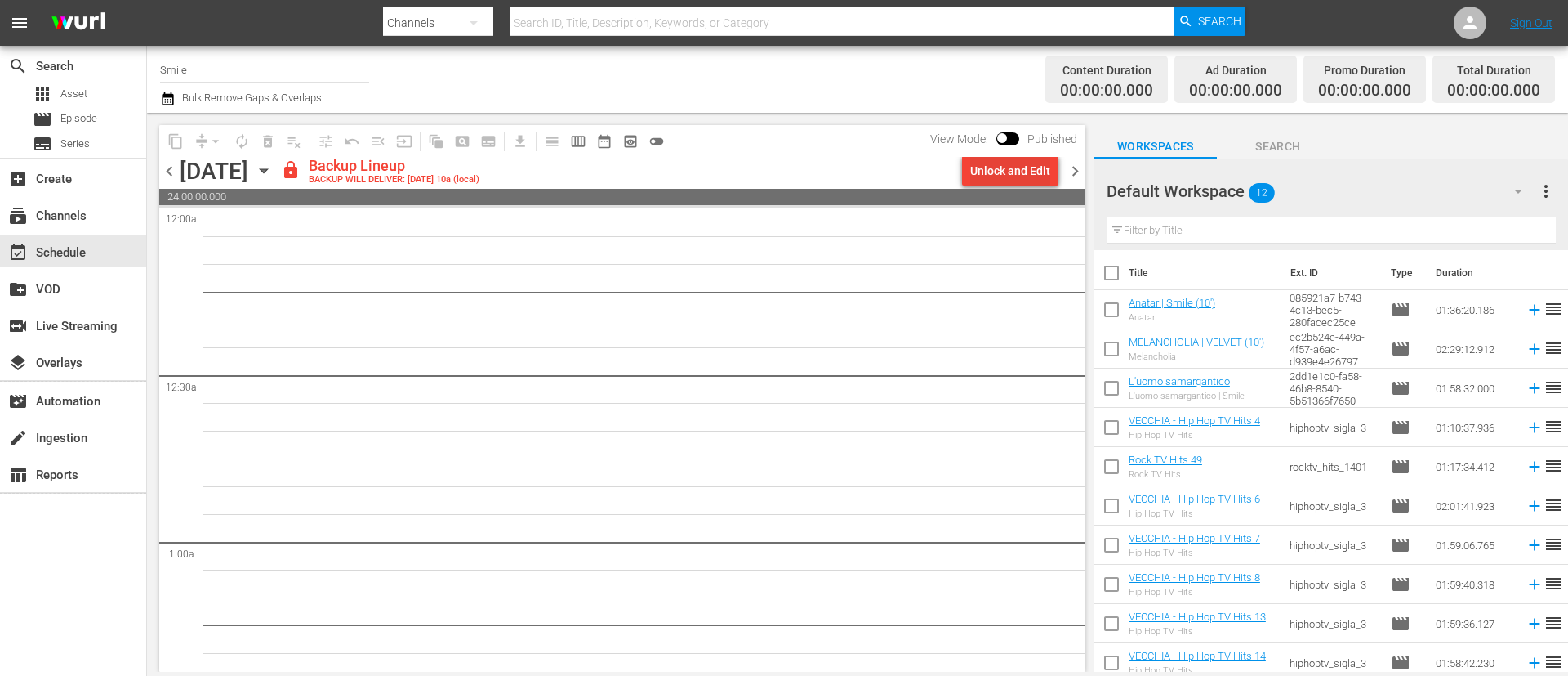
click at [1021, 168] on div "Unlock and Edit" at bounding box center [1010, 171] width 80 height 29
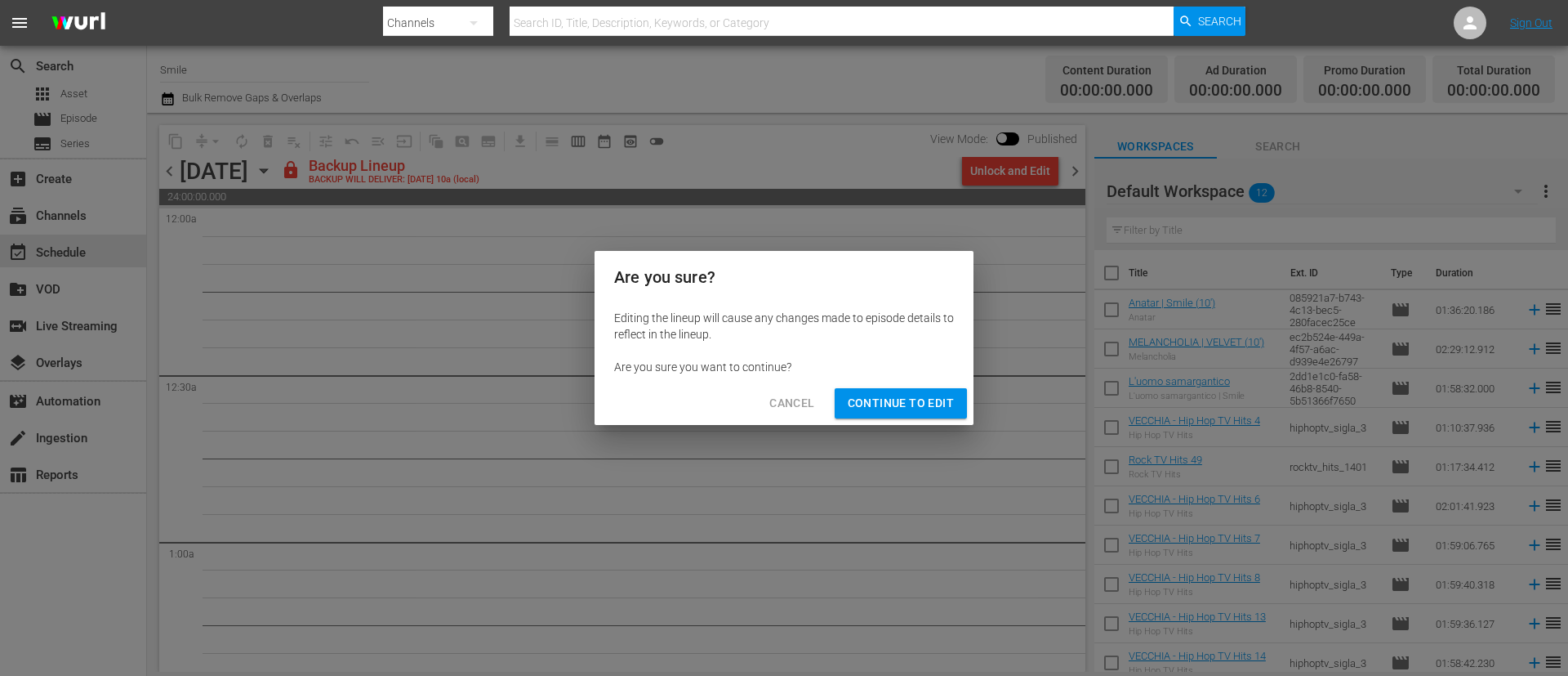
click at [942, 391] on button "Continue to Edit" at bounding box center [901, 403] width 133 height 30
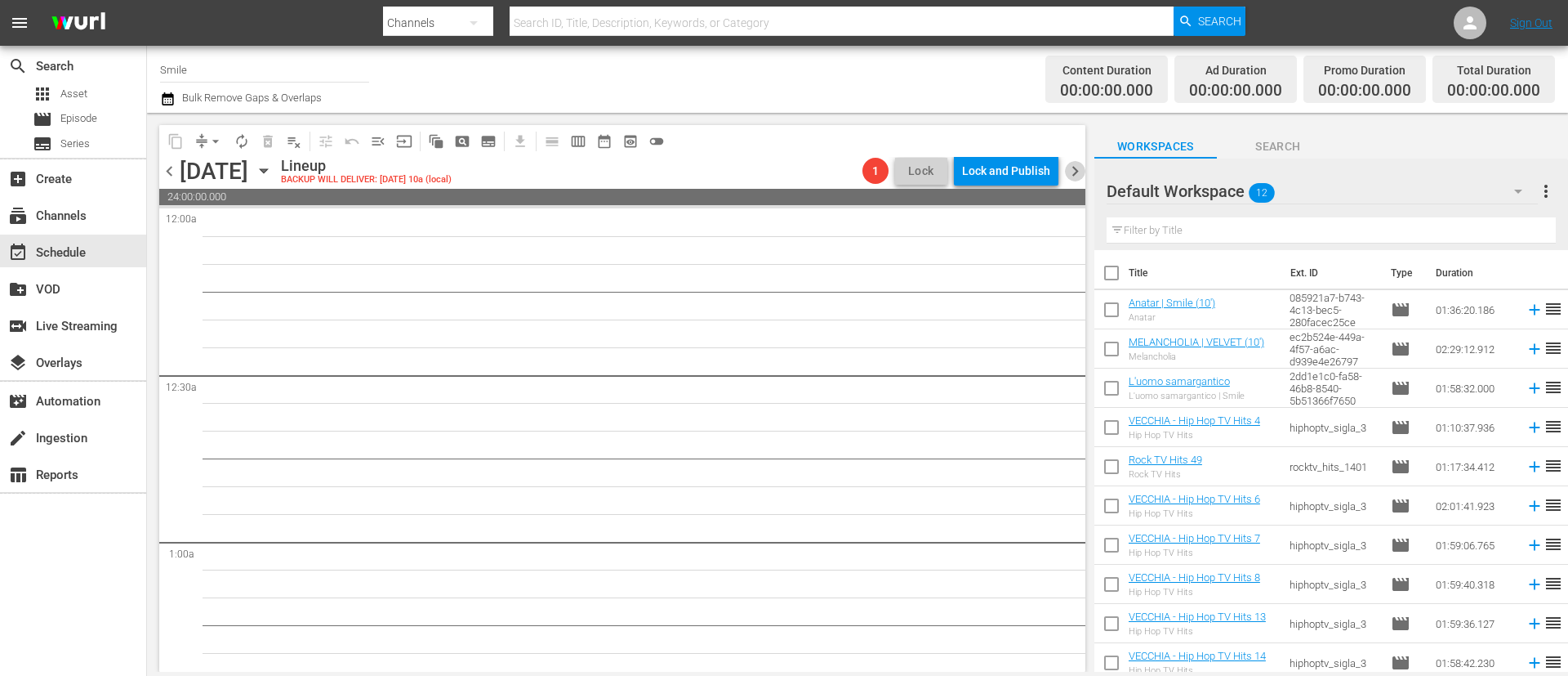
click at [1080, 167] on span "chevron_right" at bounding box center [1075, 171] width 20 height 20
click at [1069, 169] on span "chevron_right" at bounding box center [1075, 171] width 20 height 20
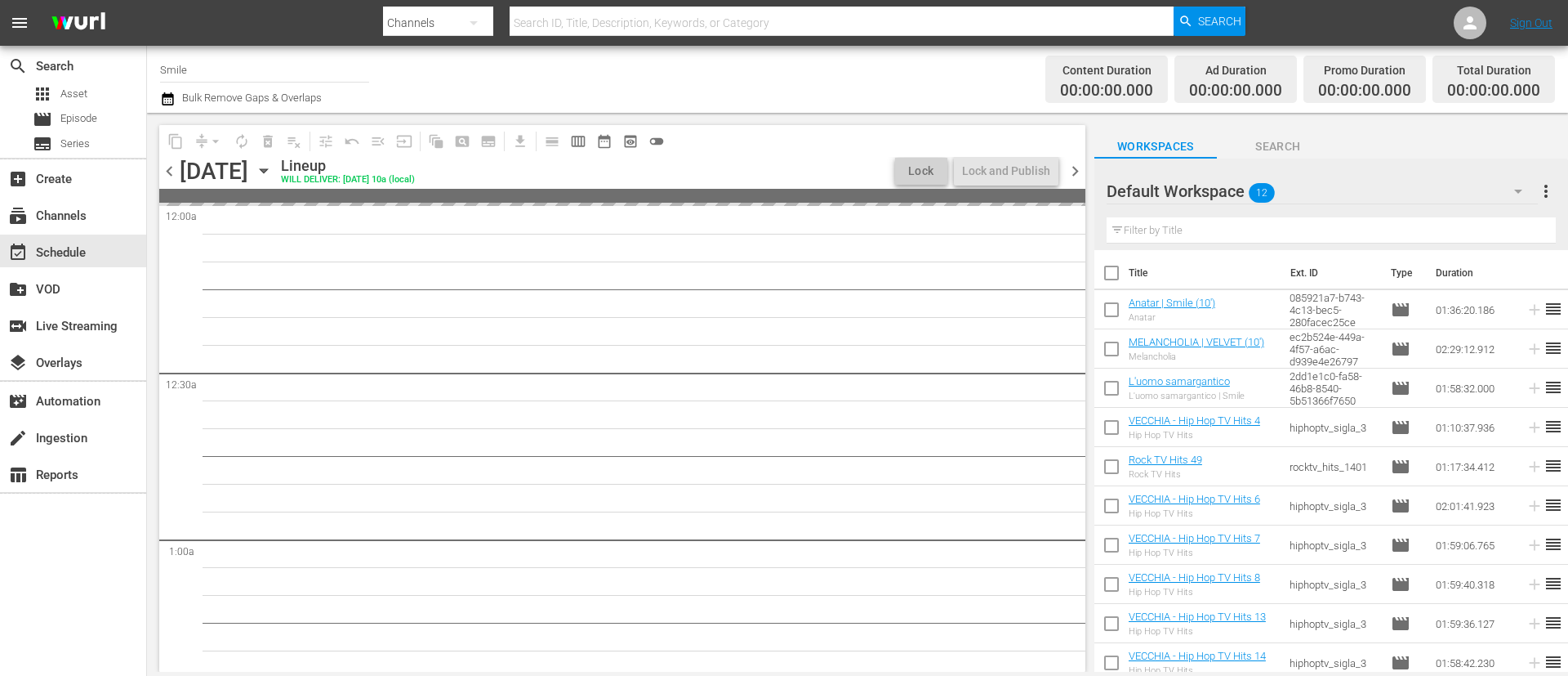
click at [1070, 169] on span "chevron_right" at bounding box center [1075, 171] width 20 height 20
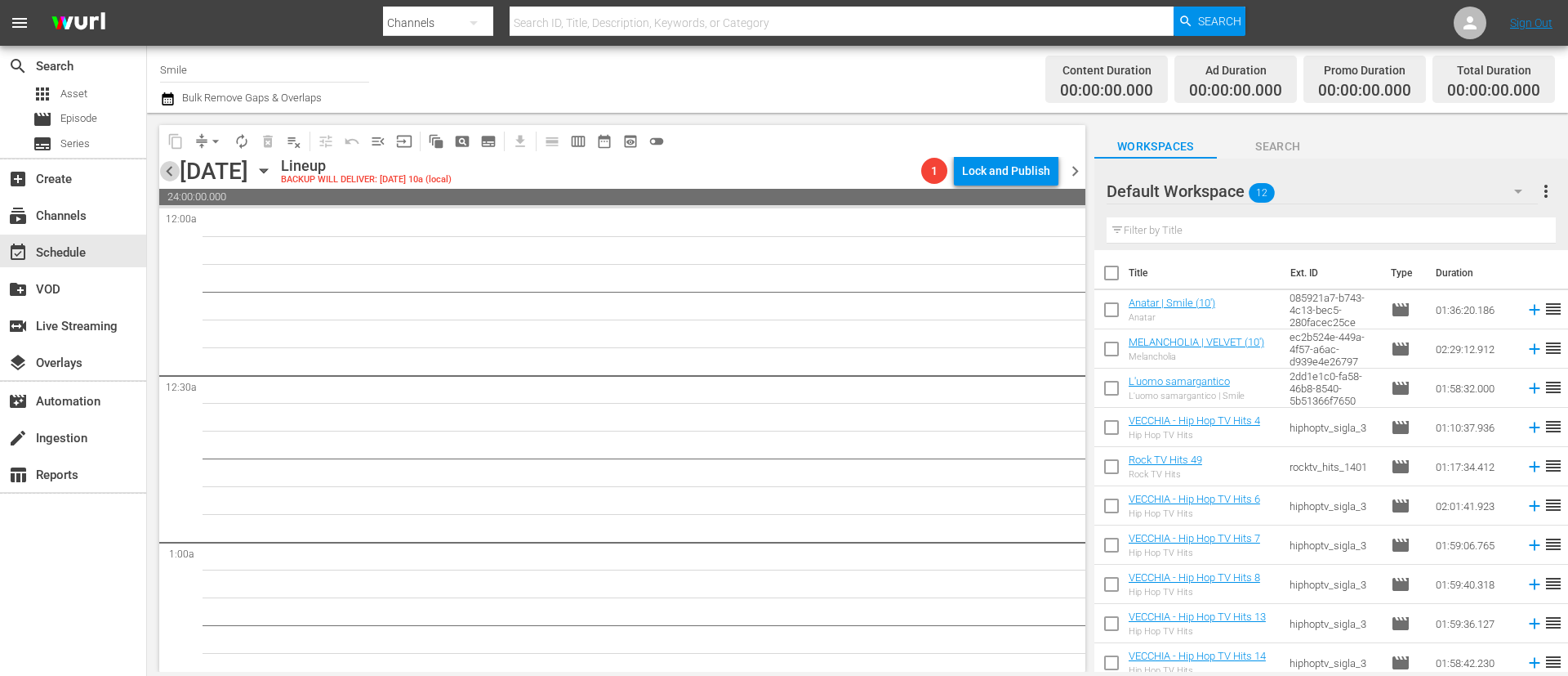
click at [170, 174] on span "chevron_left" at bounding box center [169, 171] width 20 height 20
click at [168, 174] on span "chevron_left" at bounding box center [169, 171] width 20 height 20
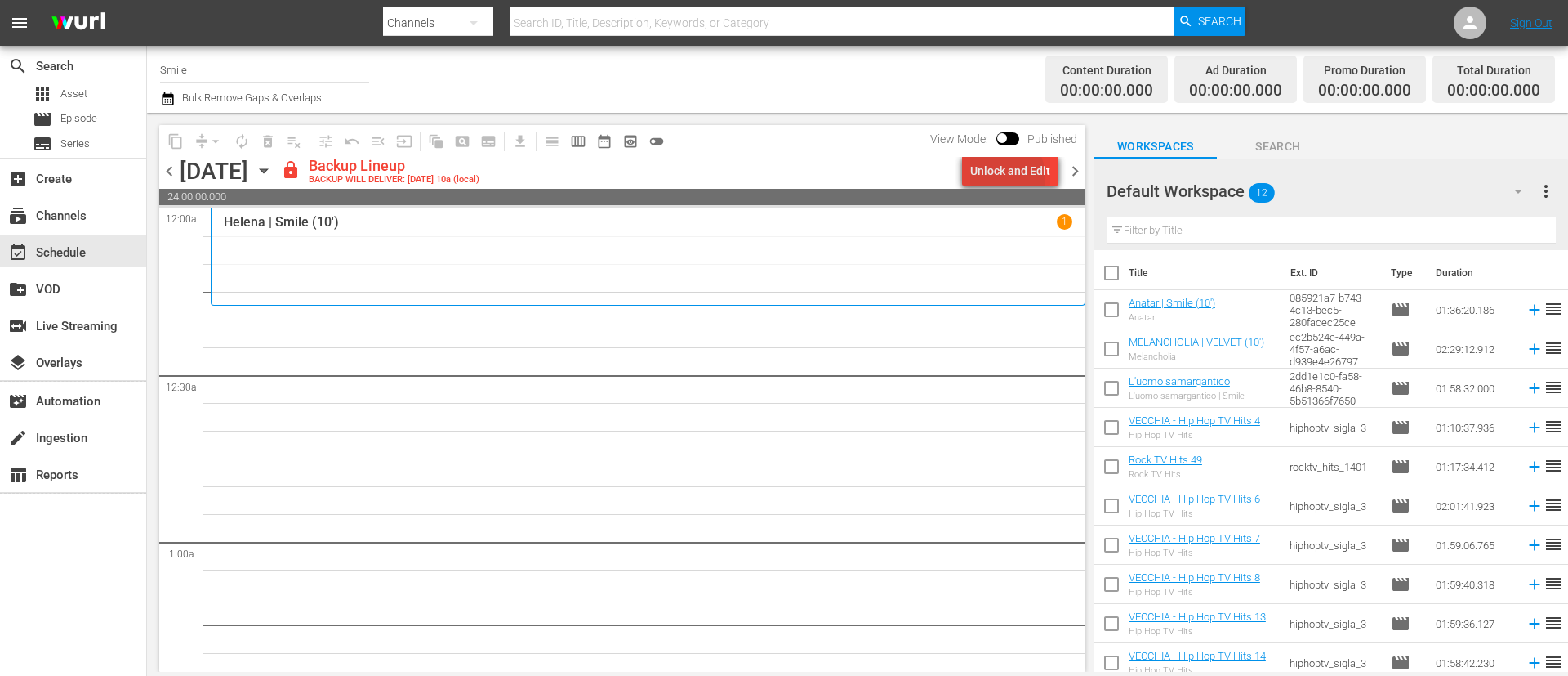
click at [996, 179] on div "Unlock and Edit" at bounding box center [1010, 171] width 80 height 29
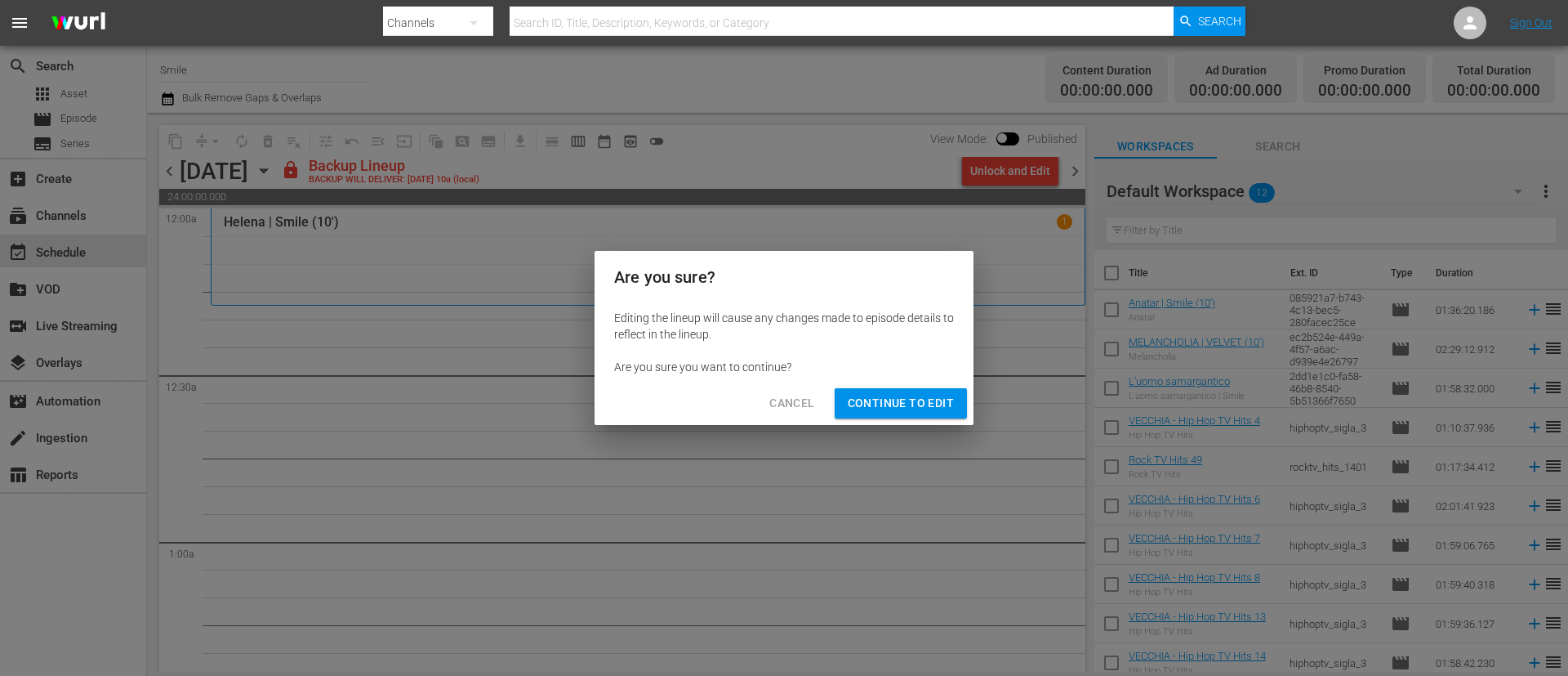
click at [931, 402] on span "Continue to Edit" at bounding box center [900, 403] width 106 height 20
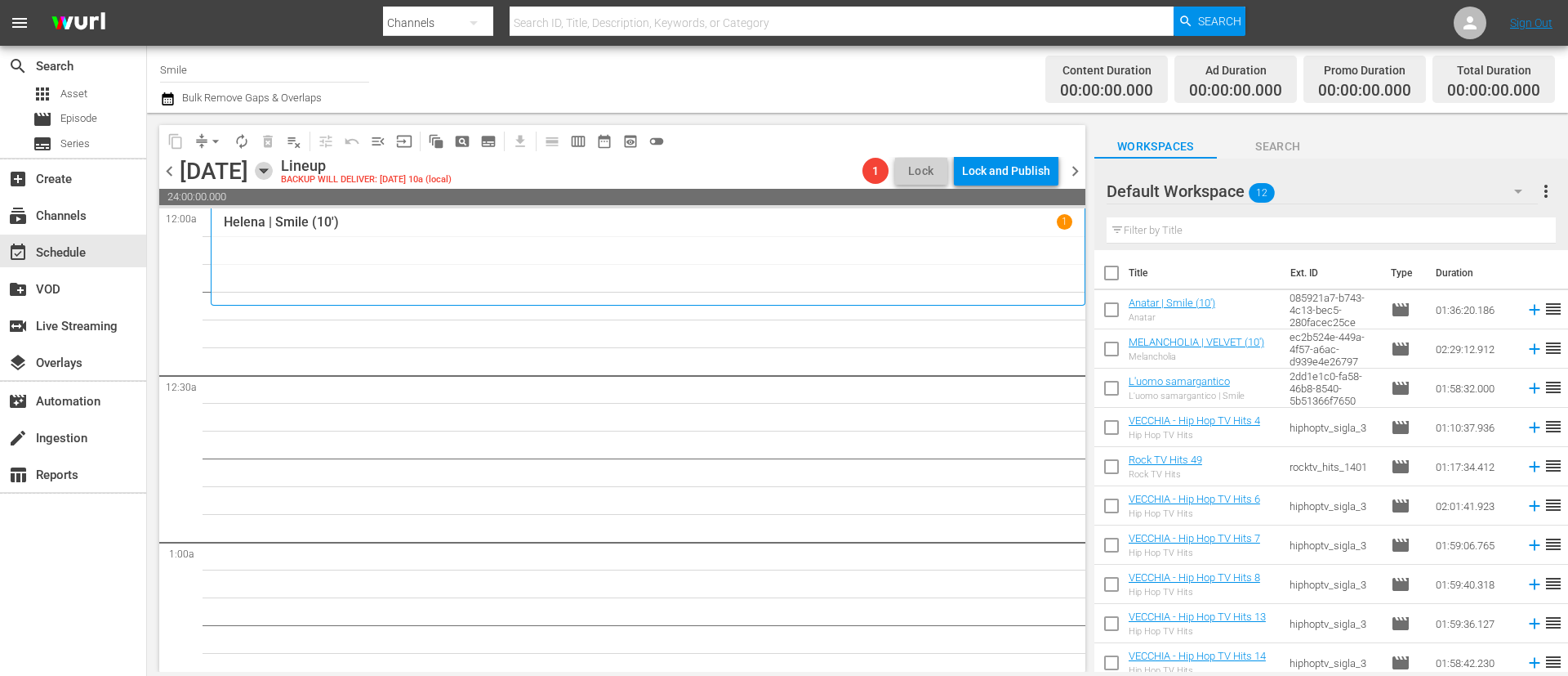
click at [273, 174] on icon "button" at bounding box center [263, 171] width 18 height 18
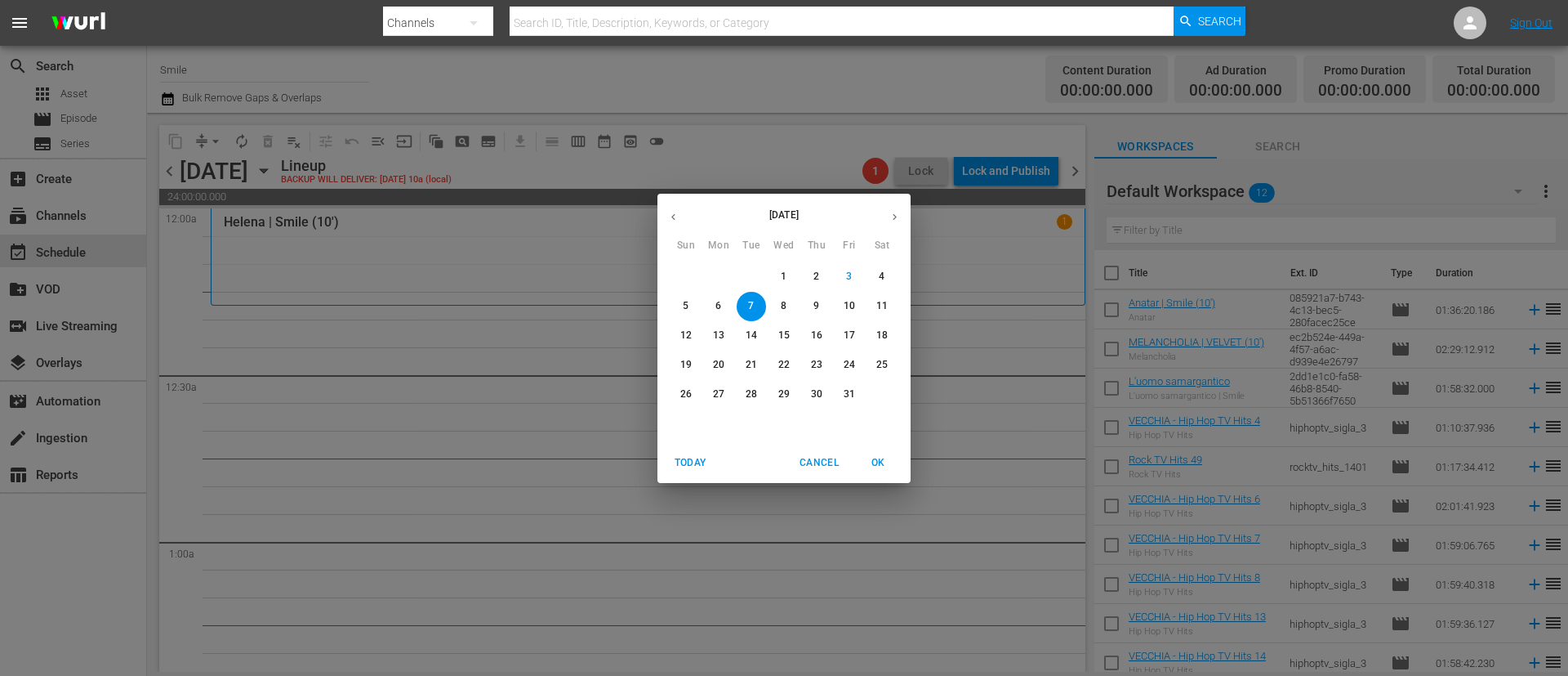
click at [775, 144] on div "[DATE] Sun Mon Tue Wed Thu Fri Sat 28 29 30 1 2 3 4 5 6 7 8 9 10 11 12 13 14 15…" at bounding box center [784, 338] width 1568 height 676
